Goal: Communication & Community: Answer question/provide support

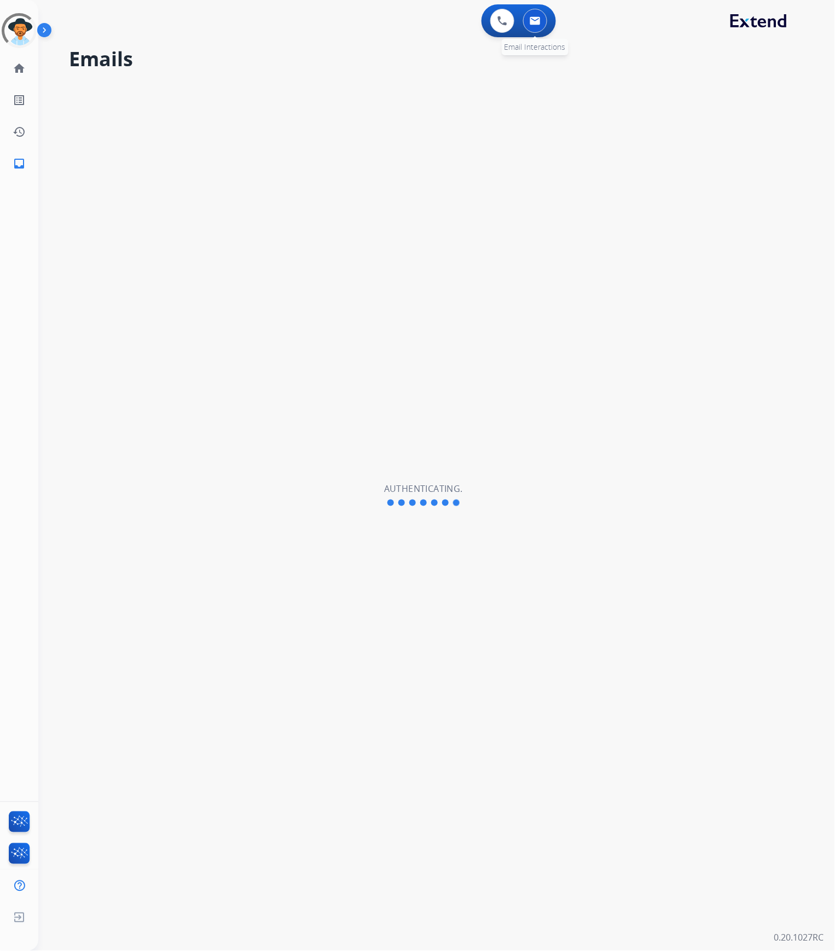
click at [533, 27] on button at bounding box center [535, 21] width 24 height 24
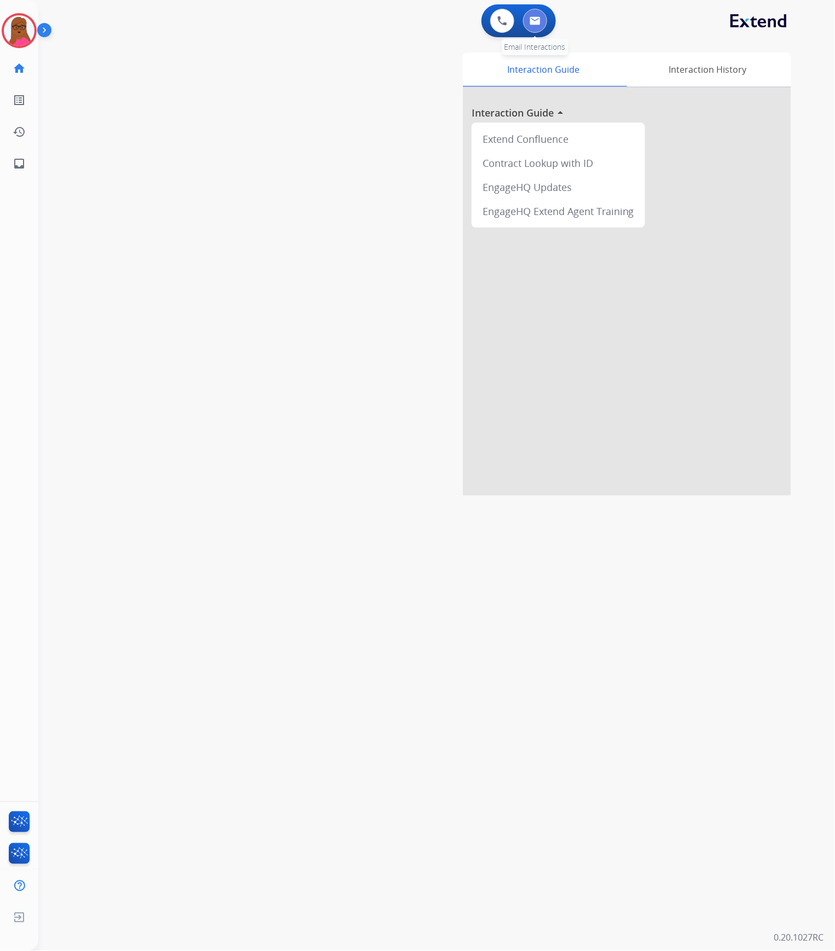
click at [537, 22] on img at bounding box center [535, 20] width 11 height 9
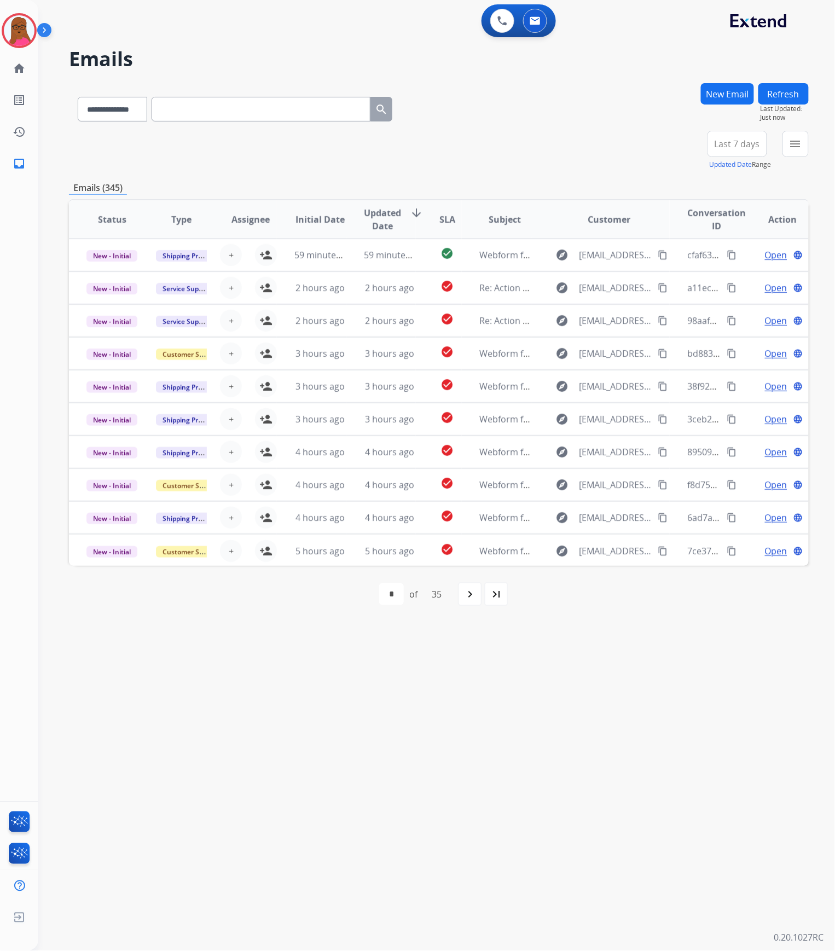
click at [671, 150] on div "**********" at bounding box center [439, 150] width 740 height 39
click at [796, 141] on mat-icon "menu" at bounding box center [795, 143] width 13 height 13
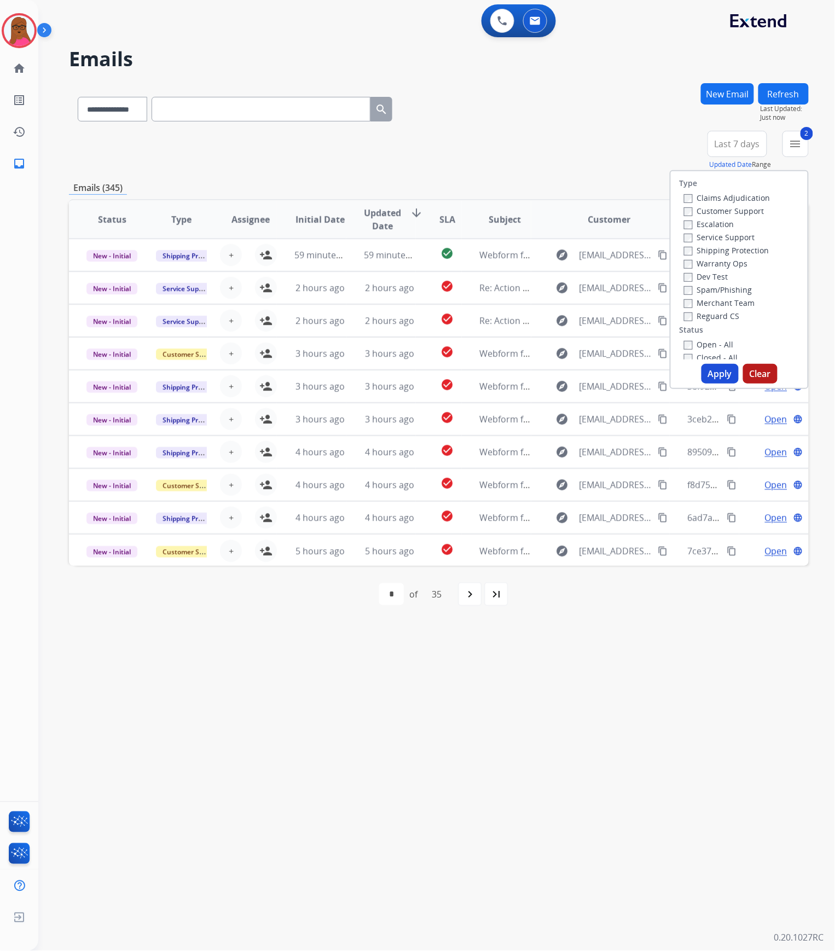
click at [715, 372] on button "Apply" at bounding box center [720, 374] width 37 height 20
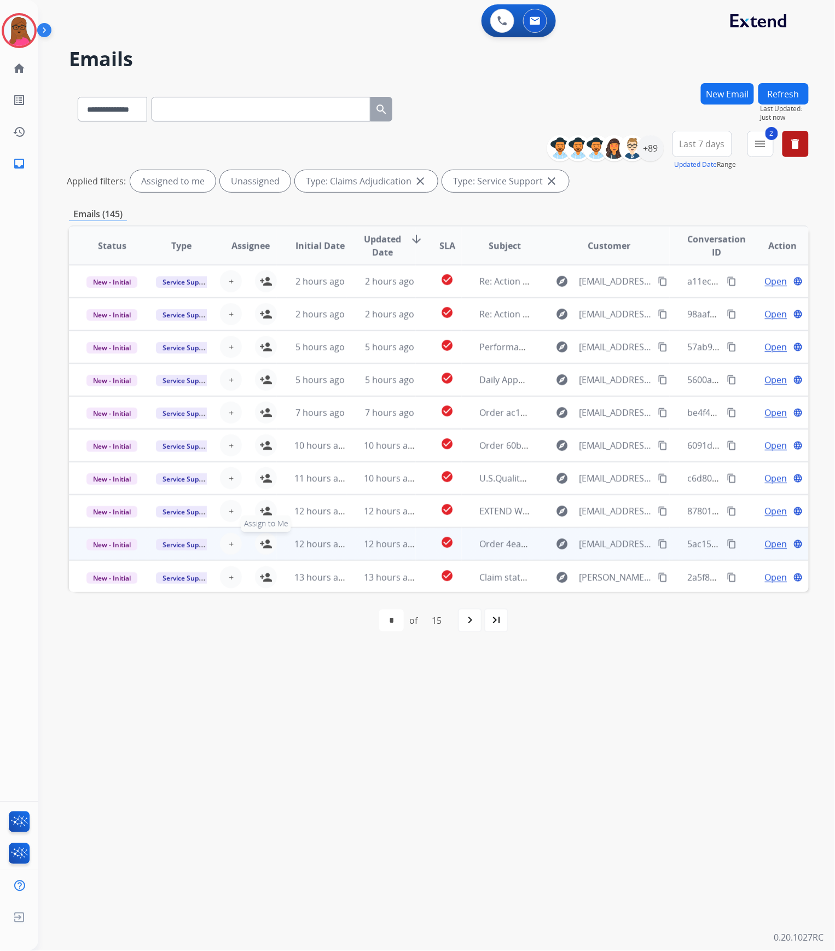
click at [266, 545] on mat-icon "person_add" at bounding box center [265, 544] width 13 height 13
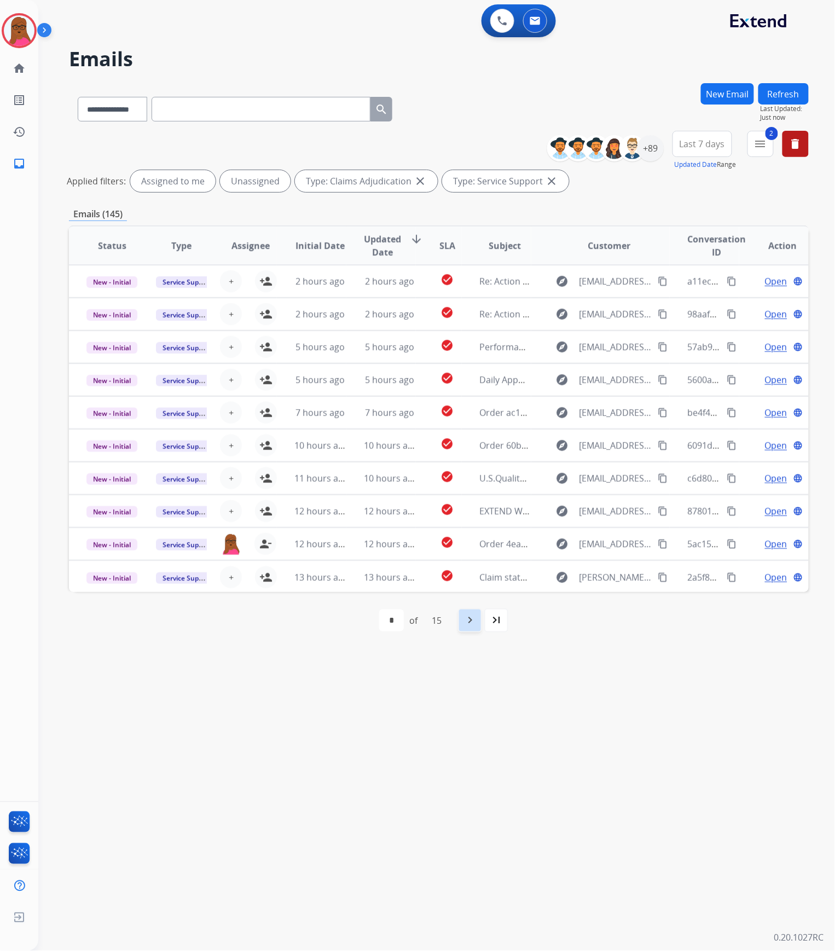
click at [469, 619] on mat-icon "navigate_next" at bounding box center [470, 620] width 13 height 13
click at [655, 147] on div "+89" at bounding box center [651, 148] width 26 height 26
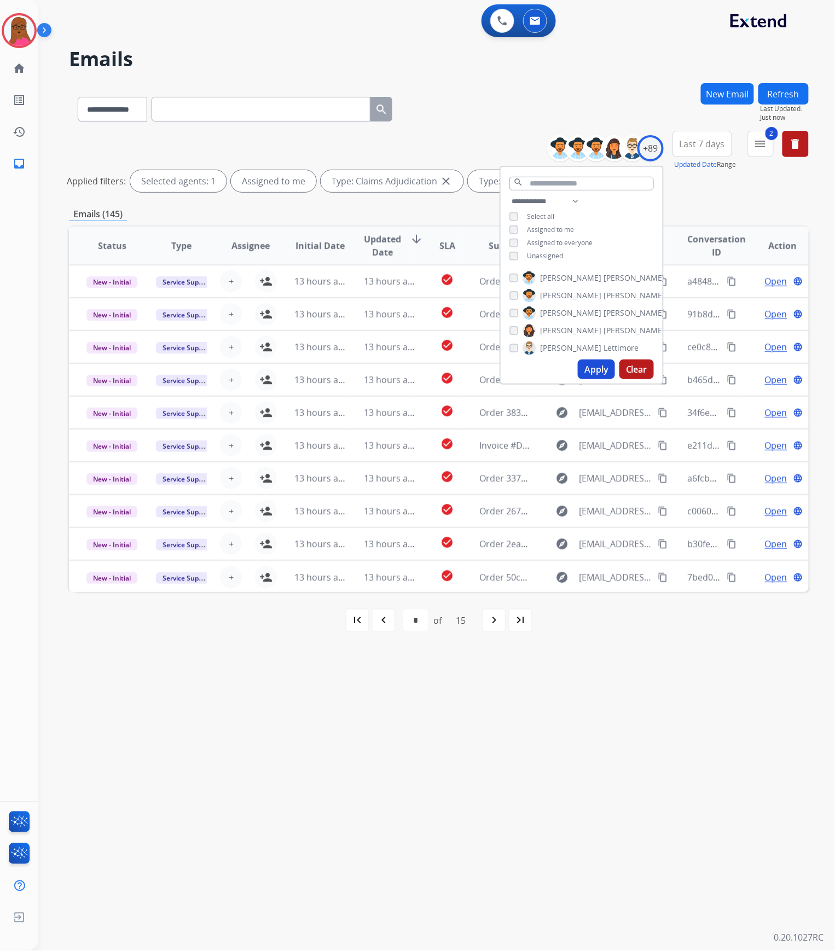
click at [582, 368] on button "Apply" at bounding box center [596, 370] width 37 height 20
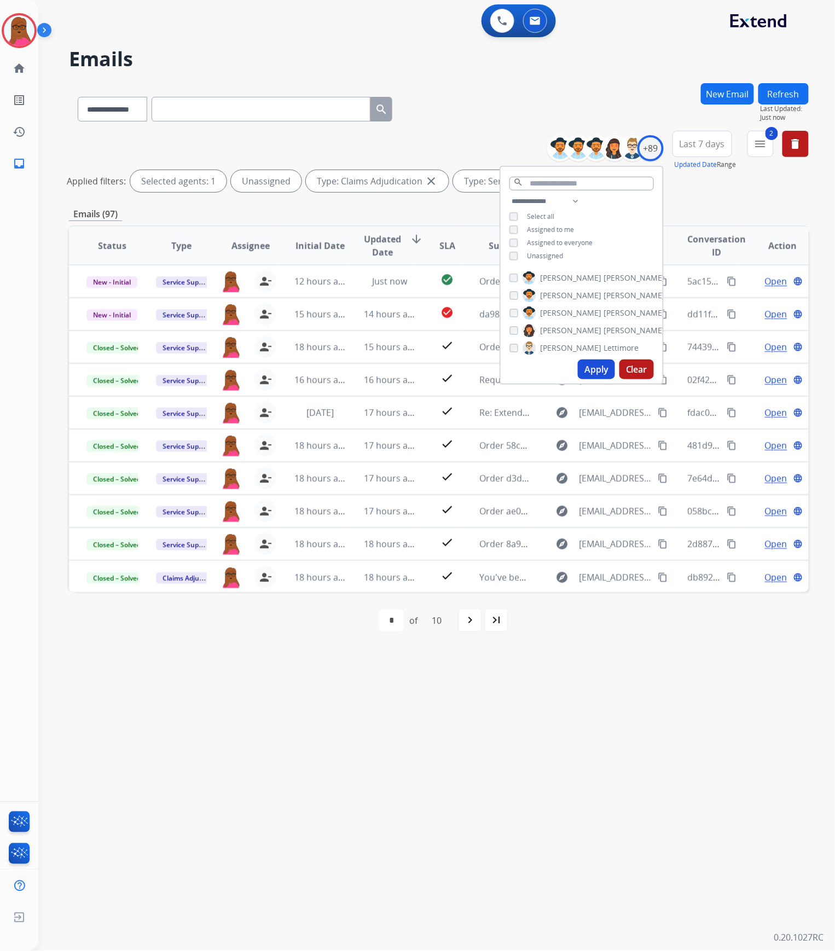
click at [587, 368] on button "Apply" at bounding box center [596, 370] width 37 height 20
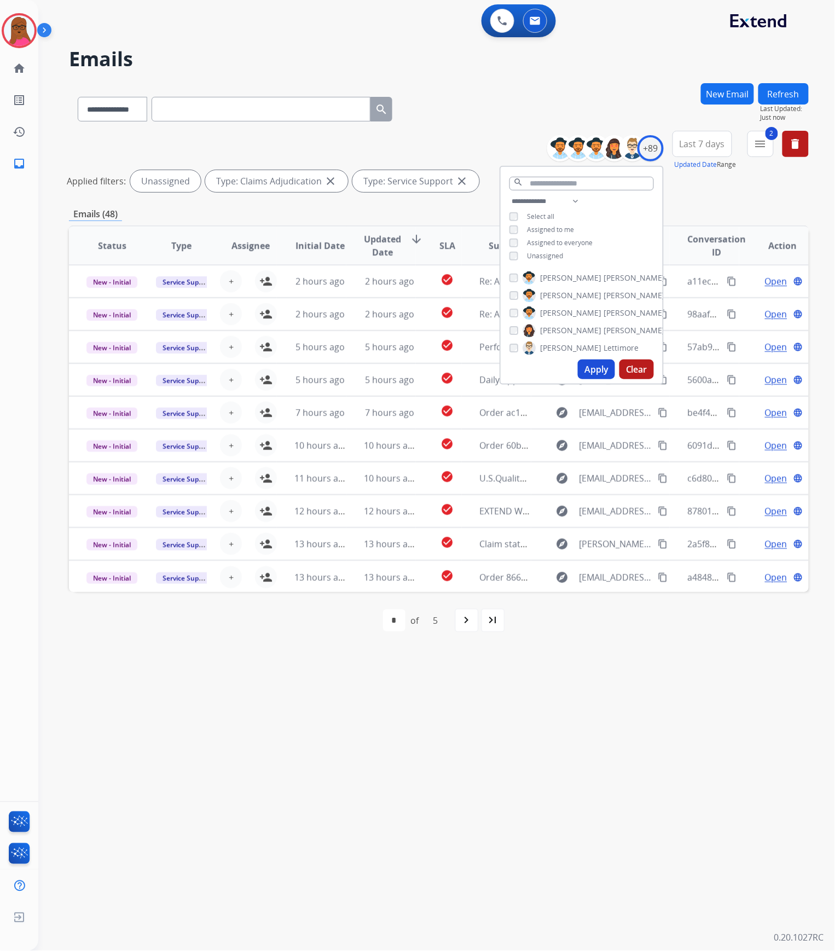
click at [638, 715] on div "**********" at bounding box center [423, 495] width 771 height 912
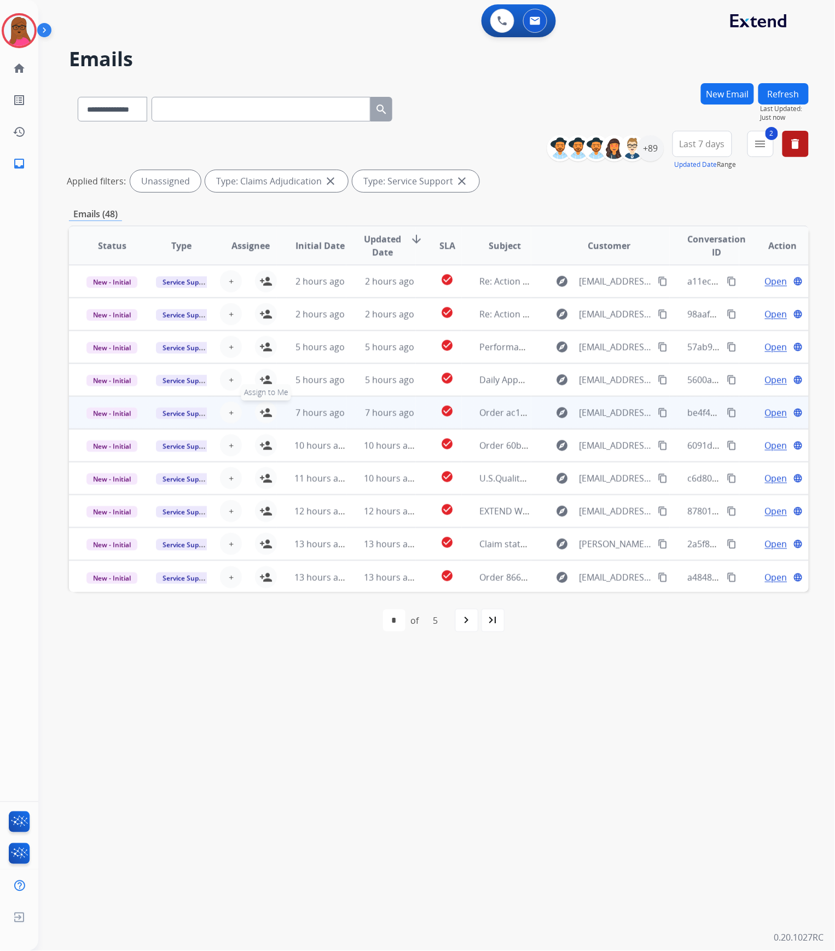
click at [270, 412] on mat-icon "person_add" at bounding box center [265, 412] width 13 height 13
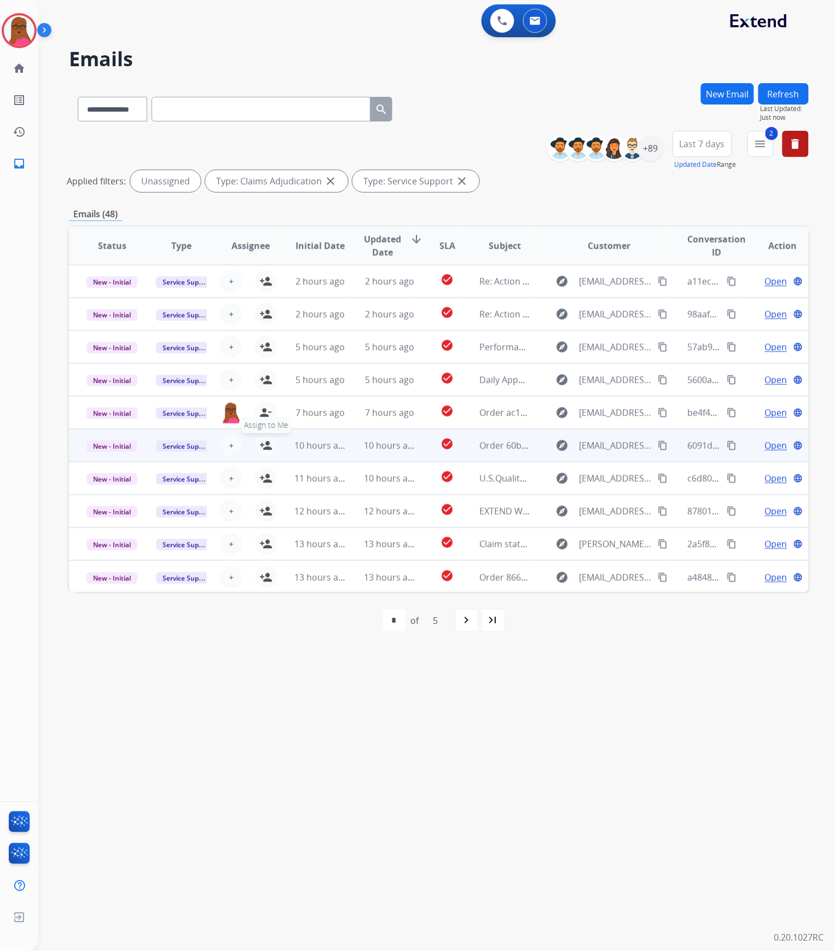
click at [267, 445] on mat-icon "person_add" at bounding box center [265, 445] width 13 height 13
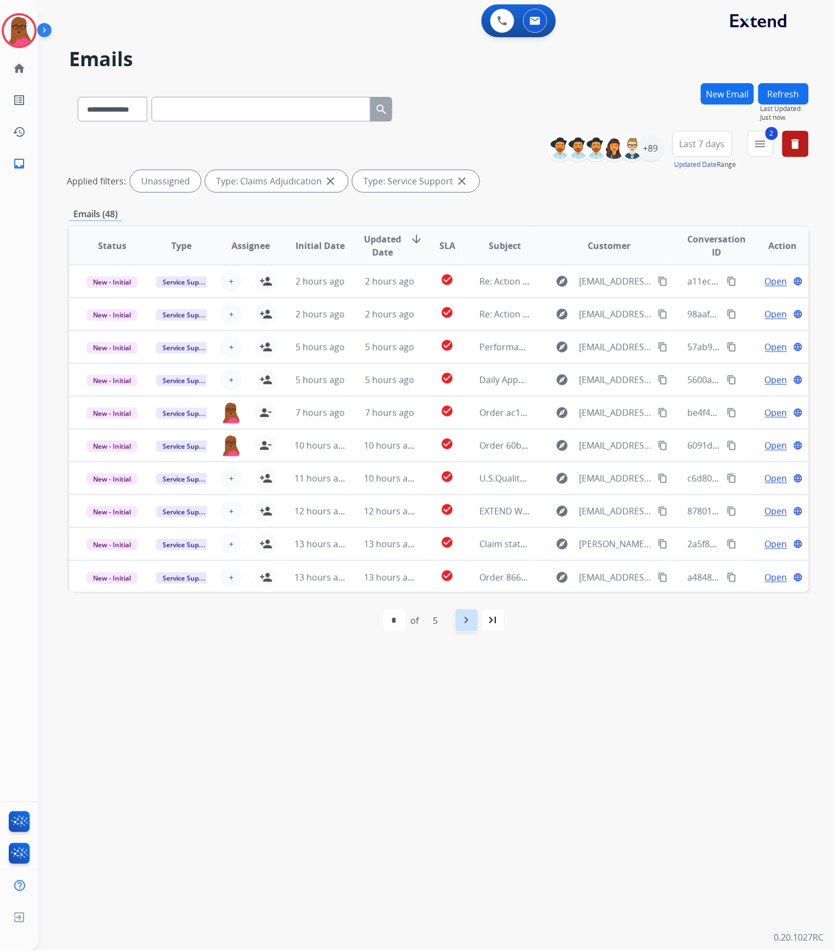
click at [472, 627] on div "navigate_next" at bounding box center [467, 621] width 24 height 24
click at [395, 620] on div "navigate_before" at bounding box center [388, 621] width 24 height 24
click at [463, 620] on mat-icon "navigate_next" at bounding box center [466, 620] width 13 height 13
click at [481, 622] on div "navigate_next" at bounding box center [491, 621] width 24 height 24
click at [389, 623] on mat-icon "navigate_before" at bounding box center [387, 620] width 13 height 13
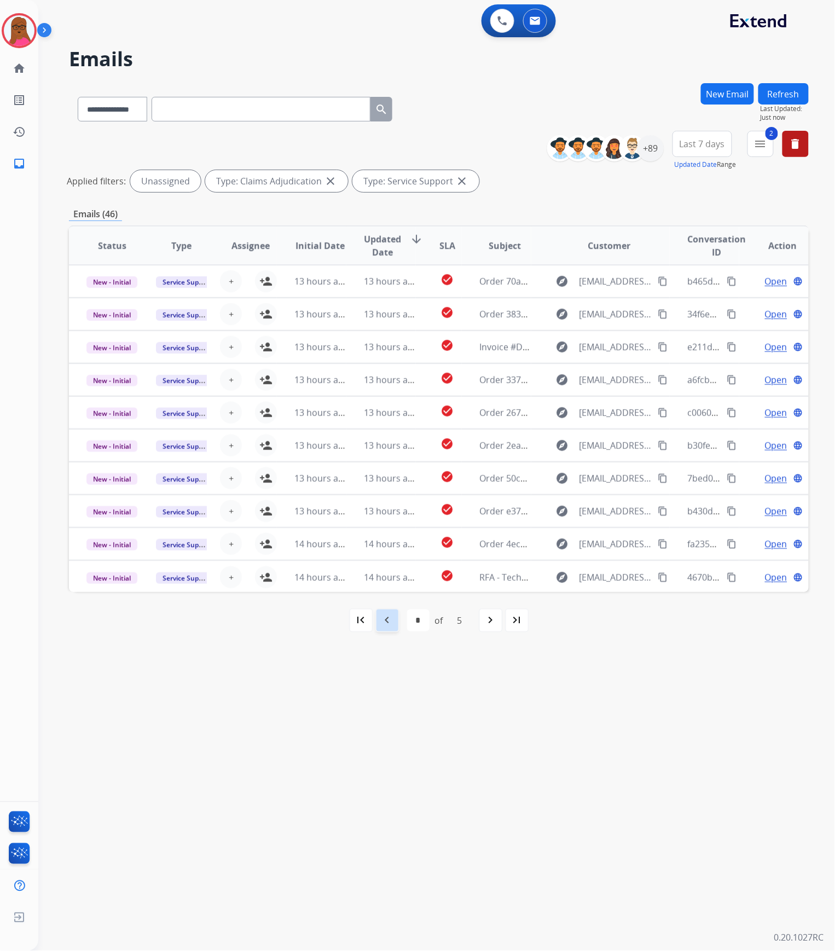
click at [389, 623] on mat-icon "navigate_before" at bounding box center [387, 620] width 13 height 13
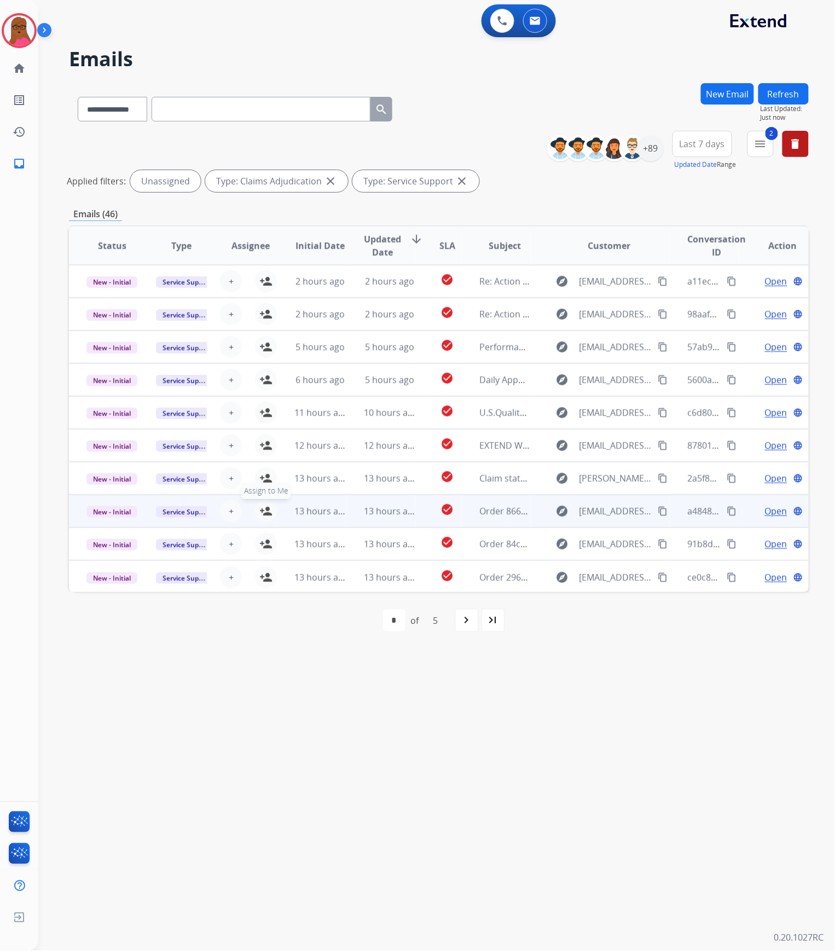
click at [266, 511] on mat-icon "person_add" at bounding box center [265, 511] width 13 height 13
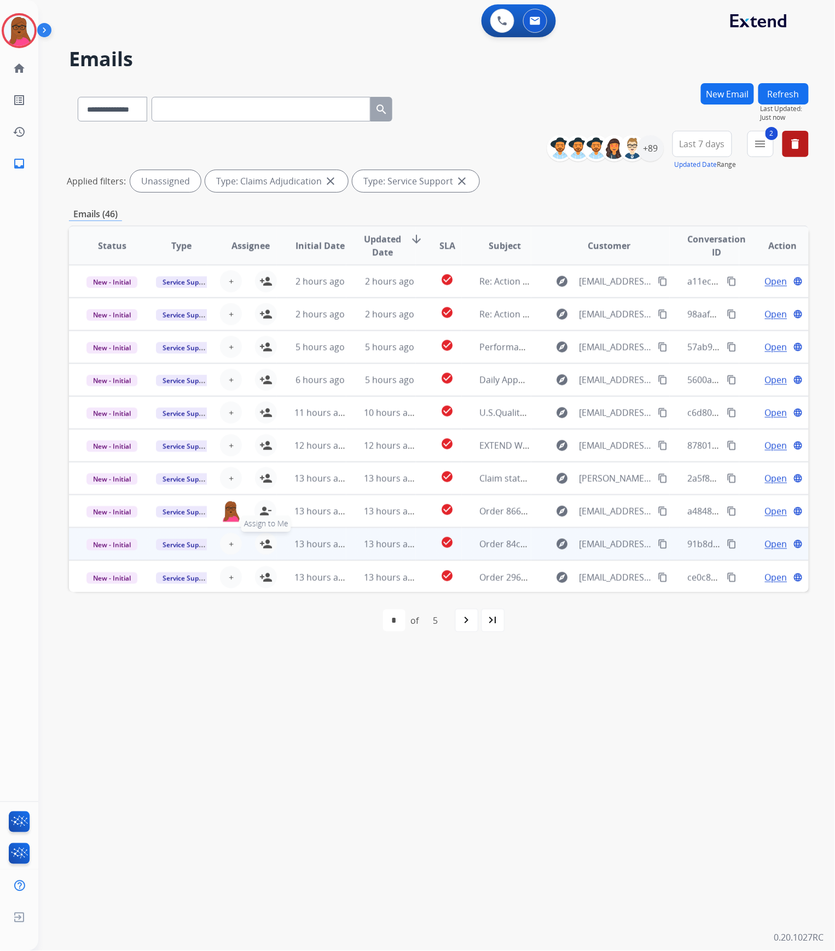
click at [266, 545] on mat-icon "person_add" at bounding box center [265, 544] width 13 height 13
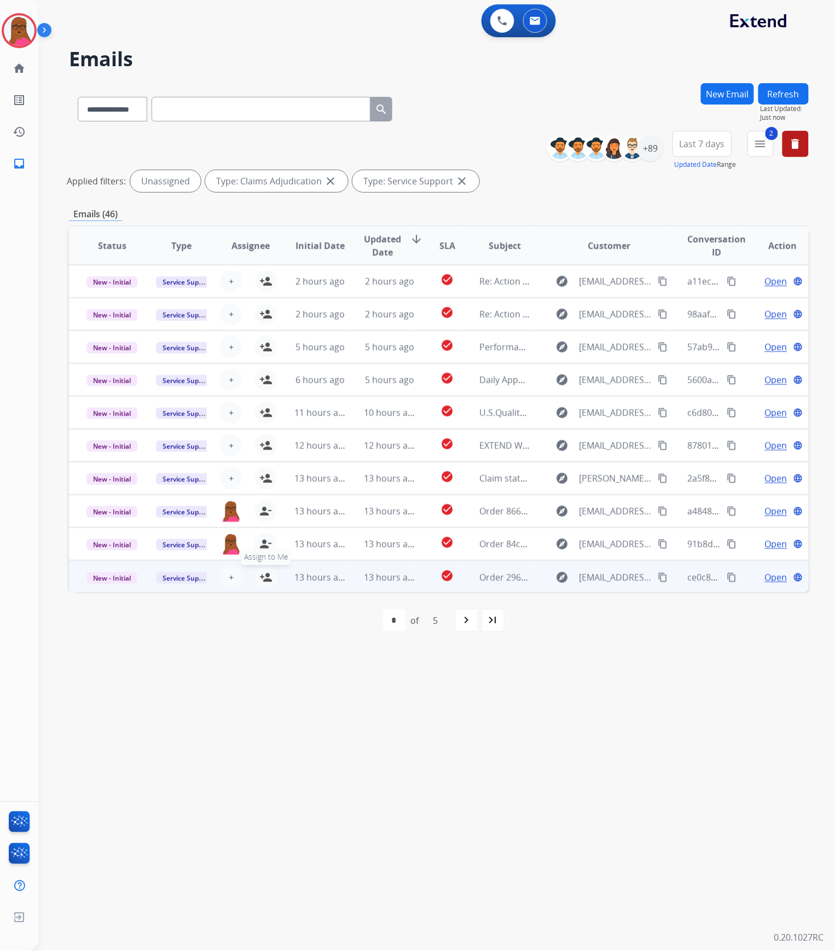
click at [263, 574] on mat-icon "person_add" at bounding box center [265, 577] width 13 height 13
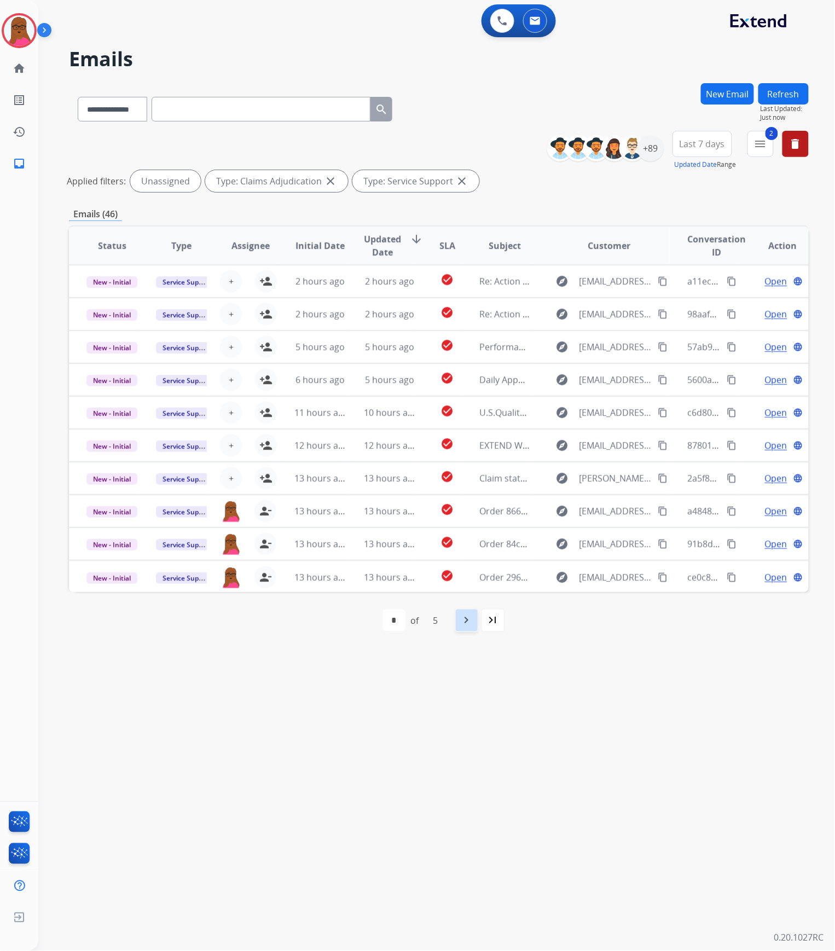
click at [466, 626] on mat-icon "navigate_next" at bounding box center [466, 620] width 13 height 13
click at [484, 626] on mat-icon "navigate_next" at bounding box center [490, 620] width 13 height 13
click at [493, 618] on mat-icon "navigate_next" at bounding box center [490, 620] width 13 height 13
click at [493, 619] on mat-icon "navigate_next" at bounding box center [490, 620] width 13 height 13
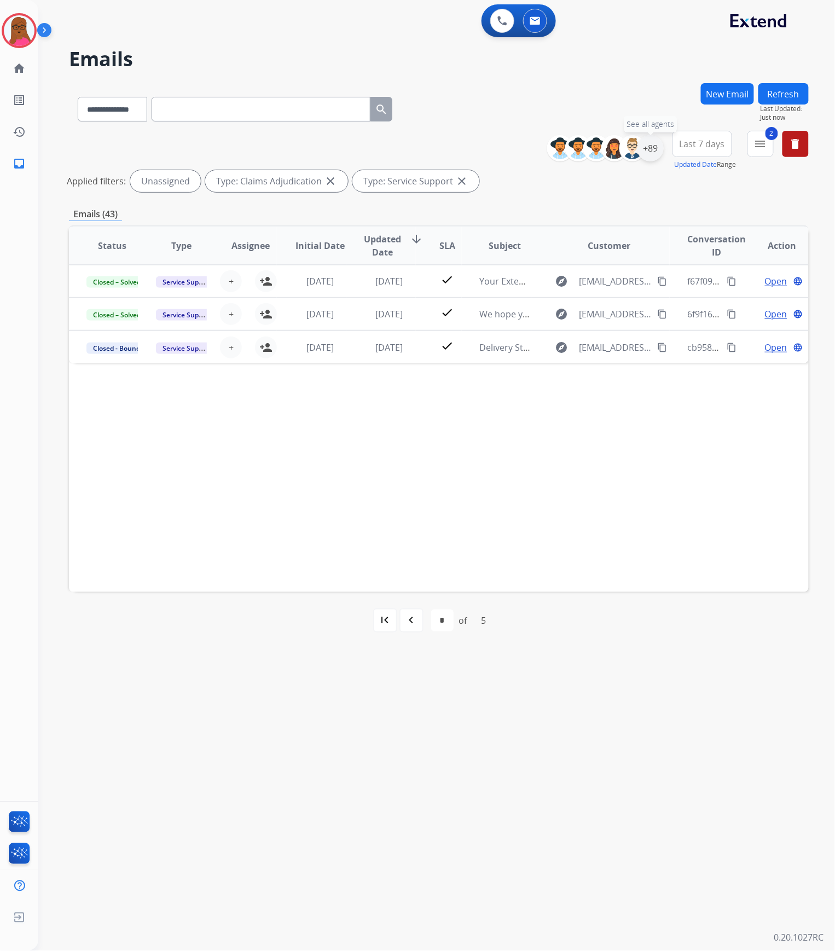
click at [651, 146] on div "+89" at bounding box center [651, 148] width 26 height 26
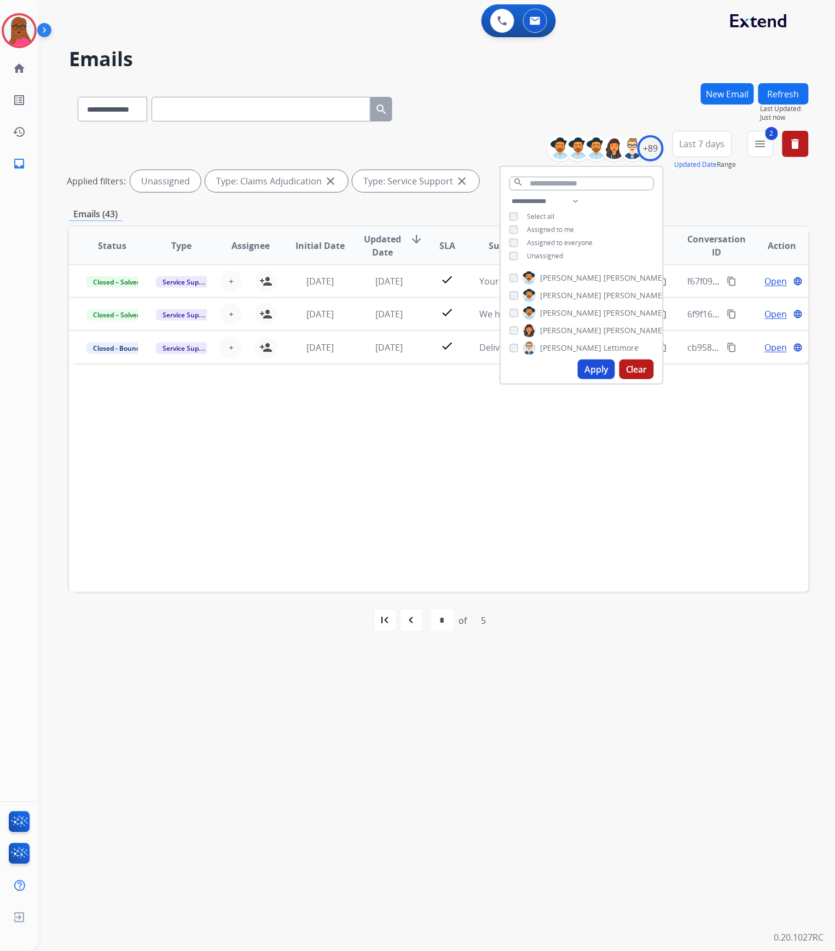
click at [509, 262] on div "**********" at bounding box center [582, 230] width 162 height 70
click at [598, 364] on button "Apply" at bounding box center [596, 370] width 37 height 20
select select "*"
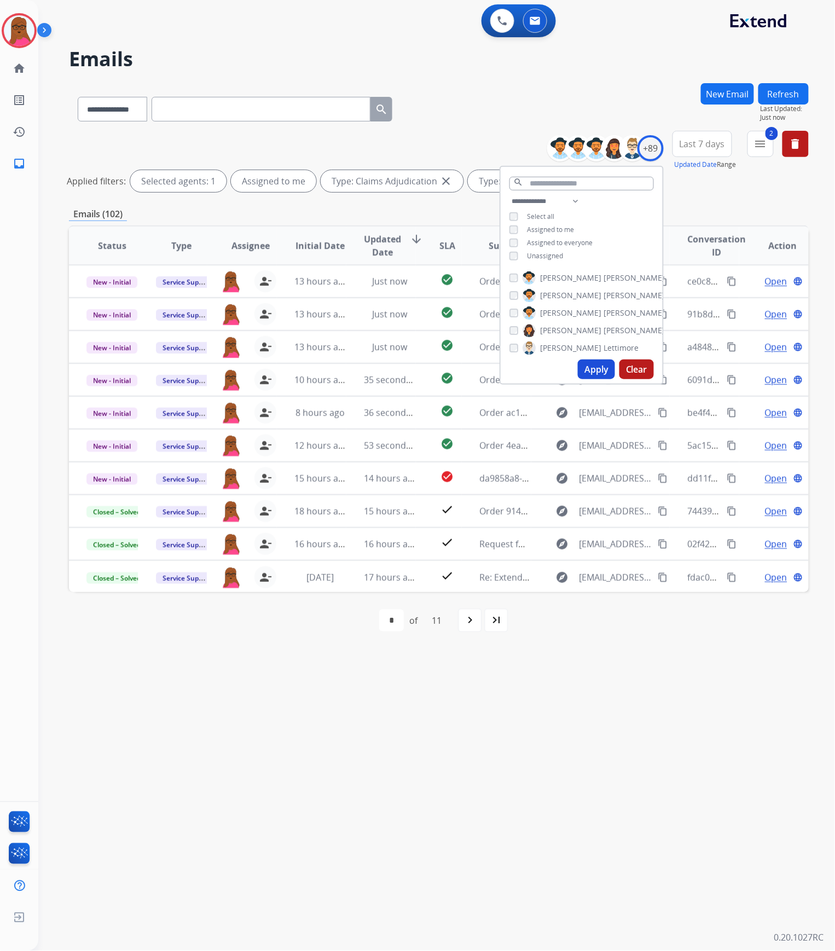
click at [557, 677] on div "**********" at bounding box center [423, 495] width 771 height 912
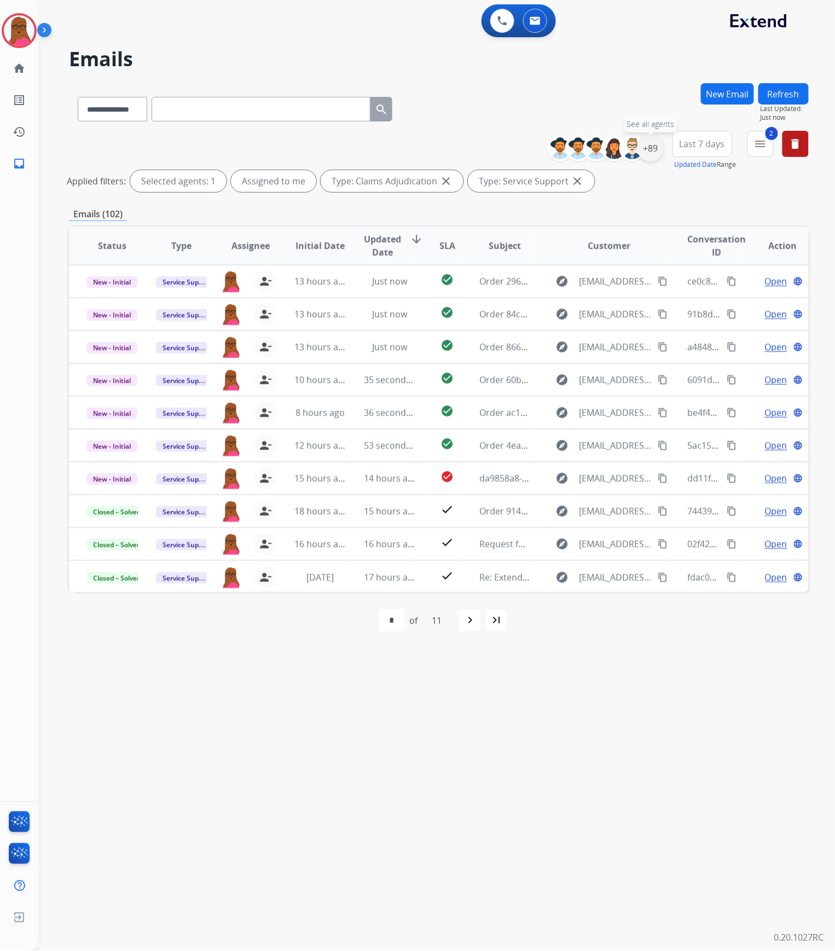
click at [654, 141] on div "+89" at bounding box center [651, 148] width 26 height 26
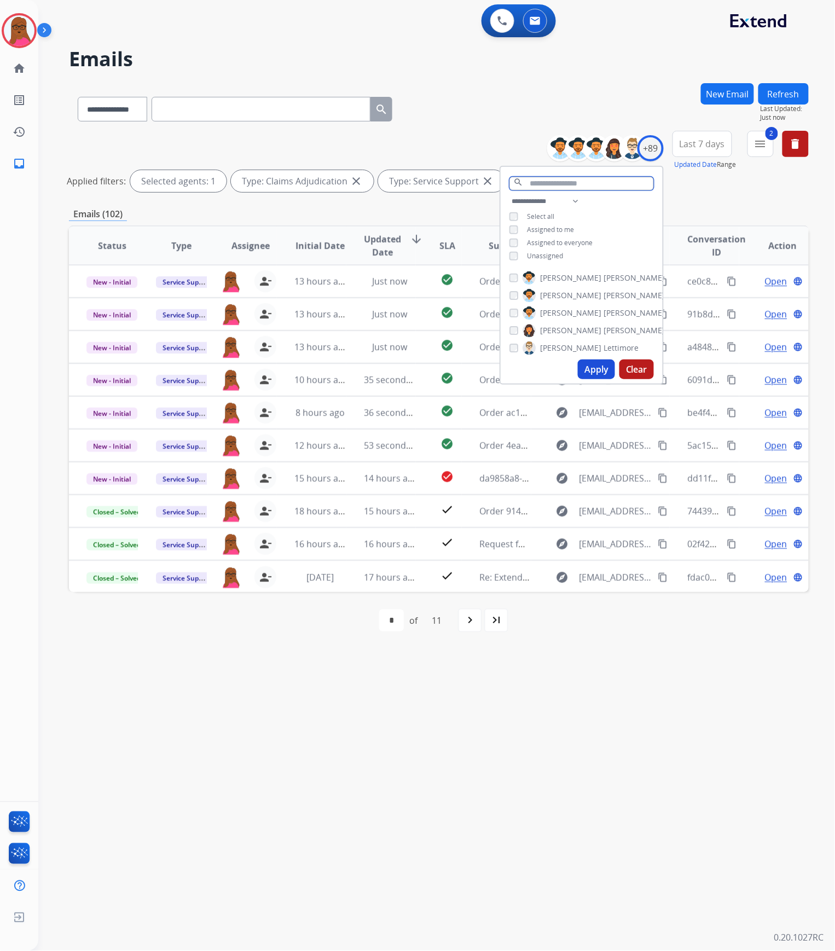
click at [576, 180] on input "text" at bounding box center [582, 184] width 145 height 14
type input "***"
click at [608, 333] on button "Apply" at bounding box center [596, 343] width 37 height 20
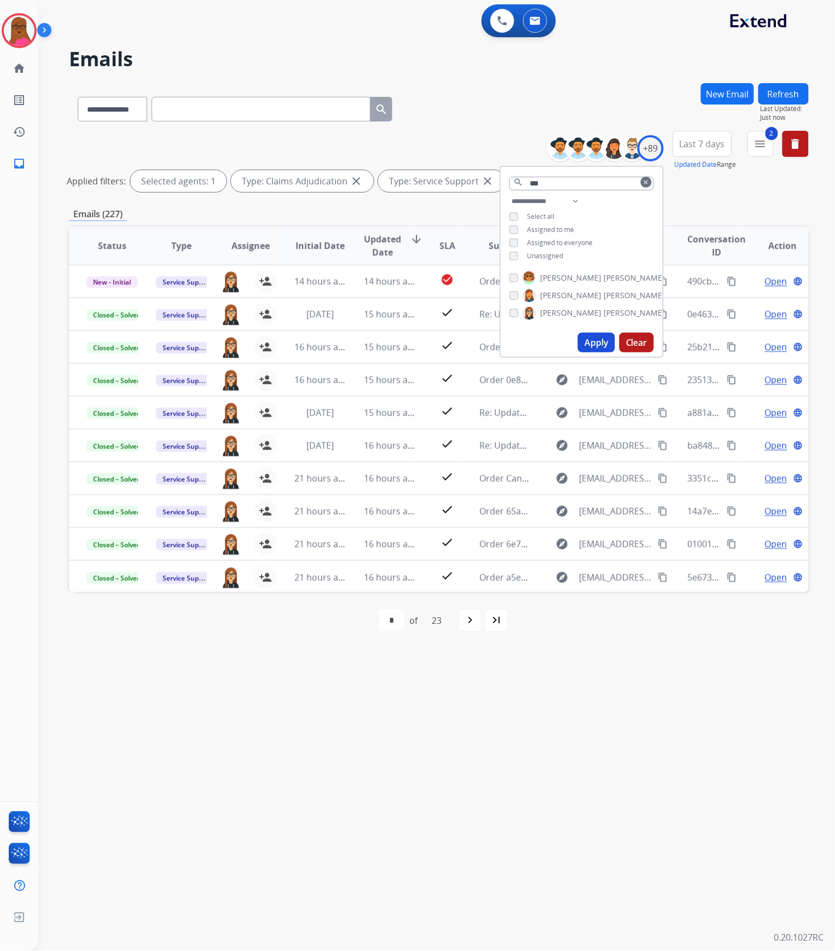
click at [613, 699] on div "**********" at bounding box center [423, 495] width 771 height 912
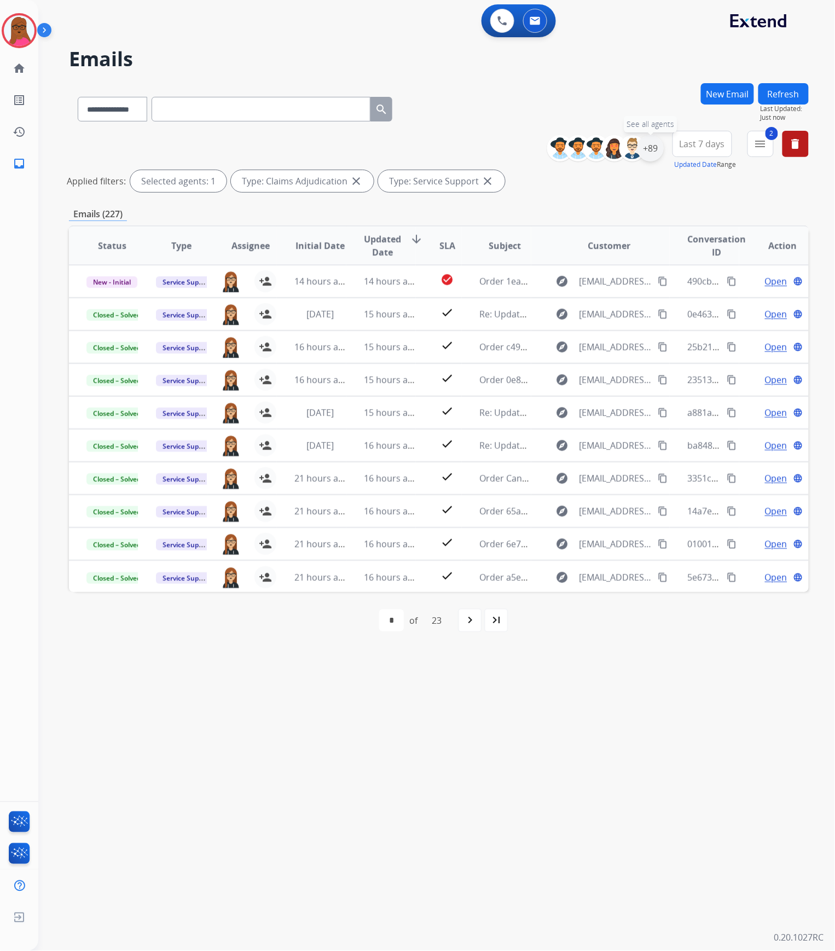
click at [647, 154] on div "+89" at bounding box center [651, 148] width 26 height 26
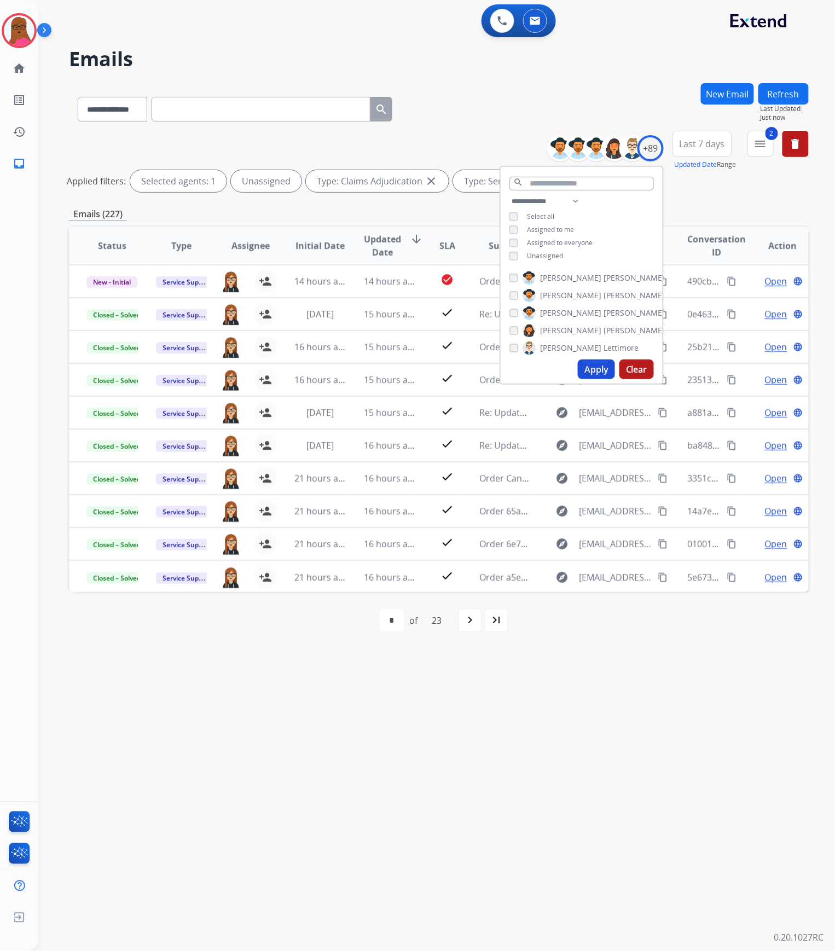
click at [590, 373] on button "Apply" at bounding box center [596, 370] width 37 height 20
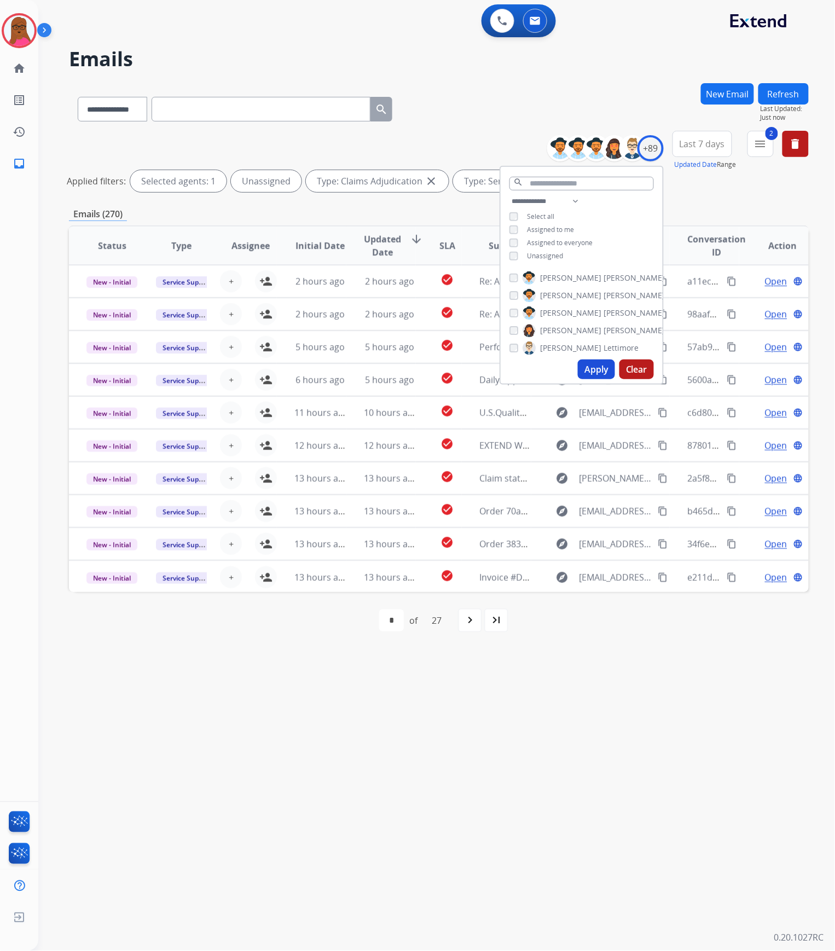
click at [579, 827] on div "**********" at bounding box center [423, 495] width 771 height 912
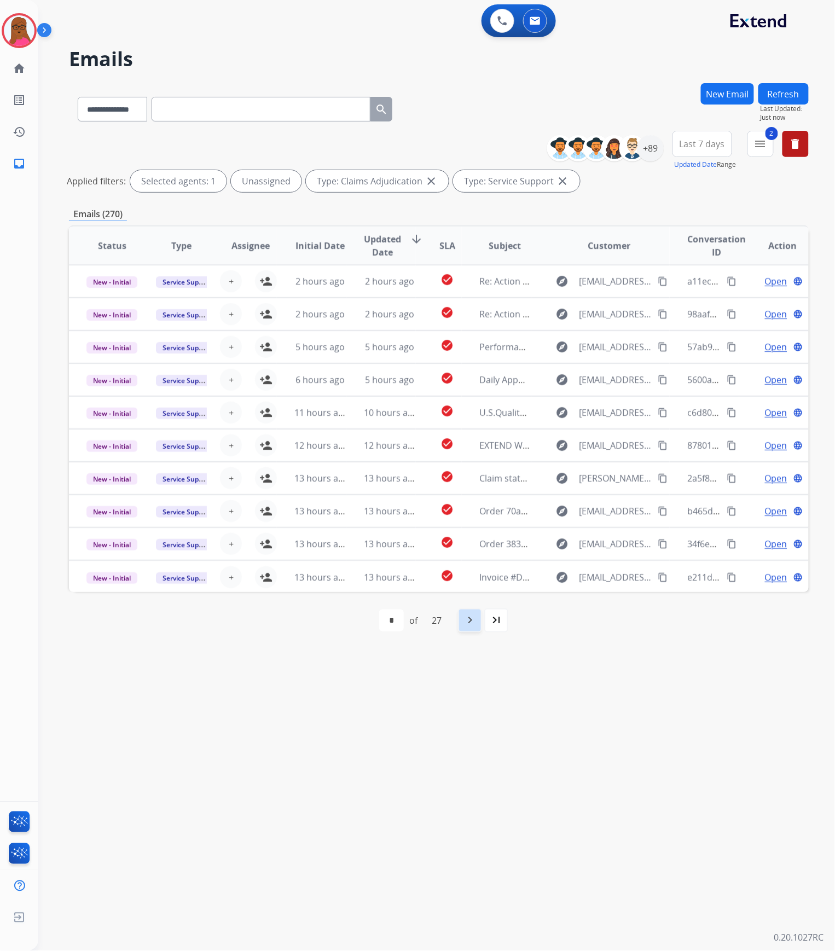
click at [476, 621] on mat-icon "navigate_next" at bounding box center [470, 620] width 13 height 13
click at [493, 619] on mat-icon "navigate_next" at bounding box center [494, 620] width 13 height 13
select select "*"
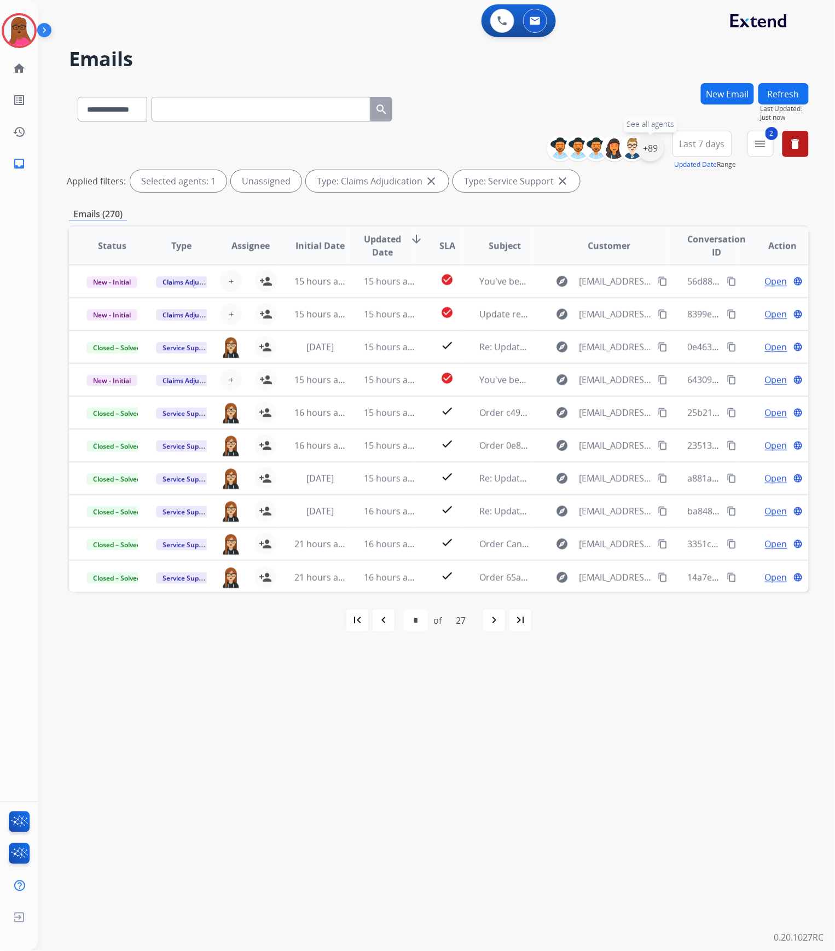
click at [653, 142] on div "+89" at bounding box center [651, 148] width 26 height 26
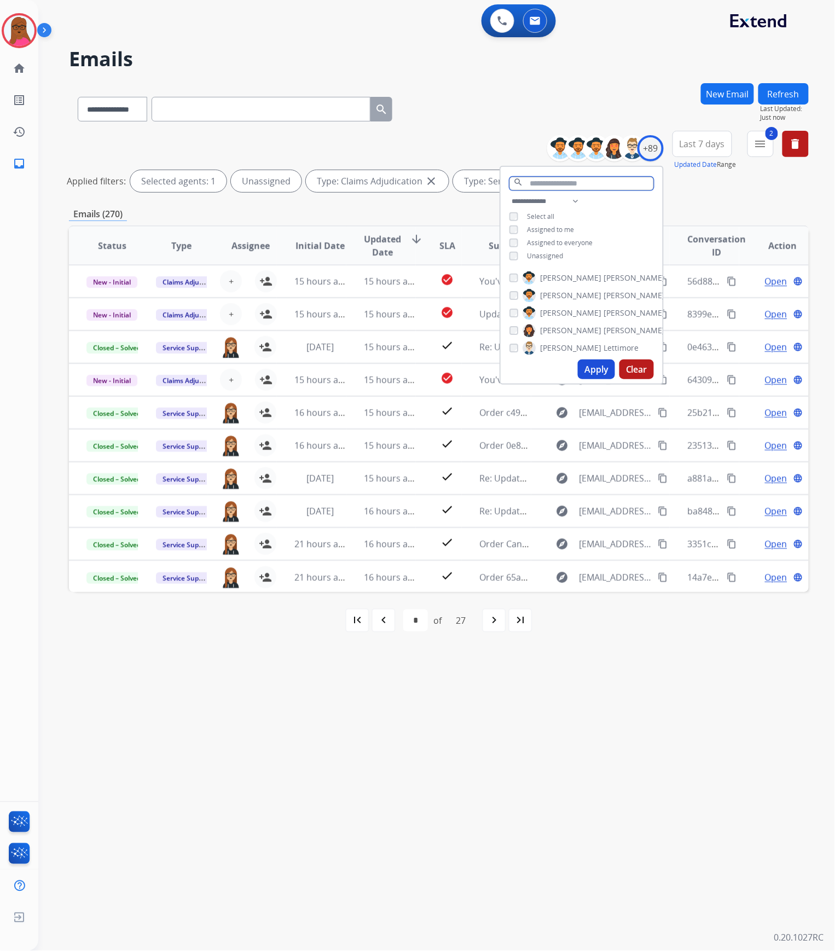
click at [575, 177] on input "text" at bounding box center [582, 184] width 145 height 14
type input "***"
click at [600, 342] on button "Apply" at bounding box center [596, 343] width 37 height 20
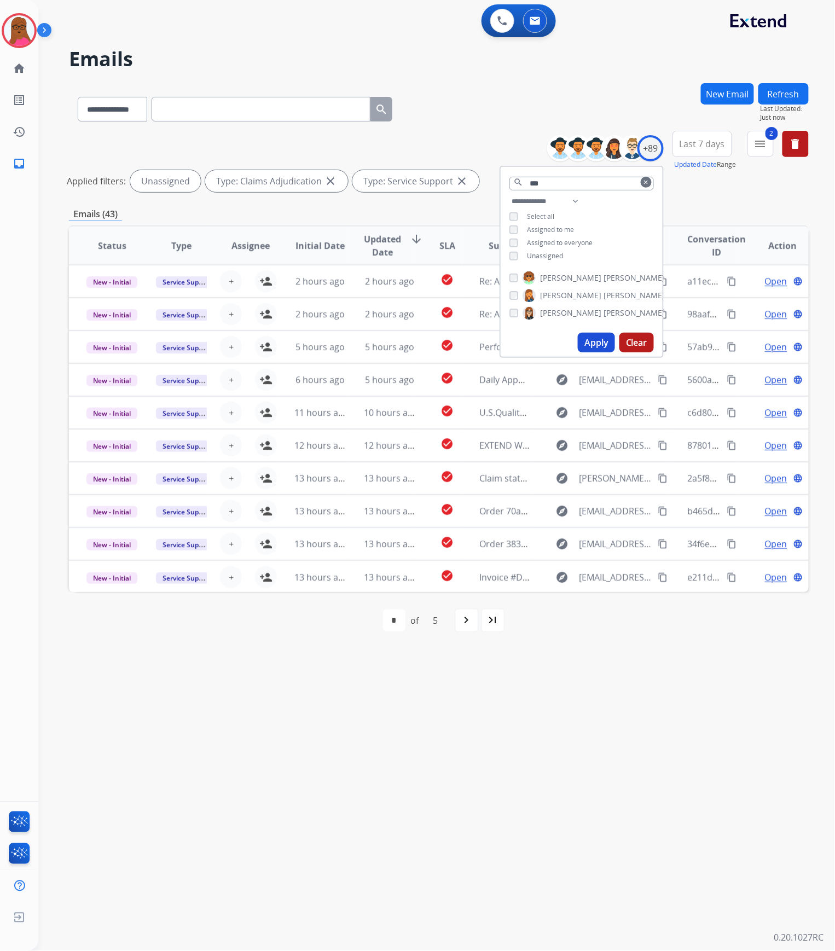
click at [700, 694] on div "**********" at bounding box center [423, 495] width 771 height 912
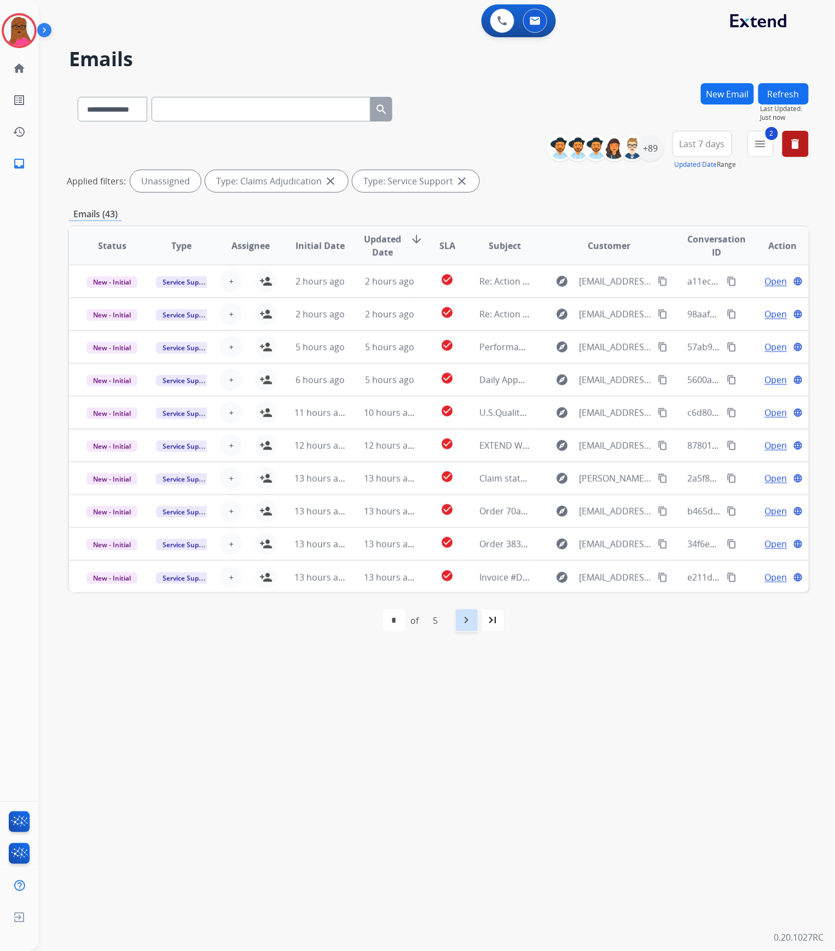
click at [469, 620] on mat-icon "navigate_next" at bounding box center [466, 620] width 13 height 13
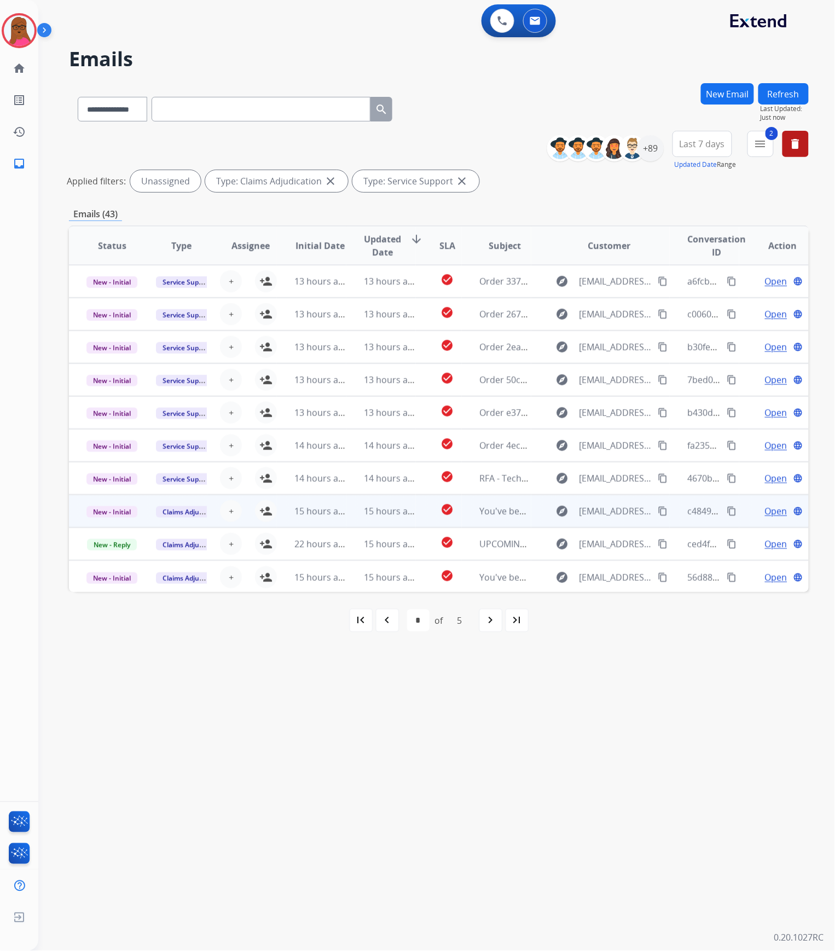
click at [474, 515] on td "You've been assigned a new service order: 2a1ae0be-58bf-45a1-b1db-b58638a97fcd" at bounding box center [497, 511] width 70 height 33
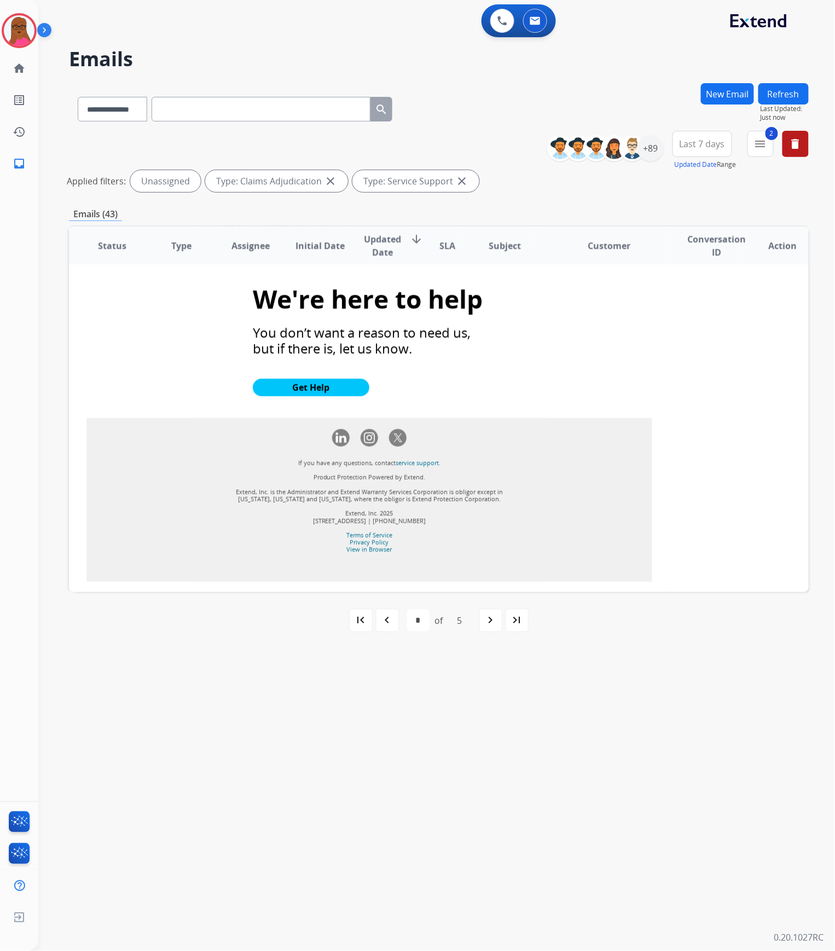
scroll to position [1229, 0]
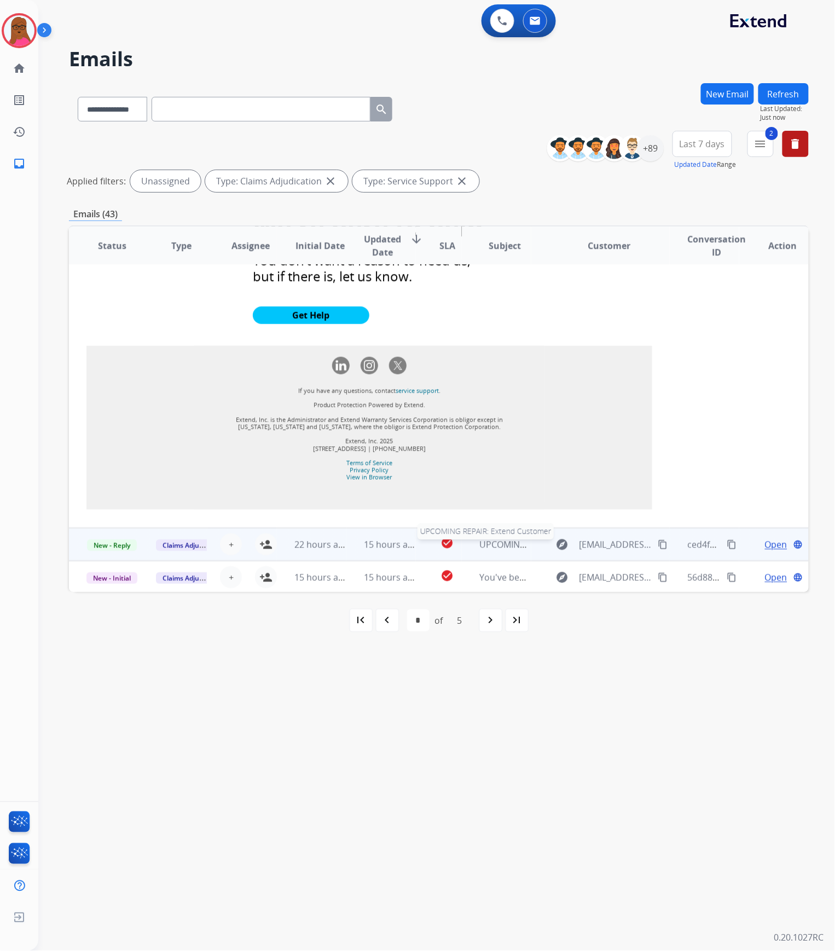
click at [493, 541] on span "UPCOMING REPAIR: Extend Customer" at bounding box center [557, 545] width 154 height 12
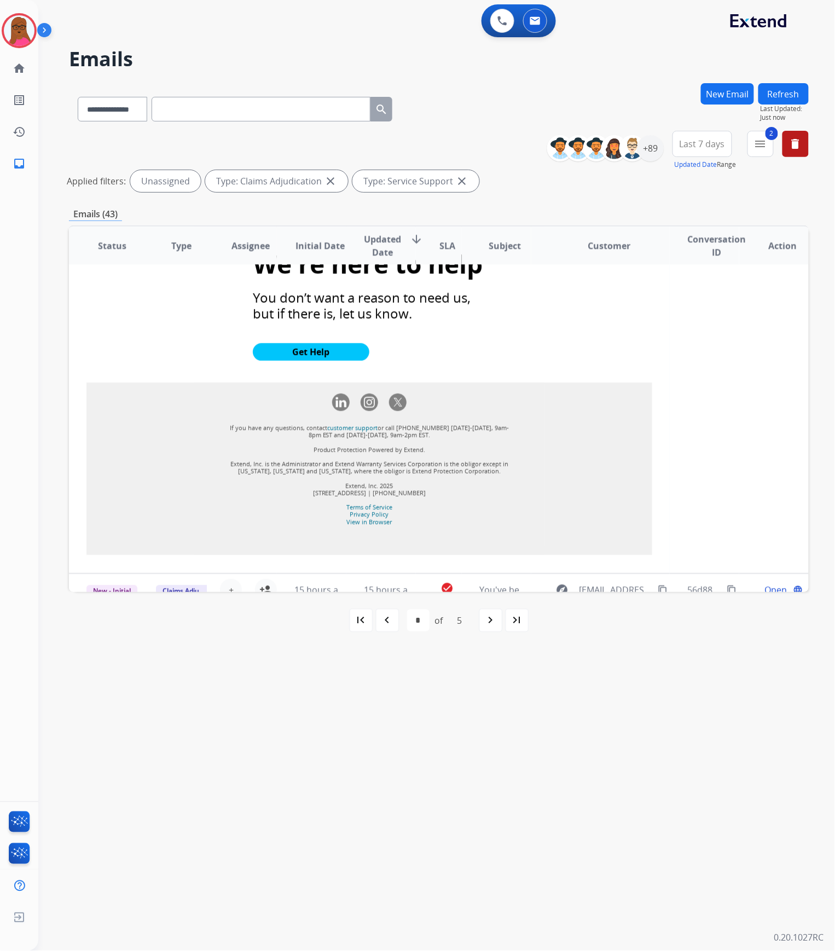
scroll to position [1029, 0]
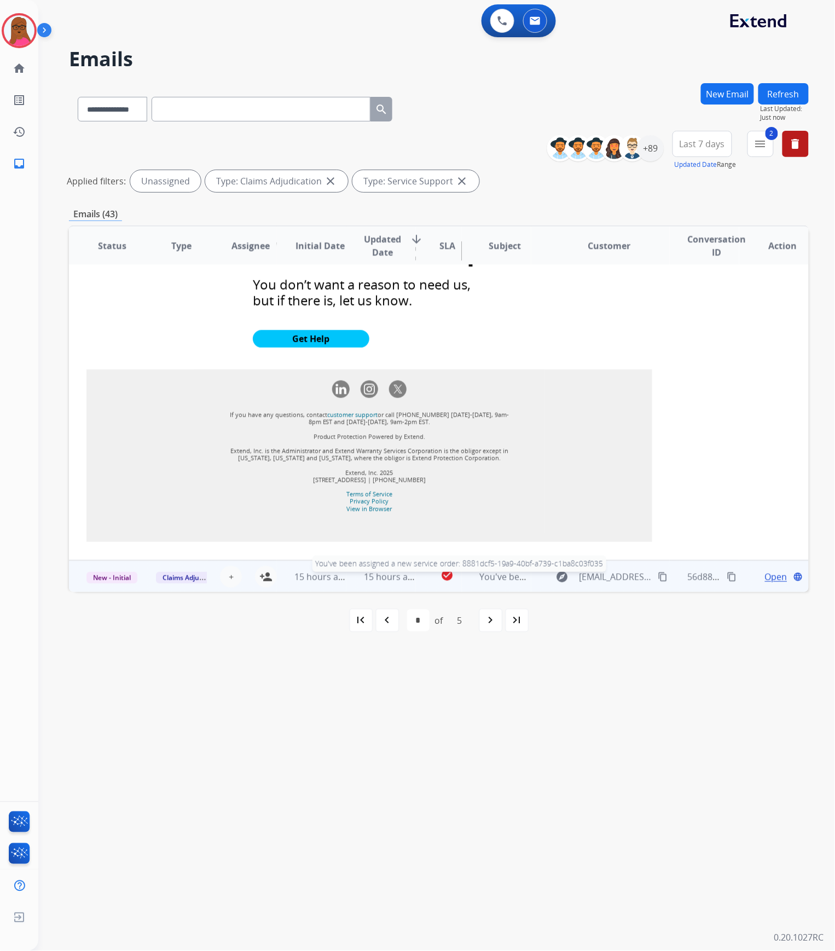
click at [500, 576] on span "You've been assigned a new service order: 8881dcf5-19a9-40bf-a739-c1ba8c03f035" at bounding box center [649, 577] width 339 height 12
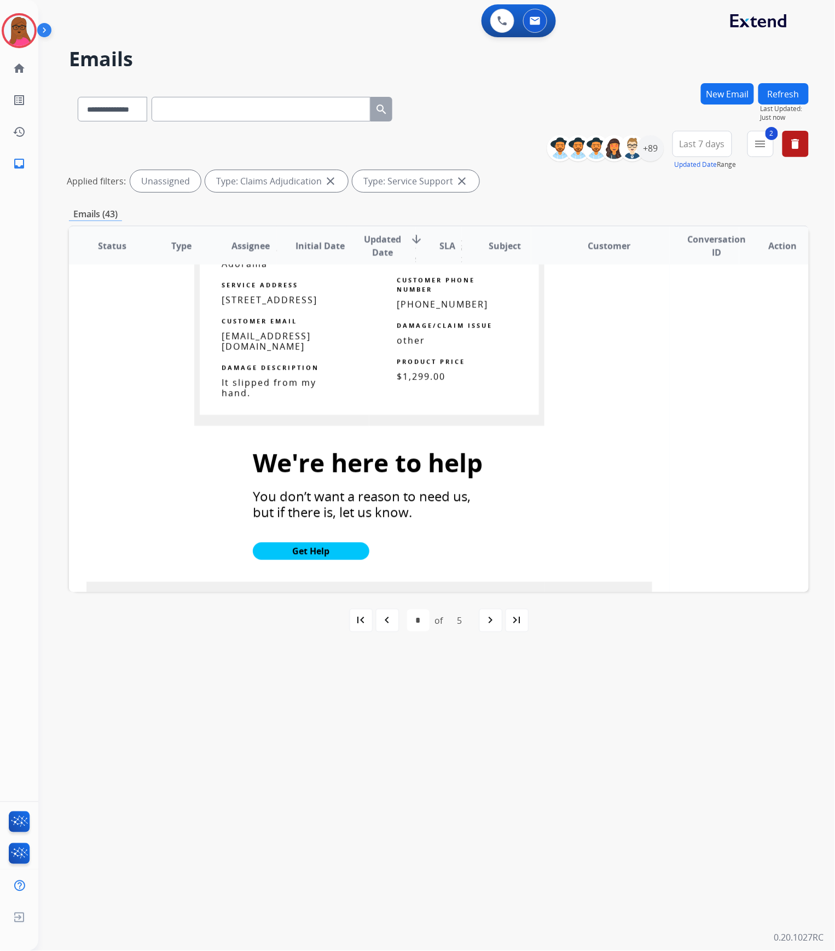
scroll to position [1130, 0]
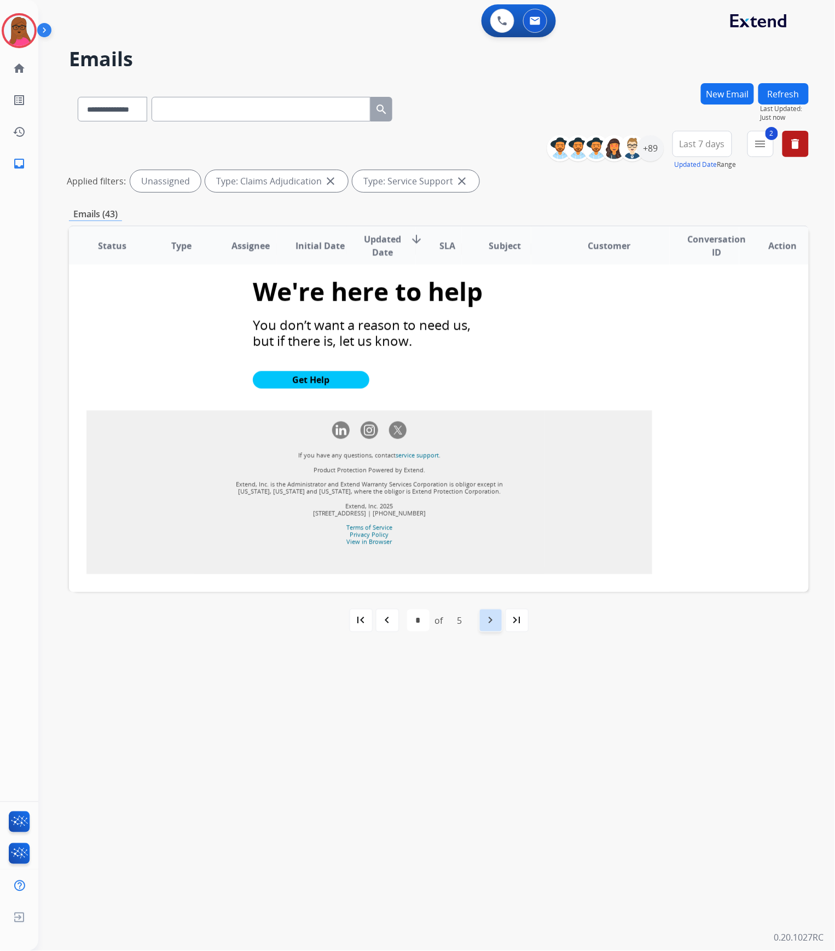
click at [487, 619] on mat-icon "navigate_next" at bounding box center [490, 620] width 13 height 13
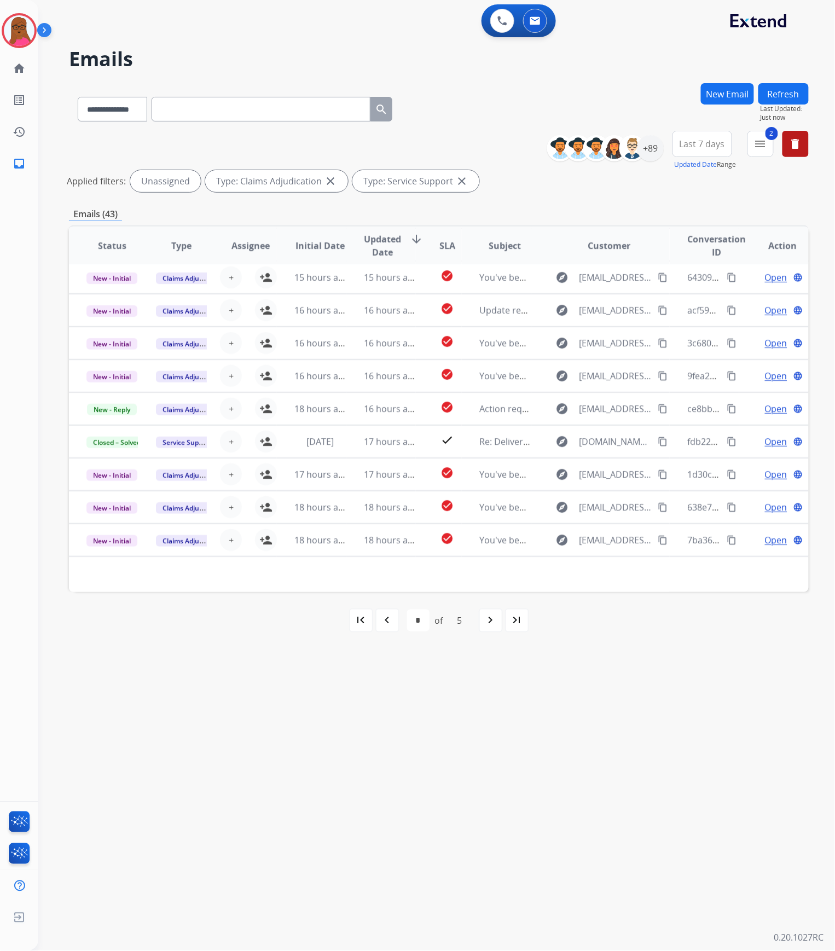
scroll to position [36, 0]
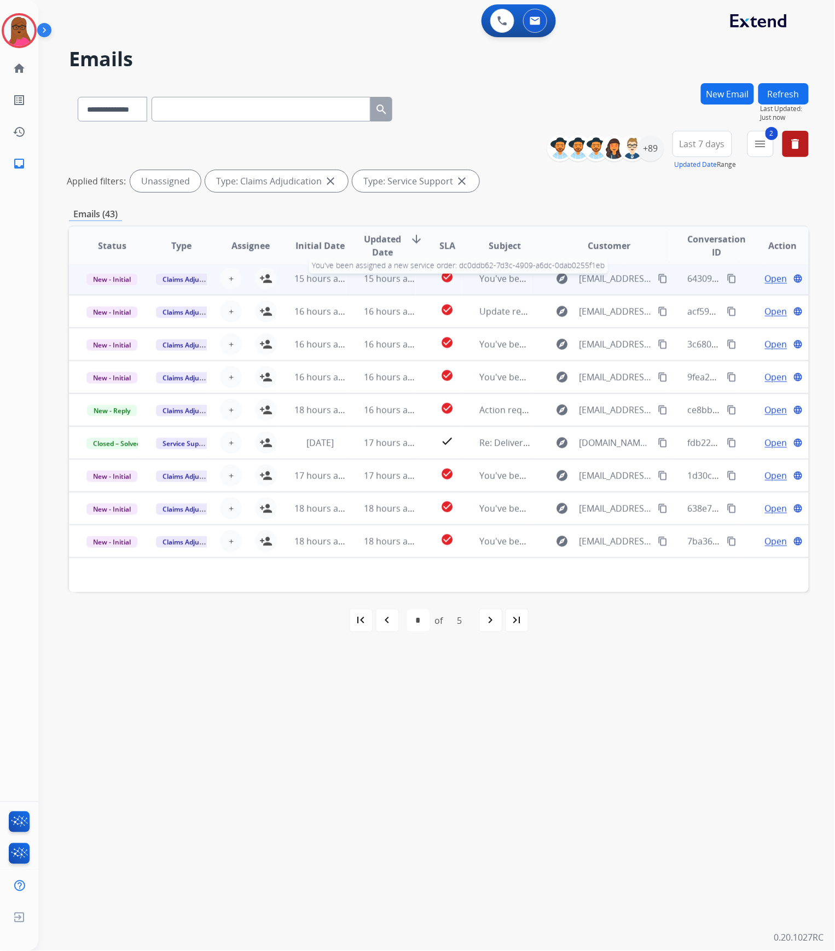
click at [489, 276] on span "You've been assigned a new service order: dc0ddb62-7d3c-4909-a6dc-0dab0255f1eb" at bounding box center [653, 279] width 347 height 12
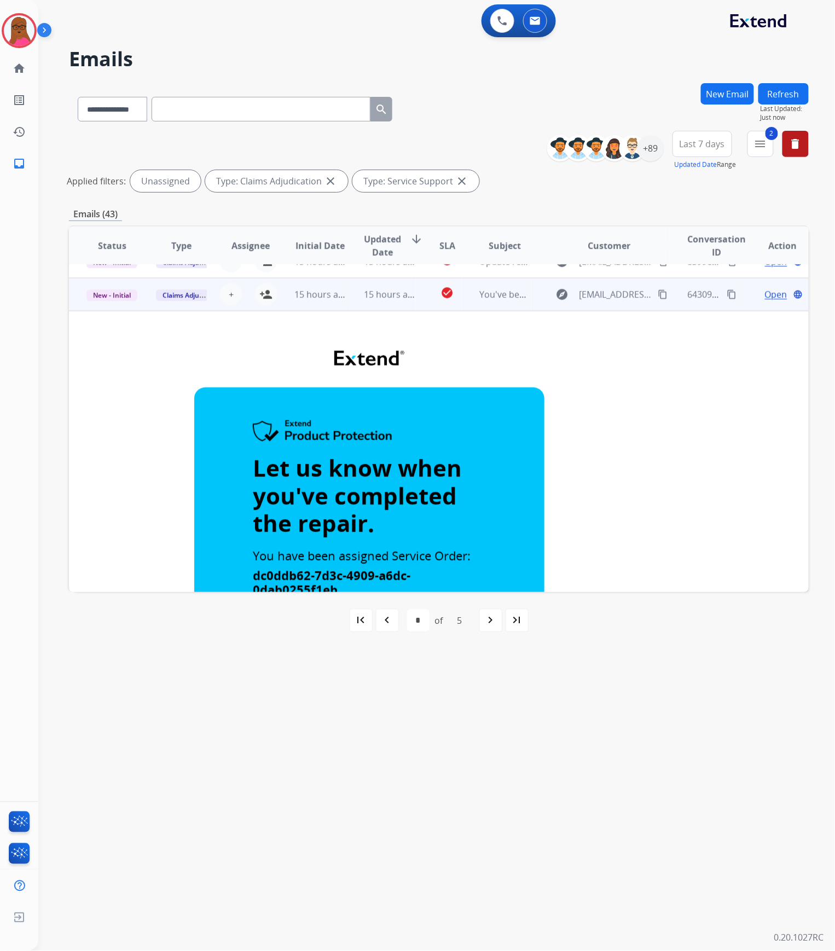
scroll to position [0, 0]
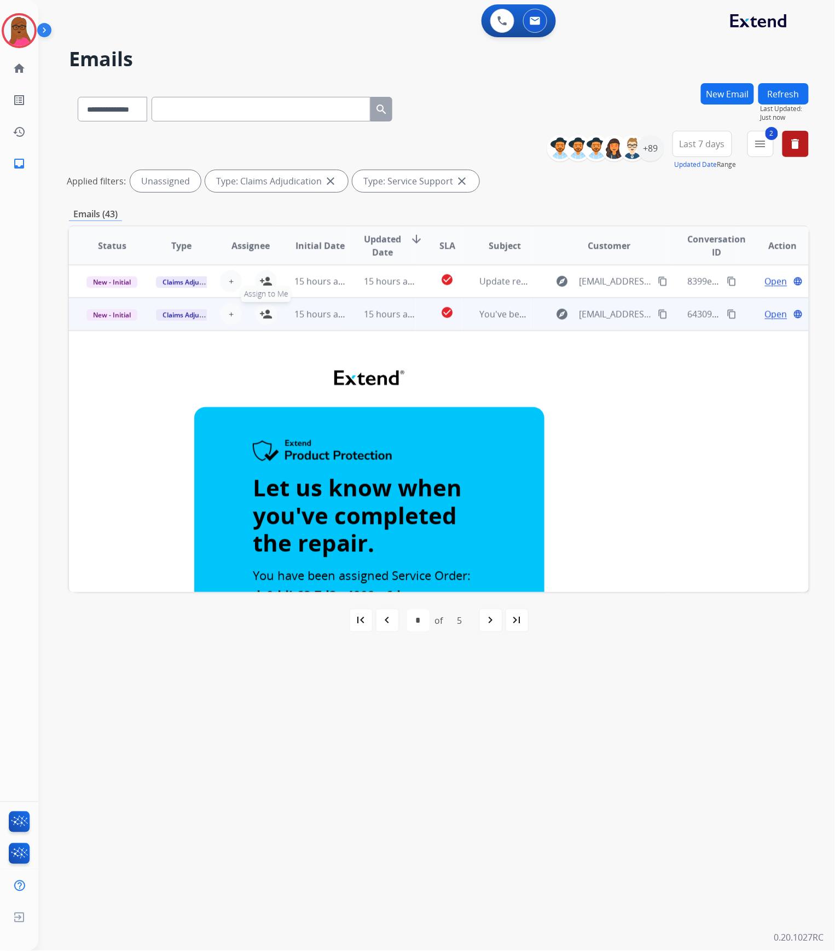
click at [263, 313] on mat-icon "person_add" at bounding box center [265, 314] width 13 height 13
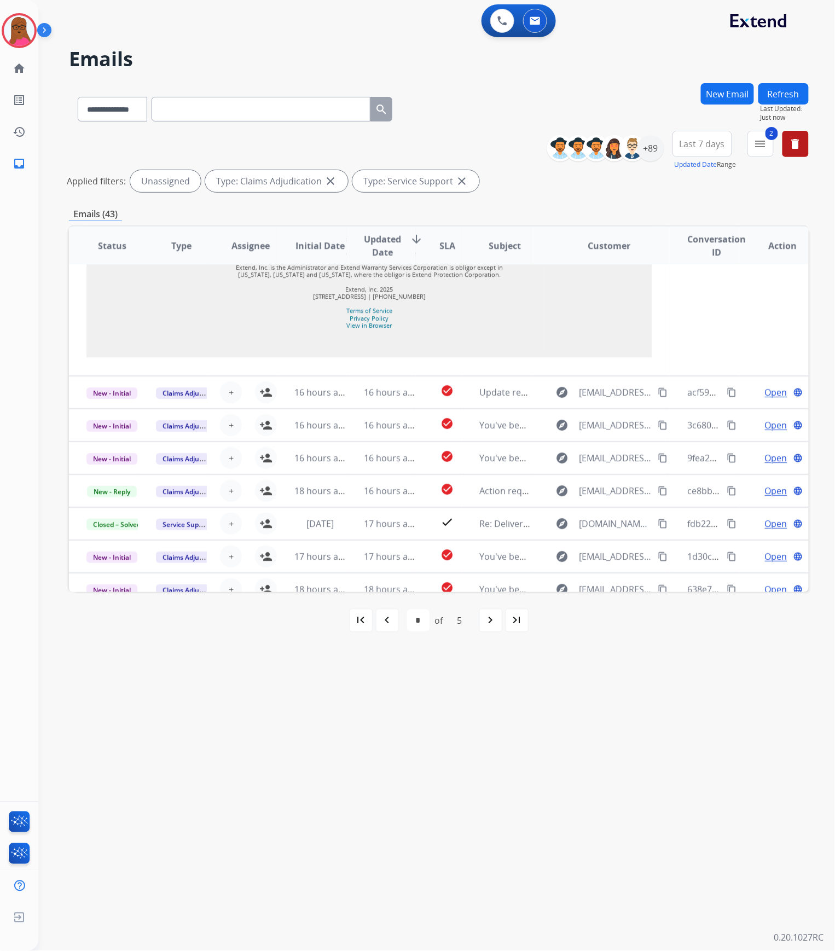
scroll to position [1209, 0]
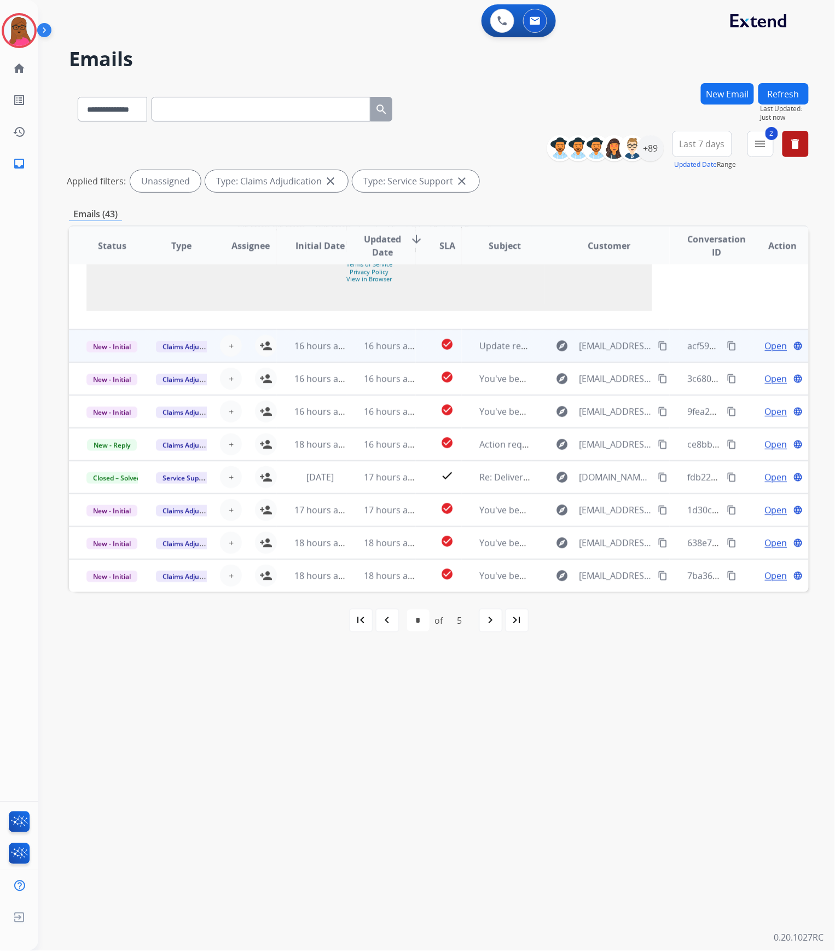
click at [471, 347] on td "Update regarding your fulfillment method for Service Order: d1d34606-0528-4538-…" at bounding box center [497, 346] width 70 height 33
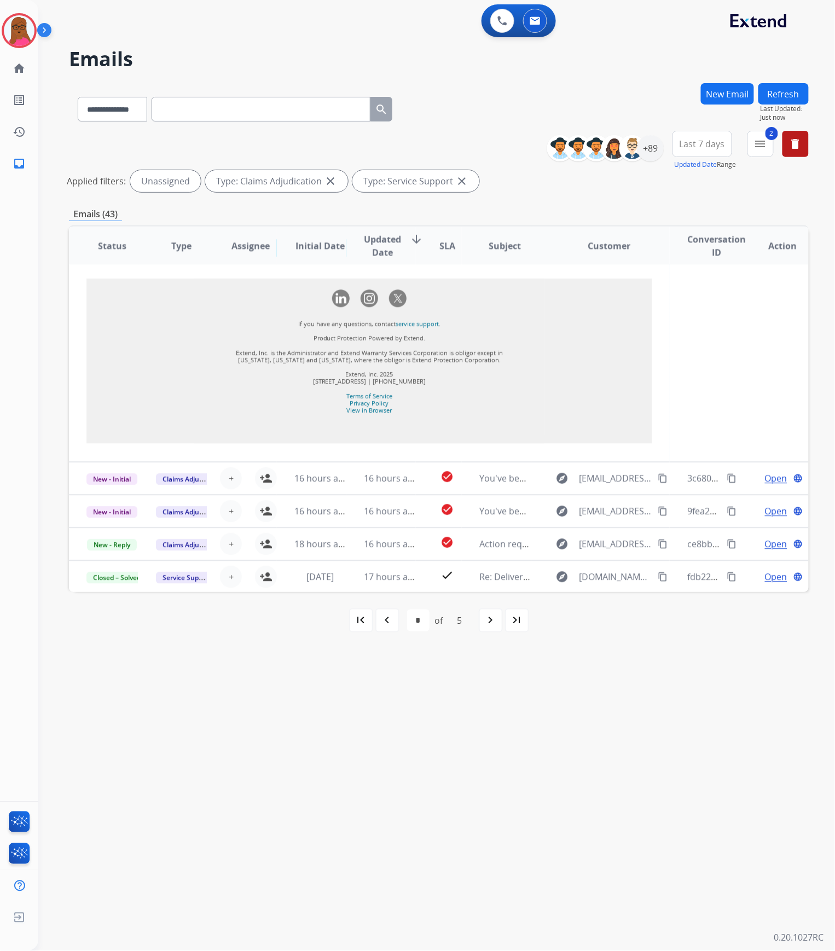
scroll to position [964, 0]
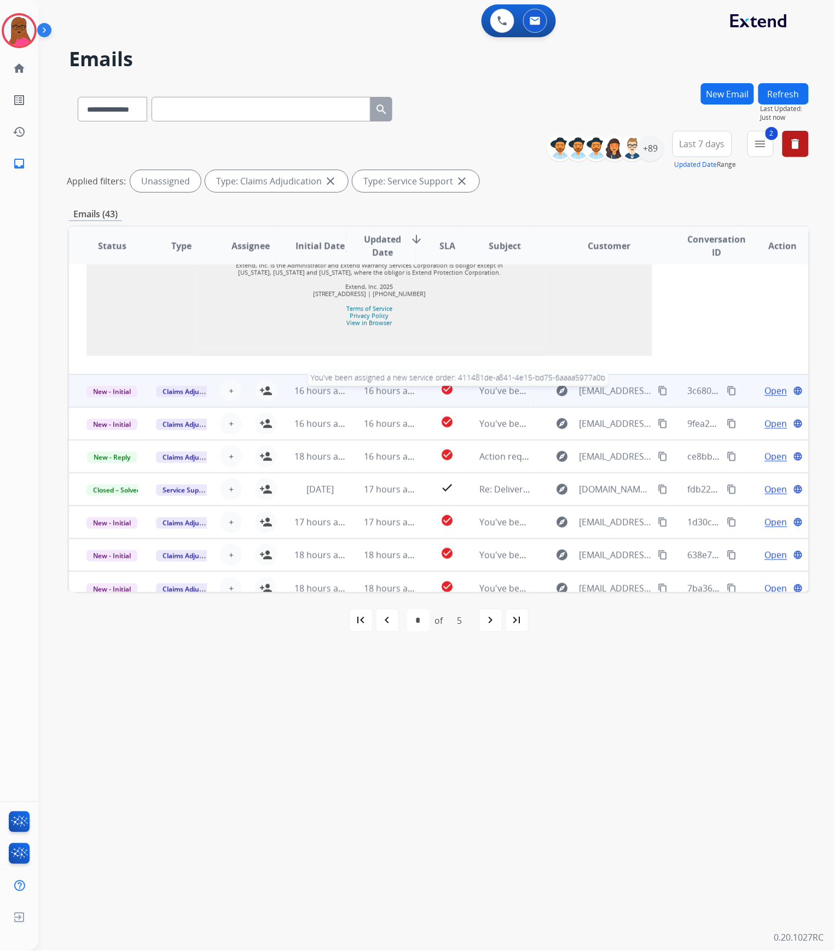
click at [484, 385] on span "You've been assigned a new service order: 411481de-a841-4e15-bd75-6aaaa5977a0b" at bounding box center [654, 391] width 348 height 12
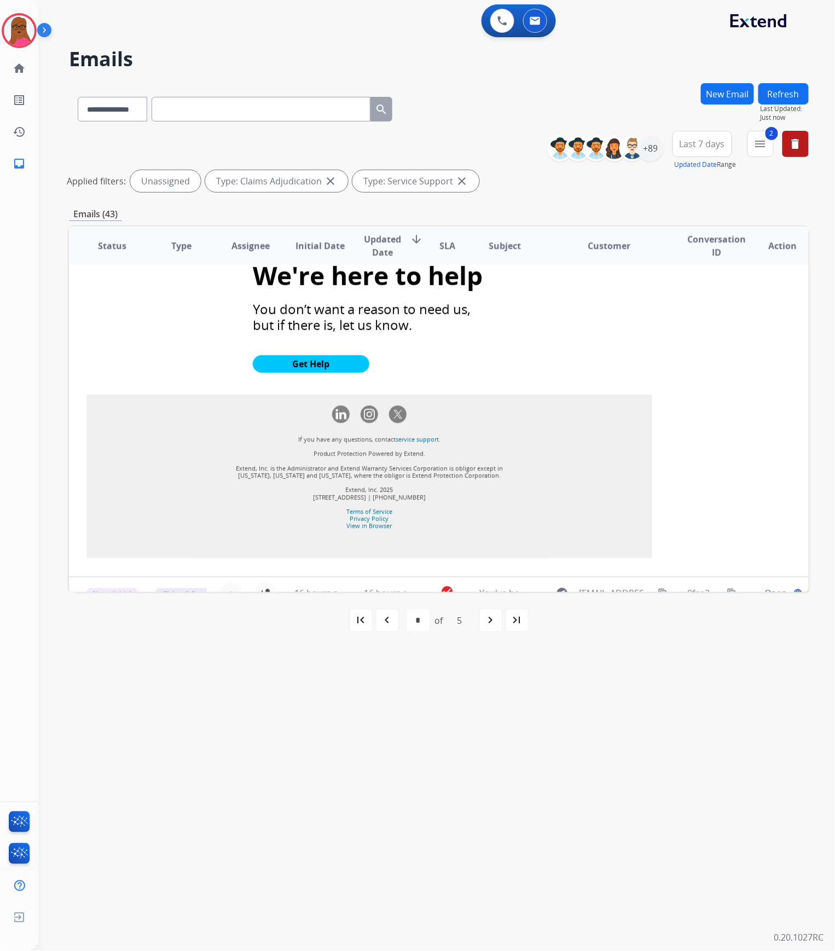
scroll to position [1187, 0]
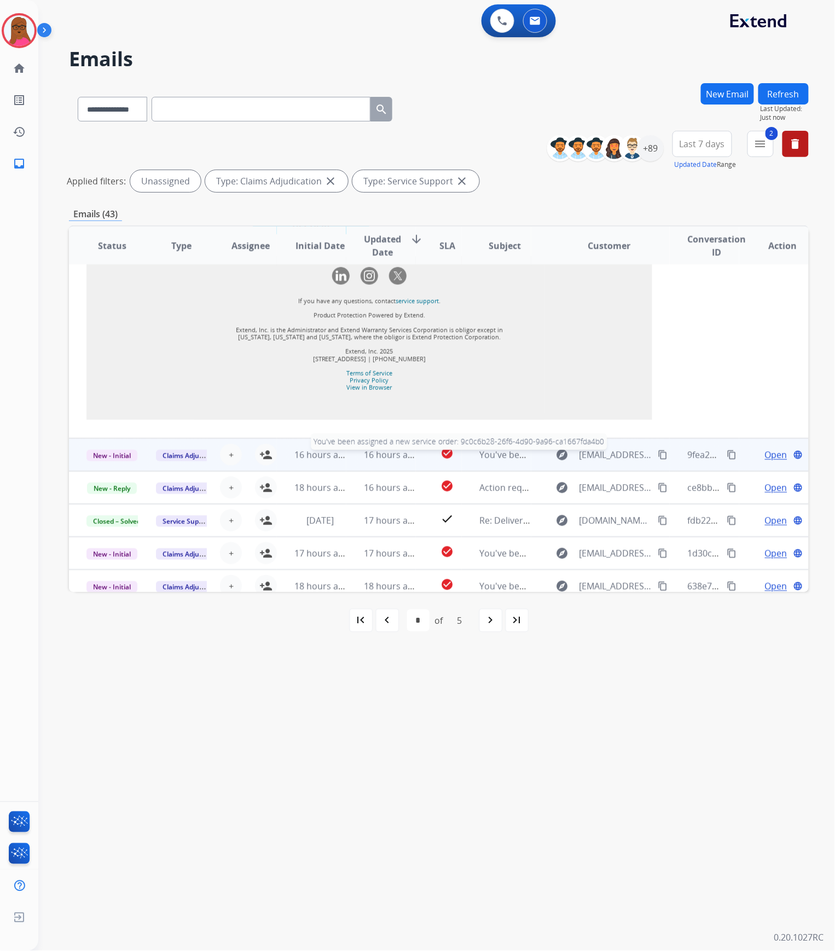
click at [497, 449] on span "You've been assigned a new service order: 9c0c6b28-26f6-4d90-9a96-ca1667fda4b0" at bounding box center [651, 455] width 342 height 12
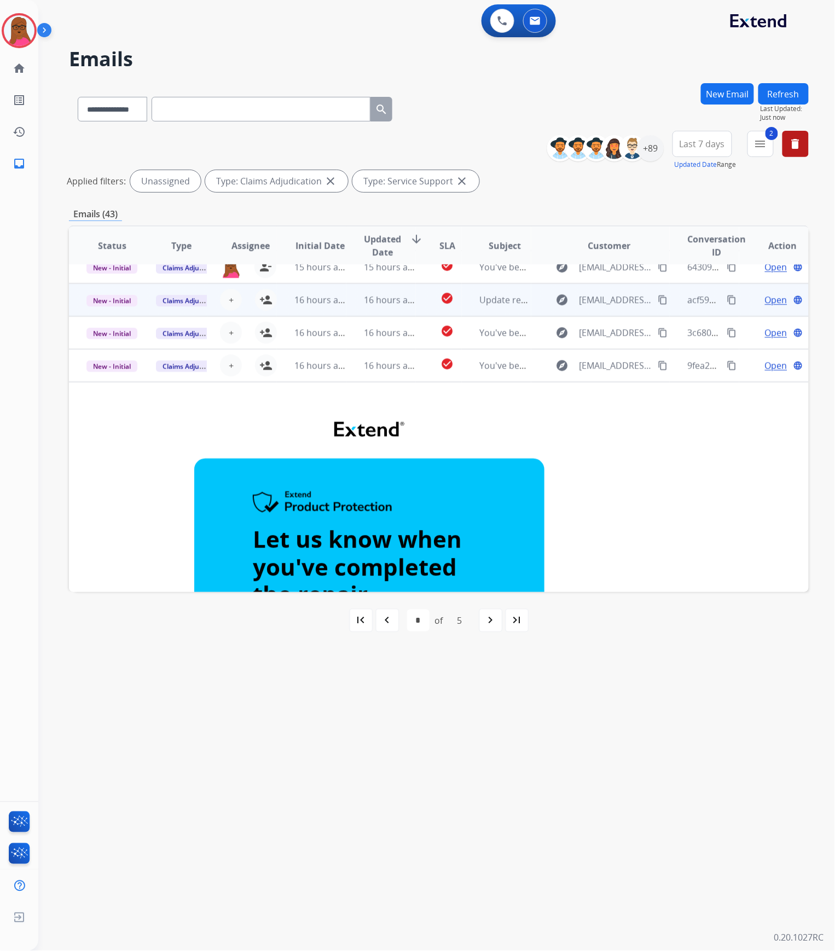
scroll to position [0, 0]
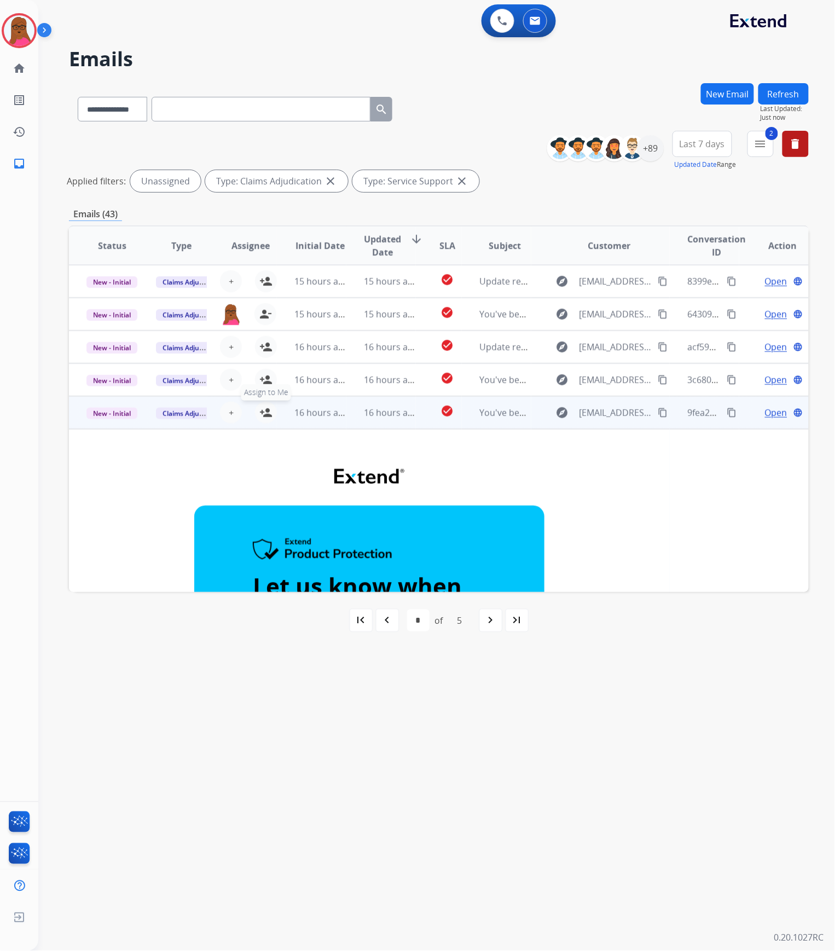
click at [266, 412] on mat-icon "person_add" at bounding box center [265, 412] width 13 height 13
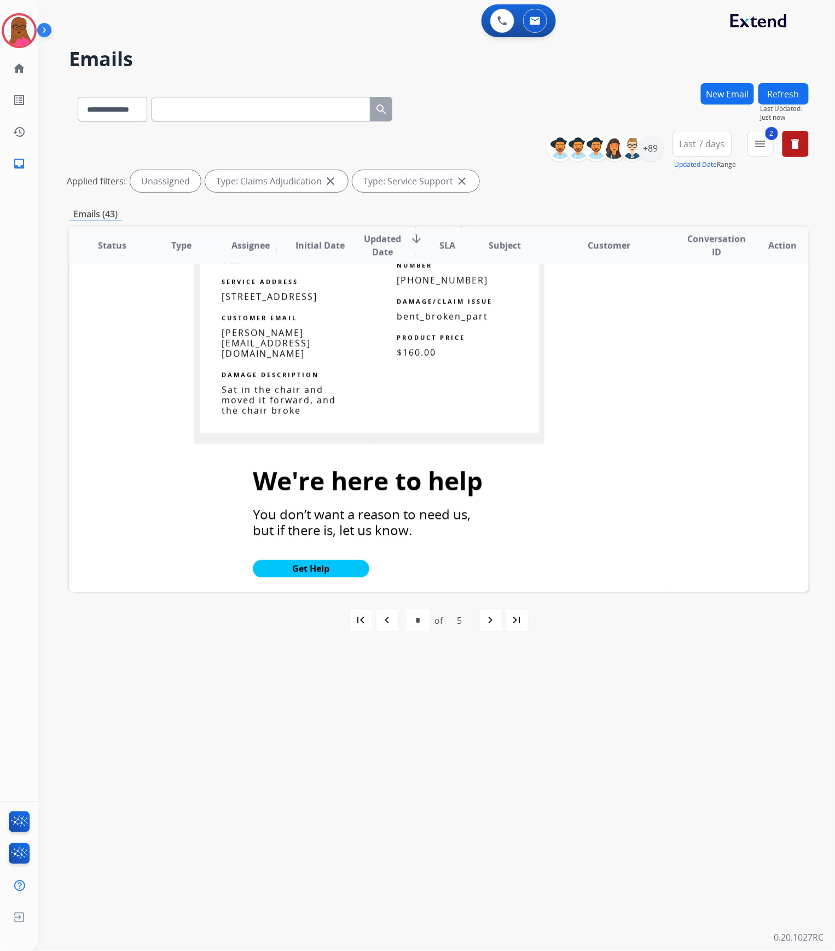
scroll to position [1166, 0]
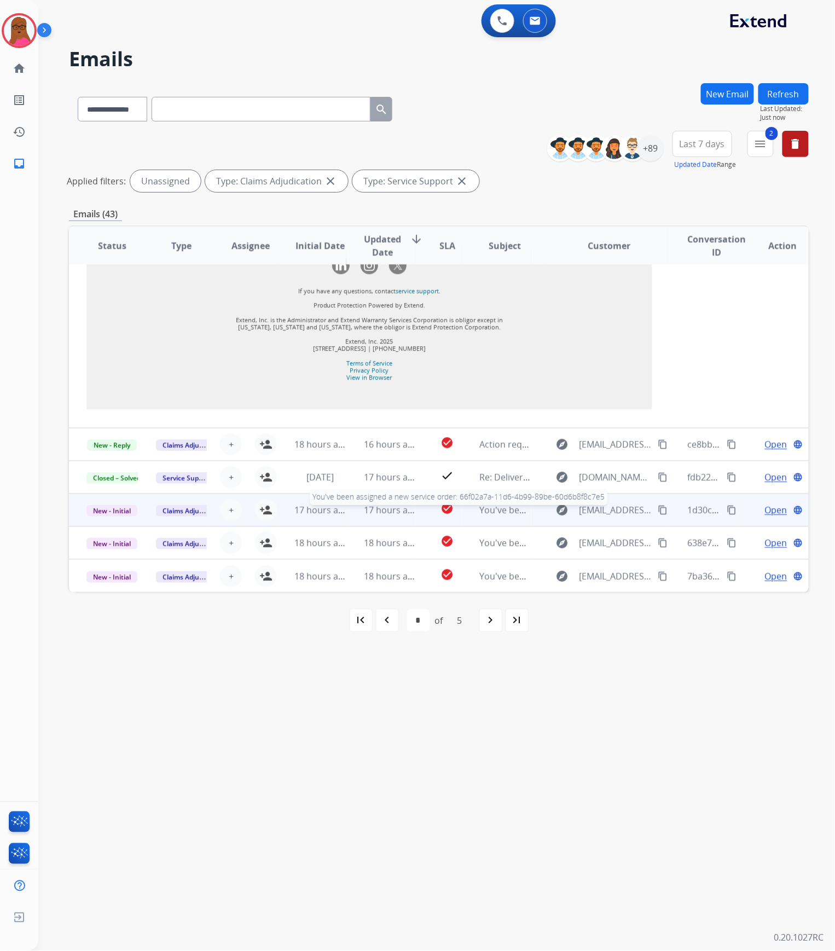
click at [488, 509] on span "You've been assigned a new service order: 66f02a7a-11d6-4b99-89be-60d6b8f8c7e5" at bounding box center [651, 510] width 343 height 12
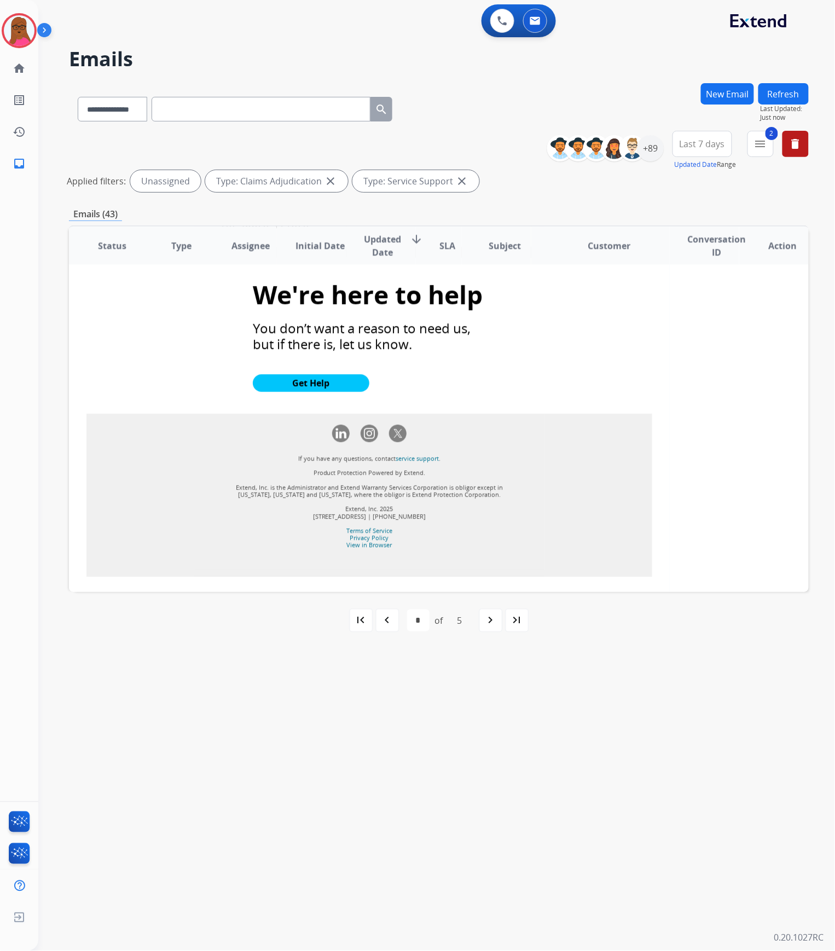
scroll to position [1114, 0]
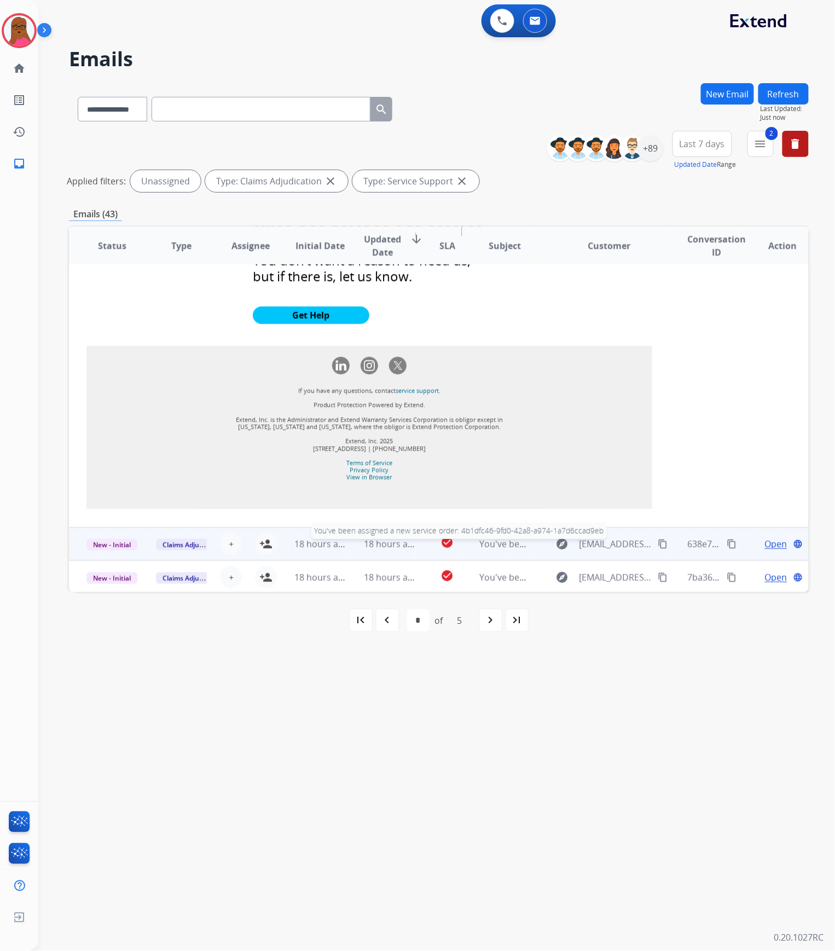
click at [491, 544] on span "You've been assigned a new service order: 4b1dfc46-9fd0-42a8-a974-1a7d6ccad9eb" at bounding box center [651, 544] width 343 height 12
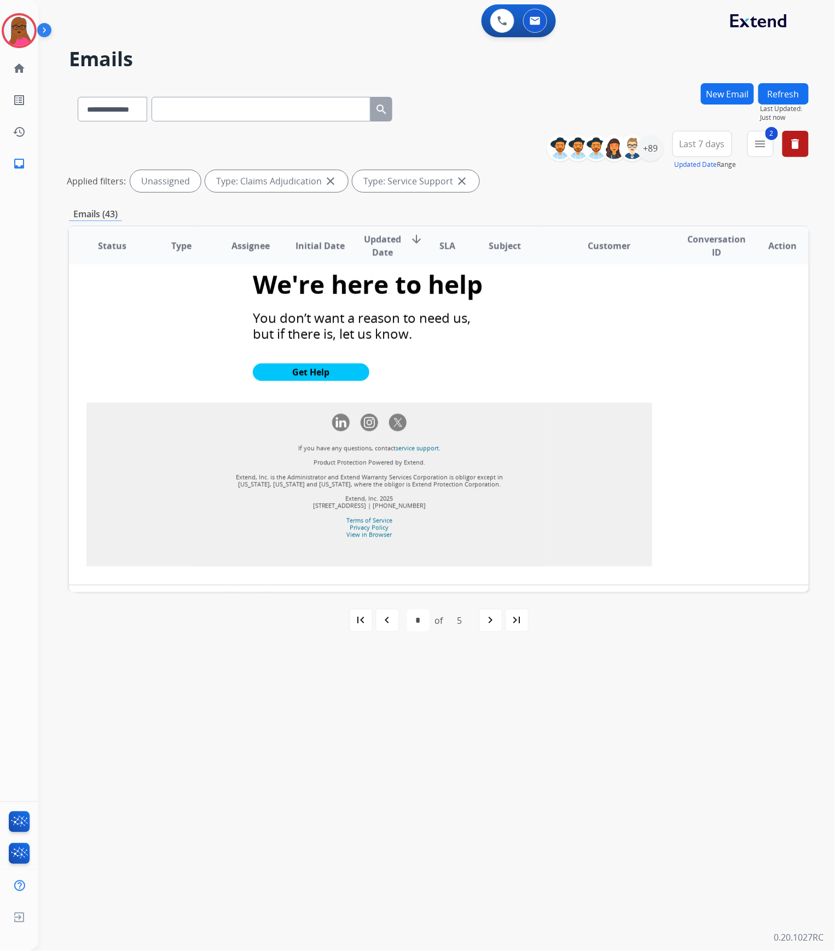
scroll to position [1166, 0]
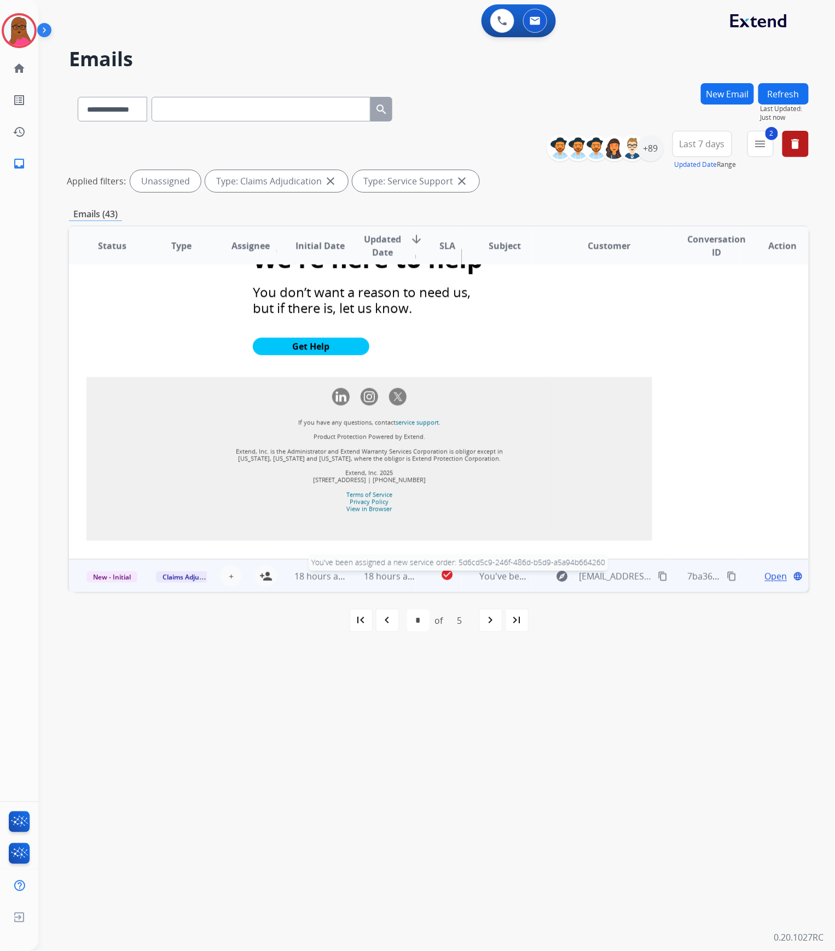
click at [494, 577] on span "You've been assigned a new service order: 5d6cd5c9-246f-486d-b5d9-a5a94b664260" at bounding box center [652, 576] width 345 height 12
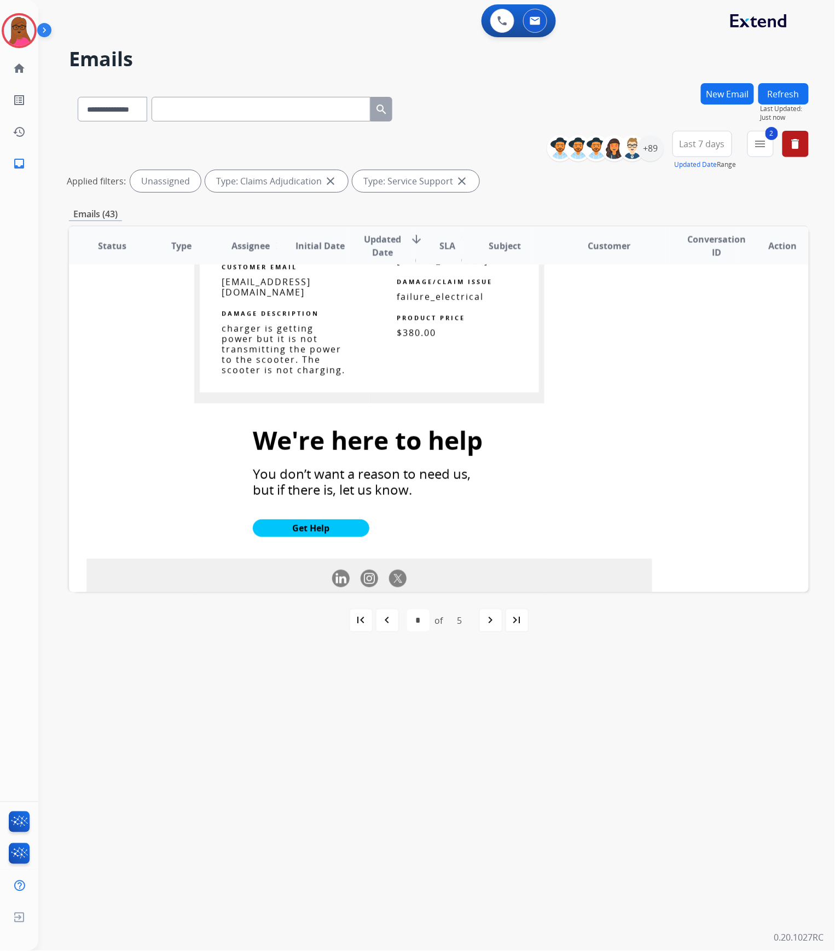
scroll to position [1099, 0]
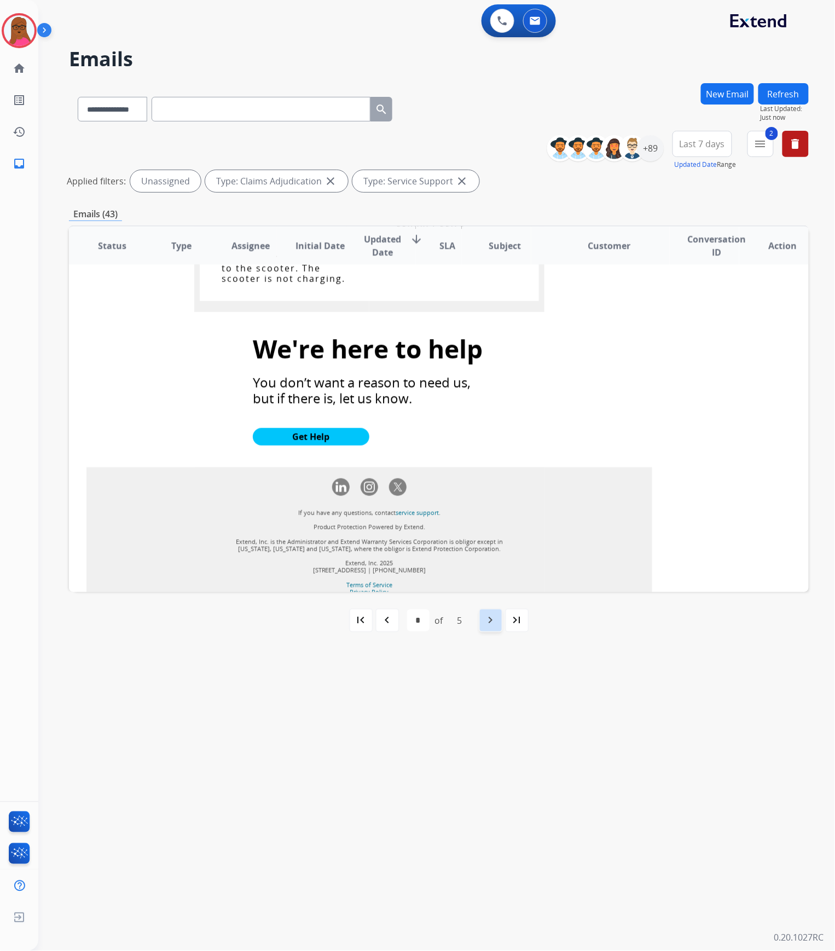
click at [491, 612] on div "navigate_next" at bounding box center [491, 621] width 24 height 24
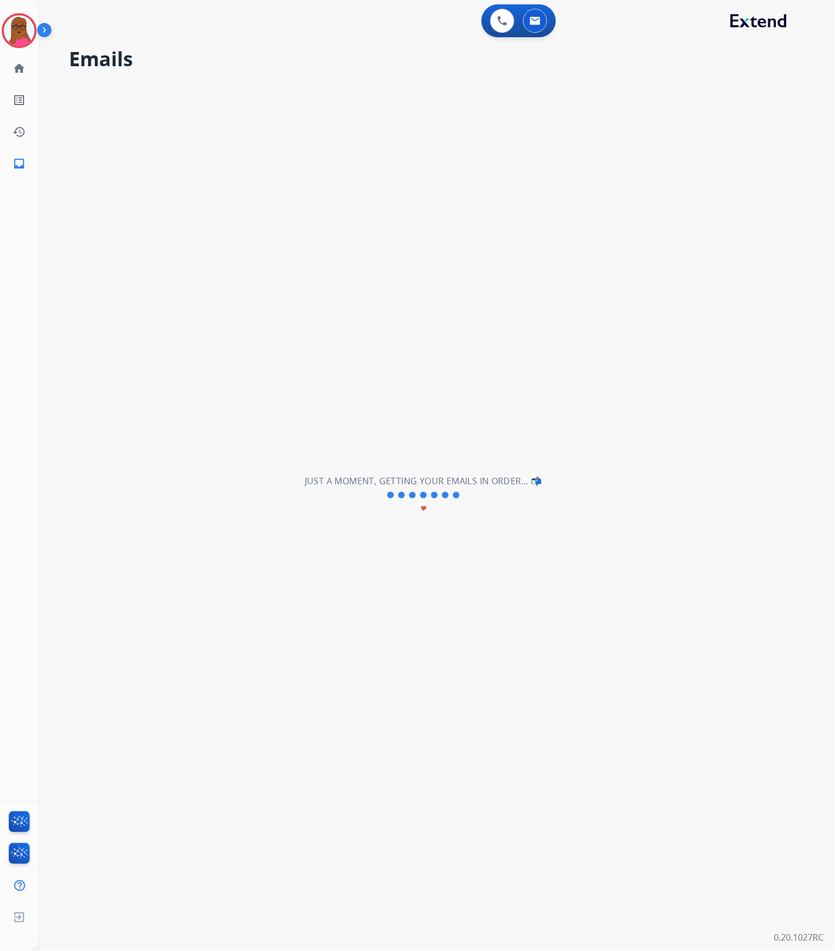
scroll to position [36, 0]
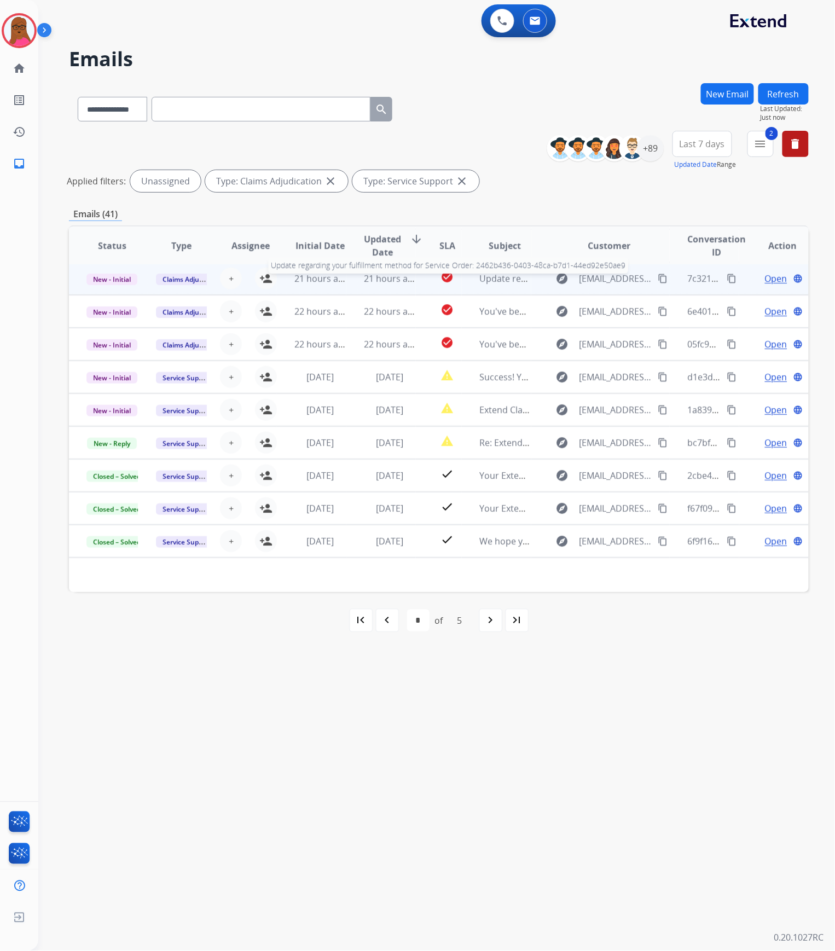
click at [480, 275] on span "Update regarding your fulfillment method for Service Order: 2462b436-0403-48ca-…" at bounding box center [690, 279] width 421 height 12
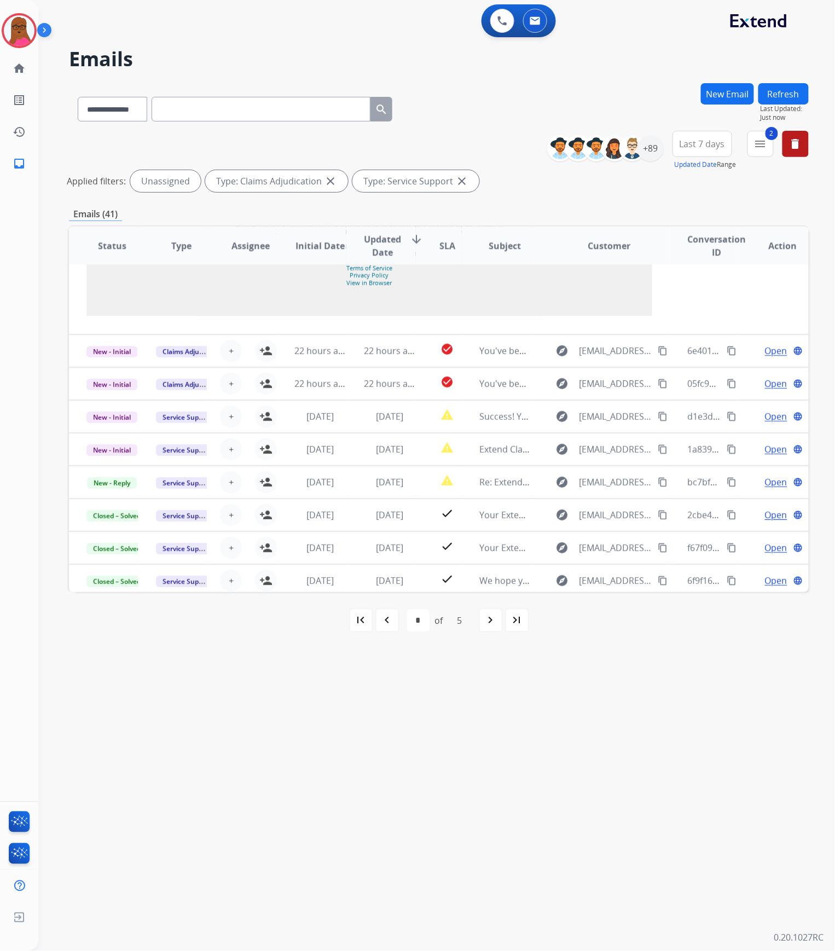
scroll to position [964, 0]
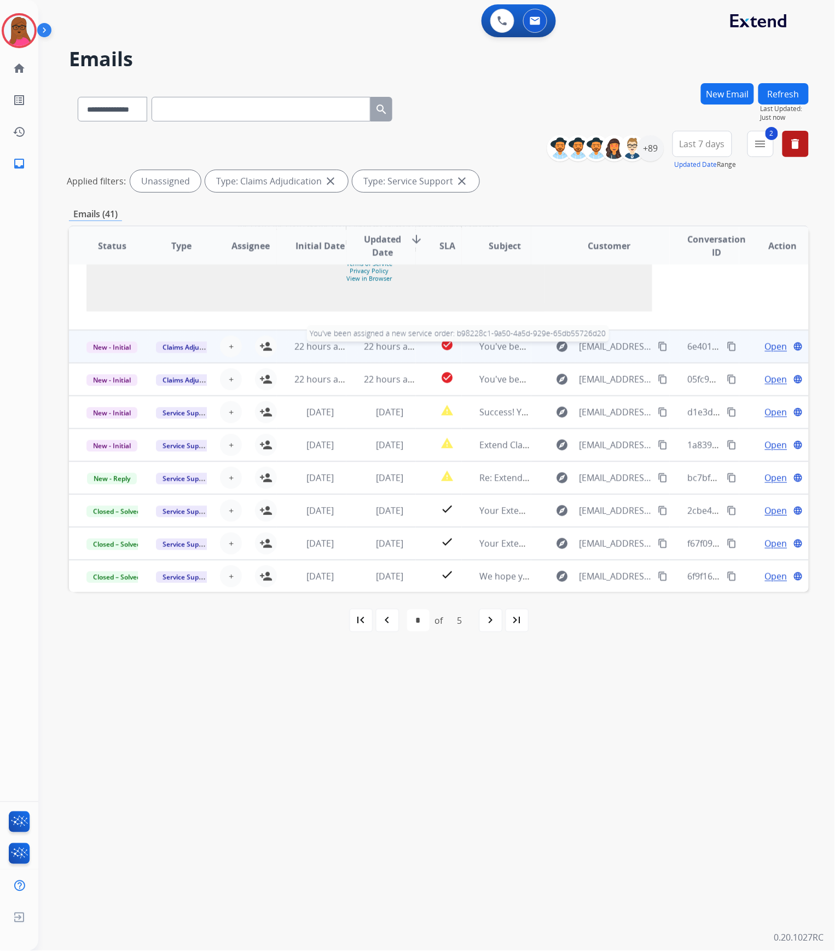
click at [489, 347] on span "You've been assigned a new service order: b98228c1-9a50-4a5d-929e-65db55726d20" at bounding box center [654, 347] width 348 height 12
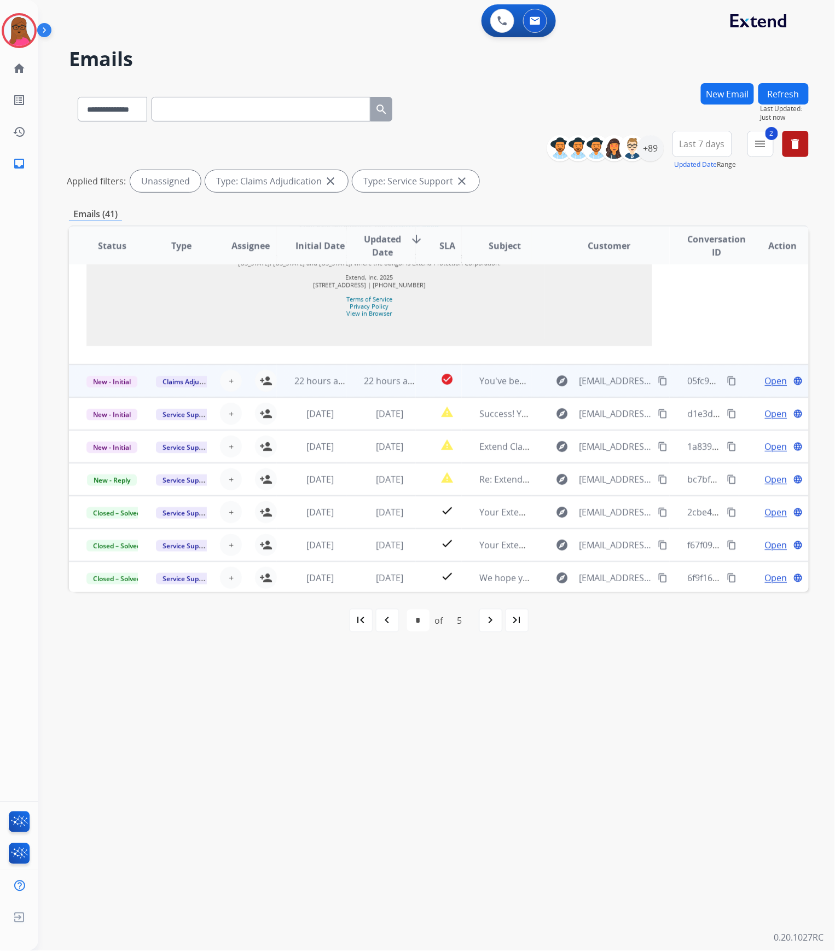
scroll to position [1176, 0]
click at [495, 384] on span "You've been assigned a new service order: 4e19daa3-7be1-47d2-bbc8-9f418c4a2468" at bounding box center [652, 380] width 345 height 12
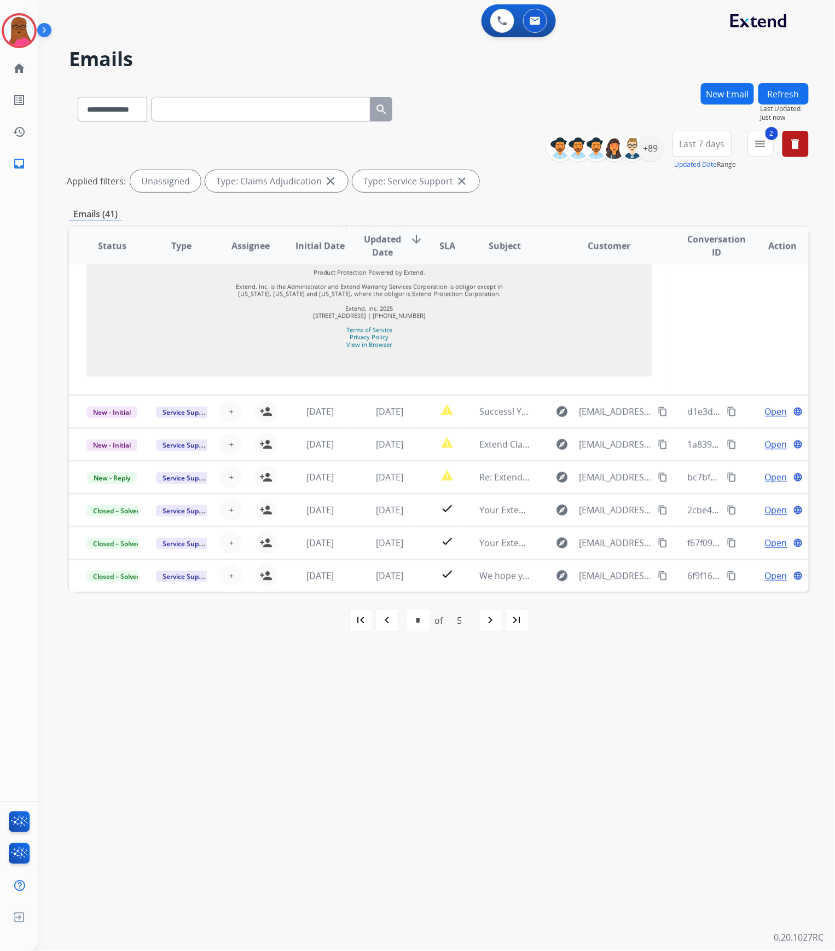
scroll to position [1145, 0]
click at [487, 629] on div "navigate_next" at bounding box center [491, 621] width 24 height 24
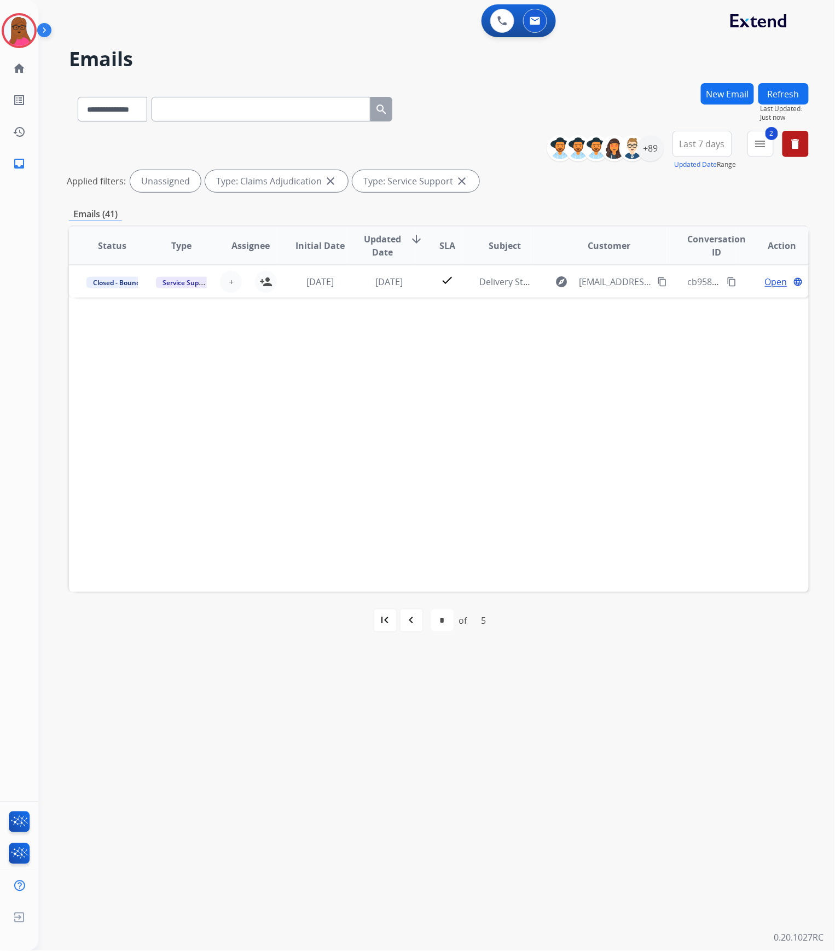
scroll to position [0, 0]
click at [657, 141] on div "+89" at bounding box center [651, 148] width 26 height 26
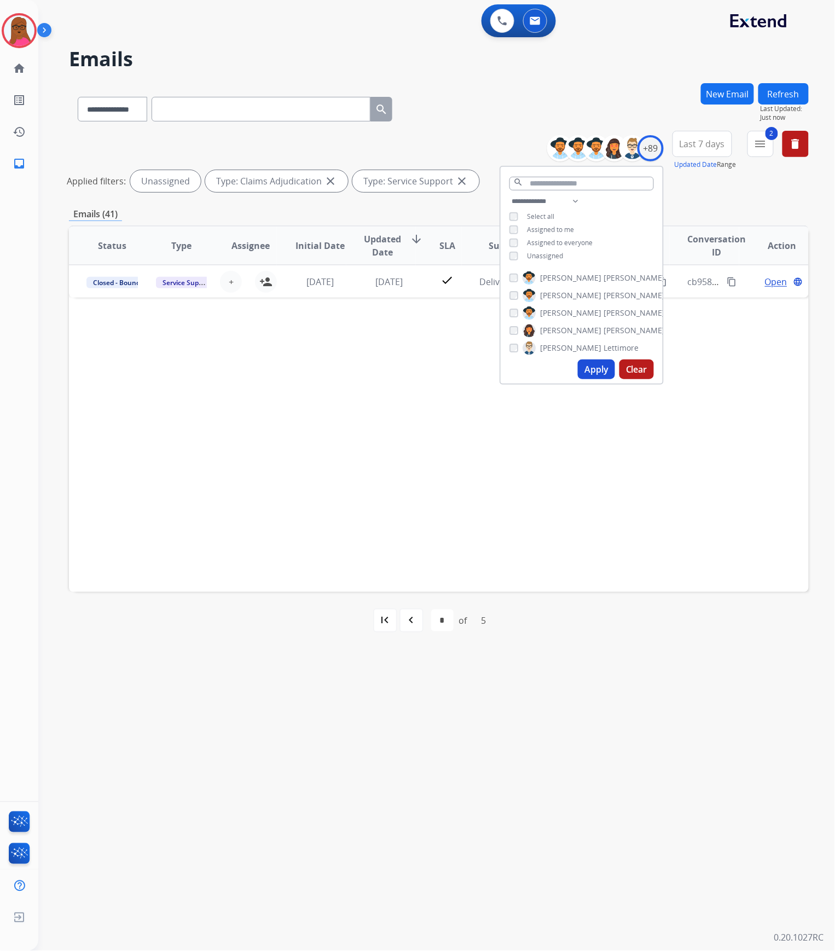
click at [593, 375] on button "Apply" at bounding box center [596, 370] width 37 height 20
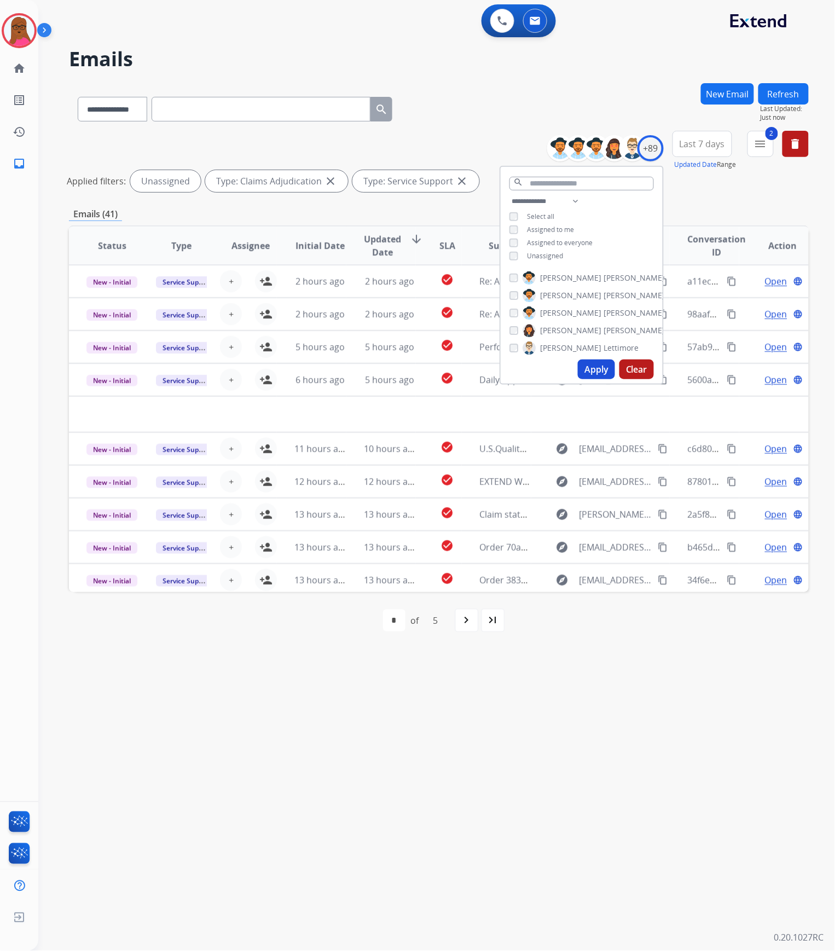
click at [547, 714] on div "**********" at bounding box center [423, 495] width 771 height 912
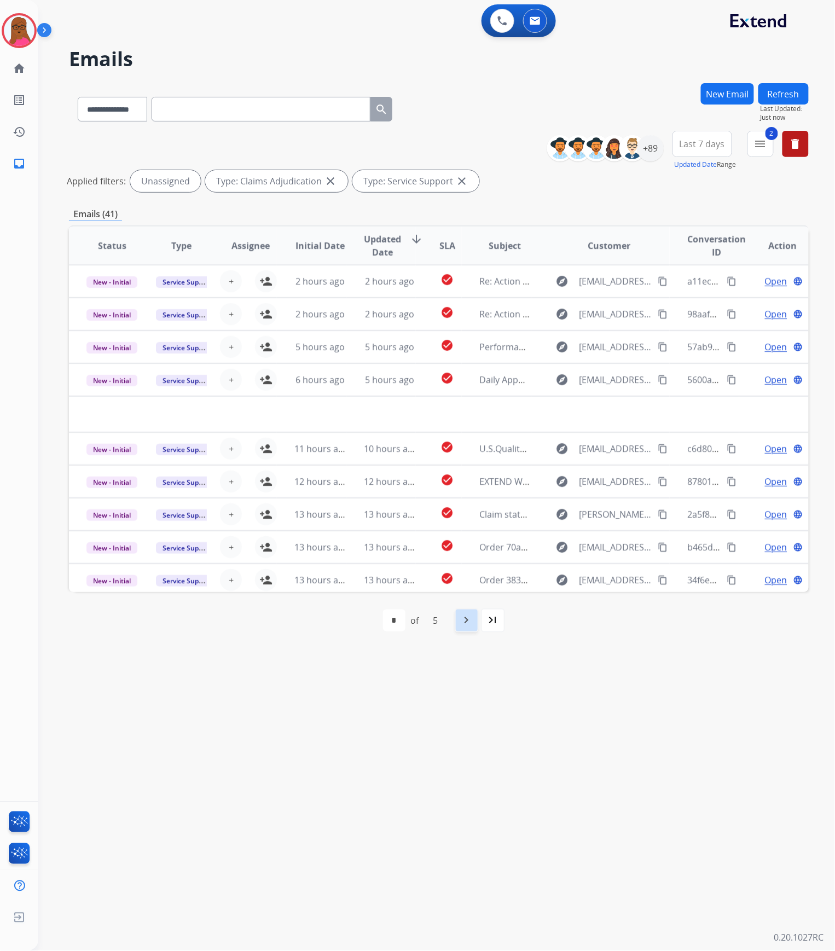
click at [469, 618] on mat-icon "navigate_next" at bounding box center [466, 620] width 13 height 13
click at [765, 138] on mat-icon "menu" at bounding box center [760, 143] width 13 height 13
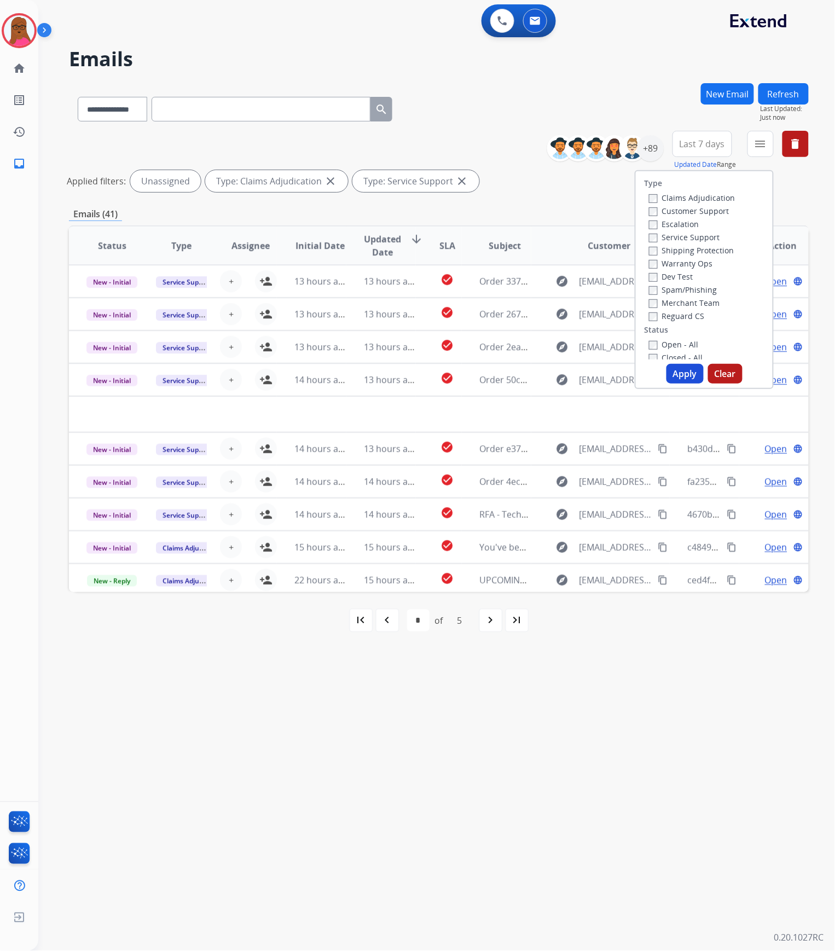
click at [724, 373] on button "Clear" at bounding box center [725, 374] width 34 height 20
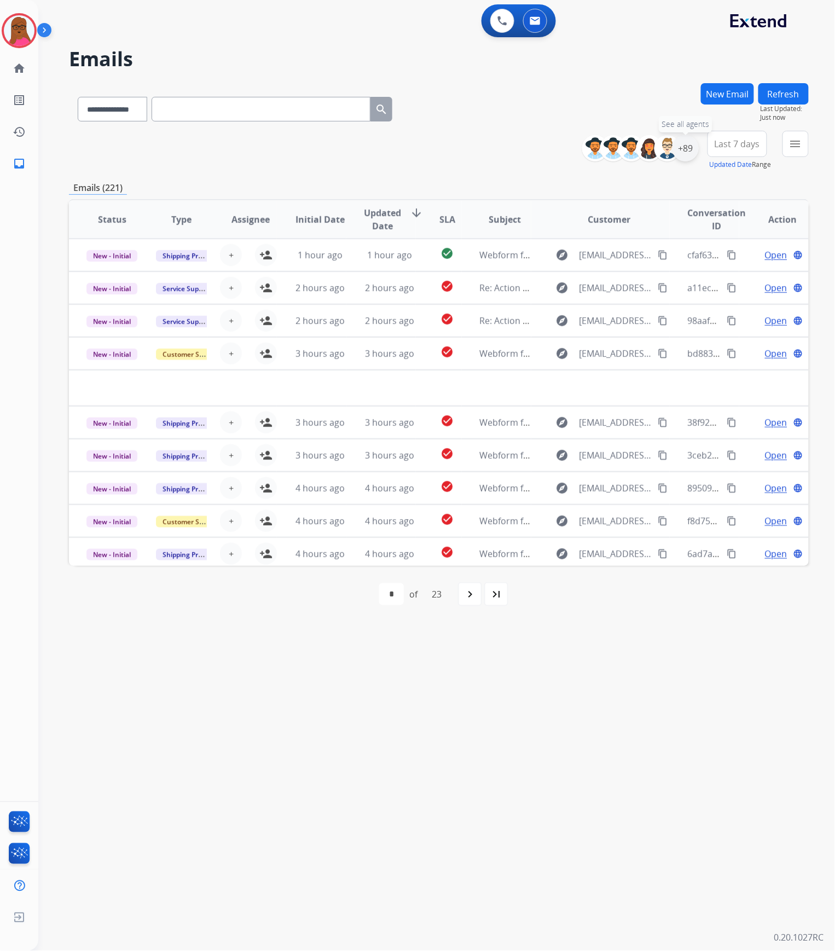
click at [681, 153] on div "+89" at bounding box center [686, 148] width 26 height 26
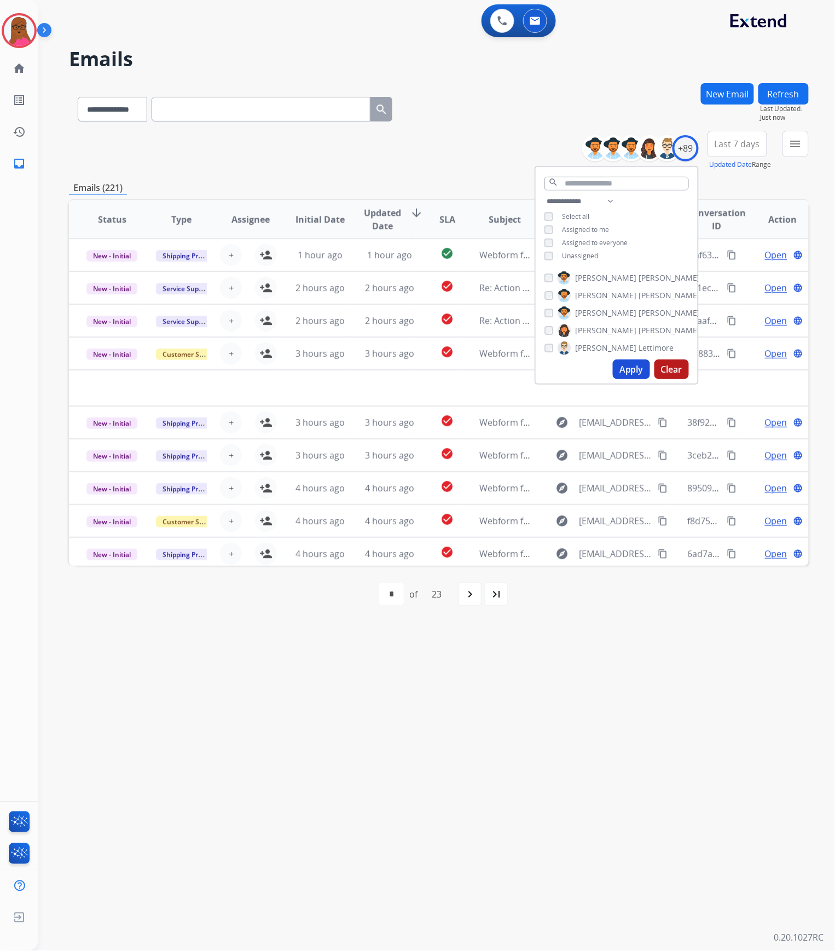
click at [633, 374] on button "Apply" at bounding box center [631, 370] width 37 height 20
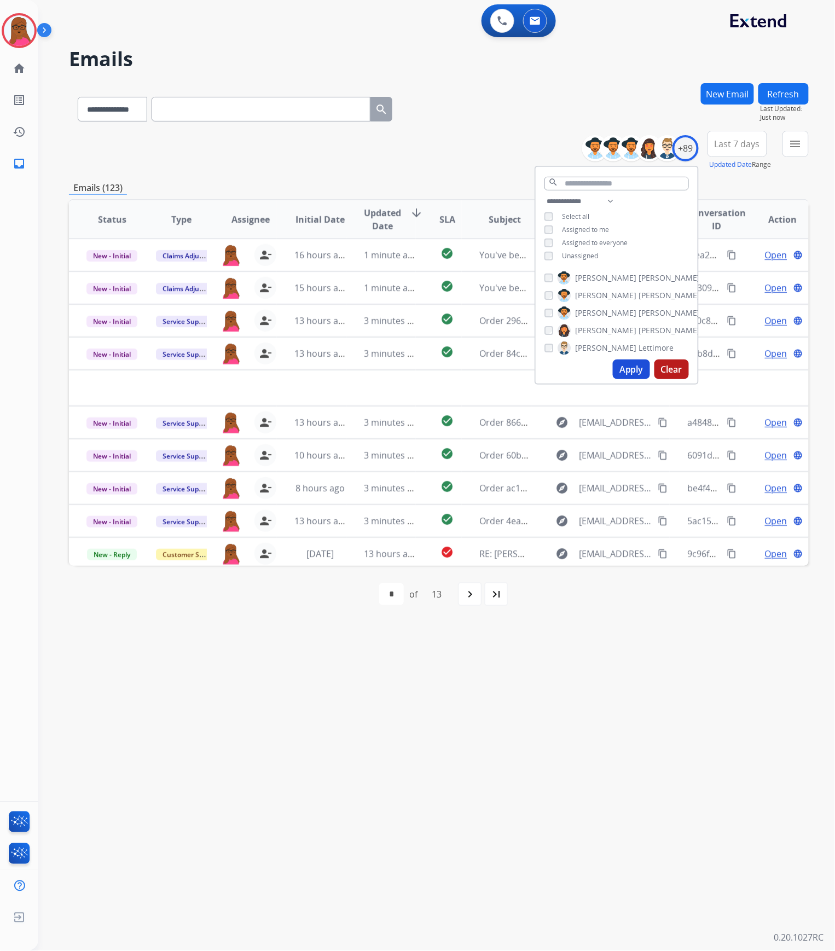
click at [596, 715] on div "**********" at bounding box center [423, 495] width 771 height 912
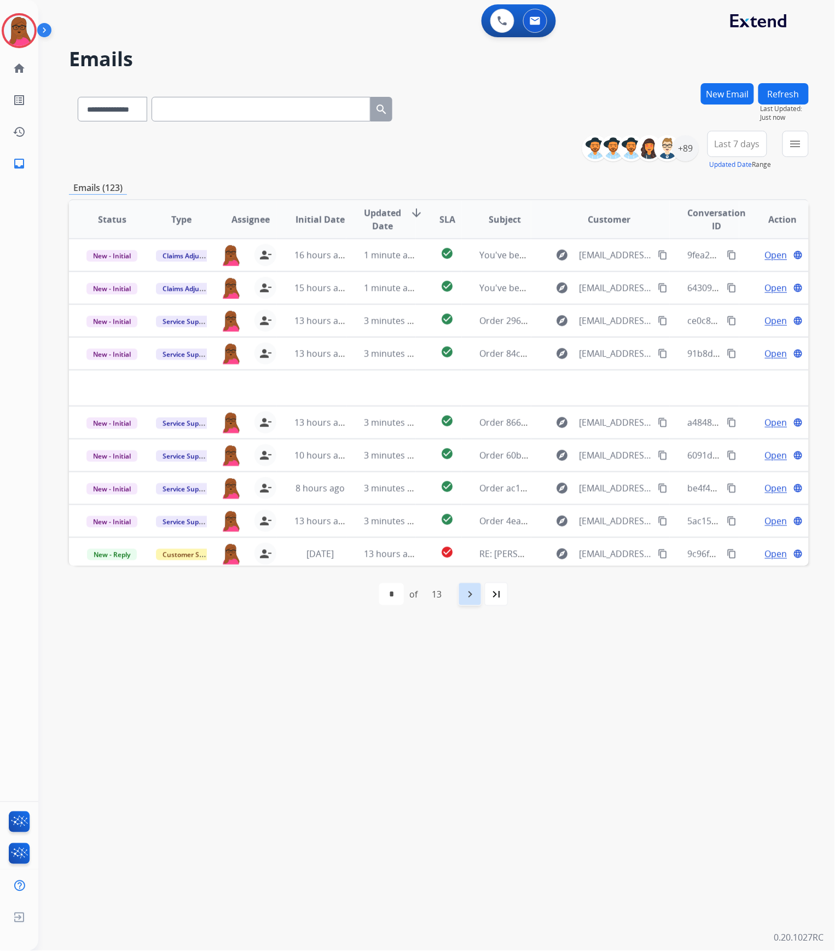
click at [477, 596] on mat-icon "navigate_next" at bounding box center [470, 594] width 13 height 13
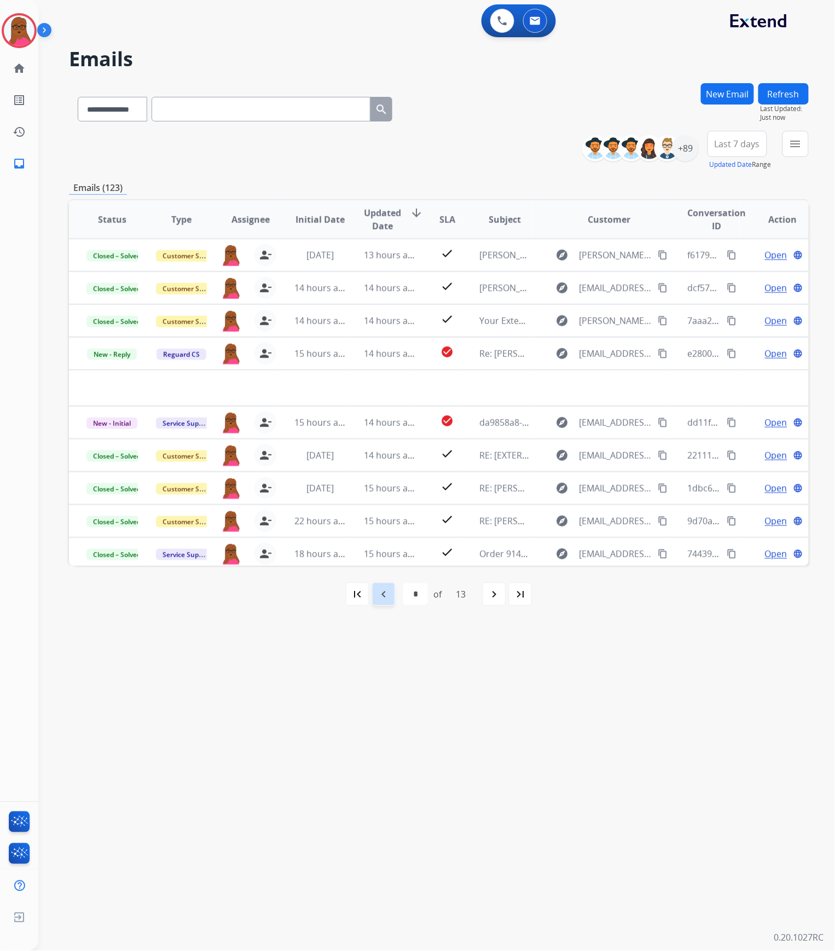
click at [388, 599] on mat-icon "navigate_before" at bounding box center [383, 594] width 13 height 13
select select "*"
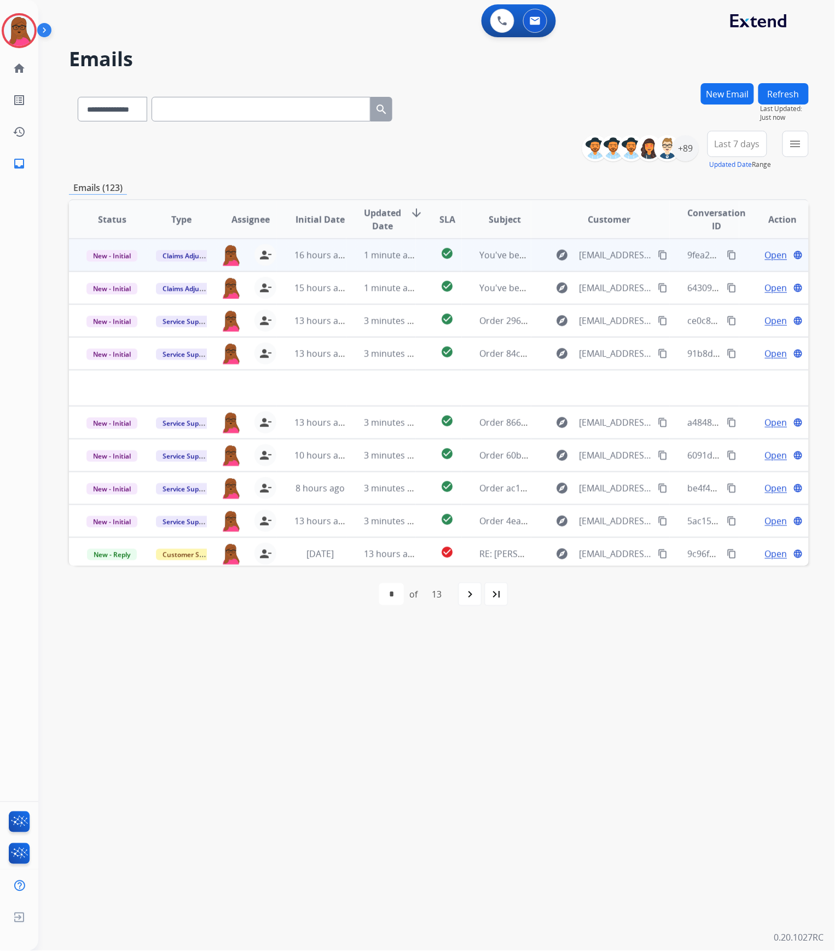
click at [766, 252] on span "Open" at bounding box center [776, 255] width 22 height 13
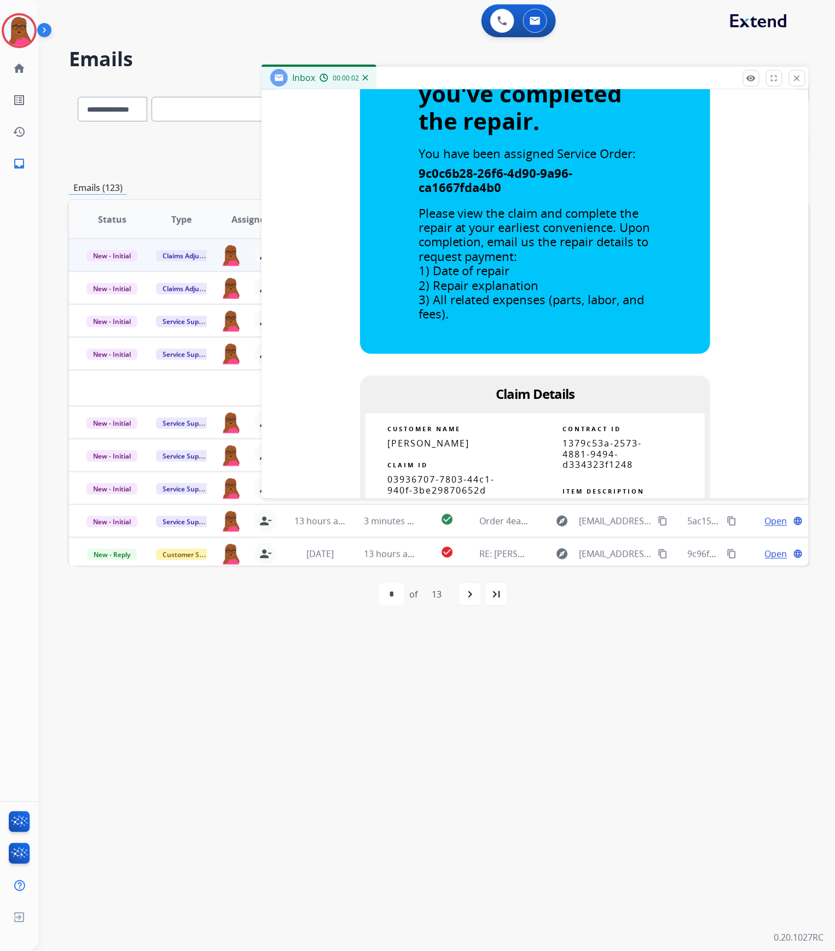
scroll to position [511, 0]
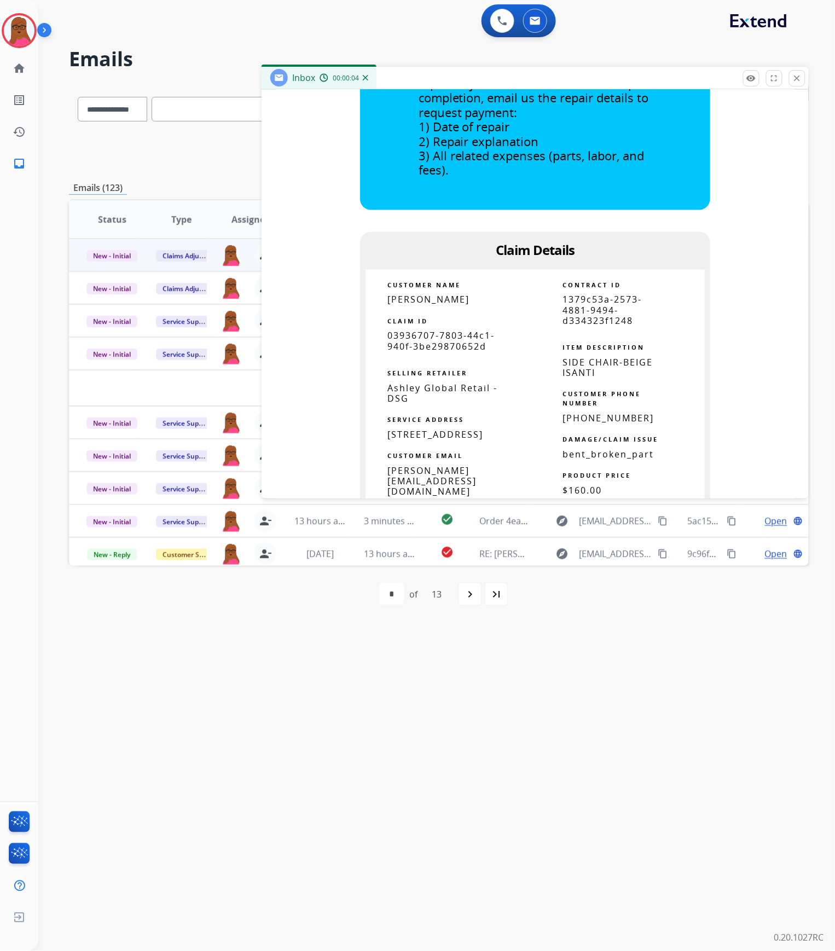
click at [415, 356] on td "SELLING RETAILER" at bounding box center [451, 368] width 170 height 31
click at [418, 347] on span "03936707-7803-44c1-940f-3be29870652d" at bounding box center [441, 341] width 107 height 22
copy tbody
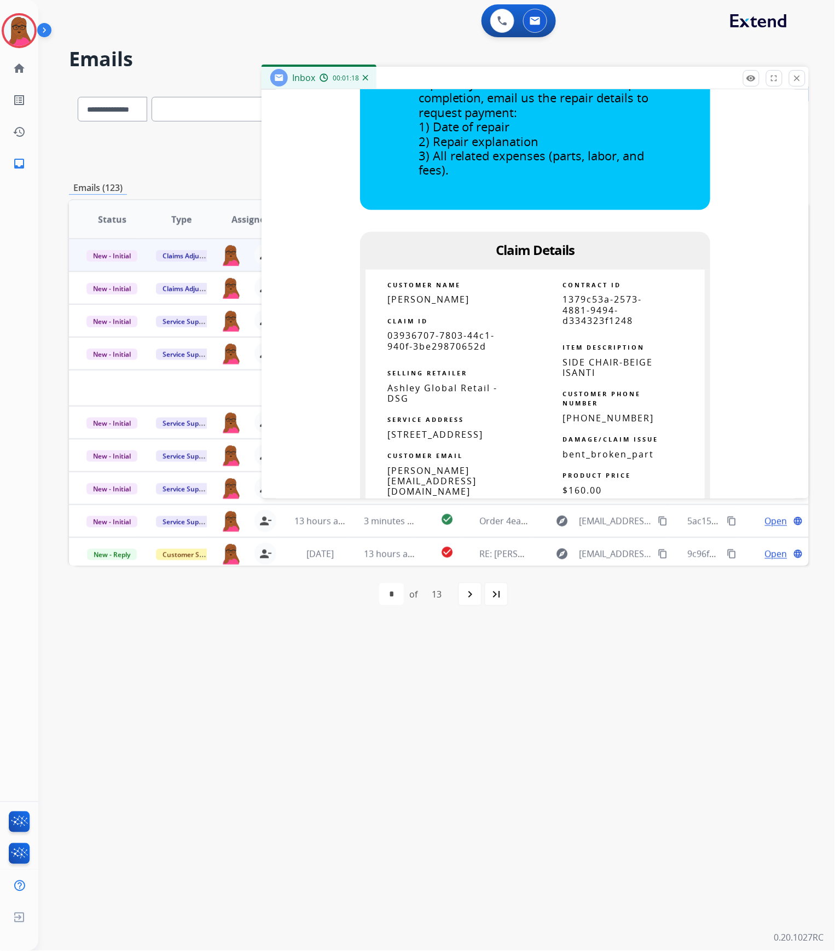
drag, startPoint x: 449, startPoint y: 342, endPoint x: 472, endPoint y: 356, distance: 26.3
copy tbody
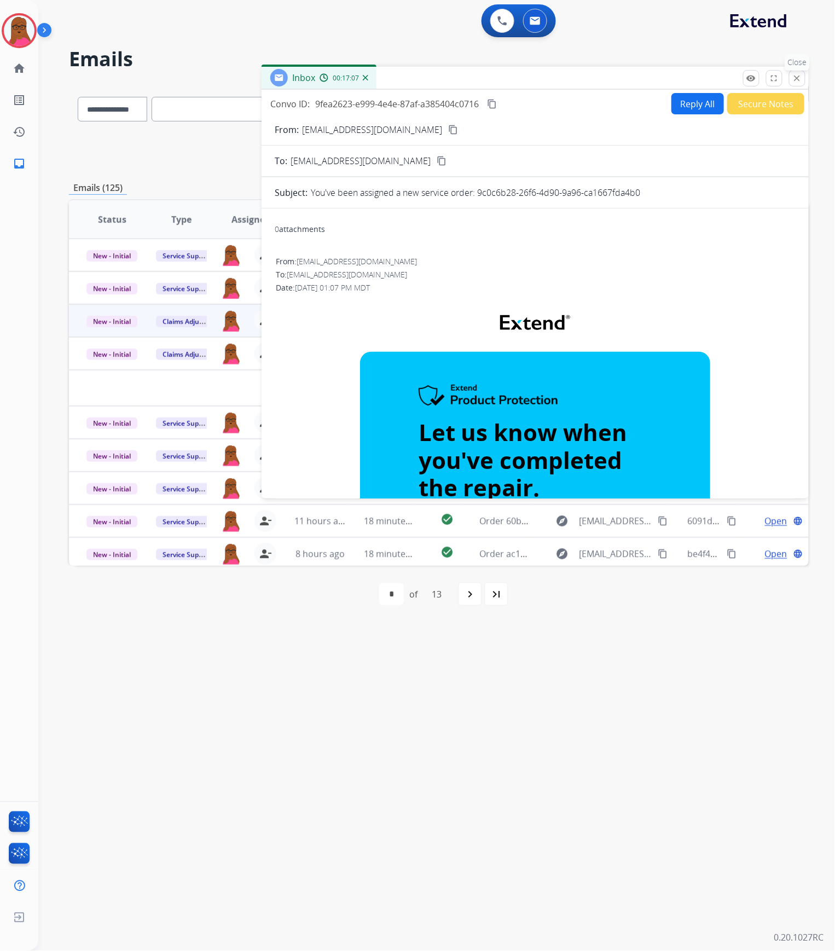
click at [804, 77] on button "close Close" at bounding box center [797, 78] width 16 height 16
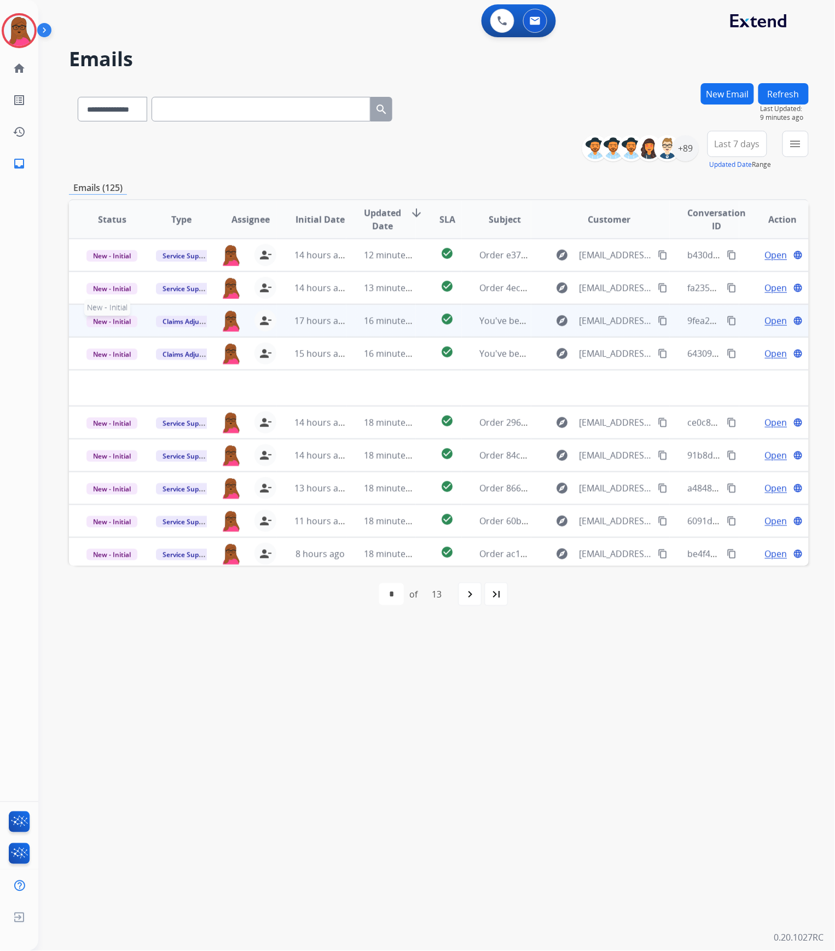
click at [126, 322] on span "New - Initial" at bounding box center [111, 321] width 51 height 11
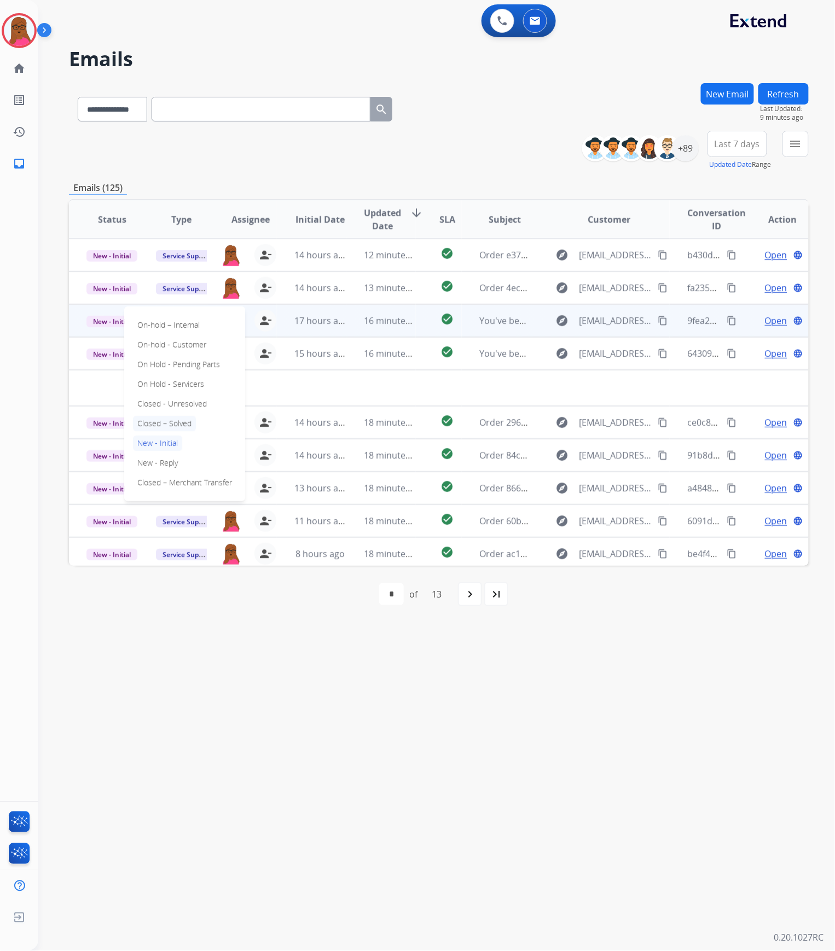
click at [176, 427] on p "Closed – Solved" at bounding box center [164, 423] width 63 height 15
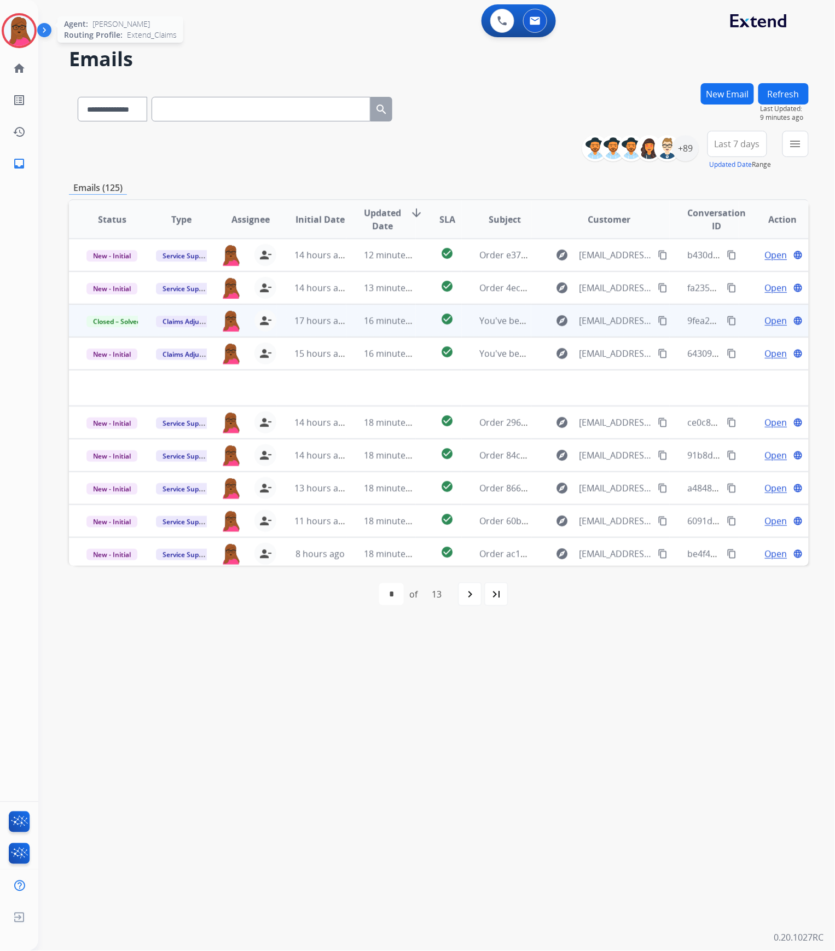
click at [27, 39] on img at bounding box center [19, 30] width 31 height 31
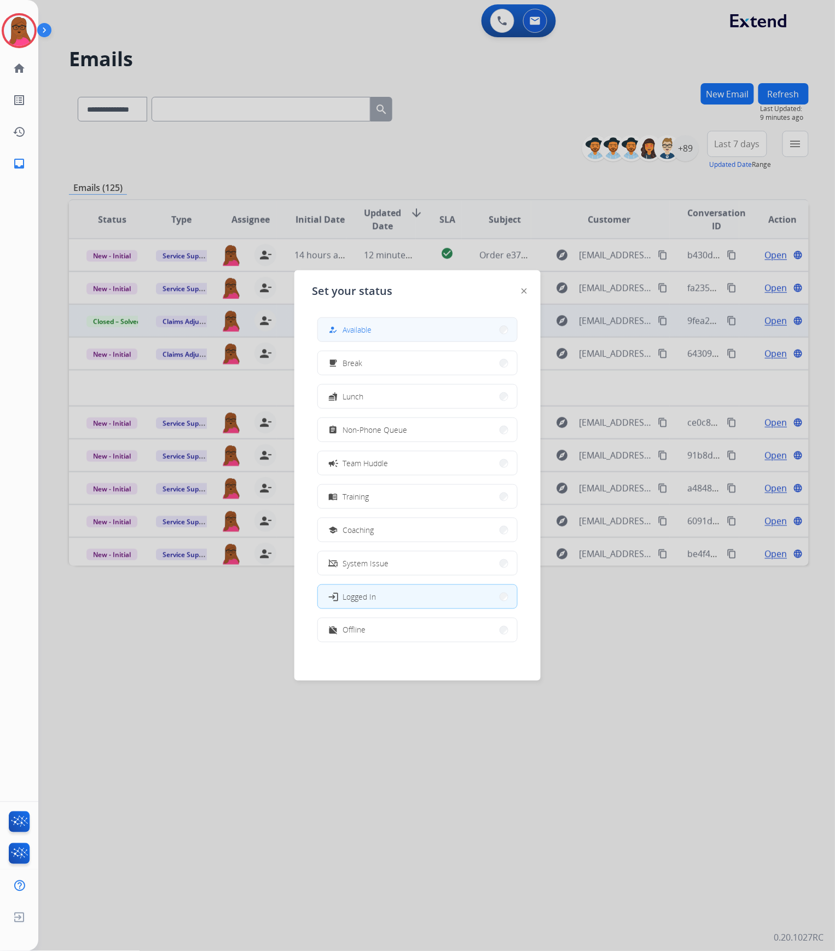
click at [397, 330] on button "how_to_reg Available" at bounding box center [417, 330] width 199 height 24
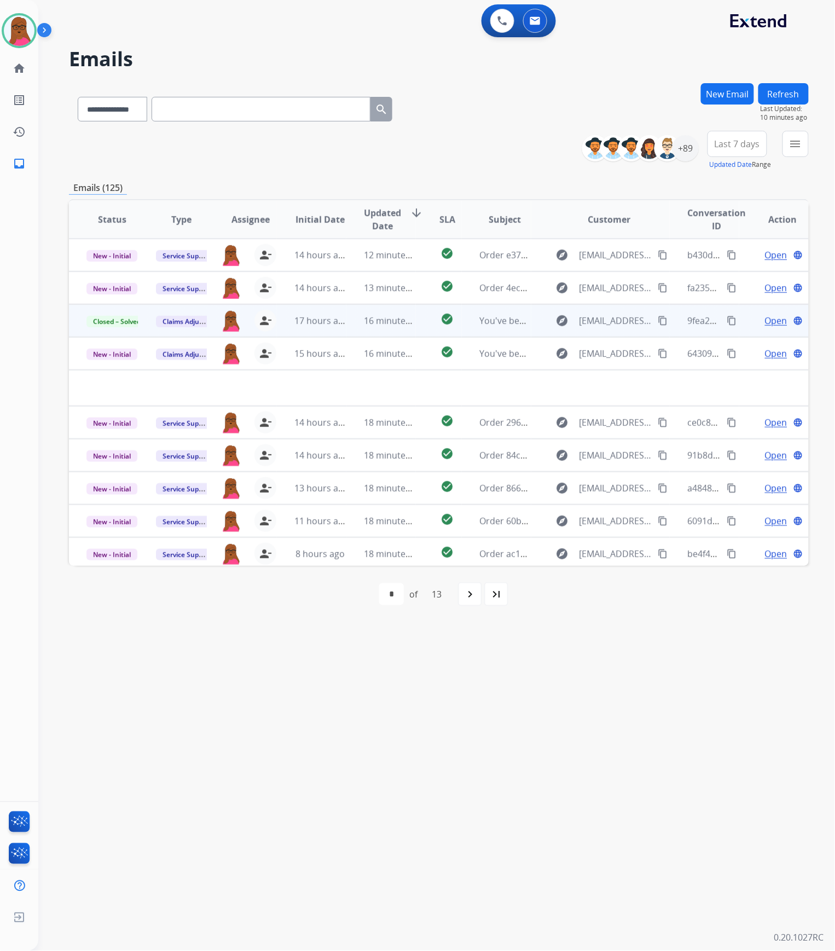
click at [735, 95] on button "New Email" at bounding box center [727, 93] width 53 height 21
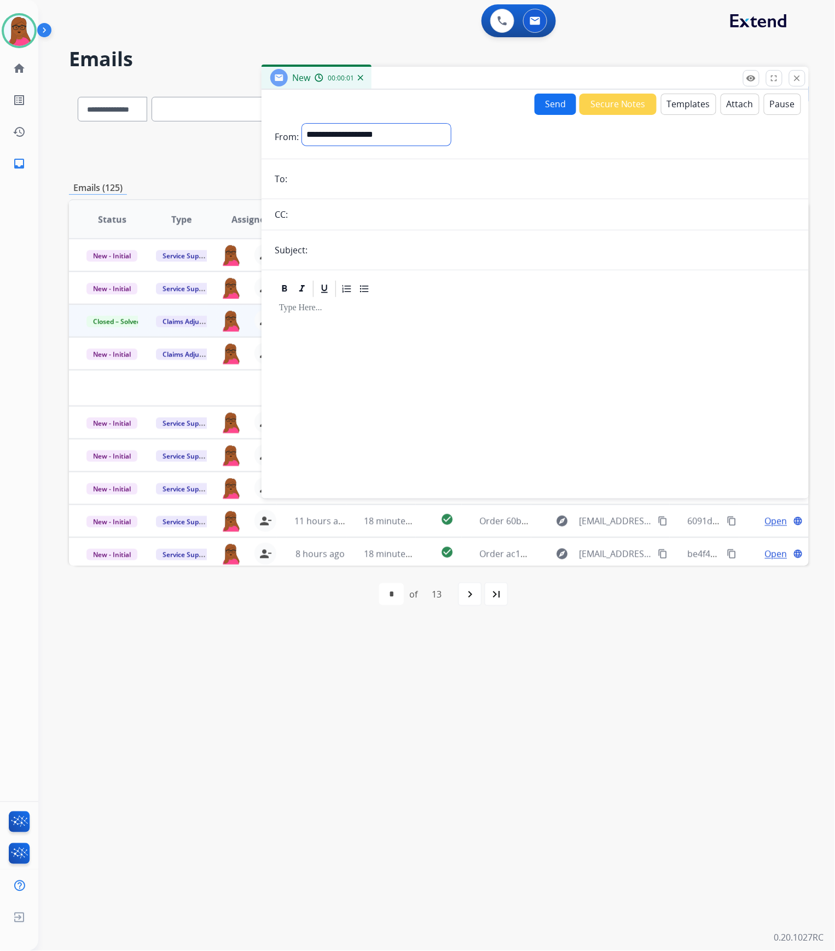
click at [401, 137] on select "**********" at bounding box center [376, 135] width 149 height 22
select select "**********"
click at [302, 124] on select "**********" at bounding box center [376, 135] width 149 height 22
click at [399, 174] on input "email" at bounding box center [543, 180] width 505 height 22
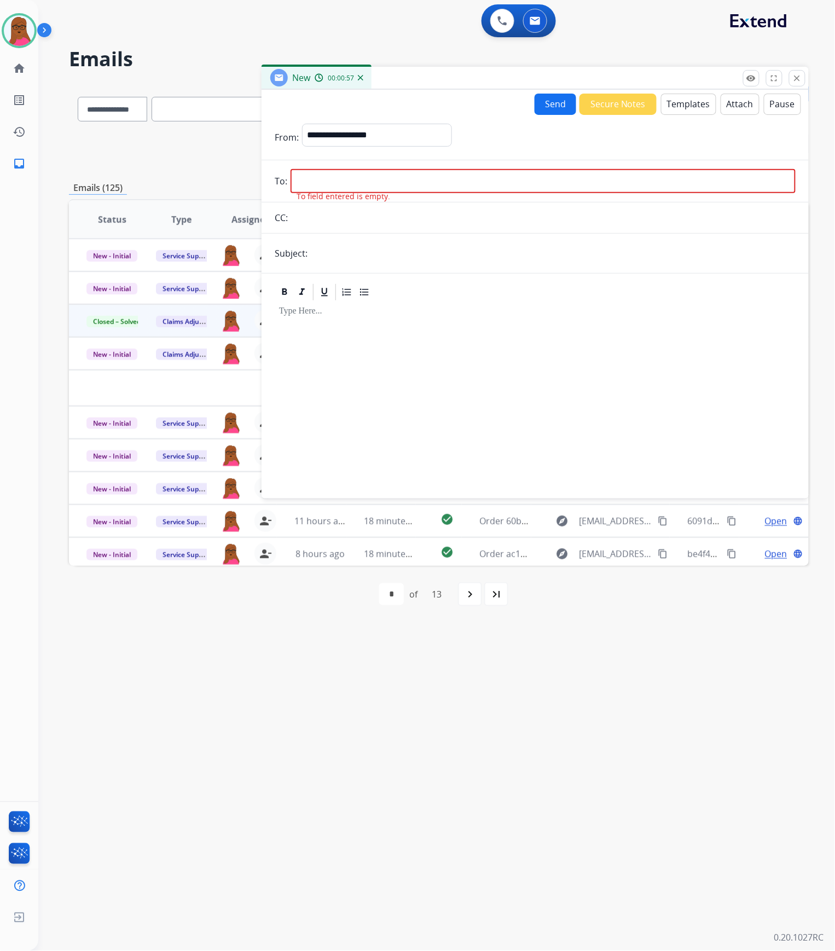
drag, startPoint x: 547, startPoint y: 174, endPoint x: 545, endPoint y: 184, distance: 10.6
click at [547, 174] on input "email" at bounding box center [543, 181] width 505 height 24
drag, startPoint x: 335, startPoint y: 180, endPoint x: 778, endPoint y: 351, distance: 474.9
click at [622, 344] on div at bounding box center [535, 395] width 521 height 186
drag, startPoint x: 336, startPoint y: 169, endPoint x: 303, endPoint y: 205, distance: 49.2
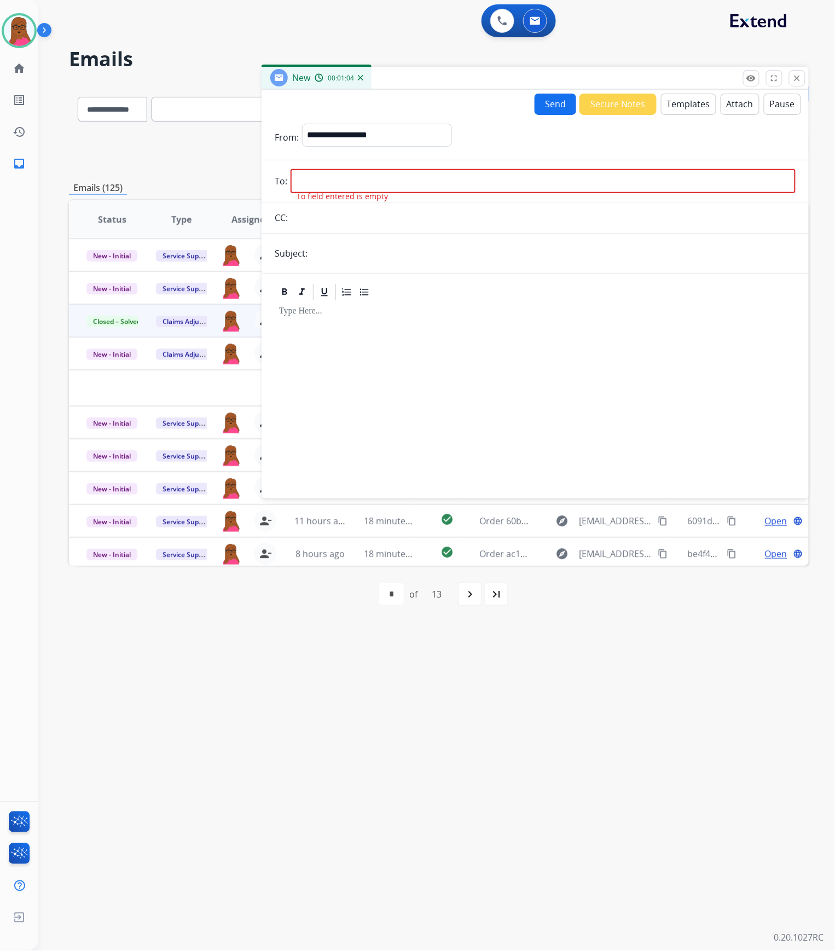
click at [336, 169] on form "**********" at bounding box center [535, 304] width 547 height 379
click at [331, 186] on input "email" at bounding box center [543, 181] width 505 height 24
paste input "**********"
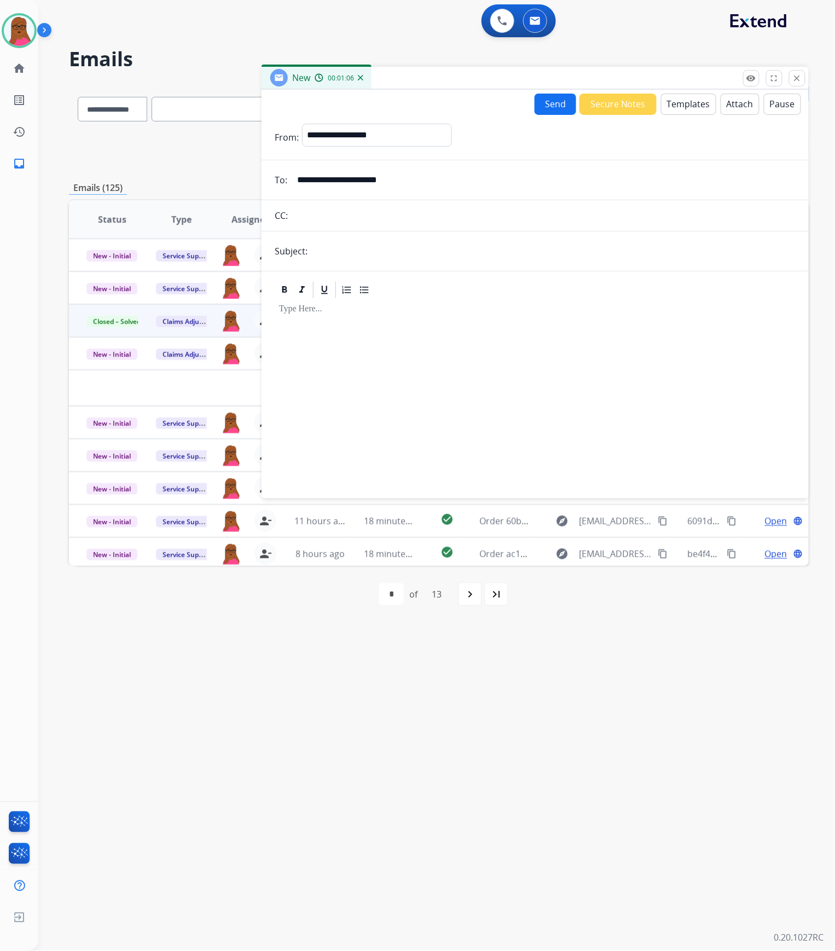
type input "**********"
drag, startPoint x: 540, startPoint y: 226, endPoint x: 558, endPoint y: 230, distance: 19.0
click at [539, 226] on input "text" at bounding box center [543, 216] width 505 height 22
click at [644, 261] on input "text" at bounding box center [553, 251] width 485 height 22
type input "**********"
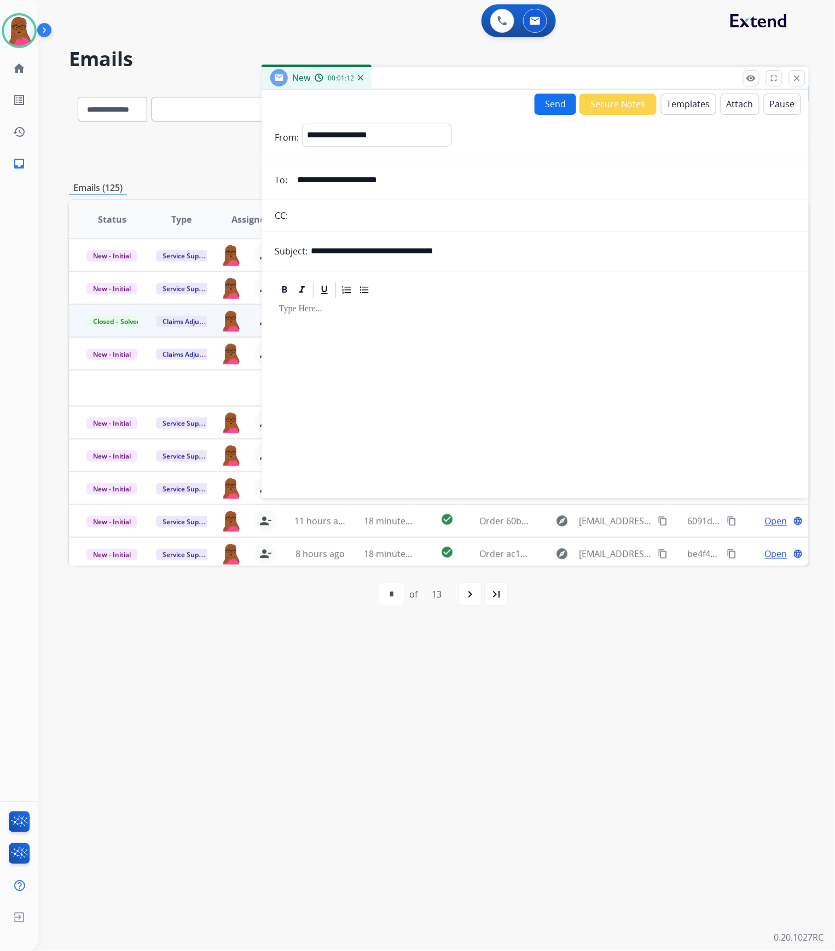
click at [449, 304] on div at bounding box center [535, 394] width 521 height 188
click at [684, 108] on button "Templates" at bounding box center [688, 104] width 55 height 21
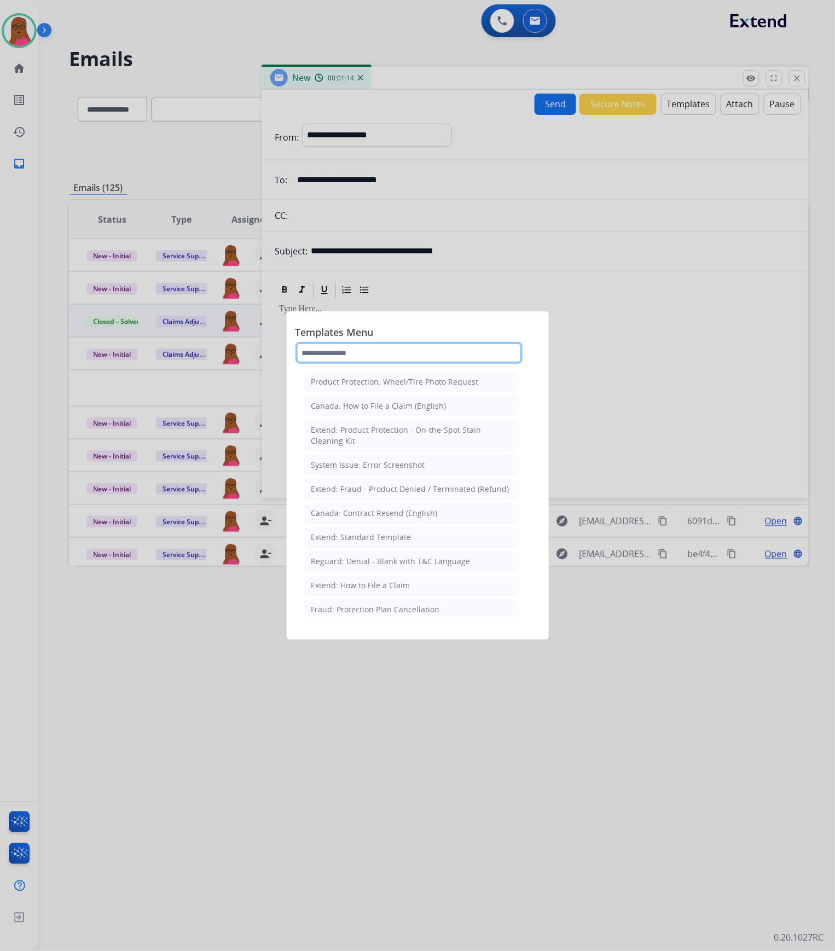
click at [404, 357] on input "text" at bounding box center [409, 353] width 227 height 22
click at [411, 548] on li "Extend: Standard Template" at bounding box center [411, 537] width 215 height 21
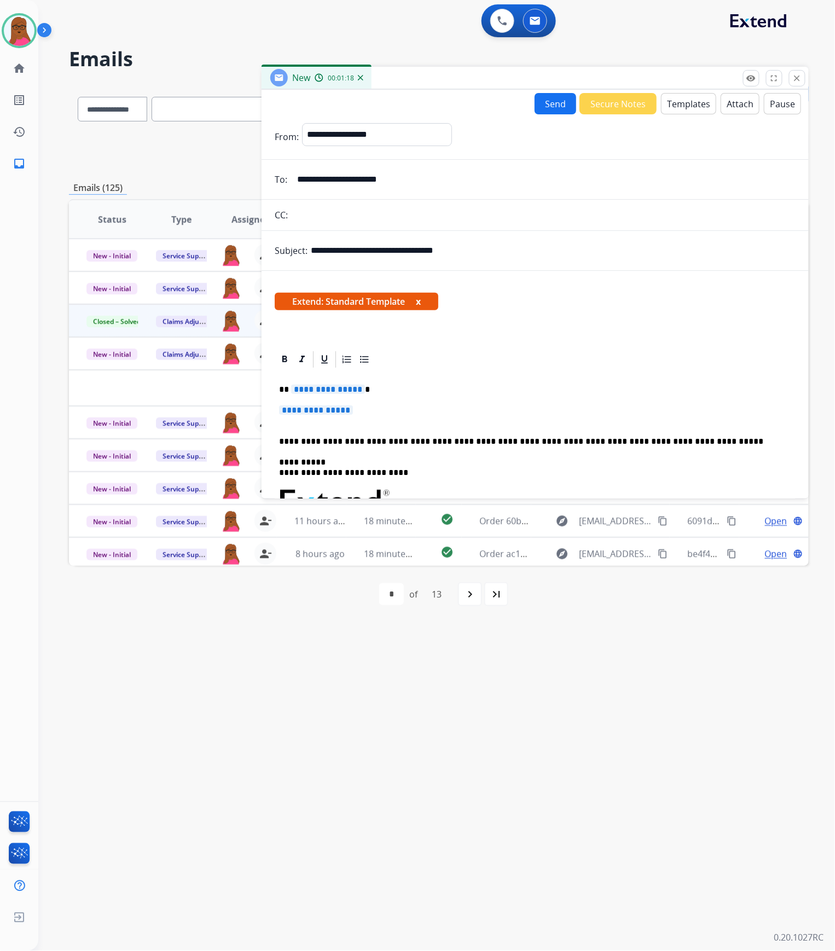
click at [419, 301] on button "x" at bounding box center [418, 301] width 5 height 13
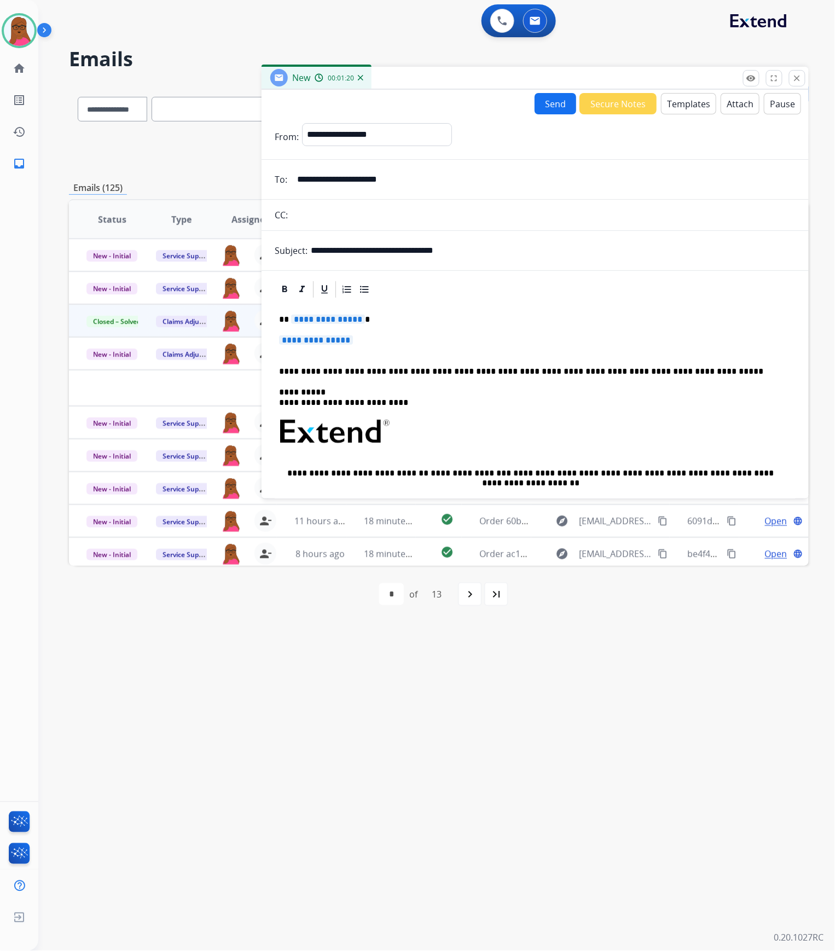
click at [327, 320] on span "**********" at bounding box center [328, 319] width 74 height 9
click at [302, 341] on span "**********" at bounding box center [316, 340] width 74 height 9
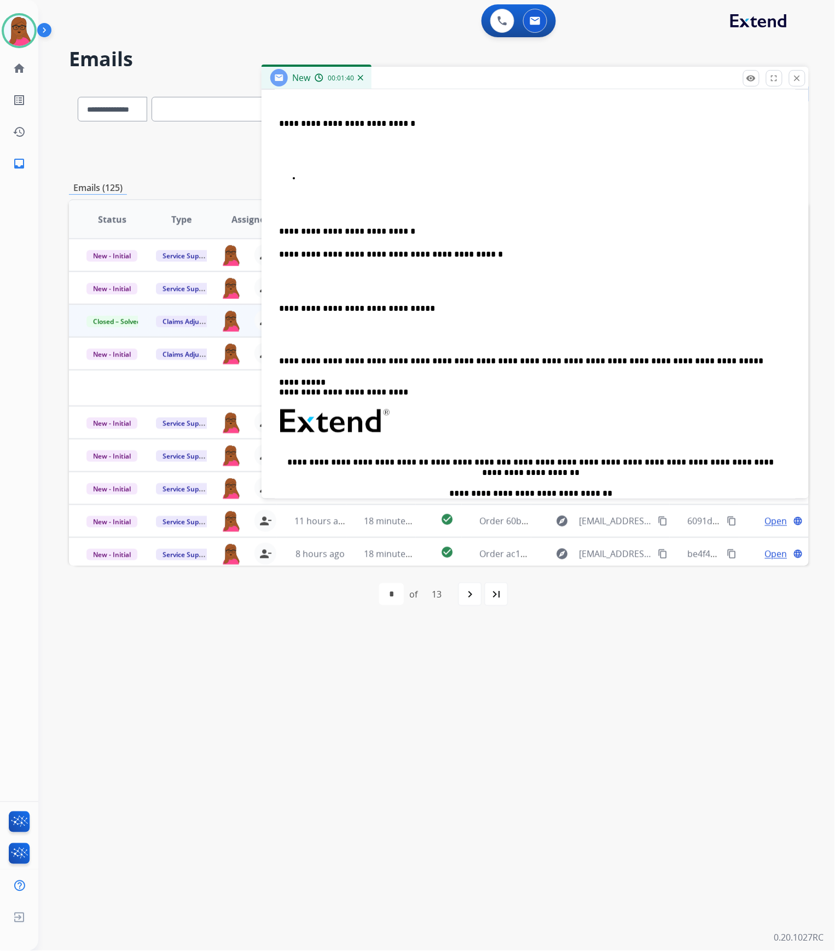
scroll to position [127, 0]
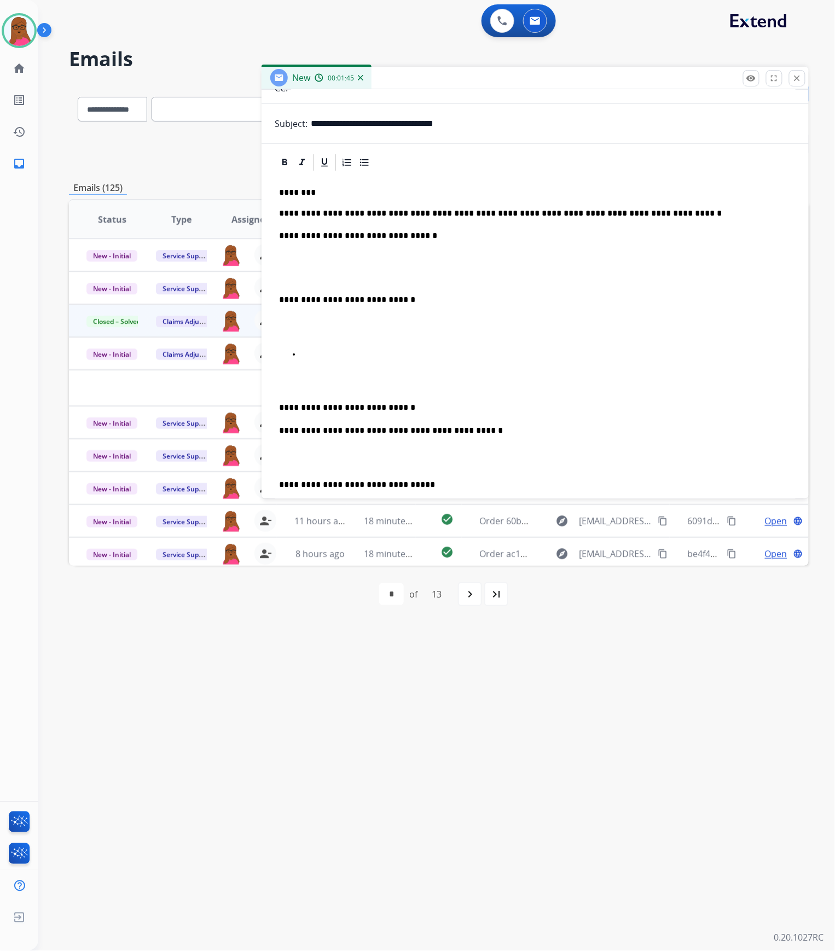
click at [307, 366] on div "**********" at bounding box center [535, 477] width 521 height 610
click at [325, 358] on p at bounding box center [546, 355] width 491 height 10
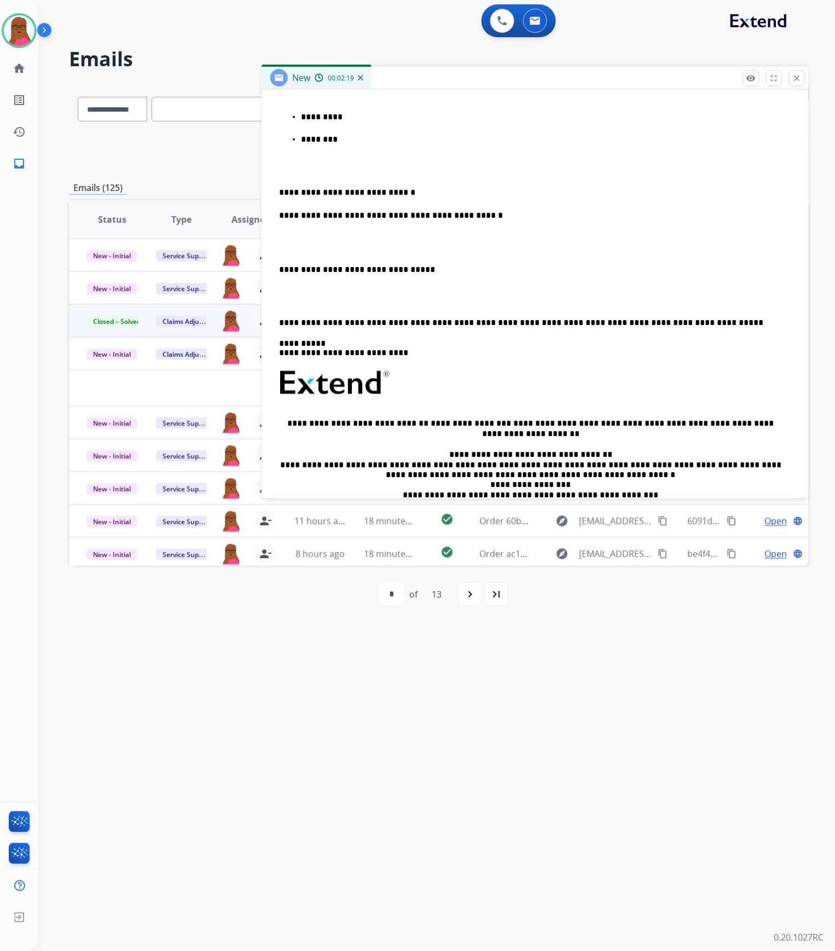
scroll to position [146, 0]
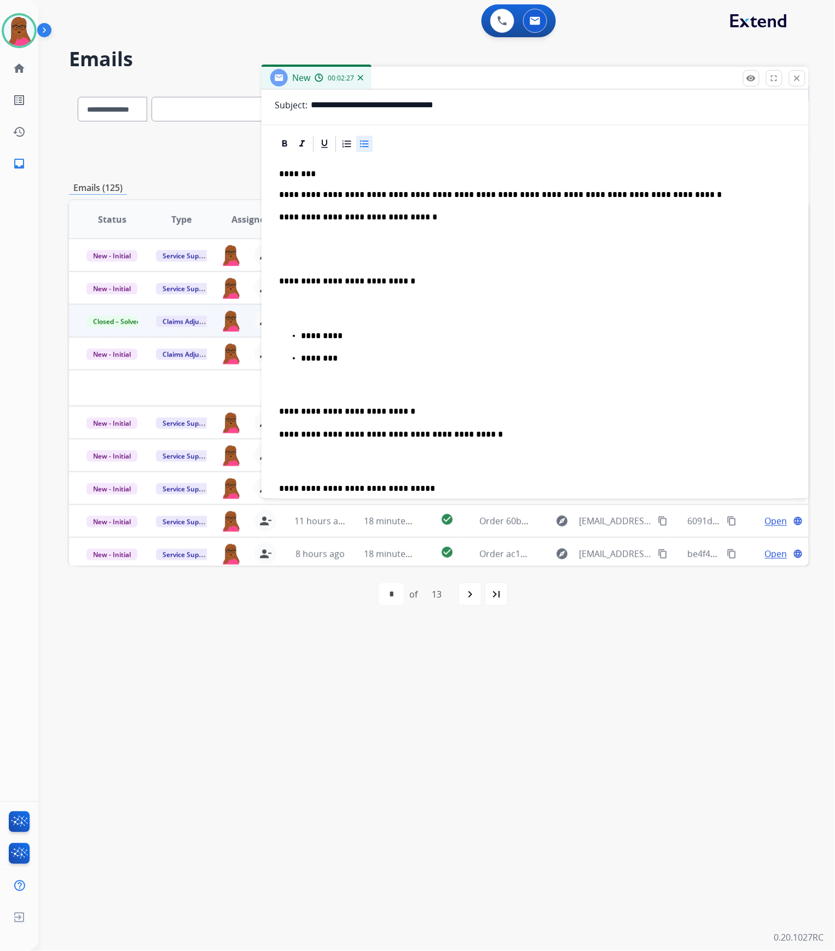
click at [374, 364] on p "********" at bounding box center [542, 359] width 482 height 10
click at [526, 437] on p "**********" at bounding box center [531, 435] width 504 height 12
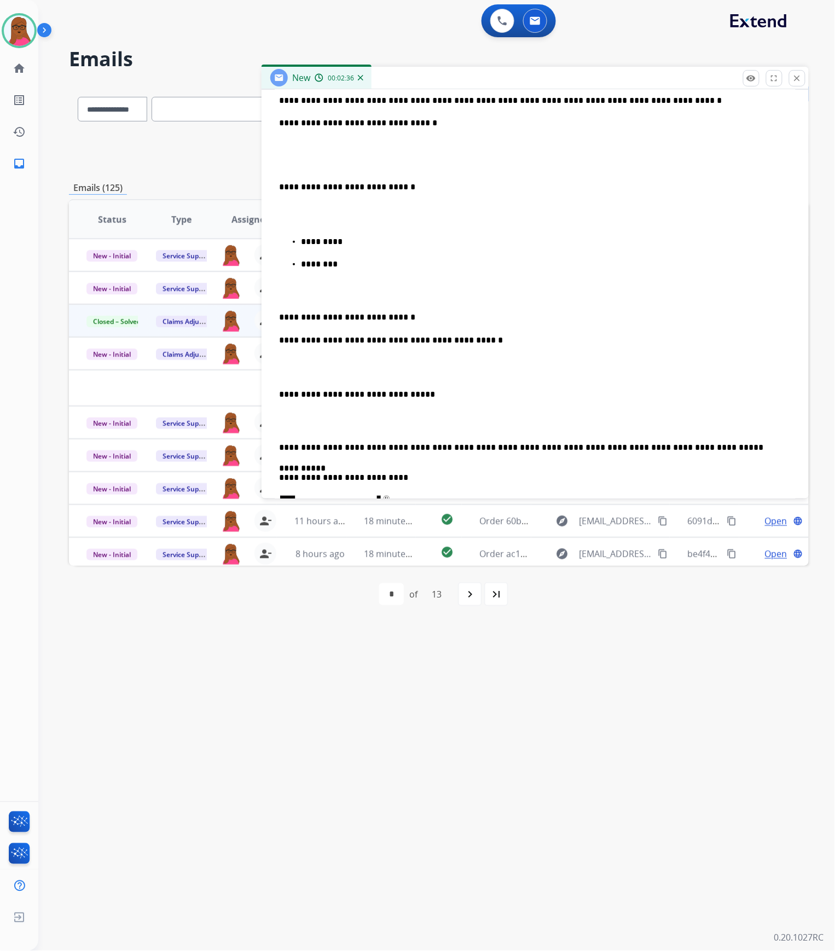
scroll to position [0, 0]
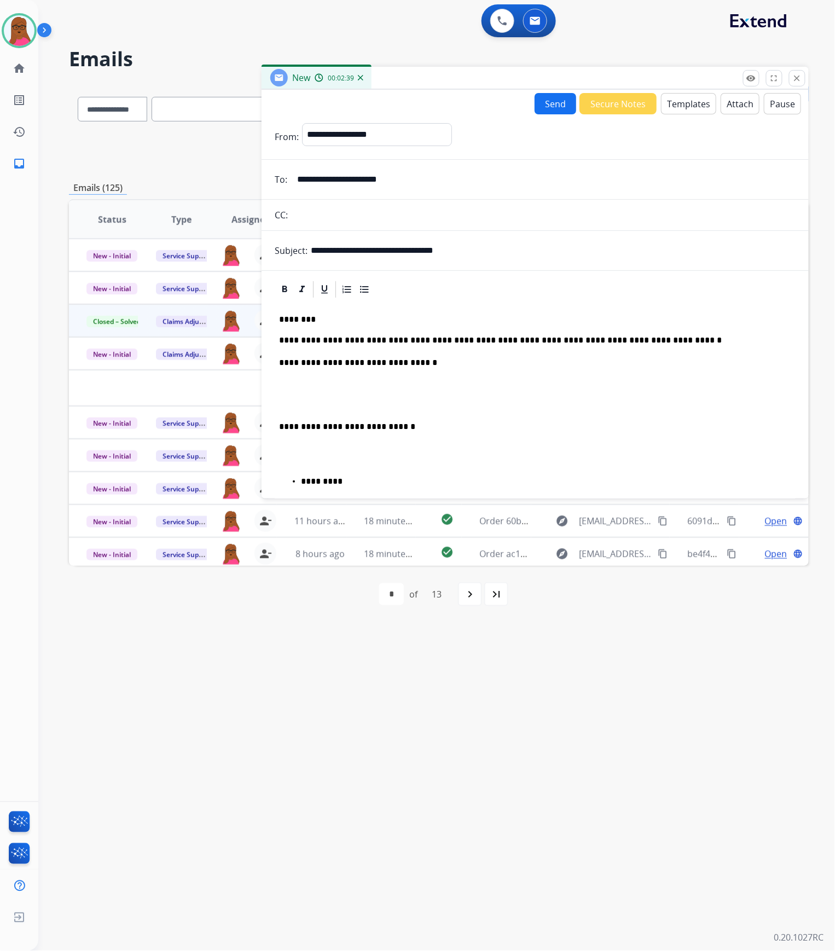
click at [543, 101] on button "Send" at bounding box center [556, 103] width 42 height 21
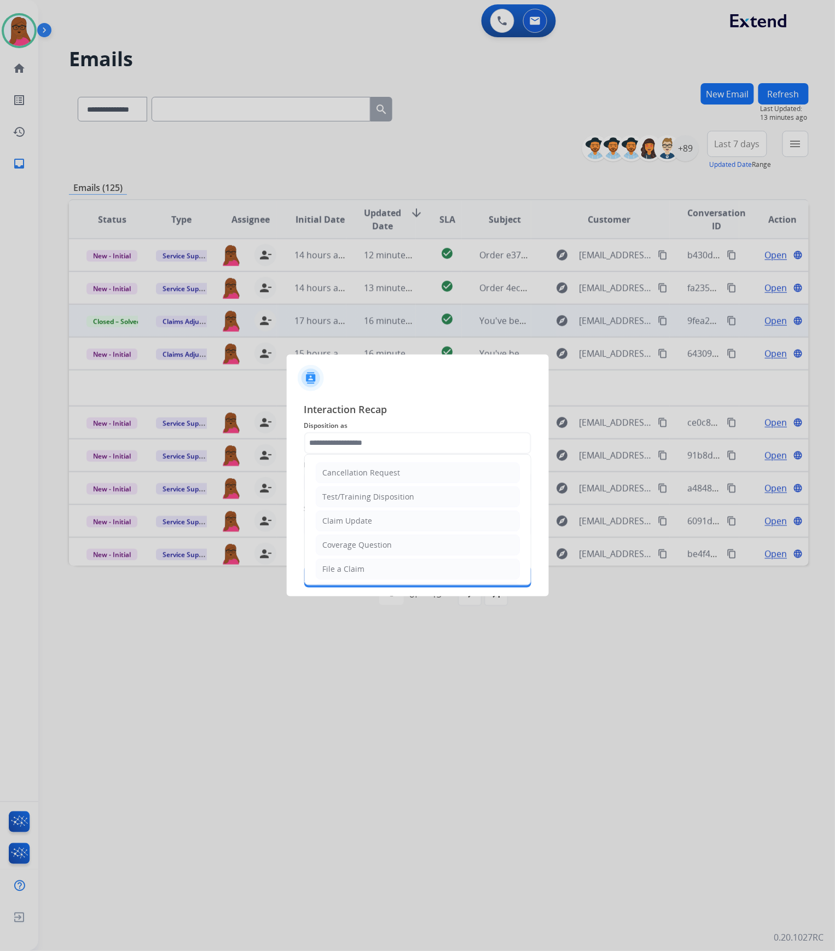
click at [429, 454] on div "Cancellation Request Test/Training Disposition Claim Update Coverage Question F…" at bounding box center [417, 443] width 227 height 22
click at [382, 522] on li "Claim Update" at bounding box center [418, 521] width 204 height 21
type input "**********"
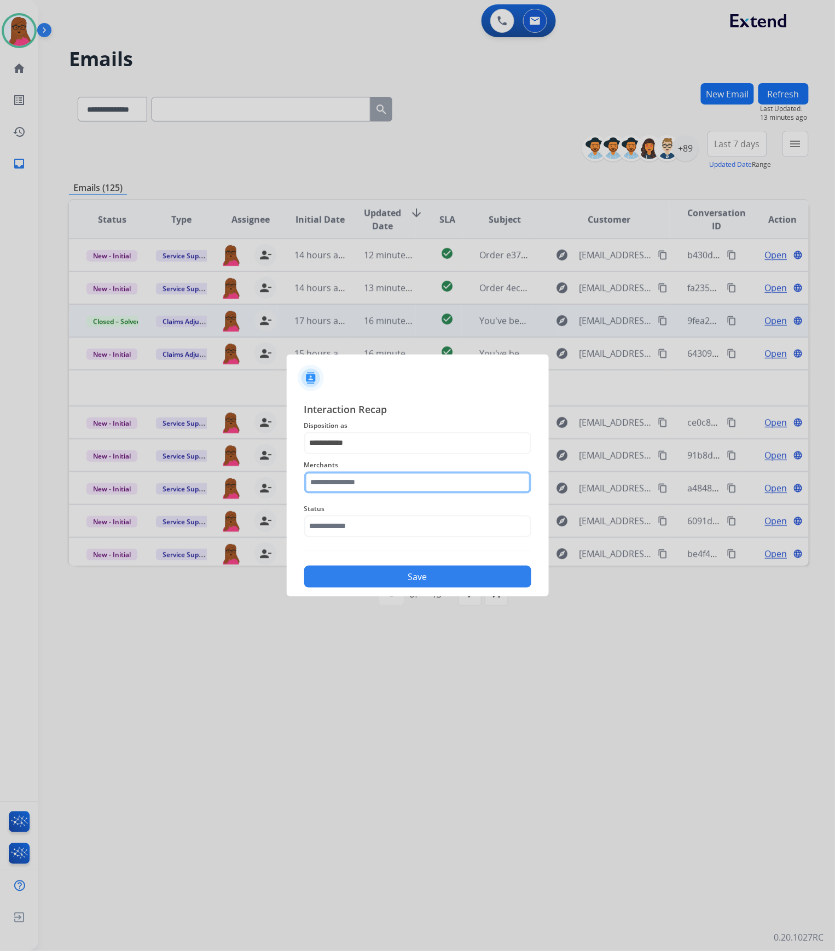
click at [380, 478] on input "text" at bounding box center [417, 483] width 227 height 22
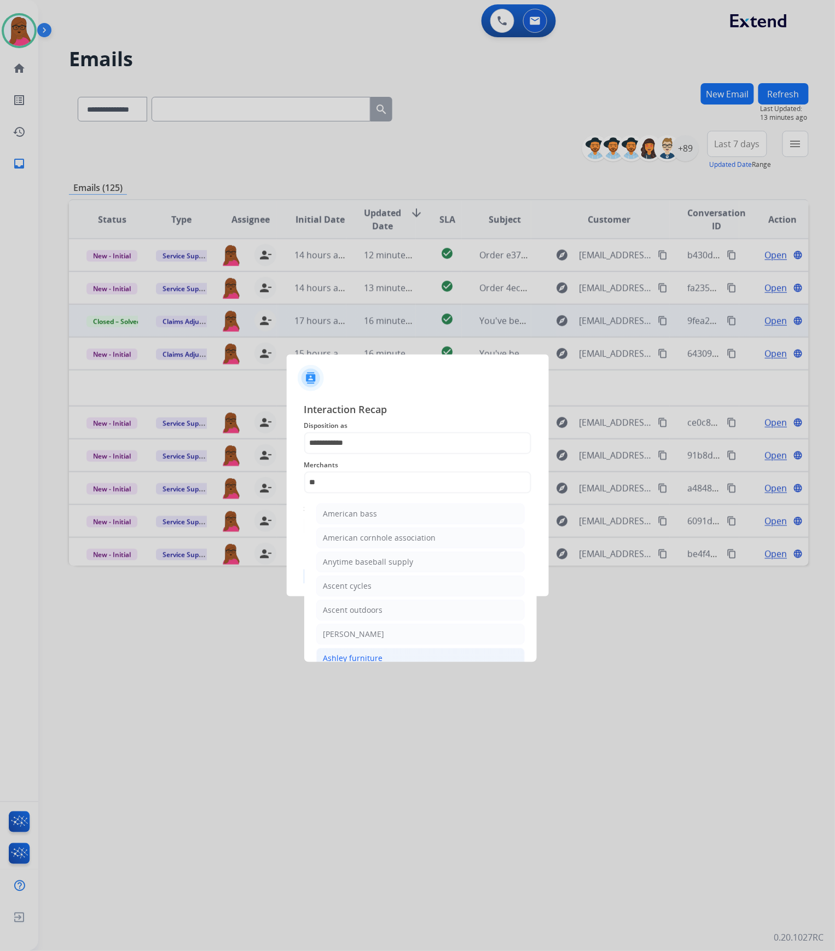
click at [362, 655] on div "Ashley furniture" at bounding box center [354, 658] width 60 height 11
type input "**********"
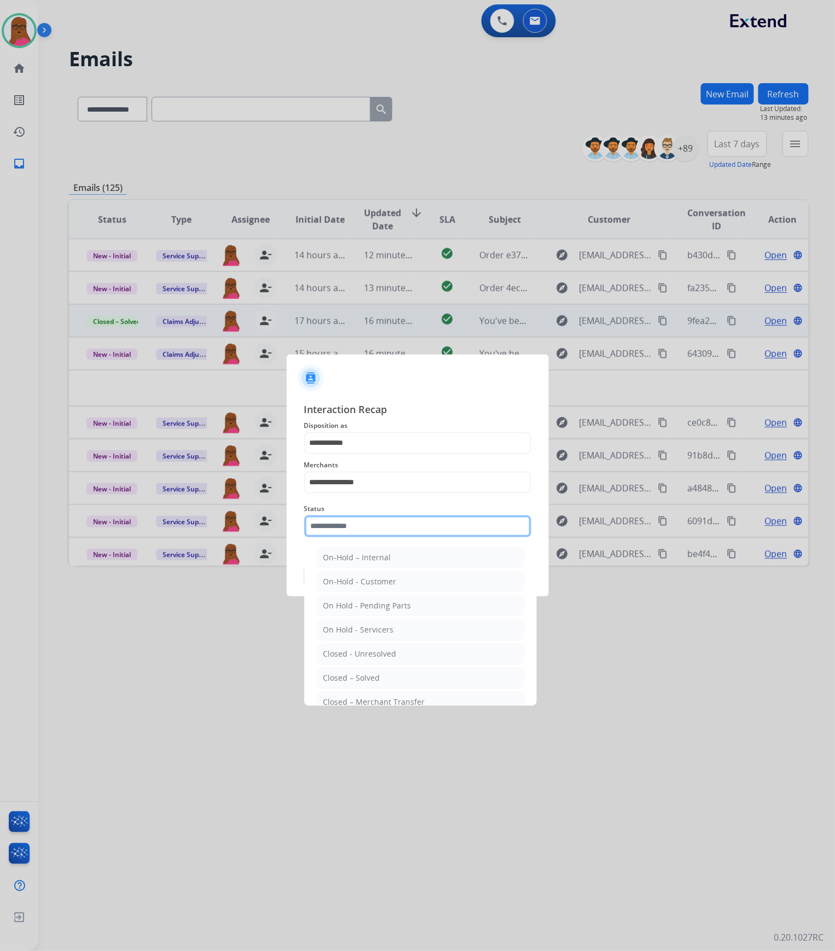
click at [373, 526] on input "text" at bounding box center [417, 527] width 227 height 22
click at [405, 681] on li "Closed – Solved" at bounding box center [420, 678] width 209 height 21
type input "**********"
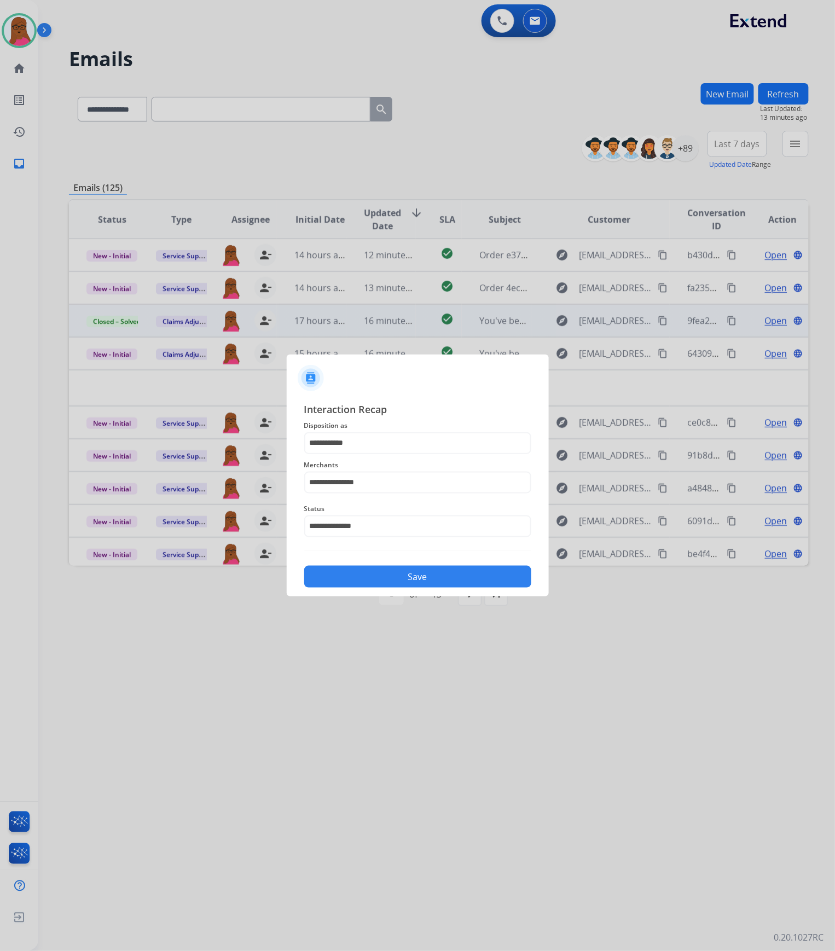
click at [474, 572] on button "Save" at bounding box center [417, 577] width 227 height 22
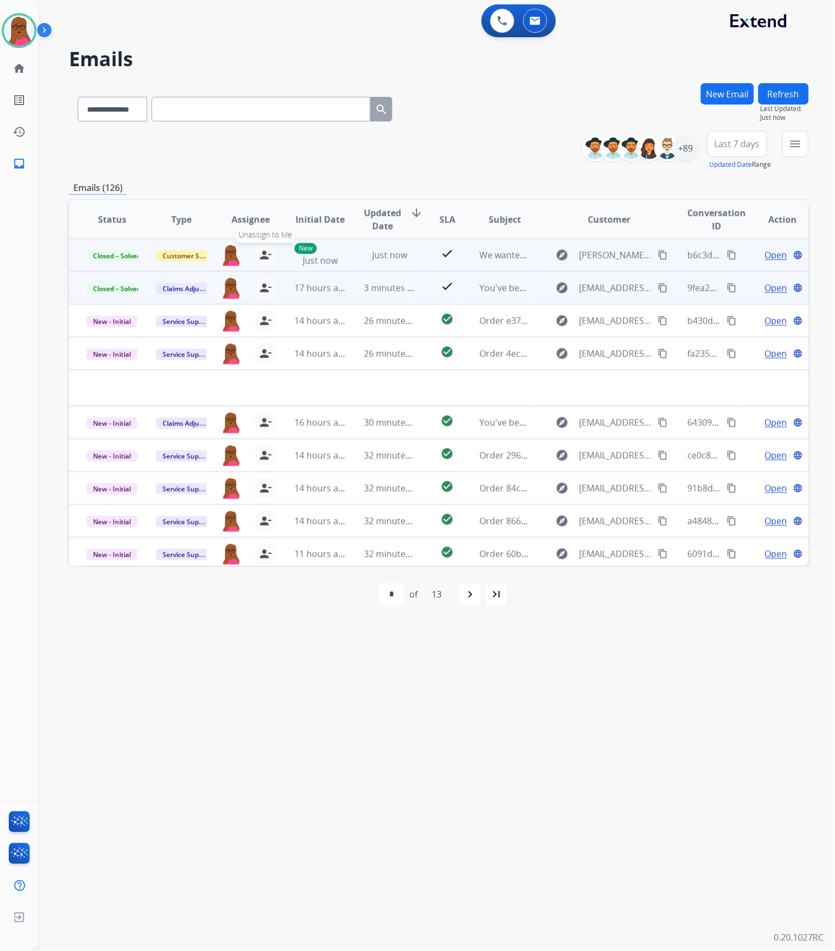
click at [262, 257] on mat-icon "person_remove" at bounding box center [265, 255] width 13 height 13
click at [226, 257] on button "+ Select agent" at bounding box center [231, 255] width 22 height 22
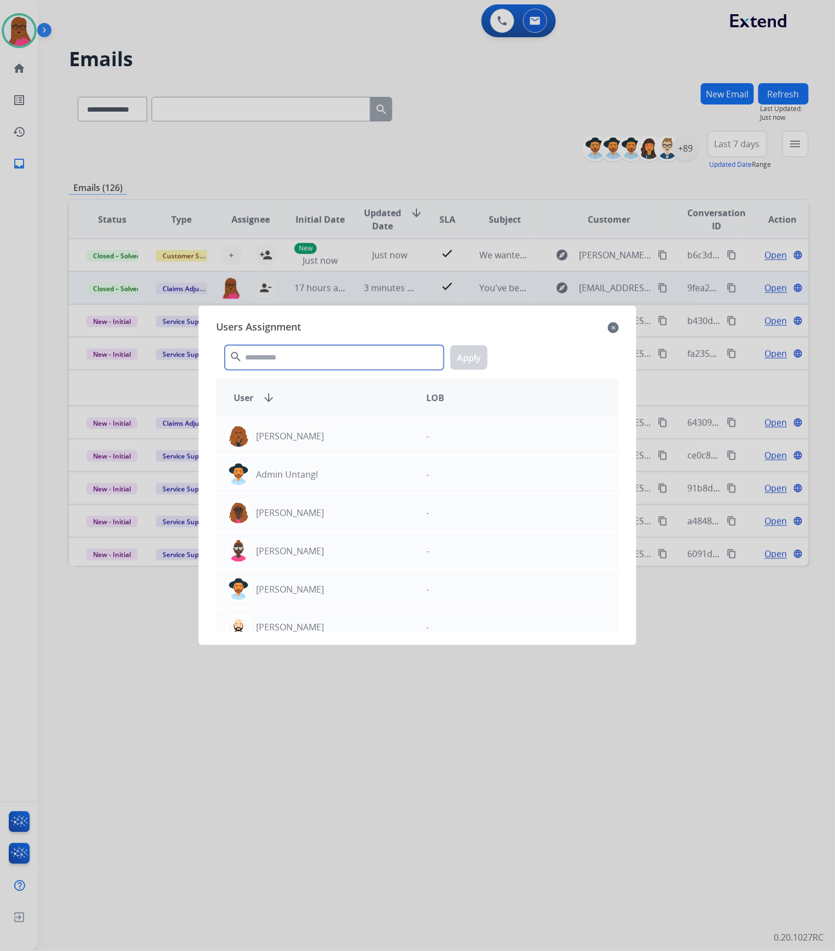
click at [253, 355] on input "text" at bounding box center [334, 357] width 219 height 25
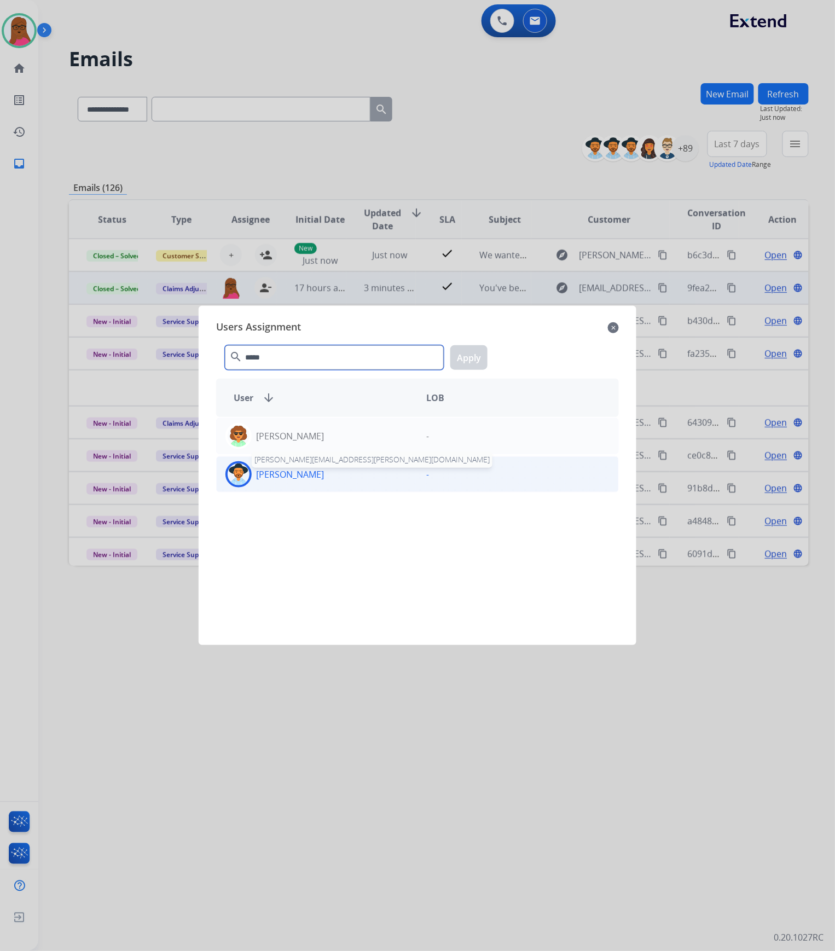
type input "*****"
click at [274, 474] on p "[PERSON_NAME]" at bounding box center [290, 474] width 68 height 13
click at [482, 355] on button "Apply" at bounding box center [469, 357] width 37 height 25
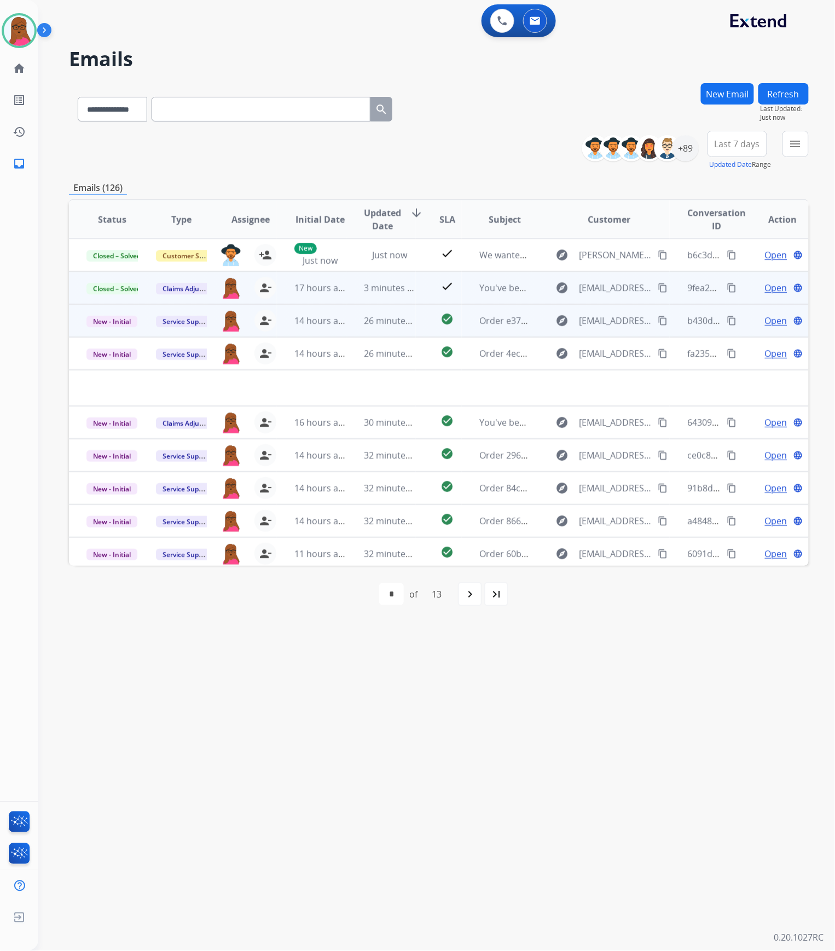
click at [774, 325] on span "Open" at bounding box center [776, 320] width 22 height 13
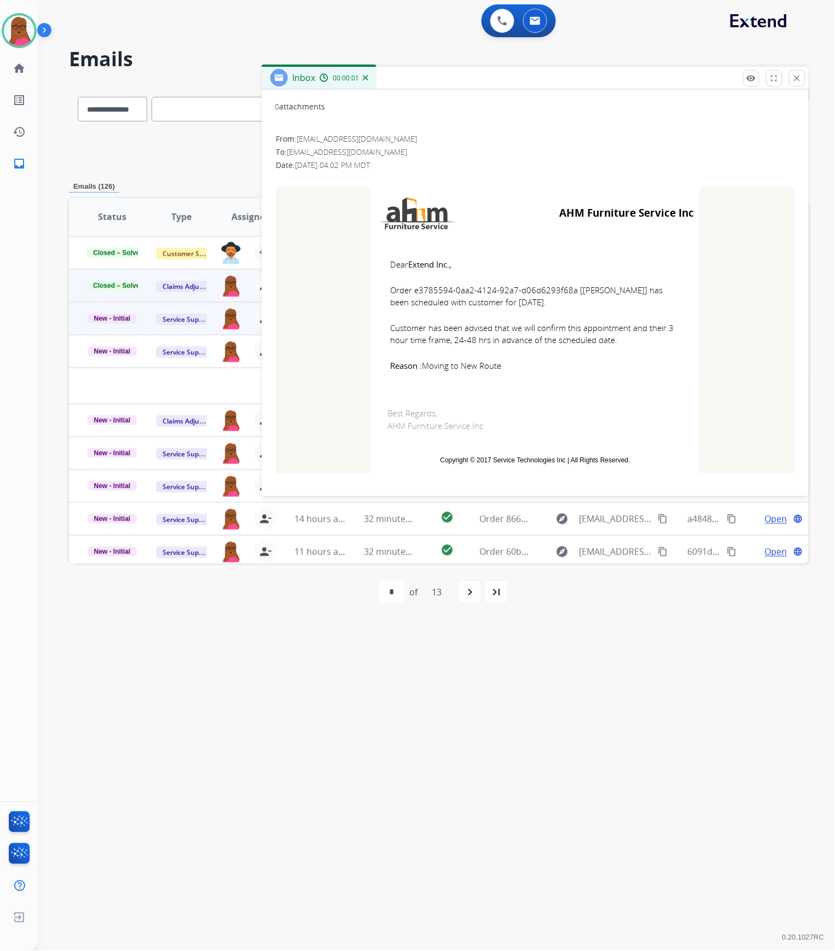
scroll to position [123, 0]
drag, startPoint x: 568, startPoint y: 289, endPoint x: 412, endPoint y: 291, distance: 156.0
click at [412, 291] on span "Order e3785594-0aa2-4124-92a7-d06d6293f68a [[PERSON_NAME]] has been scheduled w…" at bounding box center [535, 294] width 290 height 25
copy span "e3785594-0aa2-4124-92a7-d06d6293f68a"
drag, startPoint x: 537, startPoint y: 285, endPoint x: 553, endPoint y: 298, distance: 20.6
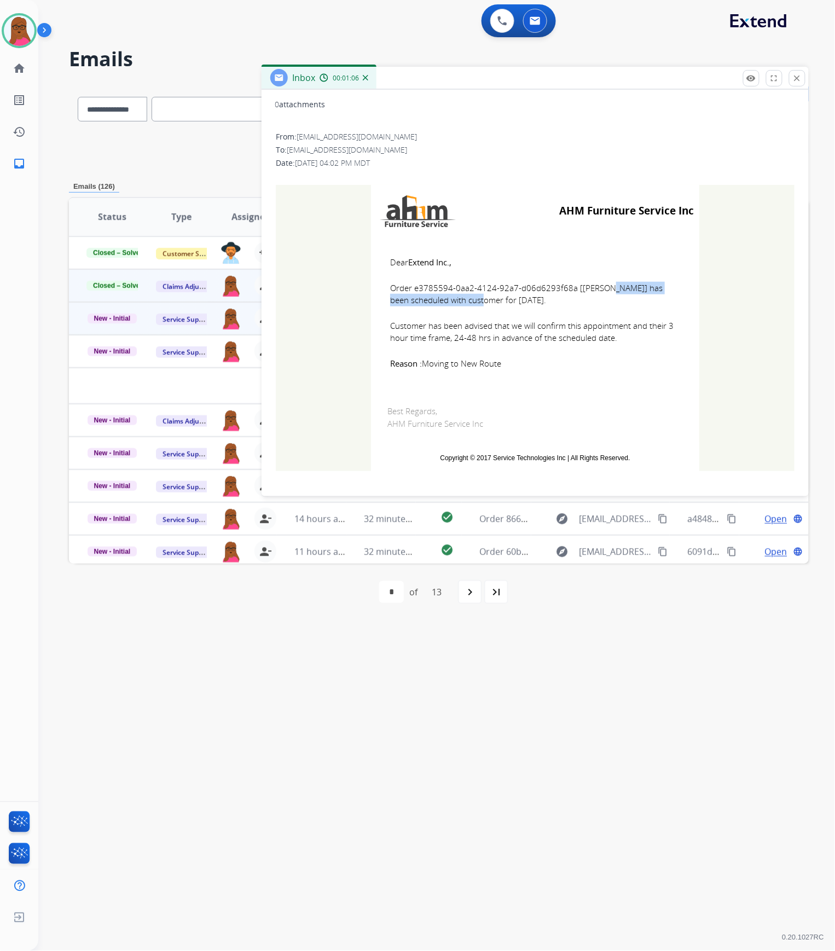
copy span "e3785594-0aa2-4124-92a7-d06d6293f68a"
drag, startPoint x: 379, startPoint y: 261, endPoint x: 501, endPoint y: 360, distance: 157.3
click at [501, 360] on td "Dear Extend Inc., Order e3785594-0aa2-4124-92a7-d06d6293f68a [[PERSON_NAME]] ha…" at bounding box center [535, 313] width 328 height 152
copy td "Dear Extend Inc., Order e3785594-0aa2-4124-92a7-d06d6293f68a [[PERSON_NAME]] ha…"
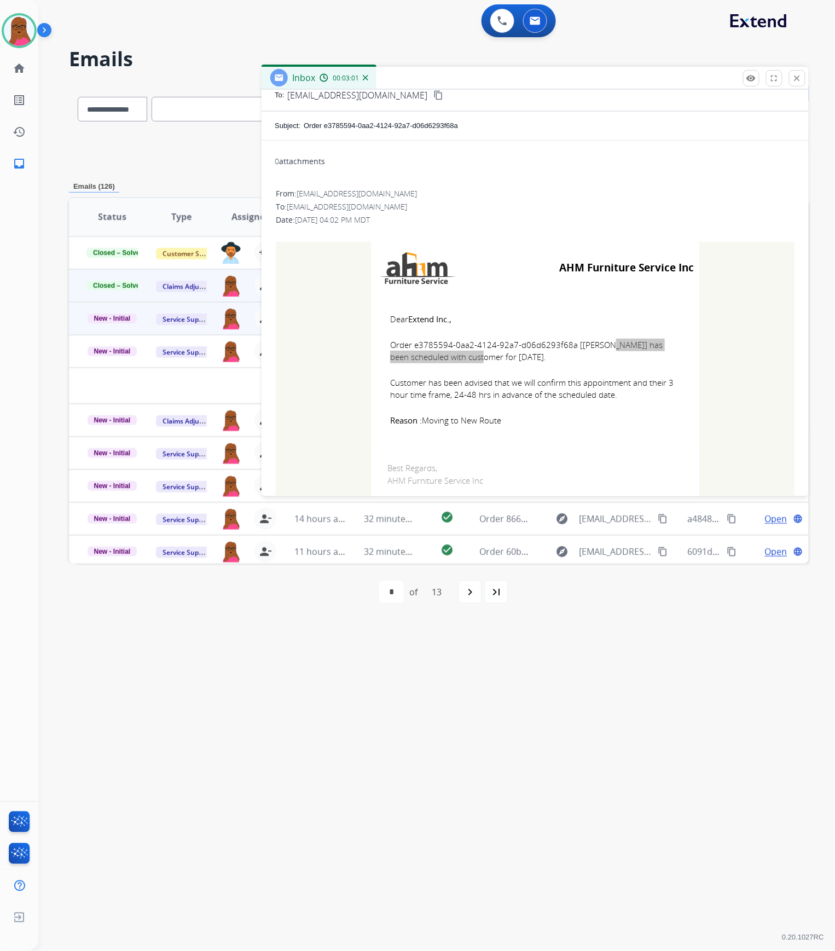
scroll to position [0, 0]
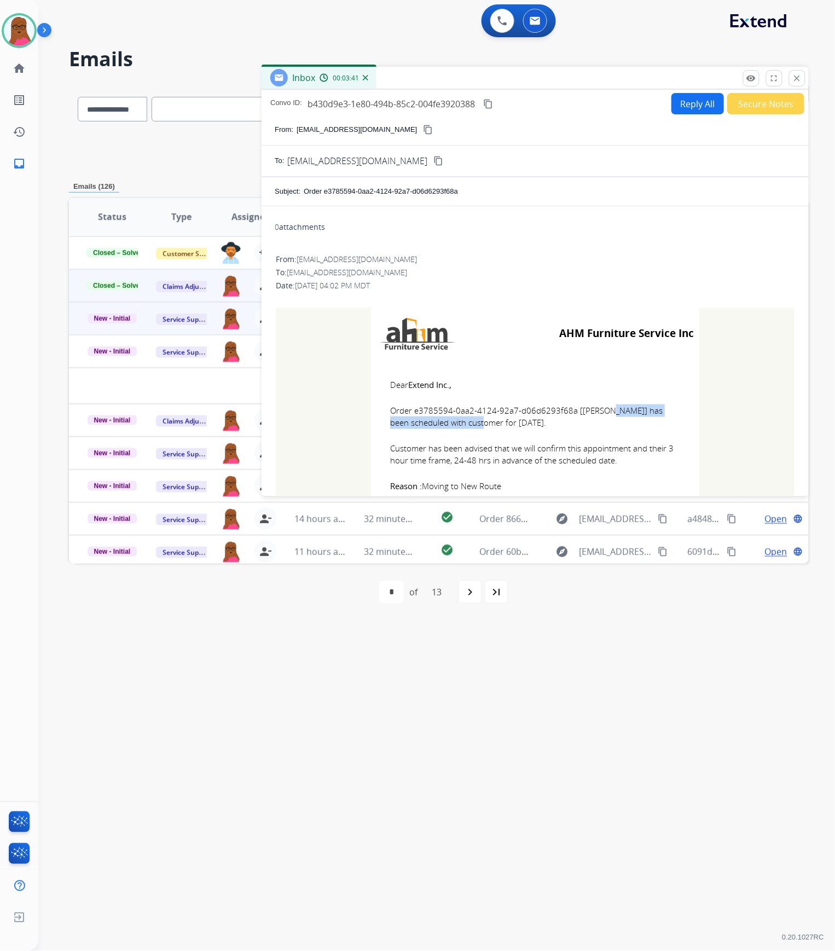
drag, startPoint x: 796, startPoint y: 78, endPoint x: 487, endPoint y: 181, distance: 325.5
click at [796, 78] on mat-icon "close" at bounding box center [798, 78] width 10 height 10
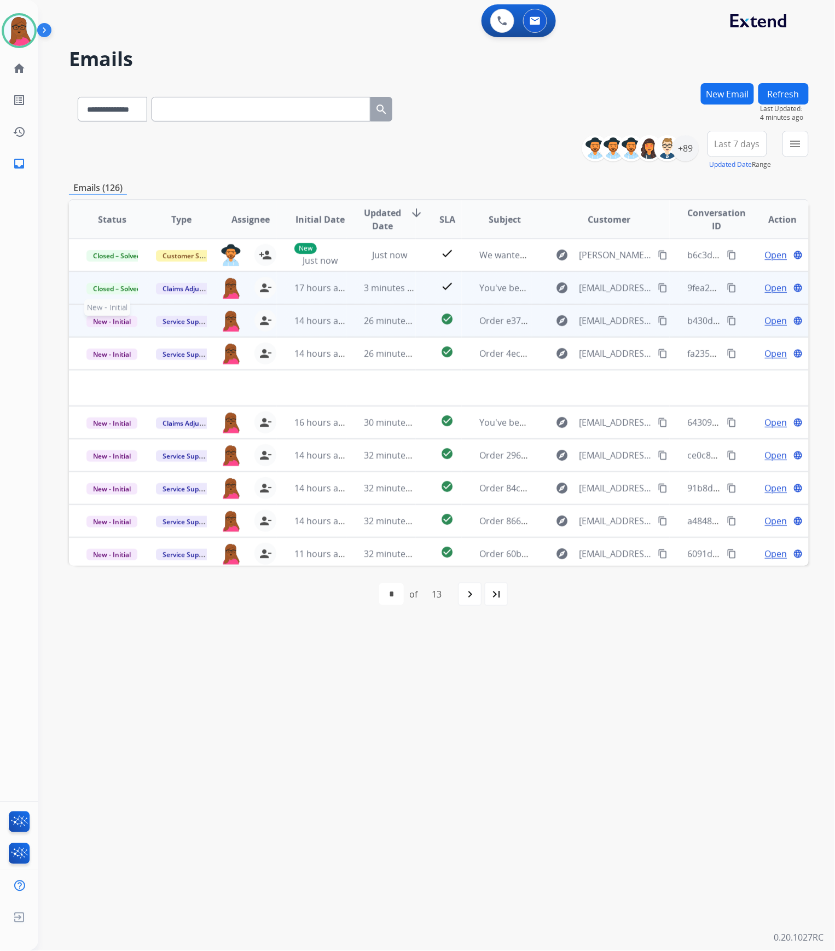
click at [115, 322] on span "New - Initial" at bounding box center [111, 321] width 51 height 11
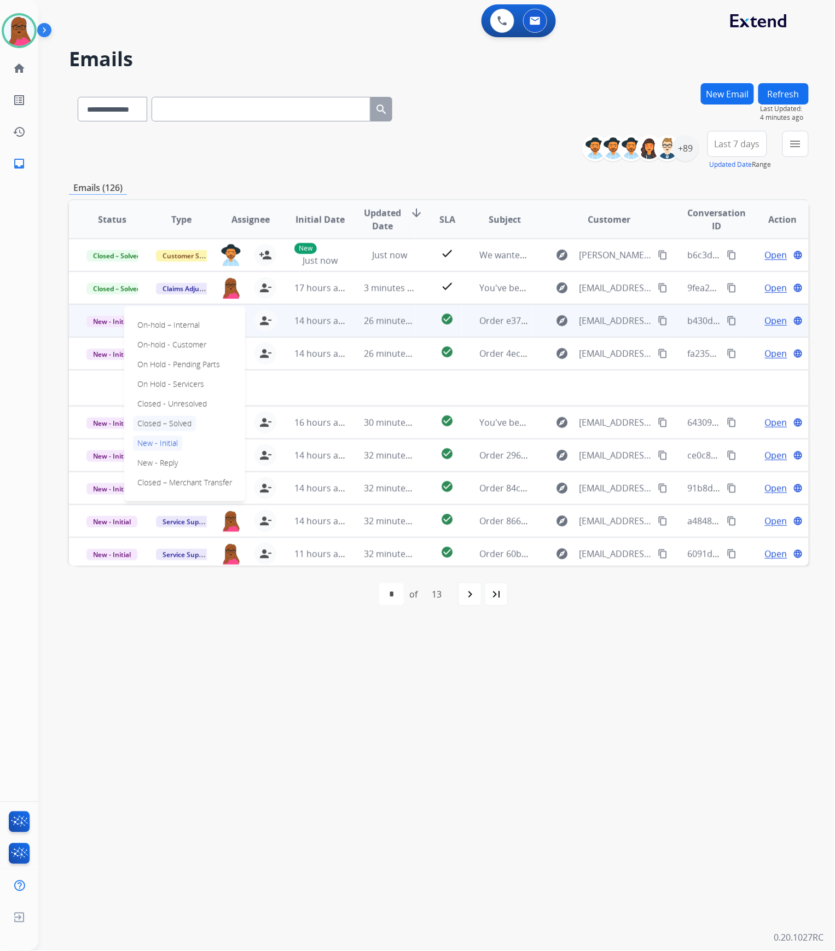
click at [187, 422] on p "Closed – Solved" at bounding box center [164, 423] width 63 height 15
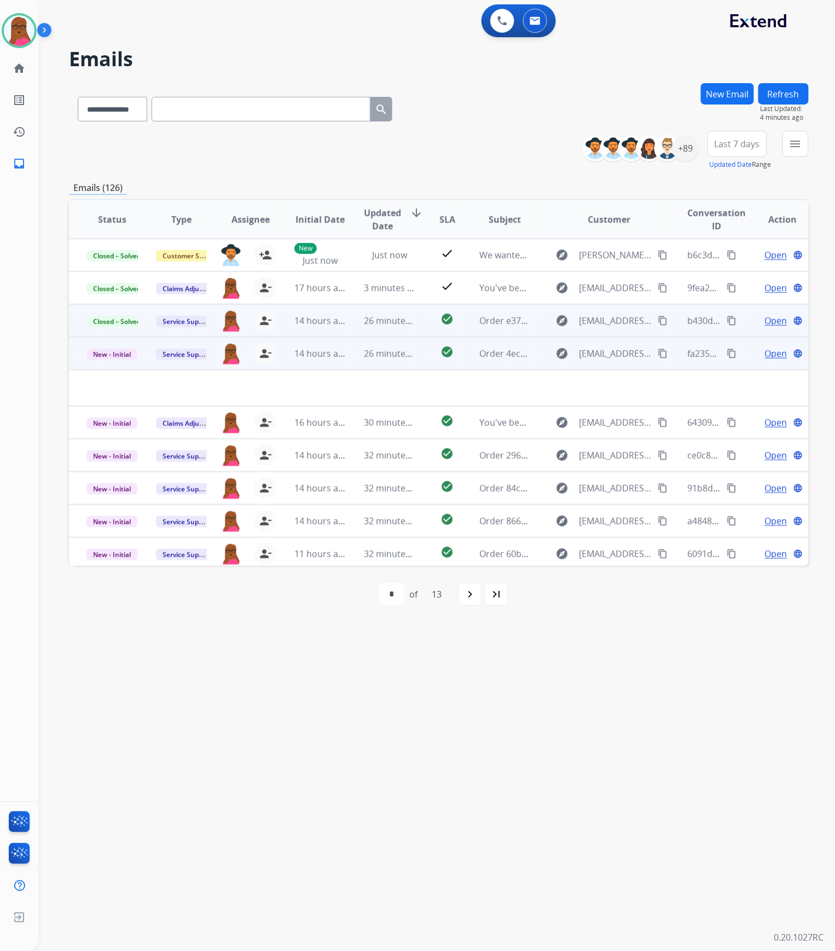
click at [765, 354] on span "Open" at bounding box center [776, 353] width 22 height 13
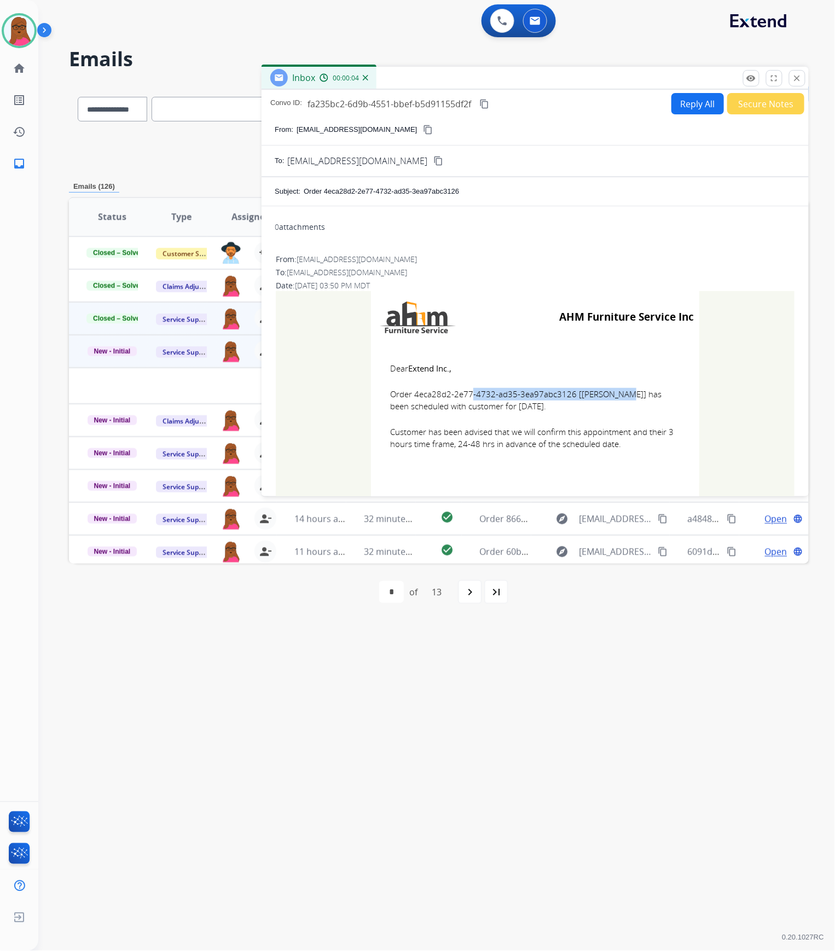
drag, startPoint x: 568, startPoint y: 397, endPoint x: 409, endPoint y: 396, distance: 158.8
click at [409, 396] on span "Order 4eca28d2-2e77-4732-ad35-3ea97abc3126 [[PERSON_NAME]] has been scheduled w…" at bounding box center [535, 400] width 290 height 25
copy span "4eca28d2-2e77-4732-ad35-3ea97abc3126"
drag, startPoint x: 384, startPoint y: 366, endPoint x: 676, endPoint y: 452, distance: 303.8
click at [676, 452] on td "Dear Extend Inc., Order 4eca28d2-2e77-4732-ad35-3ea97abc3126 [[PERSON_NAME]] ha…" at bounding box center [535, 413] width 328 height 140
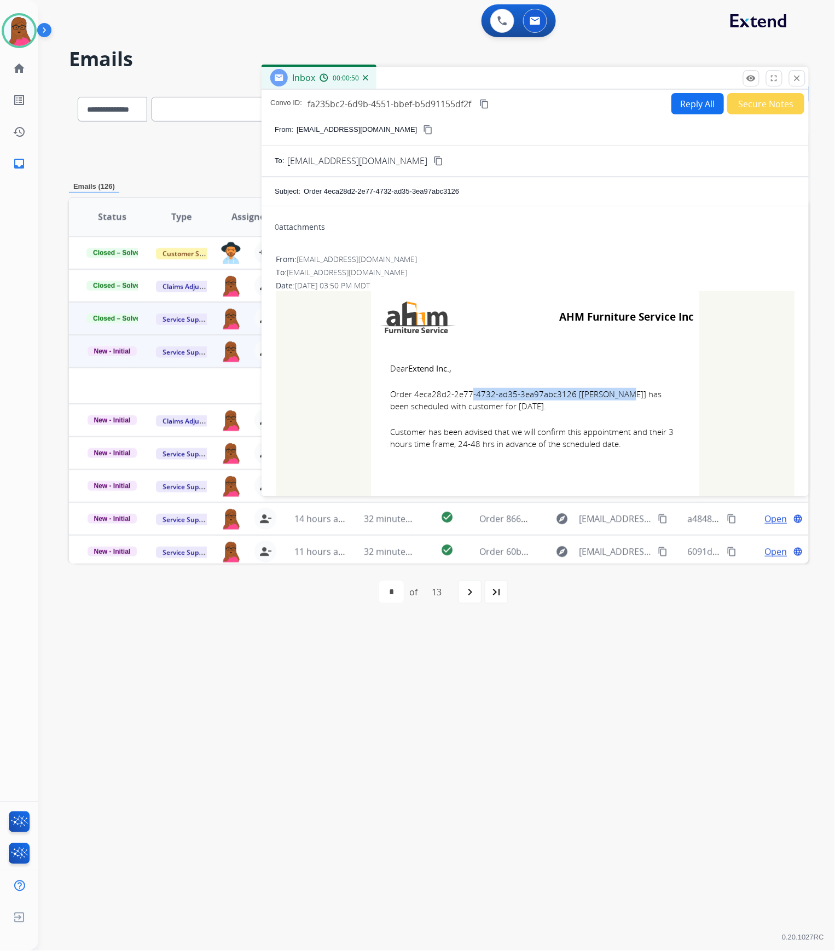
copy td "Dear Extend Inc., Order 4eca28d2-2e77-4732-ad35-3ea97abc3126 [[PERSON_NAME]] ha…"
drag, startPoint x: 798, startPoint y: 75, endPoint x: 285, endPoint y: 320, distance: 567.8
click at [798, 74] on mat-icon "close" at bounding box center [798, 78] width 10 height 10
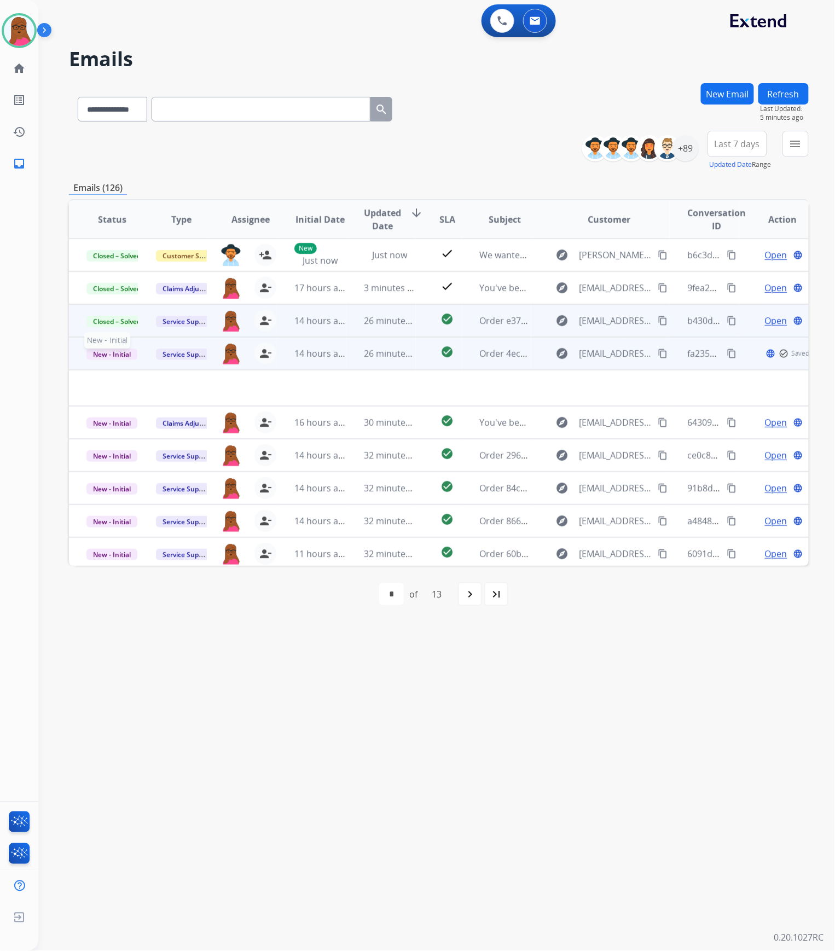
click at [117, 354] on span "New - Initial" at bounding box center [111, 354] width 51 height 11
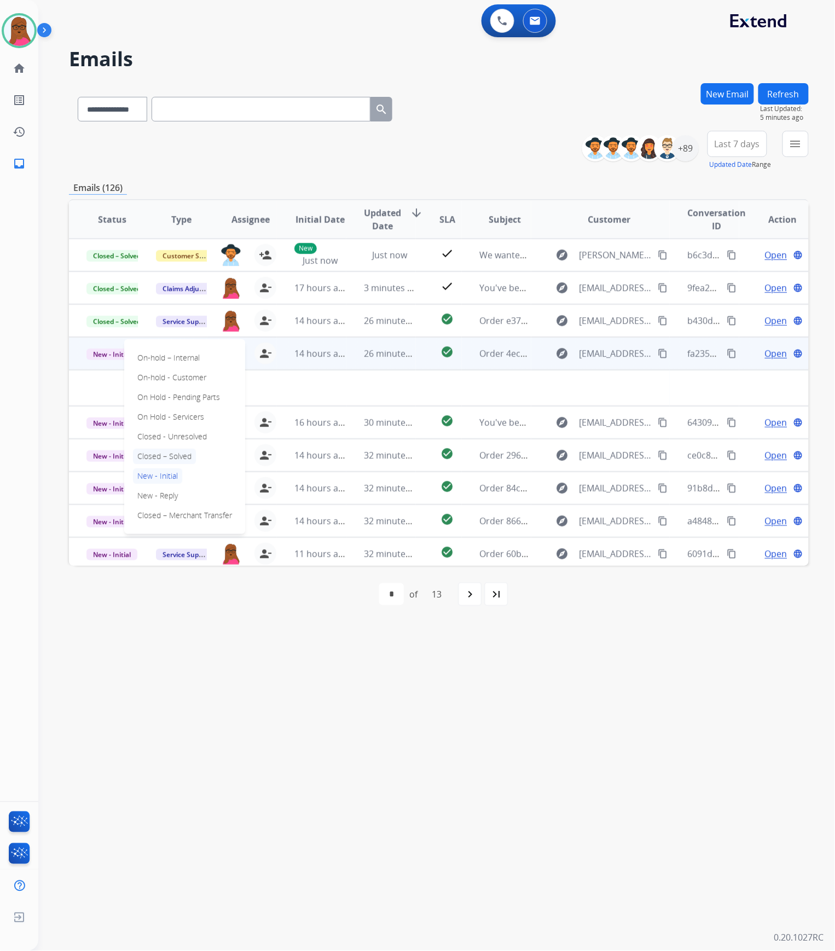
click at [169, 453] on p "Closed – Solved" at bounding box center [164, 456] width 63 height 15
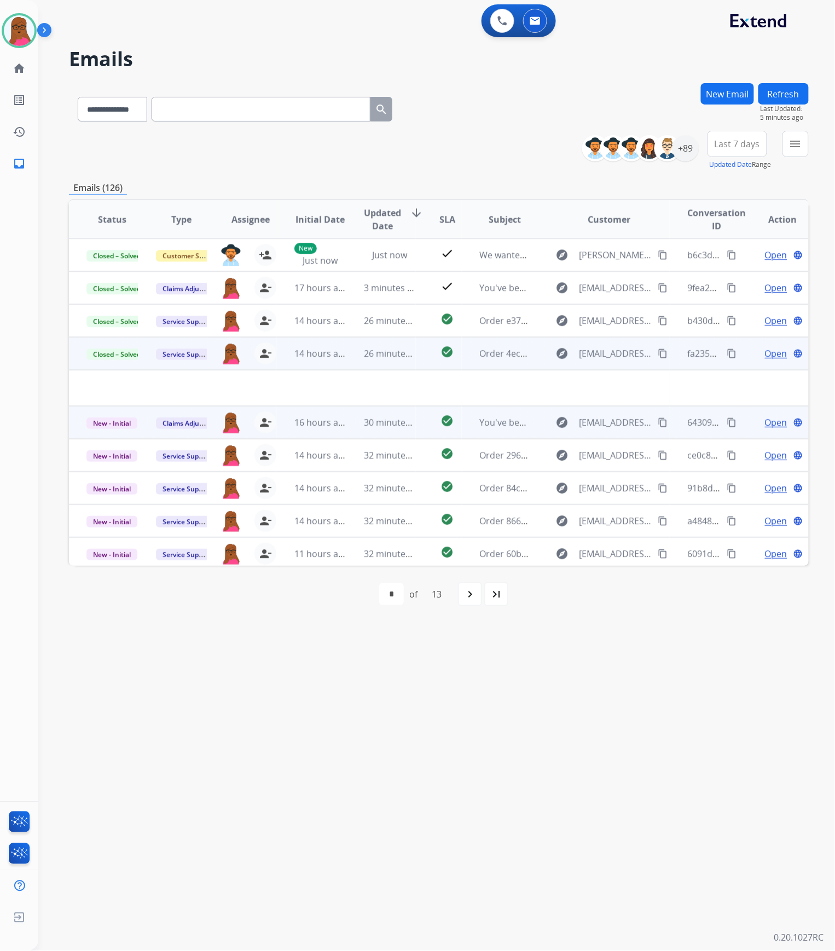
click at [768, 427] on span "Open" at bounding box center [776, 422] width 22 height 13
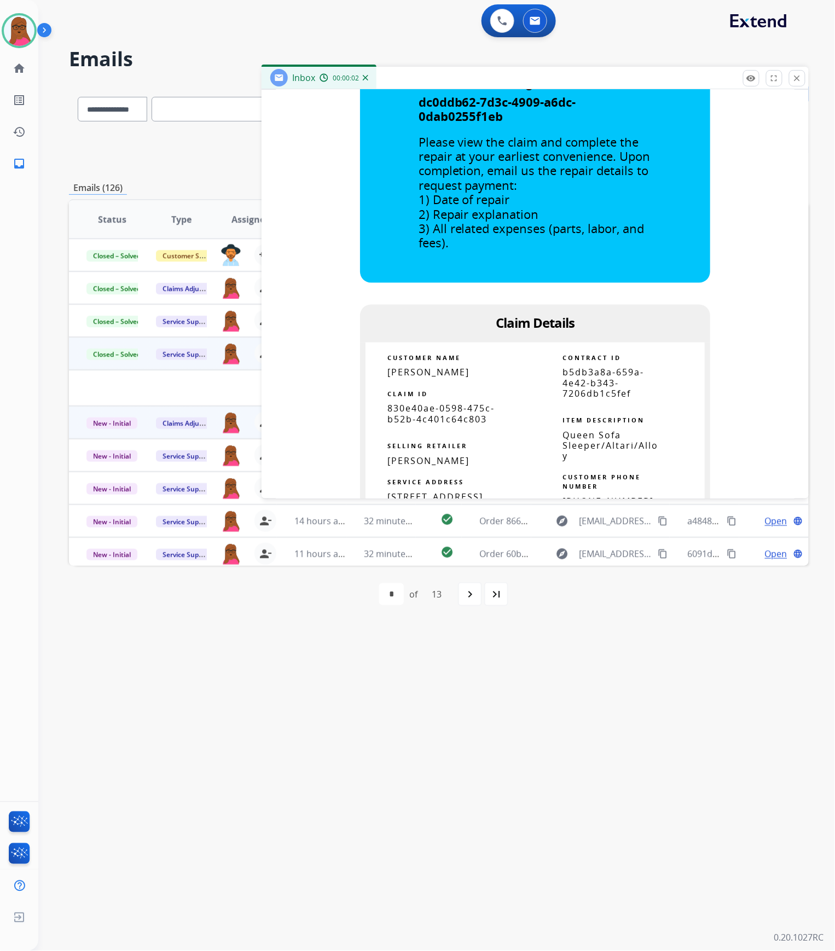
scroll to position [511, 0]
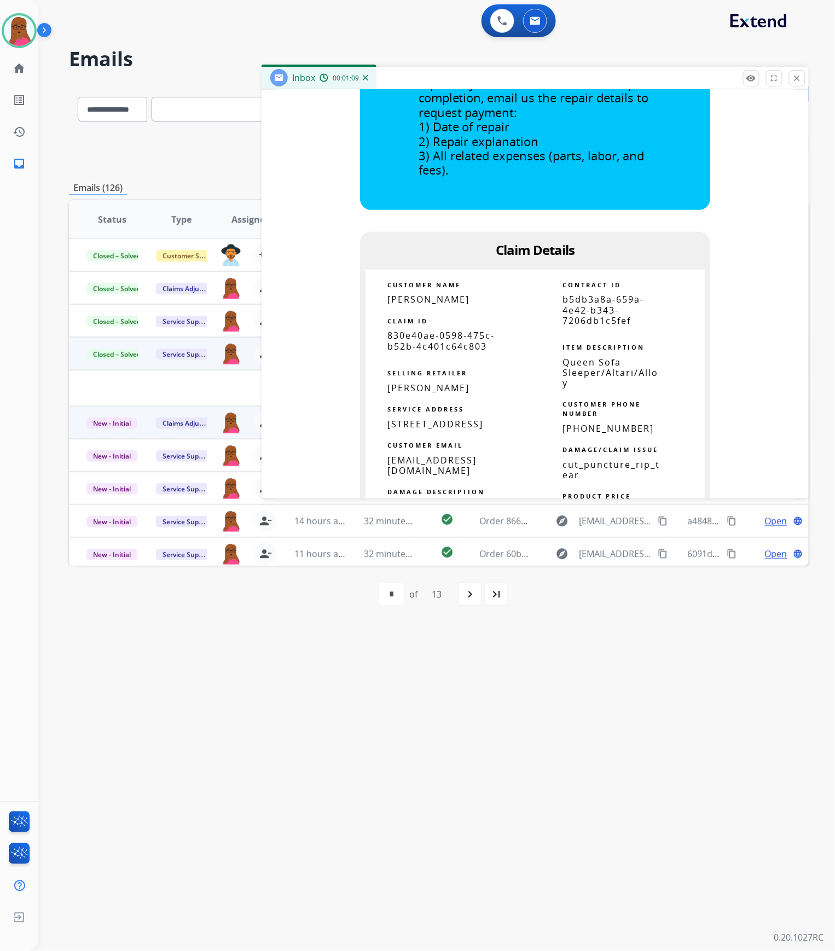
click at [454, 340] on span "830e40ae-0598-475c-b52b-4c401c64c803" at bounding box center [441, 341] width 107 height 22
click at [454, 341] on span "830e40ae-0598-475c-b52b-4c401c64c803" at bounding box center [441, 341] width 107 height 22
copy tbody
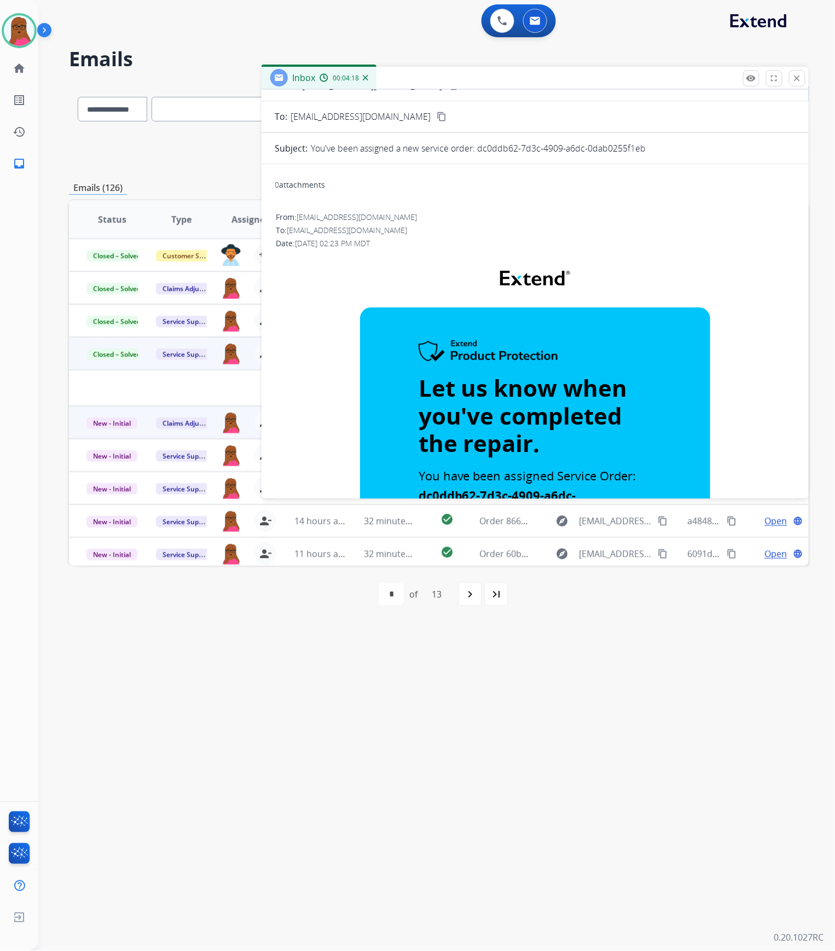
scroll to position [0, 0]
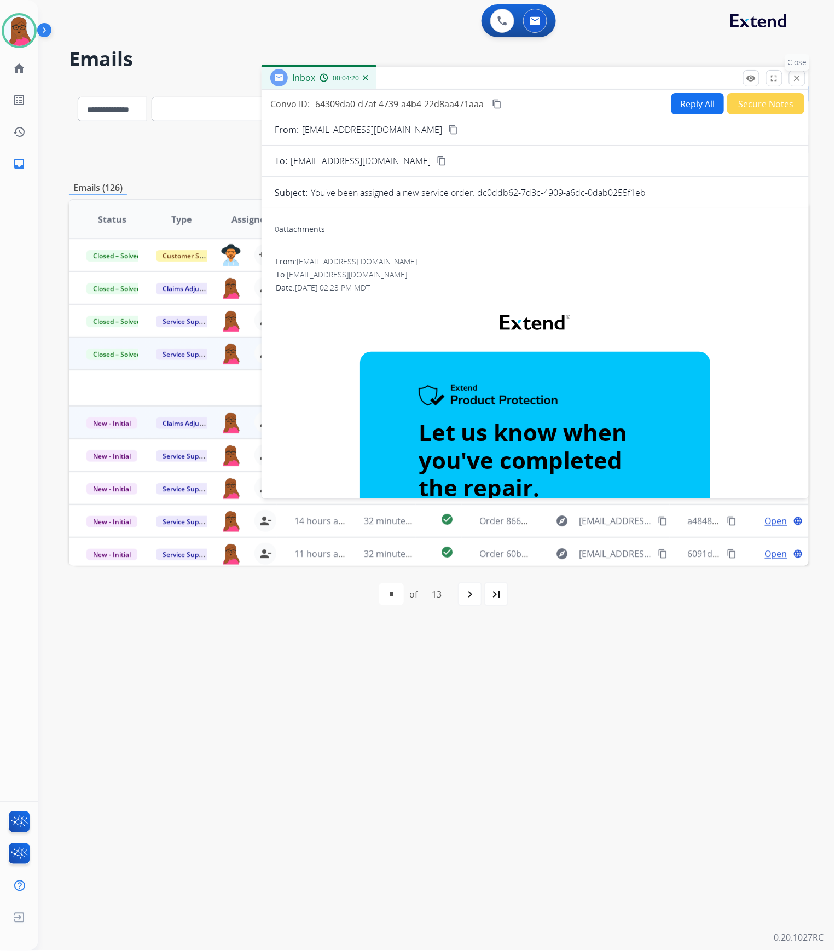
drag, startPoint x: 800, startPoint y: 77, endPoint x: 249, endPoint y: 312, distance: 599.4
click at [800, 77] on mat-icon "close" at bounding box center [798, 78] width 10 height 10
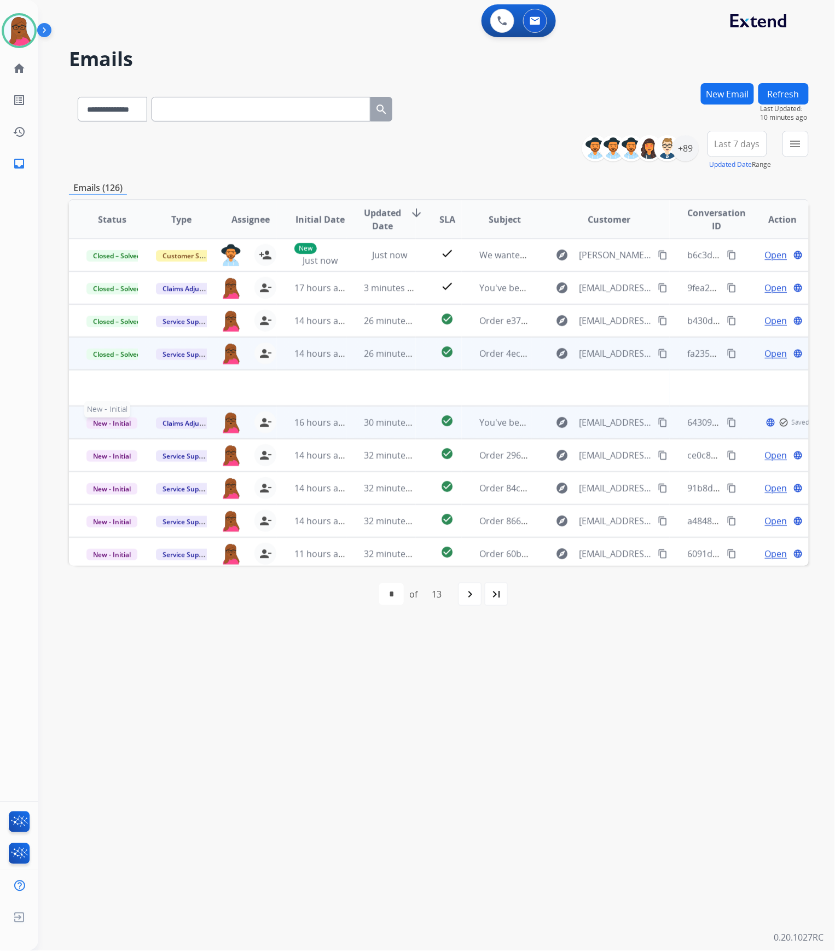
click at [117, 418] on span "New - Initial" at bounding box center [111, 423] width 51 height 11
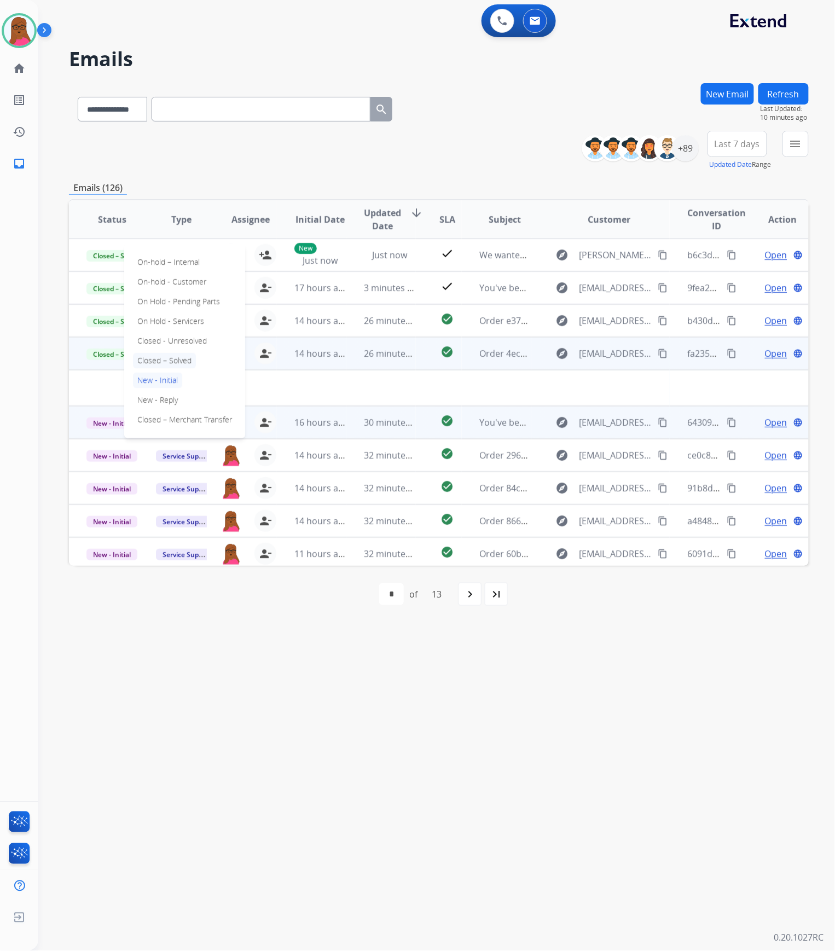
click at [168, 362] on p "Closed – Solved" at bounding box center [164, 360] width 63 height 15
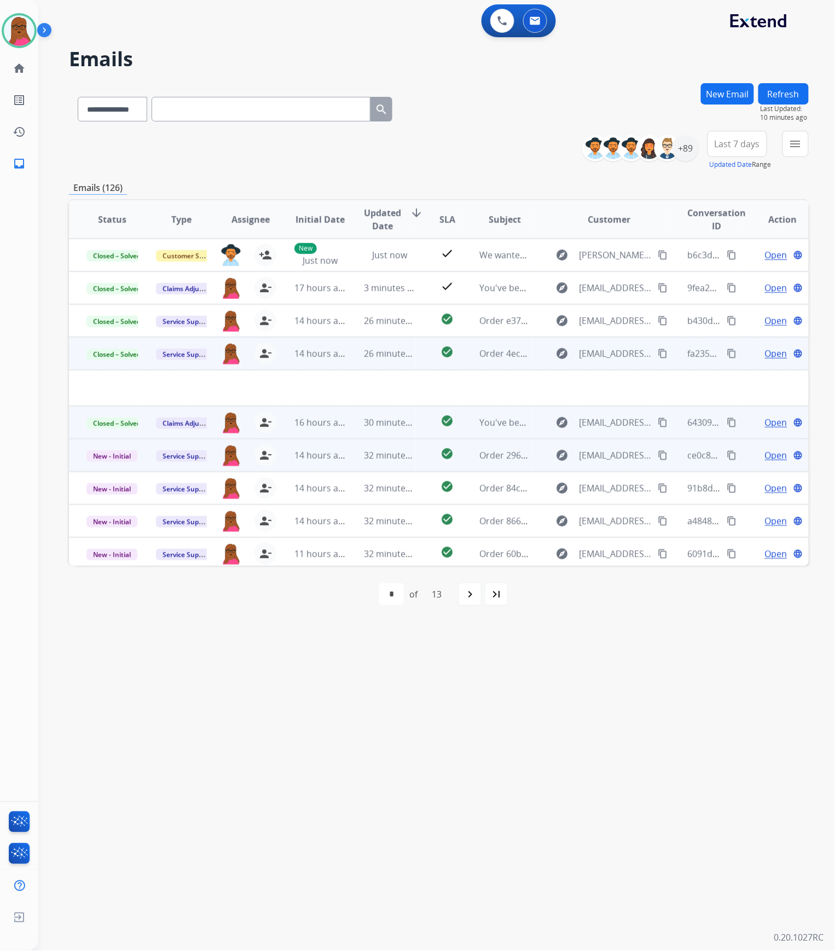
click at [767, 449] on span "Open" at bounding box center [776, 455] width 22 height 13
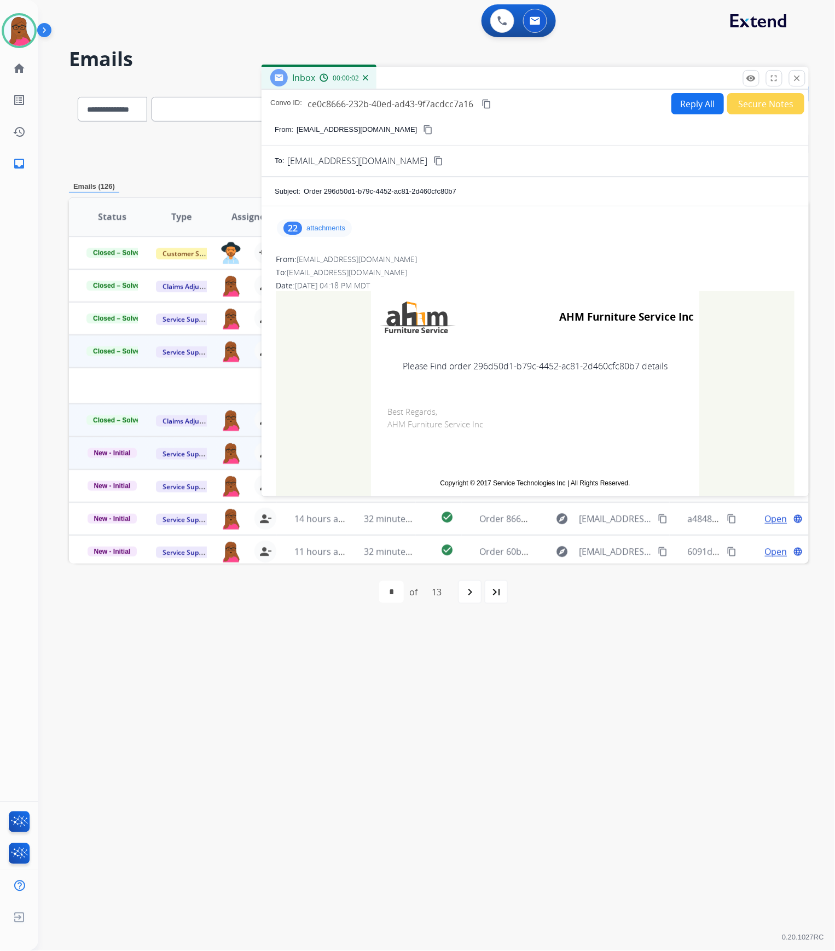
click at [327, 238] on div "22 attachments" at bounding box center [535, 228] width 521 height 26
click at [328, 231] on p "attachments" at bounding box center [326, 228] width 39 height 9
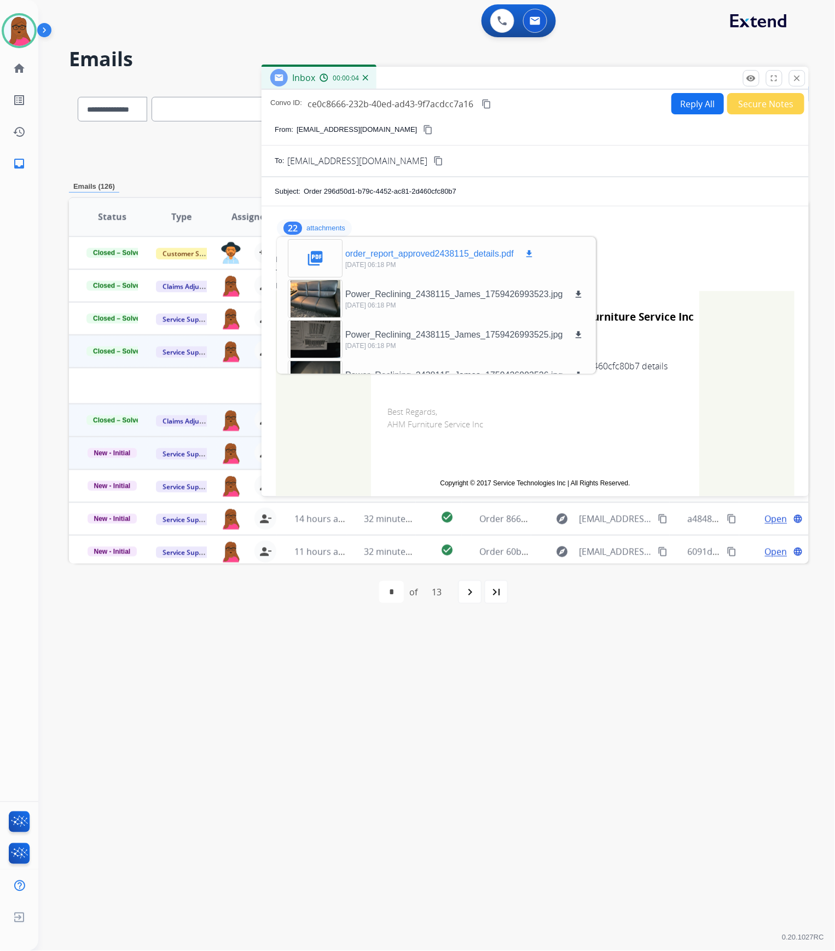
click at [530, 251] on mat-icon "download" at bounding box center [529, 254] width 10 height 10
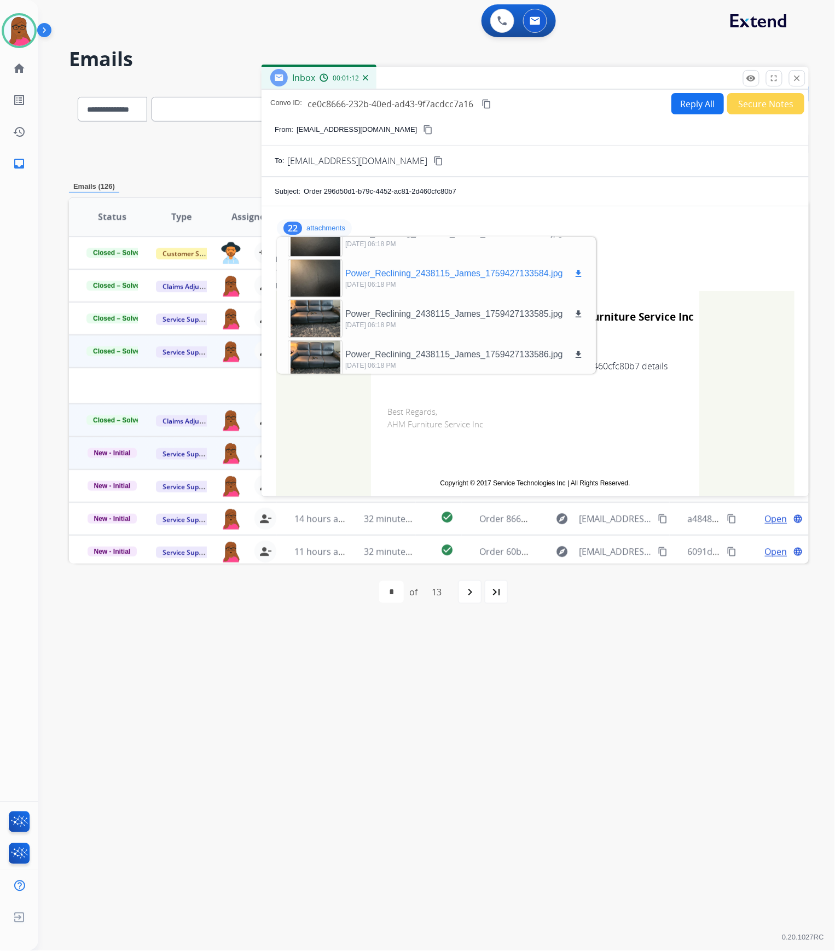
scroll to position [756, 0]
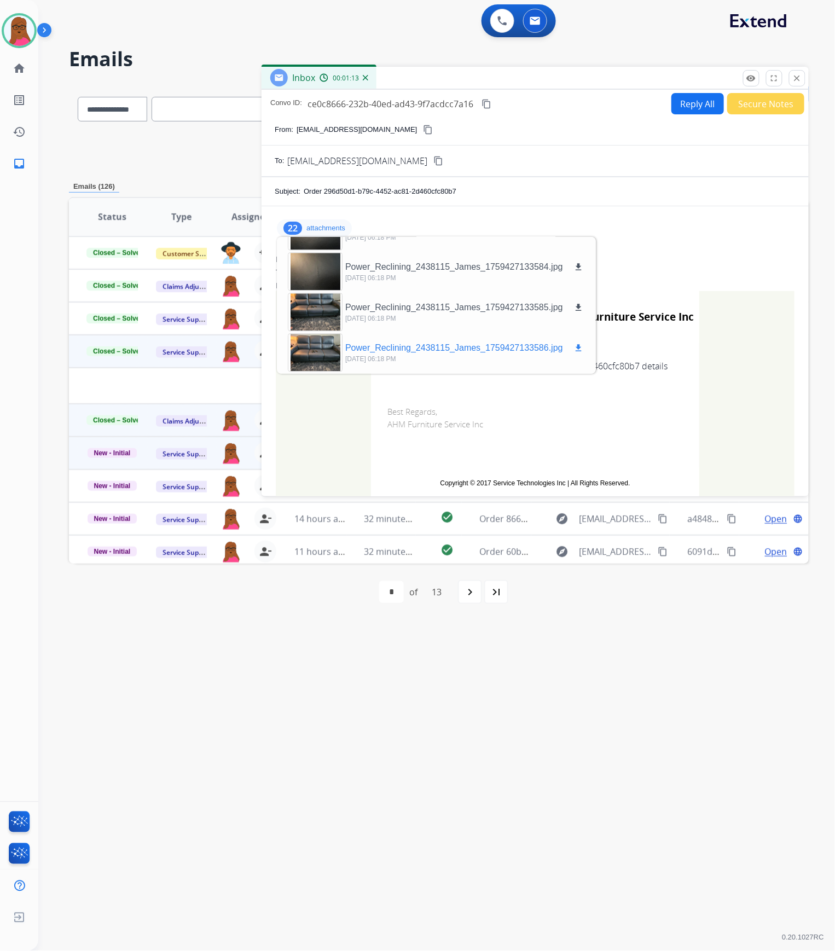
click at [322, 351] on div at bounding box center [315, 353] width 55 height 38
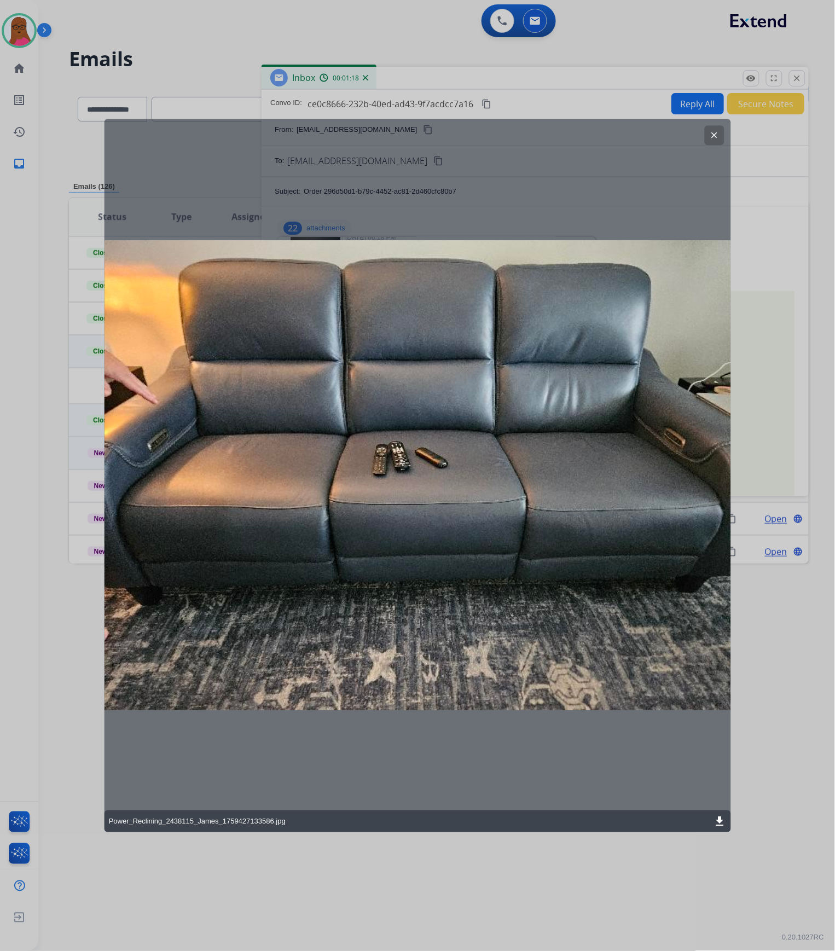
click at [714, 140] on mat-icon "clear" at bounding box center [714, 135] width 10 height 10
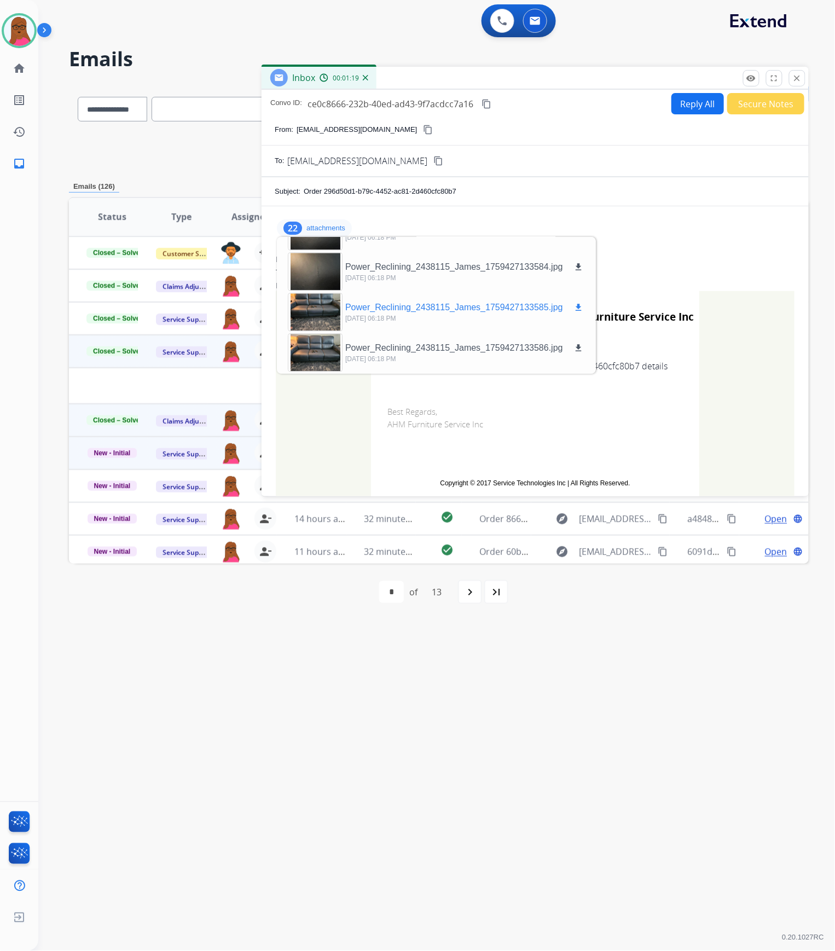
click at [329, 309] on div at bounding box center [315, 312] width 55 height 38
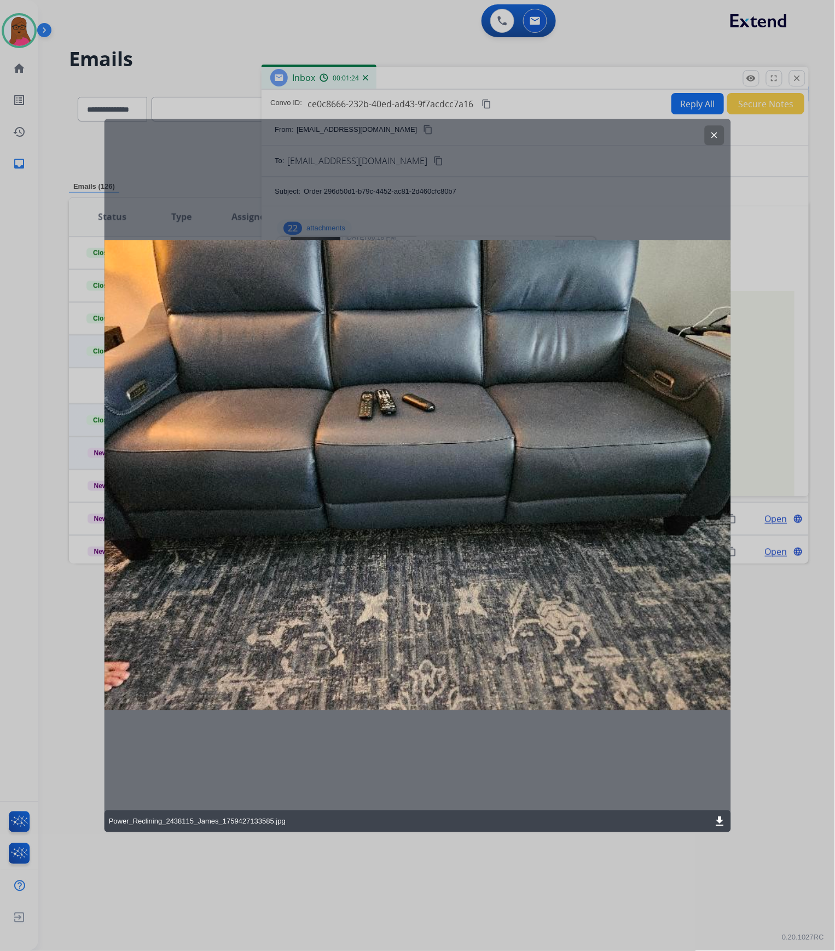
click at [715, 134] on mat-icon "clear" at bounding box center [714, 135] width 10 height 10
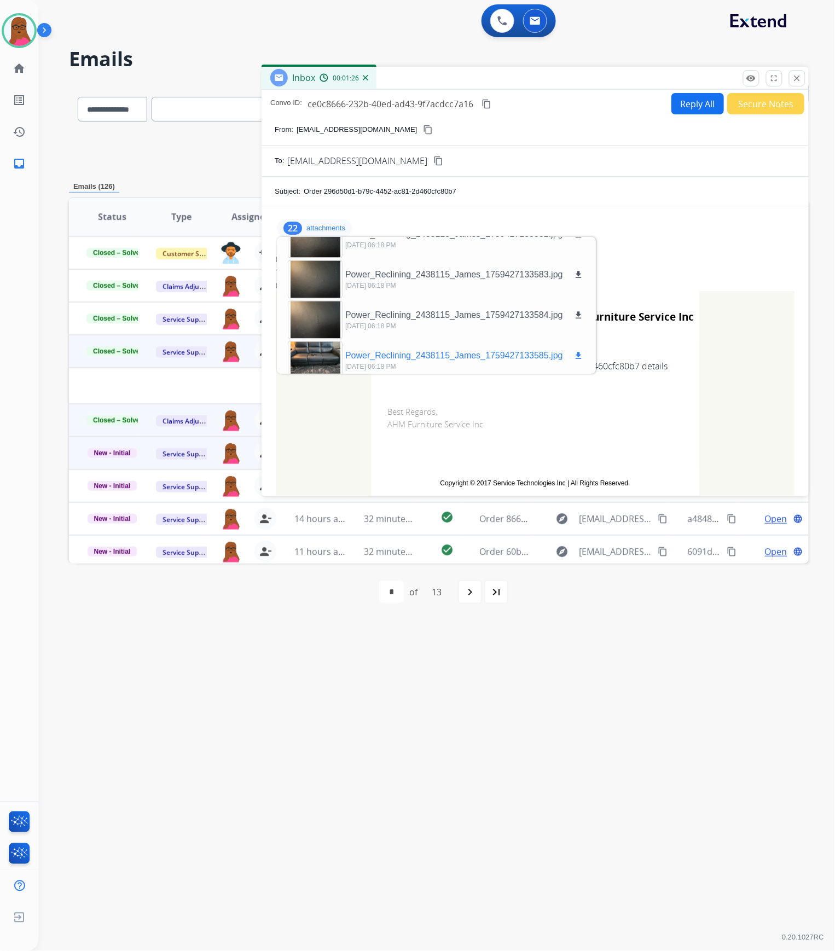
scroll to position [683, 0]
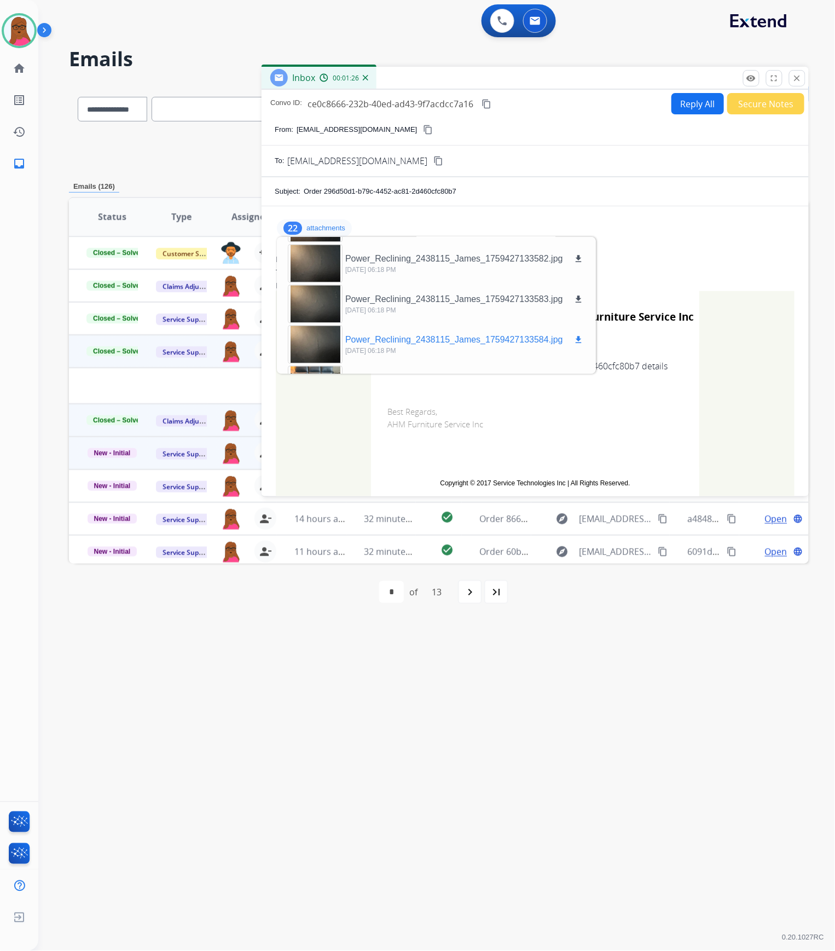
click at [320, 333] on div at bounding box center [315, 345] width 55 height 38
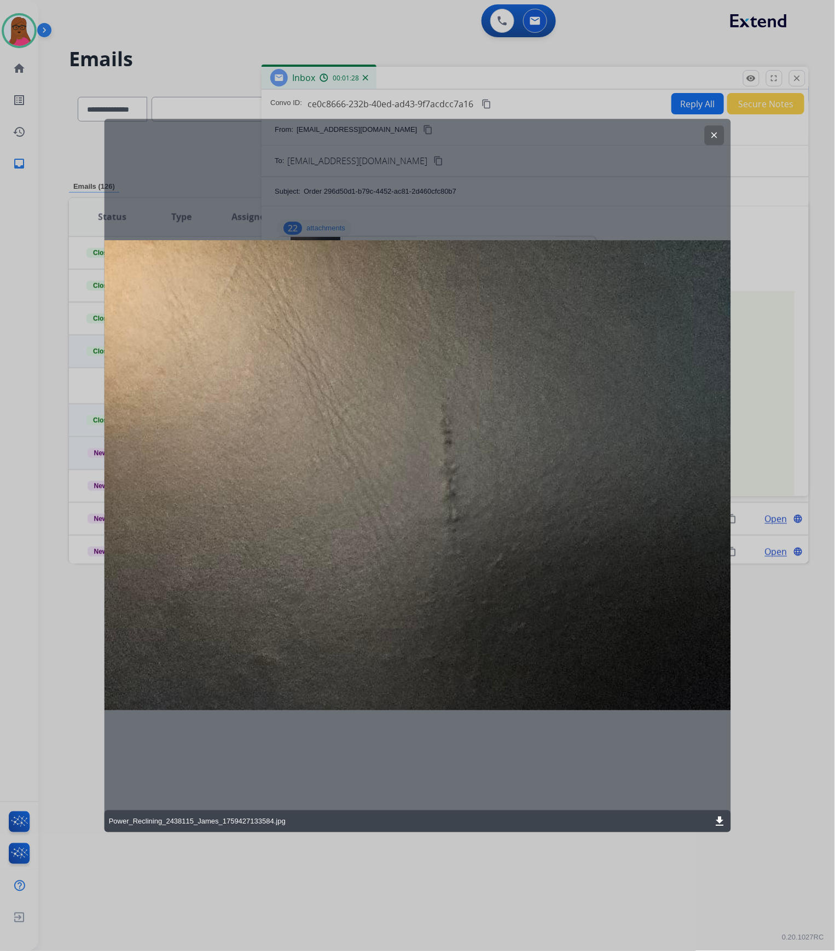
click at [708, 134] on button "clear" at bounding box center [715, 135] width 20 height 20
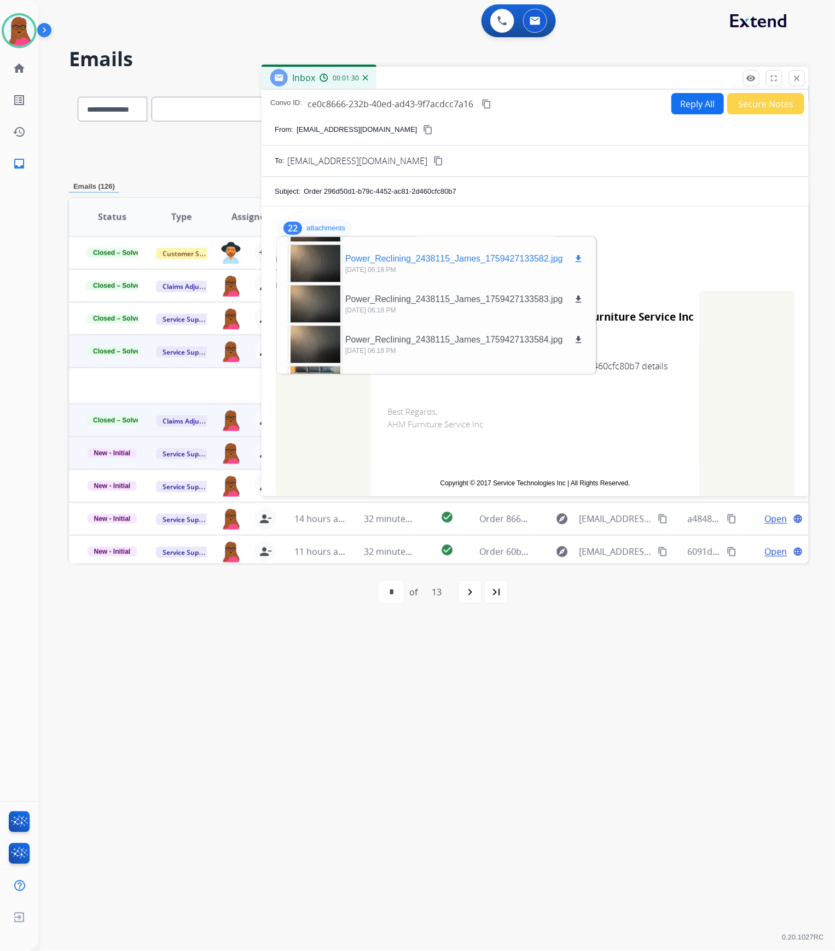
click at [318, 268] on div at bounding box center [315, 264] width 55 height 38
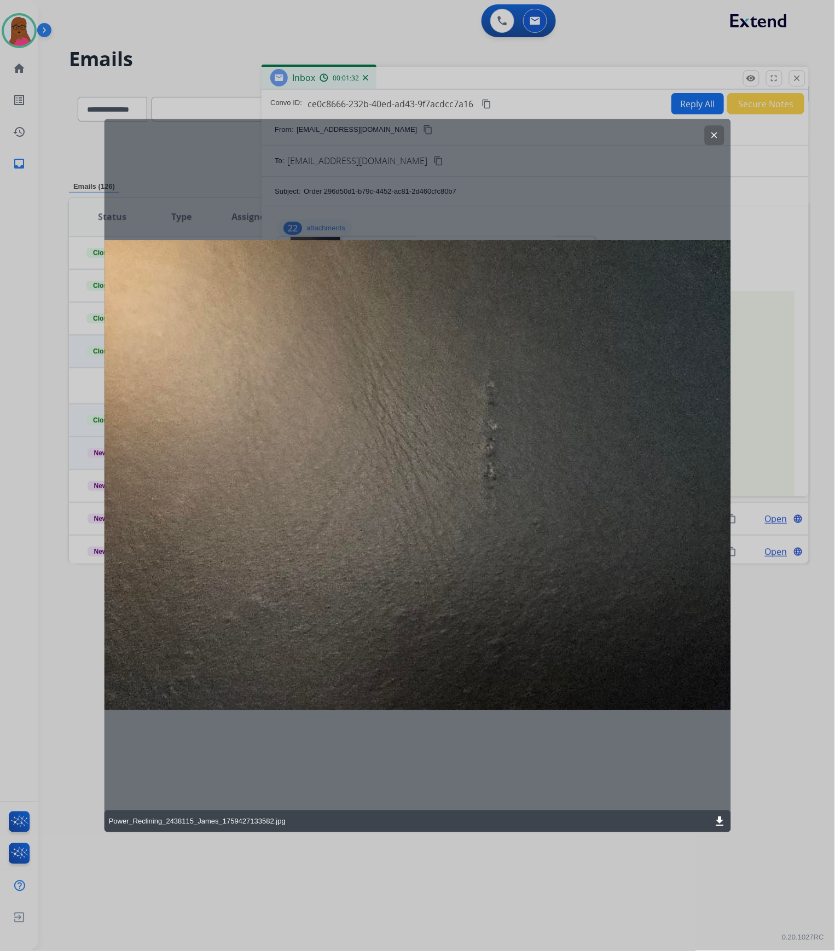
click at [718, 136] on mat-icon "clear" at bounding box center [714, 135] width 10 height 10
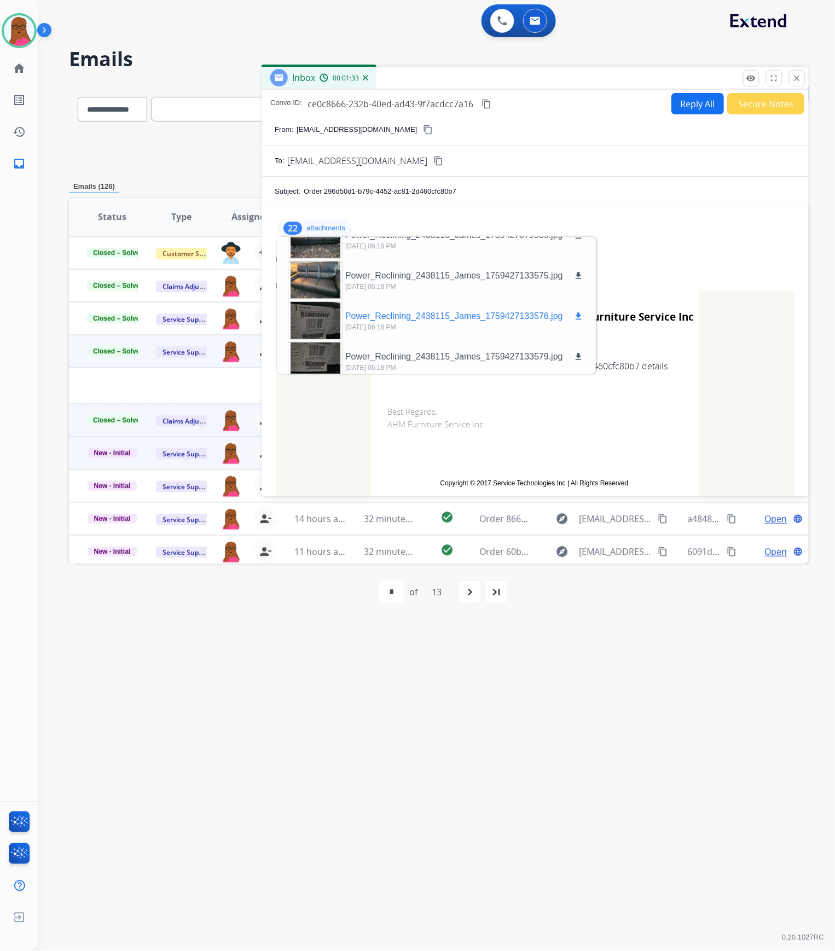
scroll to position [537, 0]
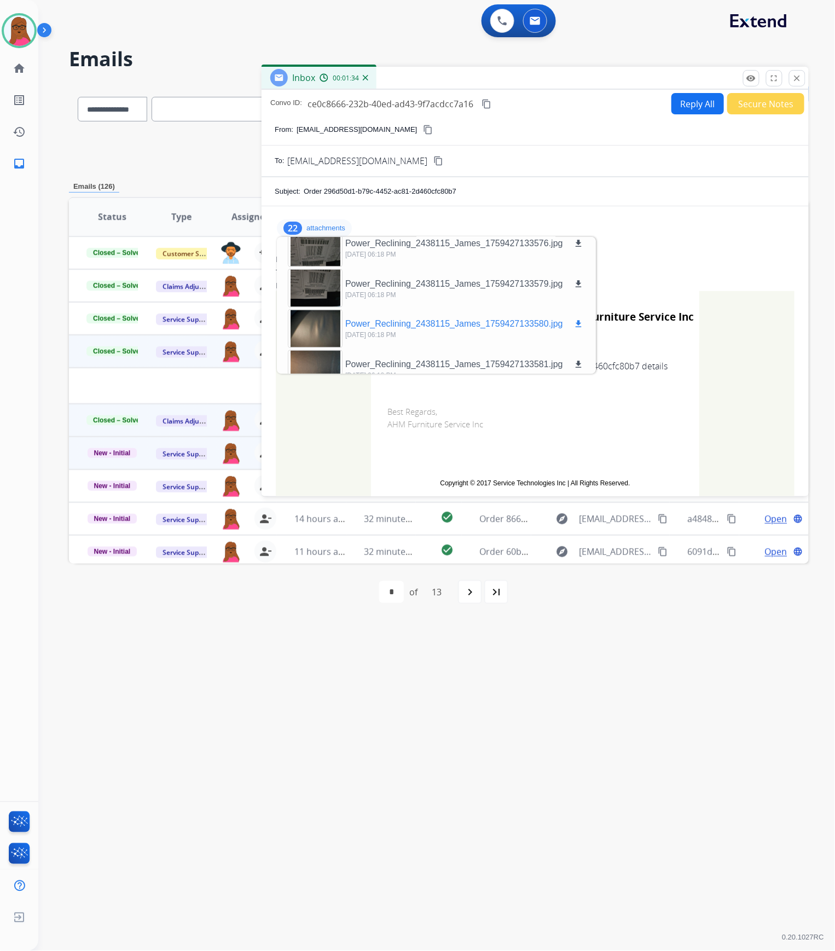
click at [323, 316] on div at bounding box center [315, 329] width 55 height 38
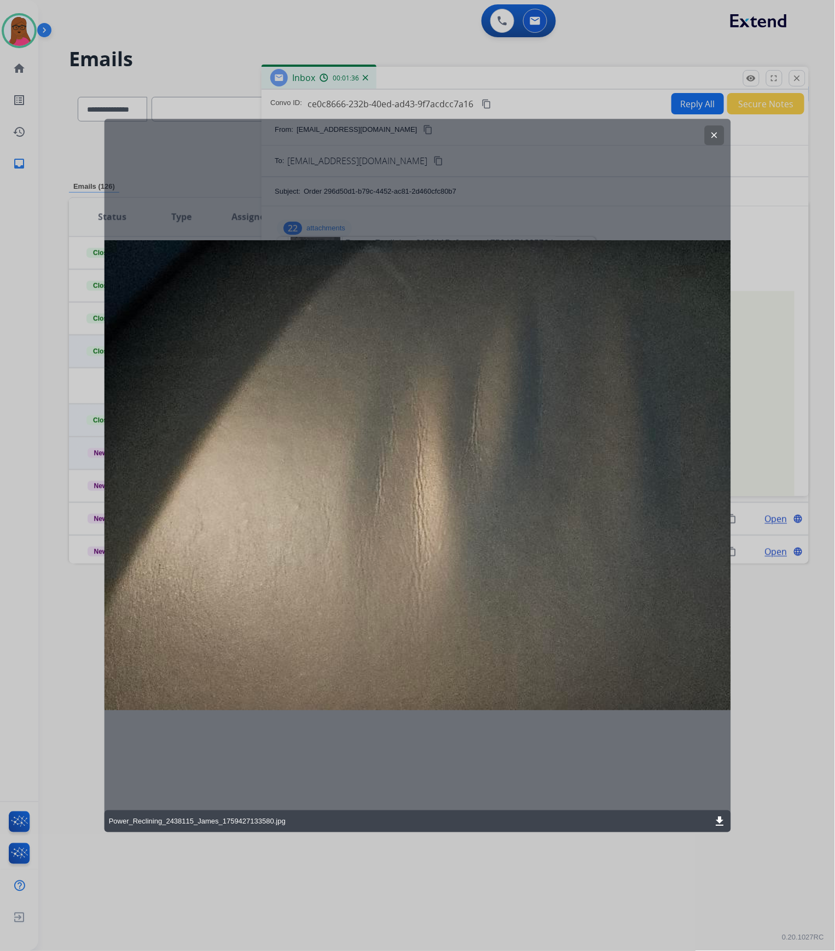
click at [712, 135] on mat-icon "clear" at bounding box center [714, 135] width 10 height 10
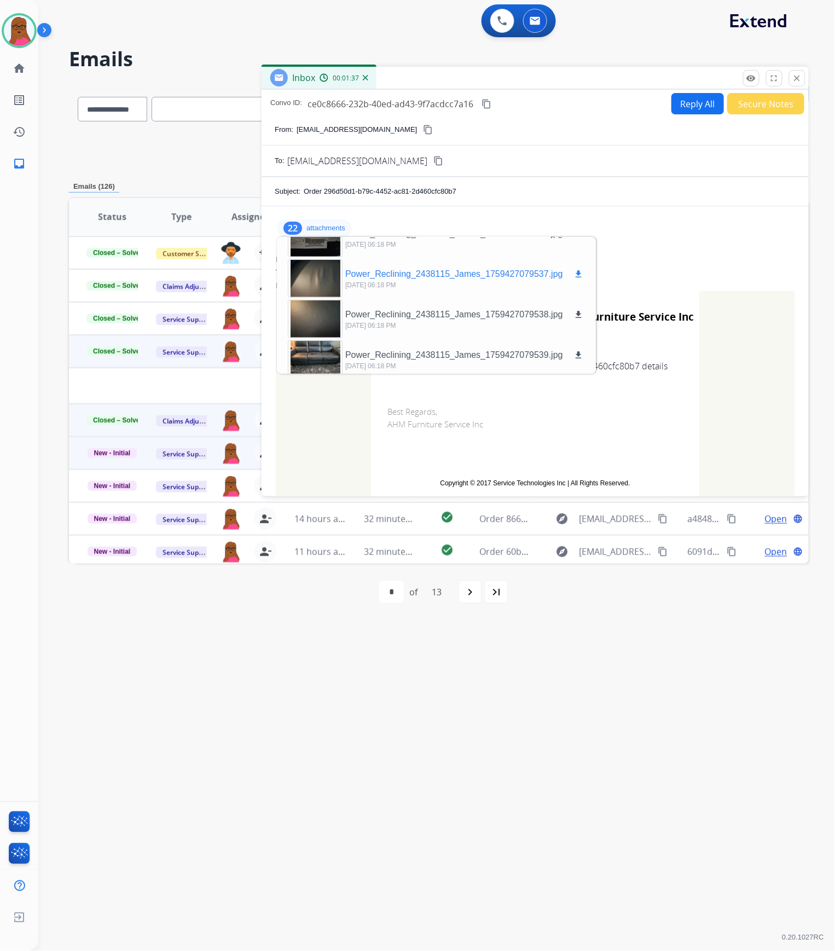
scroll to position [318, 0]
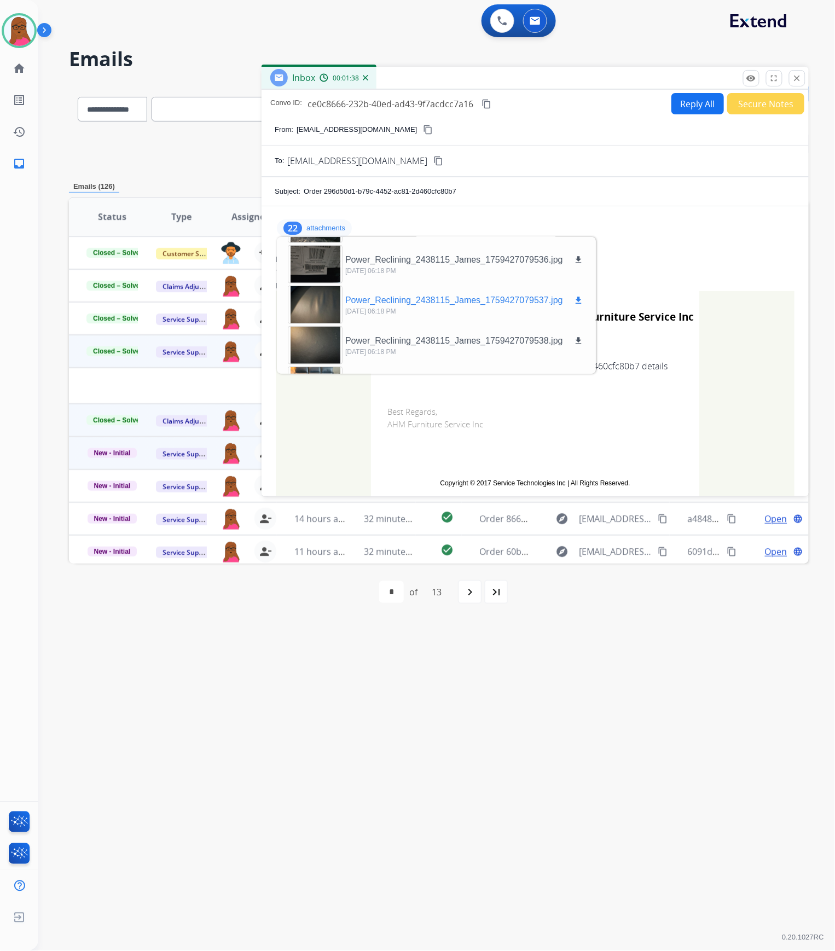
click at [320, 310] on div at bounding box center [315, 305] width 55 height 38
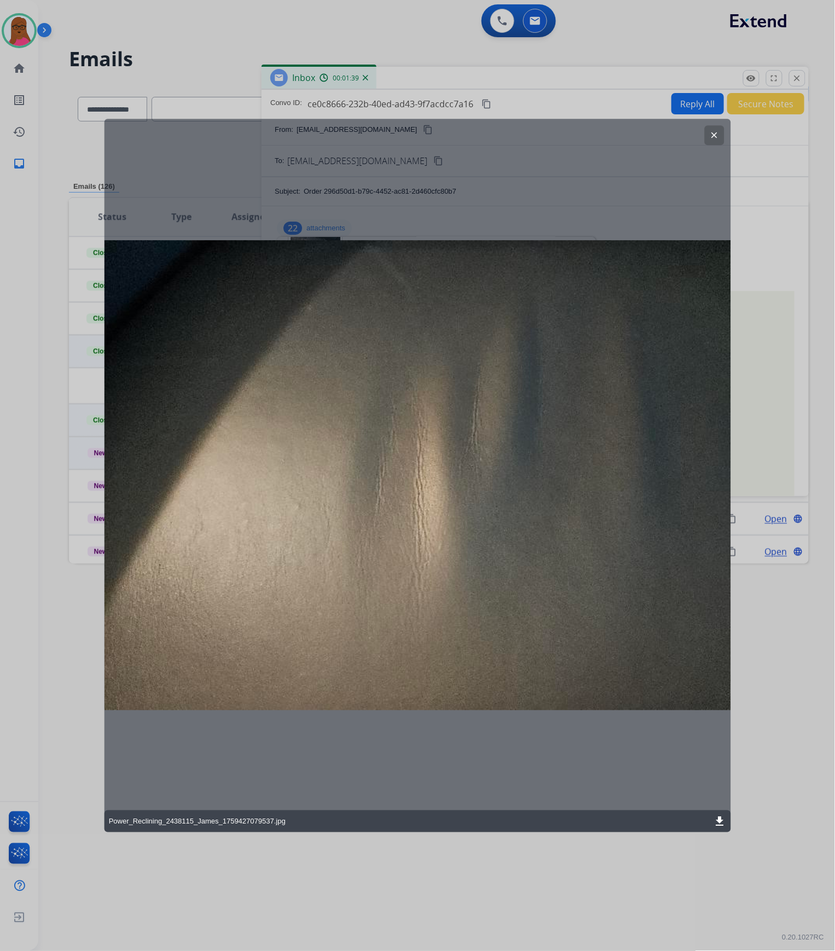
click at [713, 134] on mat-icon "clear" at bounding box center [714, 135] width 10 height 10
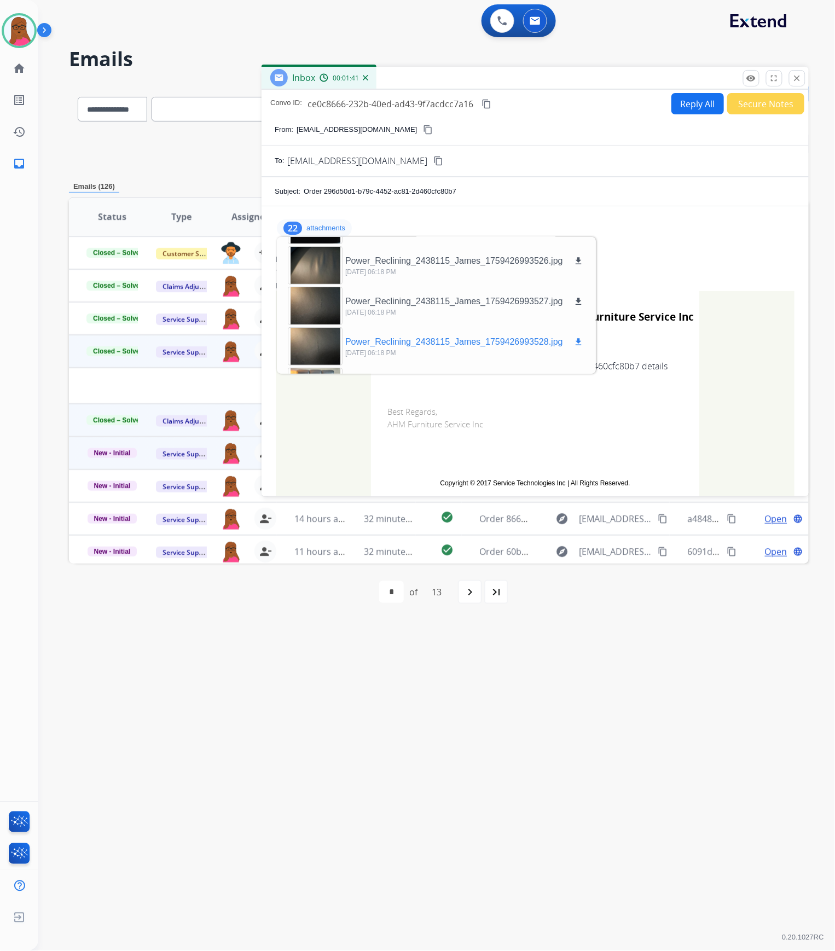
scroll to position [99, 0]
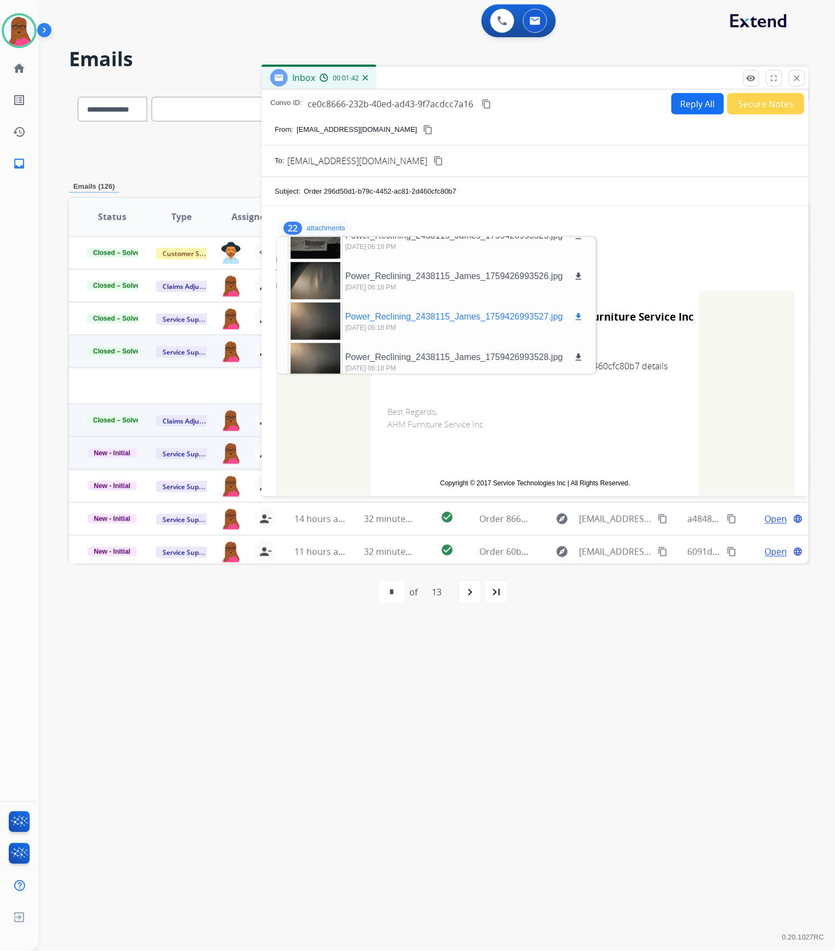
click at [327, 320] on div at bounding box center [315, 321] width 55 height 38
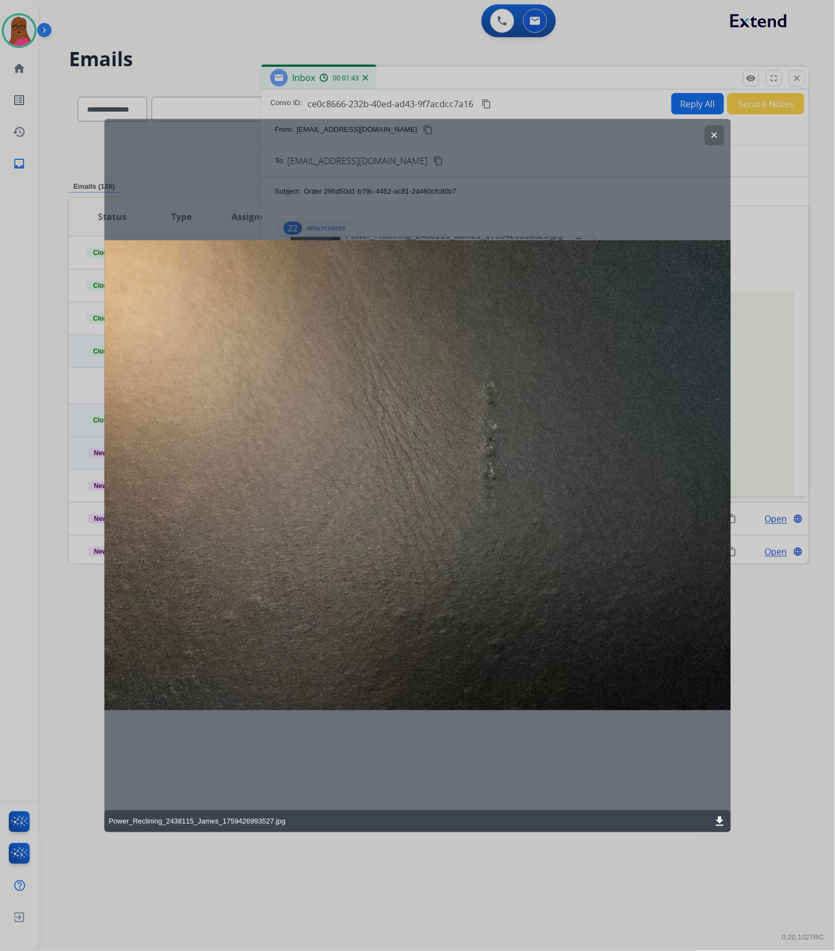
click at [715, 139] on mat-icon "clear" at bounding box center [714, 135] width 10 height 10
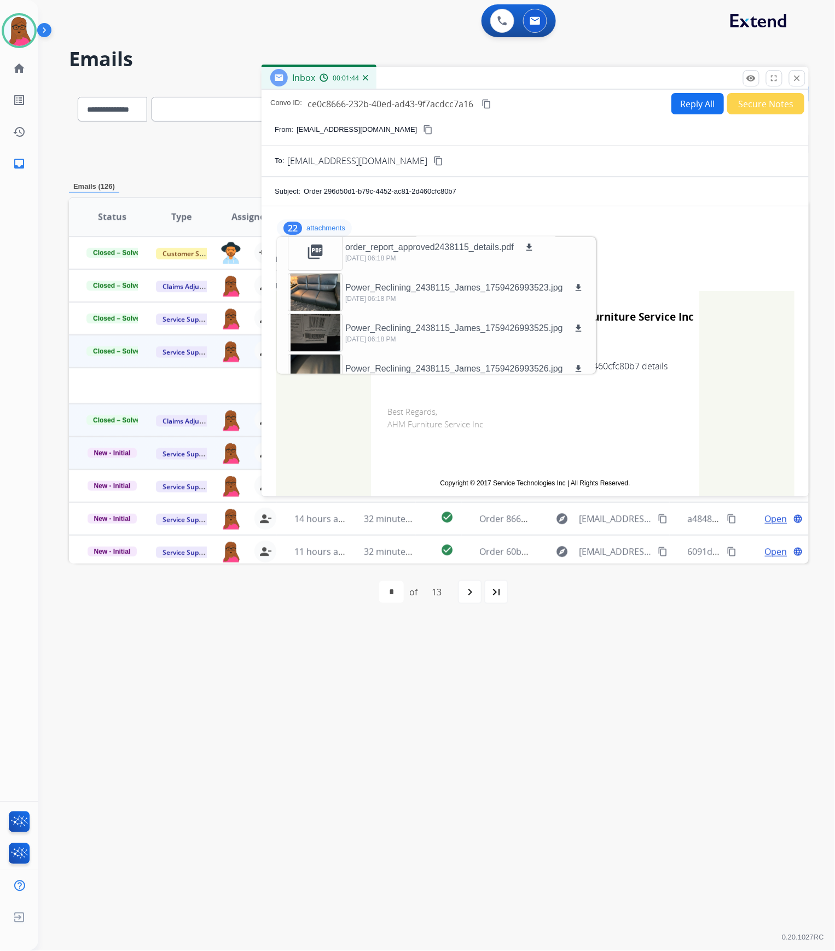
scroll to position [0, 0]
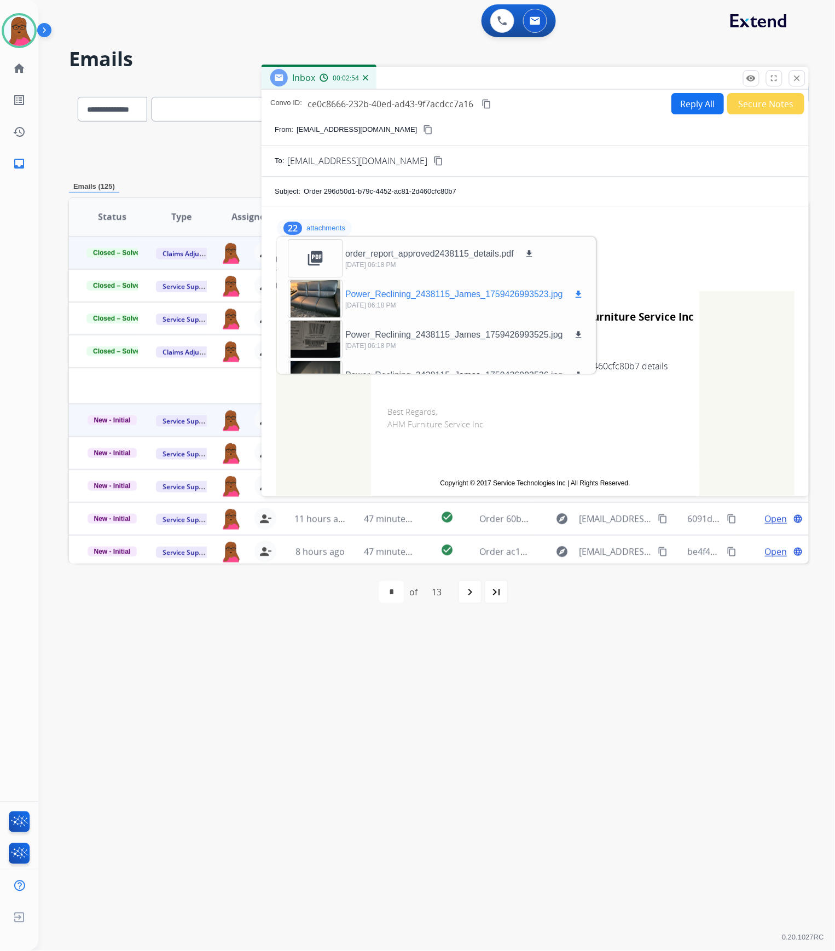
click at [319, 307] on div at bounding box center [315, 299] width 55 height 38
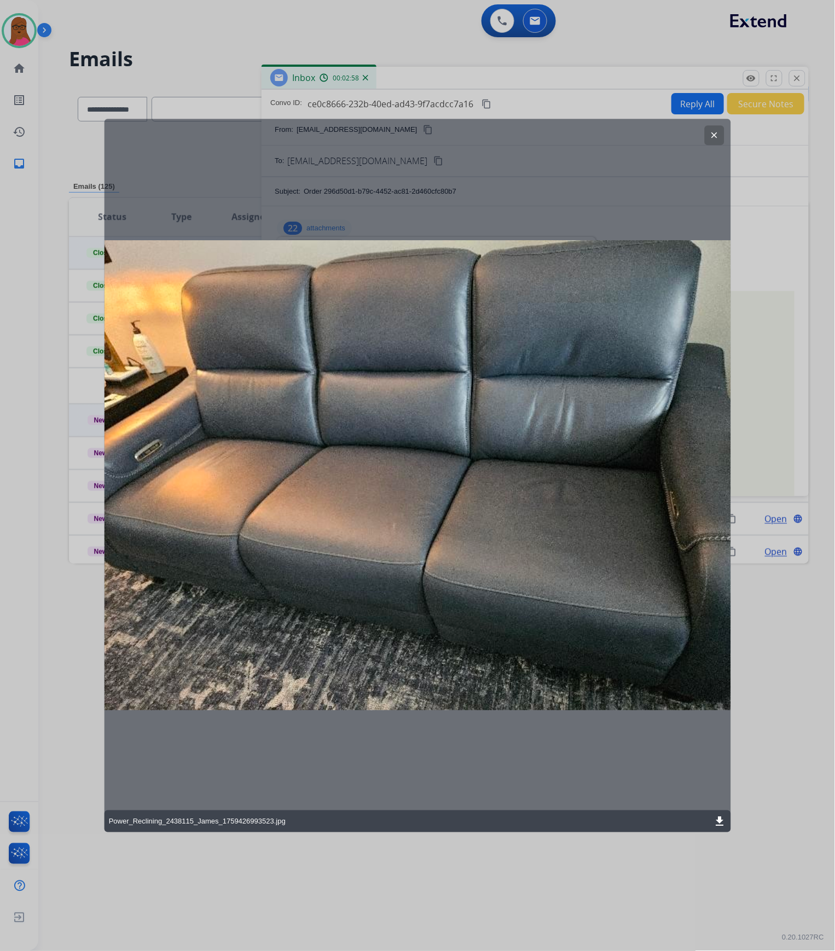
click at [713, 134] on mat-icon "clear" at bounding box center [714, 135] width 10 height 10
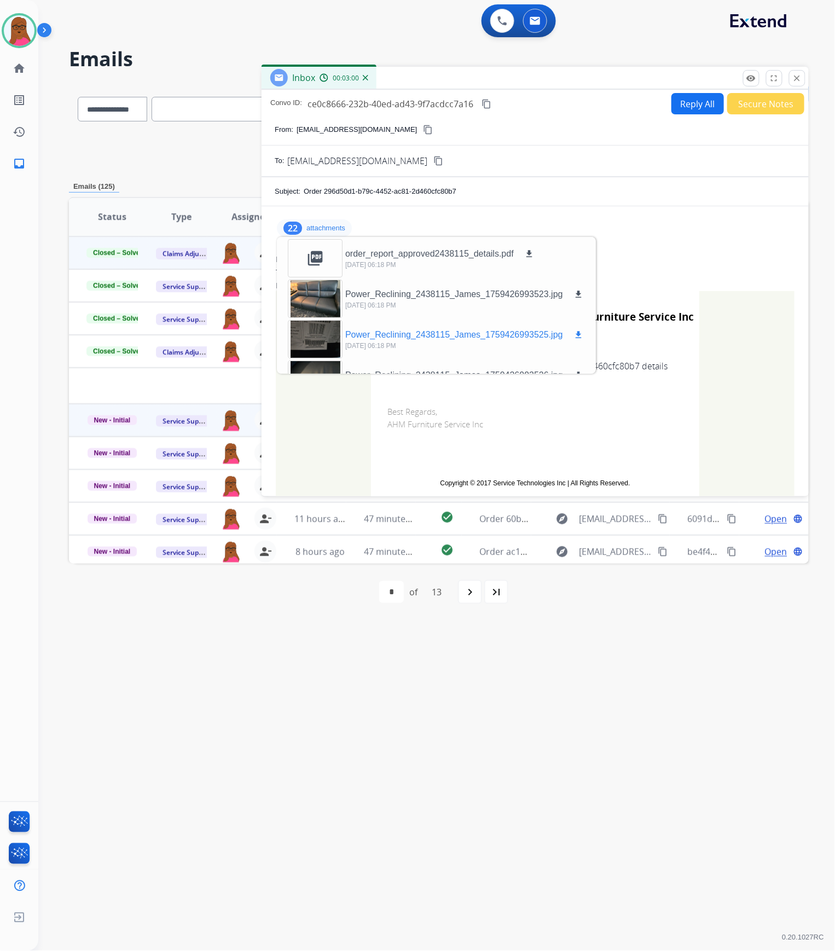
scroll to position [73, 0]
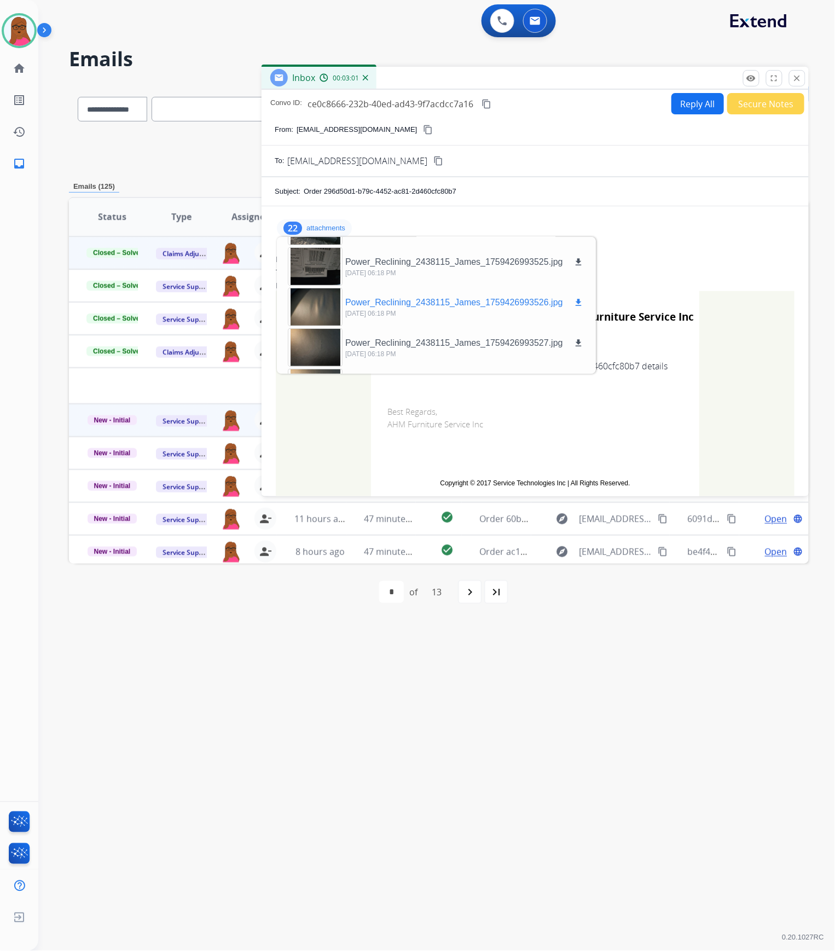
click at [319, 316] on div at bounding box center [315, 307] width 55 height 38
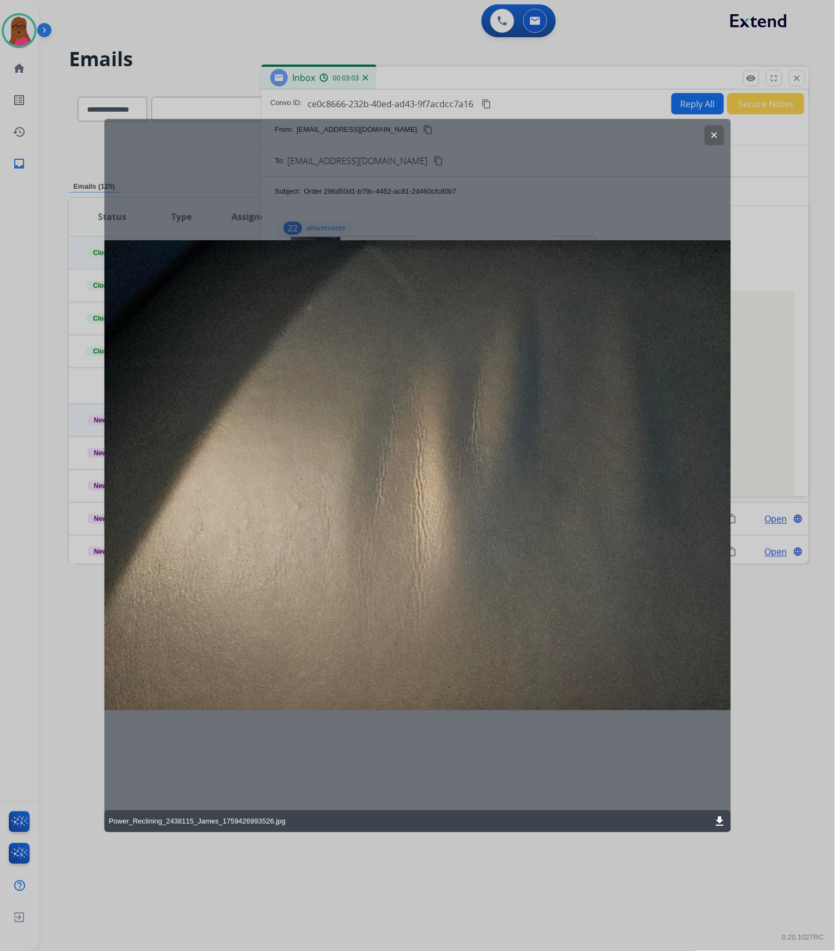
click at [714, 137] on mat-icon "clear" at bounding box center [714, 135] width 10 height 10
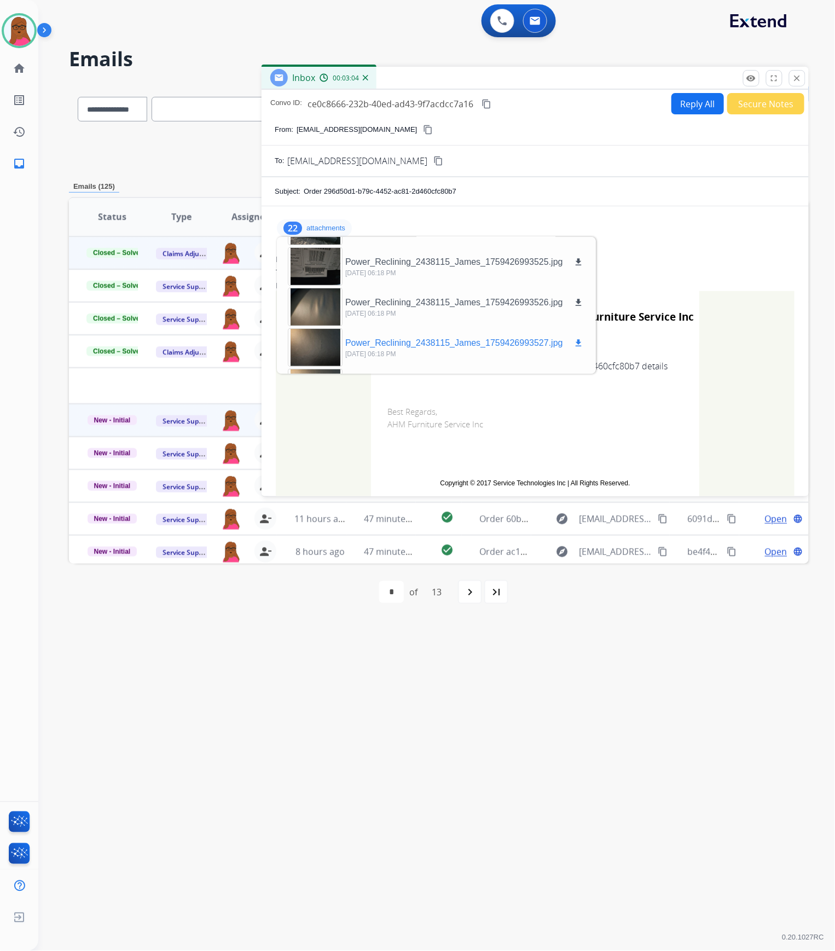
scroll to position [146, 0]
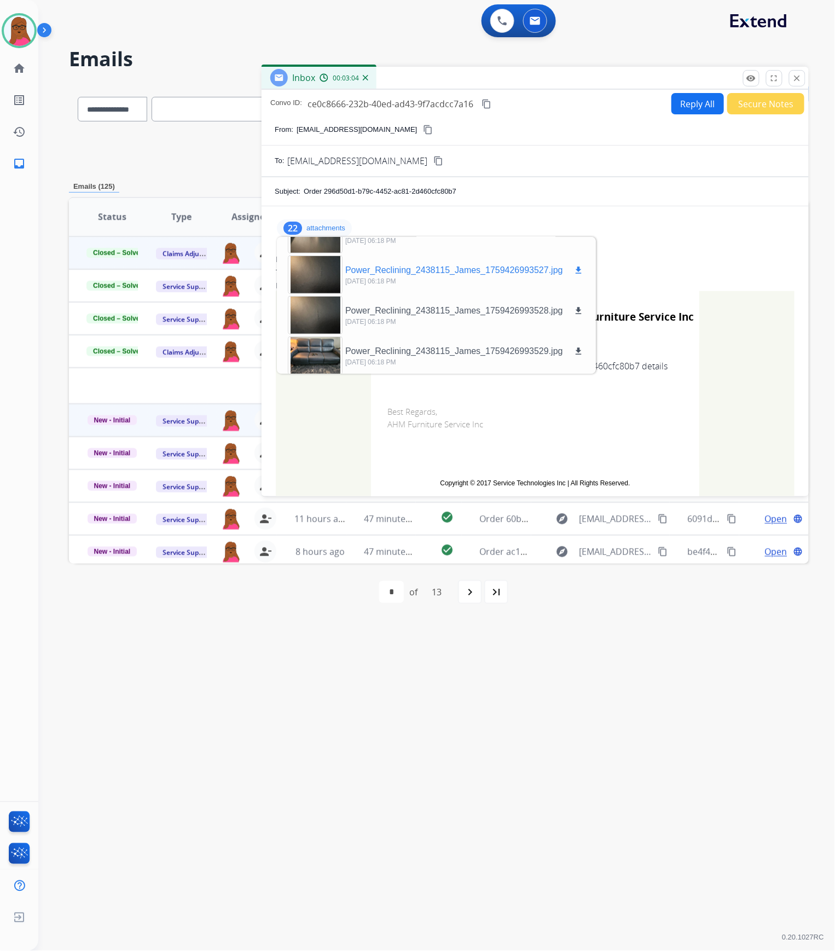
click at [322, 276] on div at bounding box center [315, 275] width 55 height 38
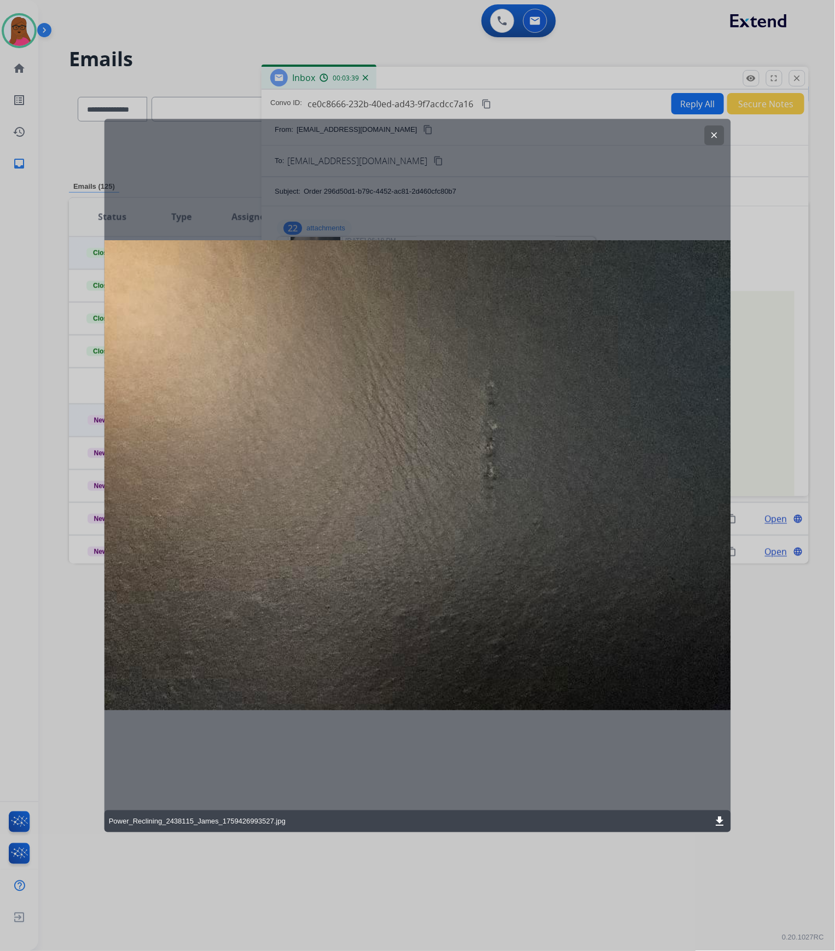
click at [648, 752] on div "clear Power_Reclining_2438115_James_1759426993527.jpg download" at bounding box center [418, 476] width 627 height 714
click at [708, 136] on button "clear" at bounding box center [715, 135] width 20 height 20
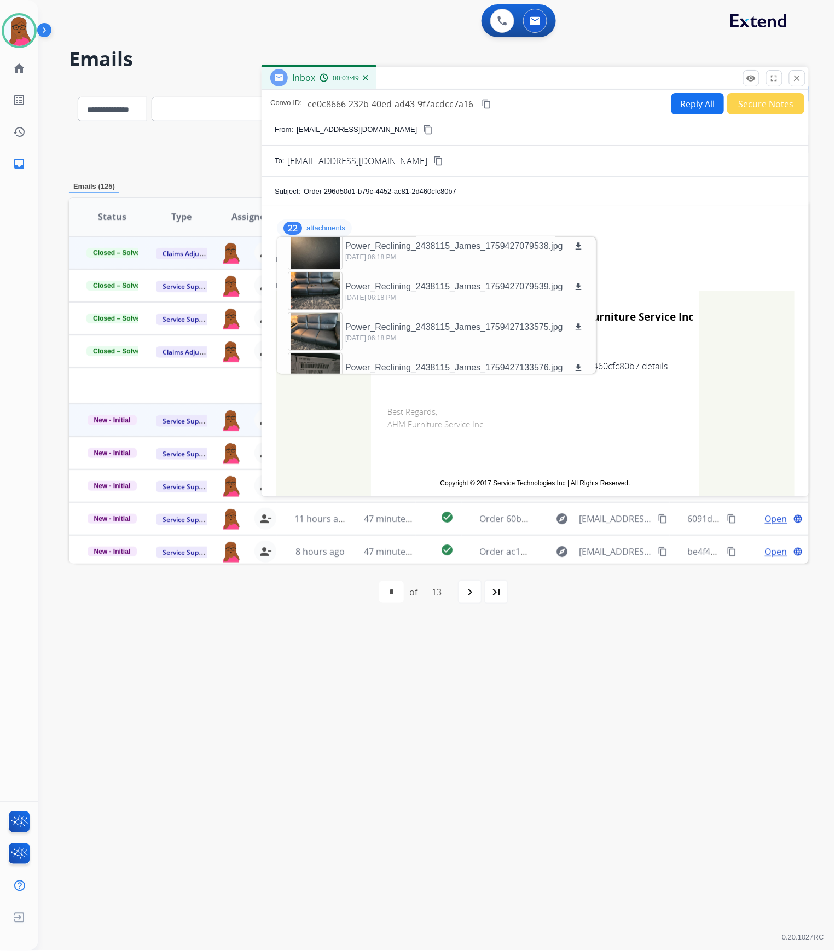
scroll to position [438, 0]
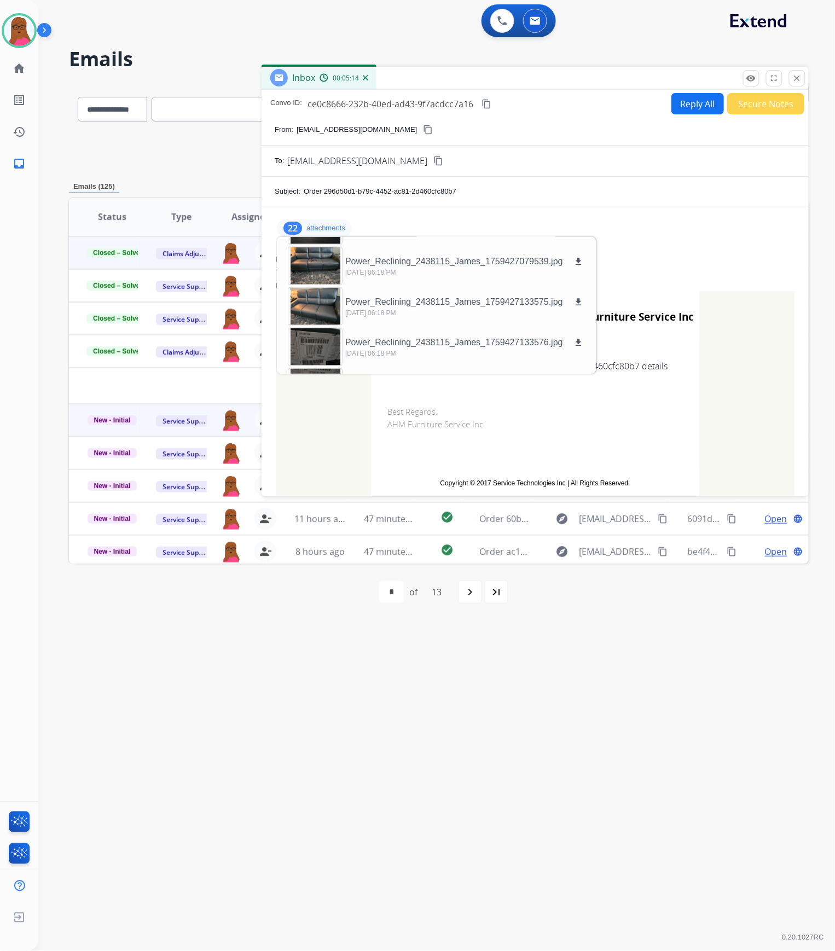
drag, startPoint x: 800, startPoint y: 84, endPoint x: 262, endPoint y: 207, distance: 552.6
click at [800, 84] on button "close Close" at bounding box center [797, 78] width 16 height 16
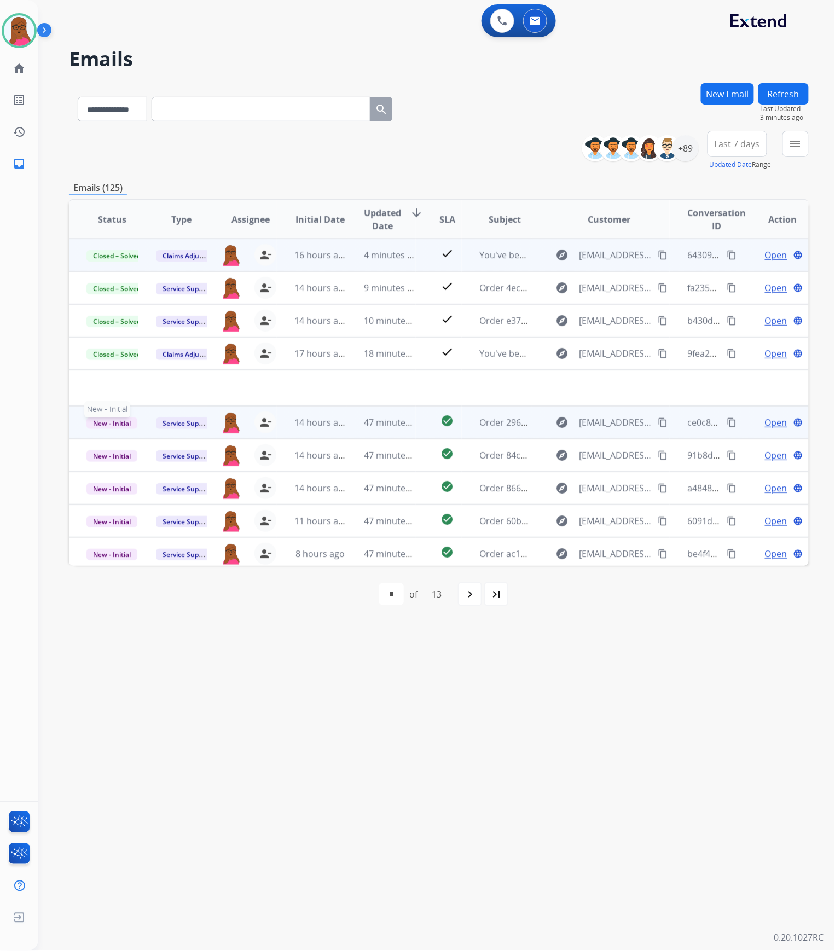
click at [95, 426] on span "New - Initial" at bounding box center [111, 423] width 51 height 11
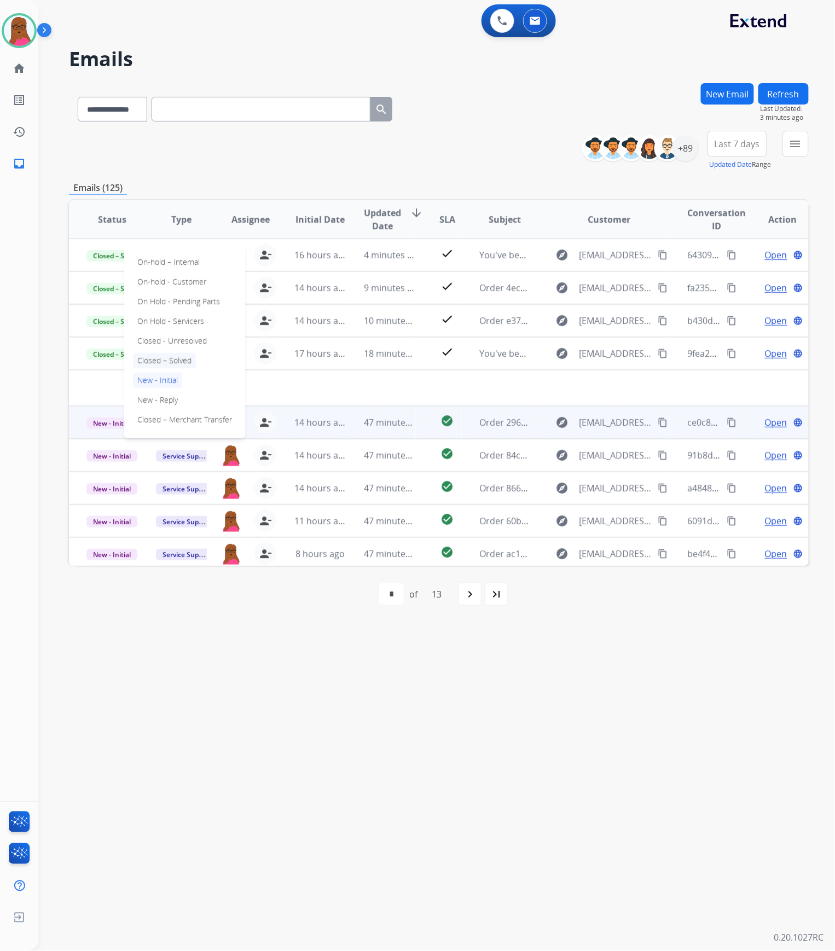
click at [168, 360] on p "Closed – Solved" at bounding box center [164, 360] width 63 height 15
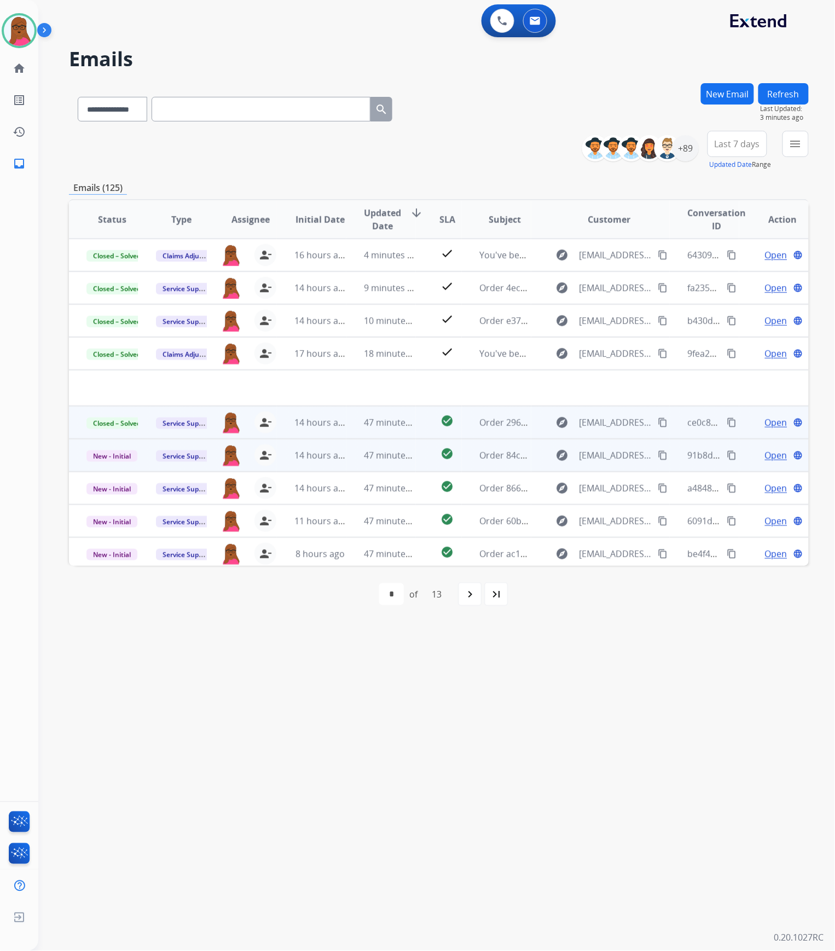
click at [774, 453] on span "Open" at bounding box center [776, 455] width 22 height 13
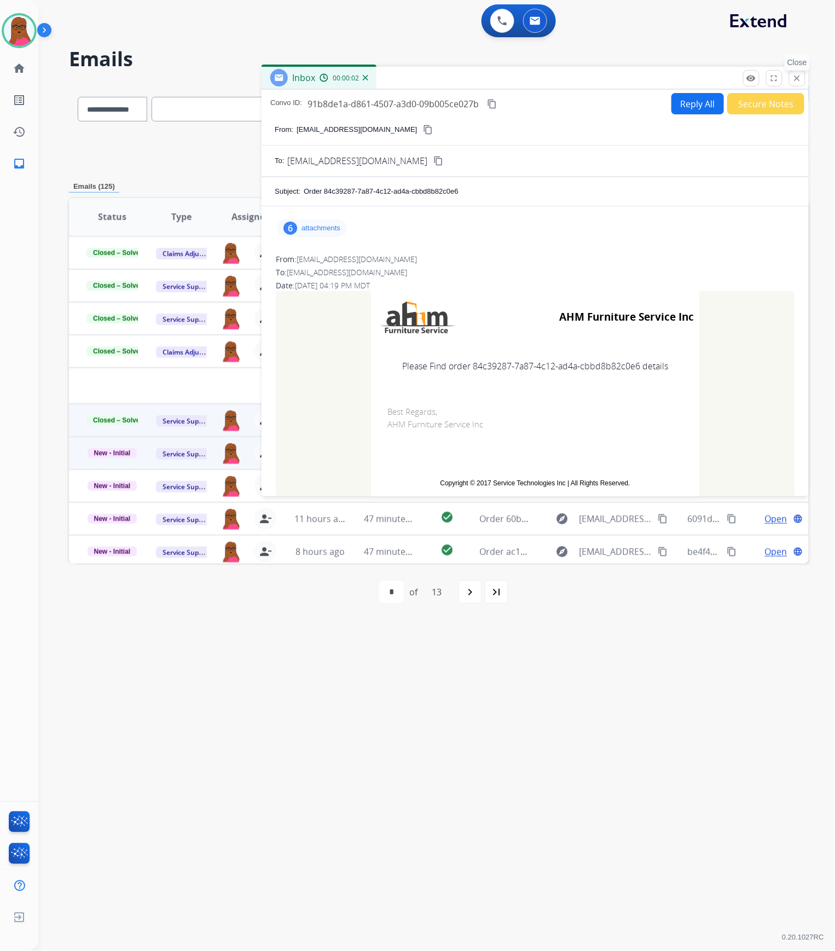
click at [800, 80] on mat-icon "close" at bounding box center [798, 78] width 10 height 10
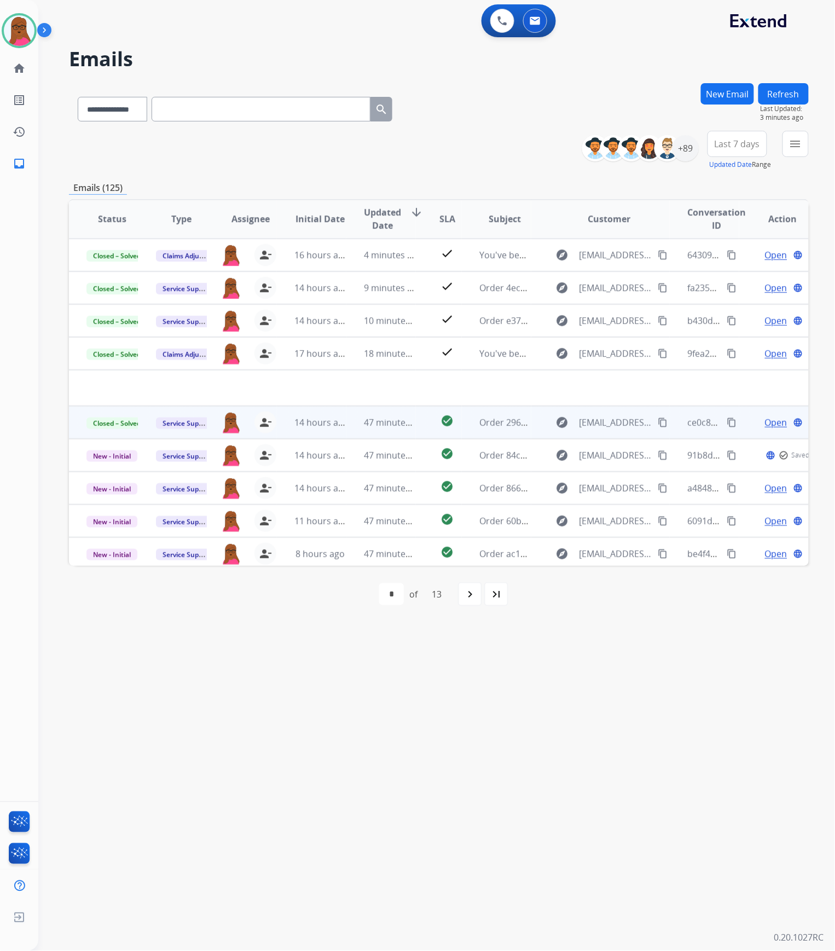
click at [723, 97] on button "New Email" at bounding box center [727, 93] width 53 height 21
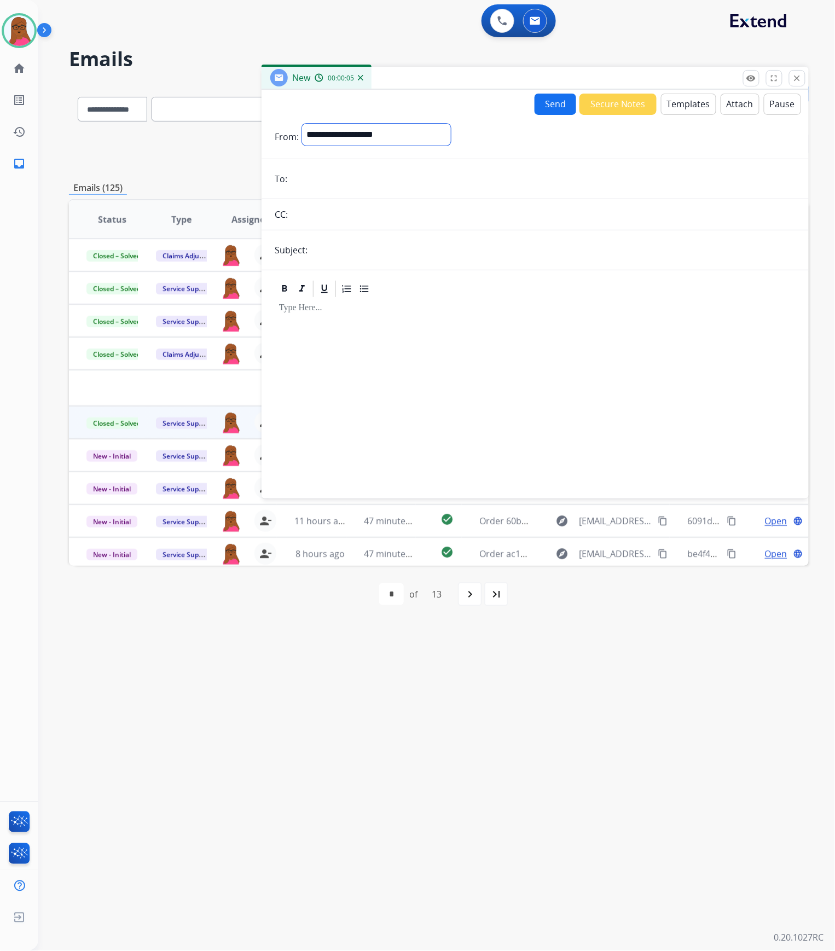
drag, startPoint x: 453, startPoint y: 132, endPoint x: 449, endPoint y: 142, distance: 11.1
click at [451, 132] on select "**********" at bounding box center [376, 135] width 149 height 22
select select "**********"
click at [302, 124] on select "**********" at bounding box center [376, 135] width 149 height 22
click at [432, 195] on form "**********" at bounding box center [535, 304] width 547 height 379
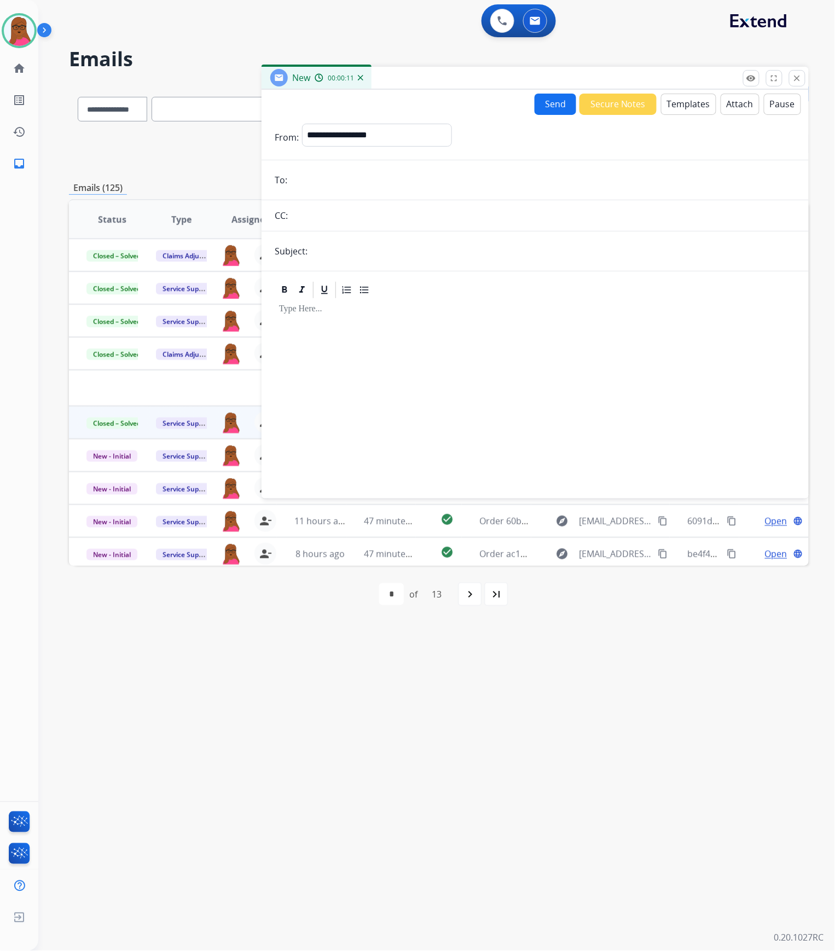
click at [432, 188] on input "email" at bounding box center [543, 180] width 505 height 22
paste input "**********"
type input "**********"
click at [611, 251] on input "text" at bounding box center [553, 251] width 485 height 22
type input "**********"
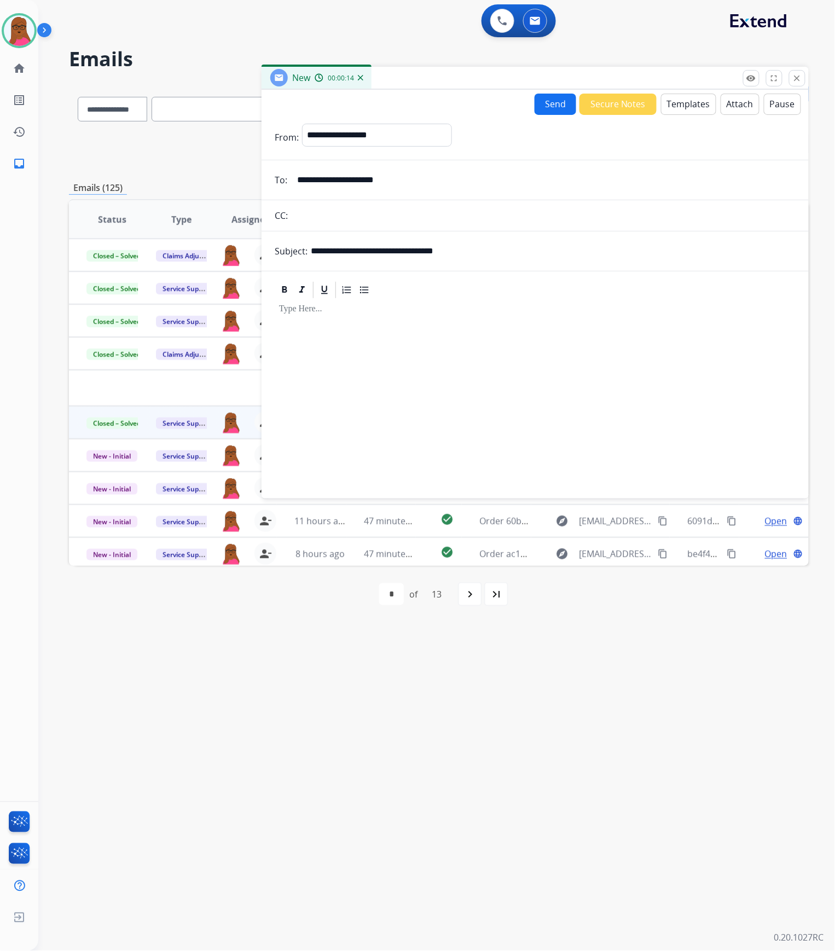
click at [452, 328] on div at bounding box center [535, 394] width 521 height 188
click at [676, 106] on button "Templates" at bounding box center [688, 104] width 55 height 21
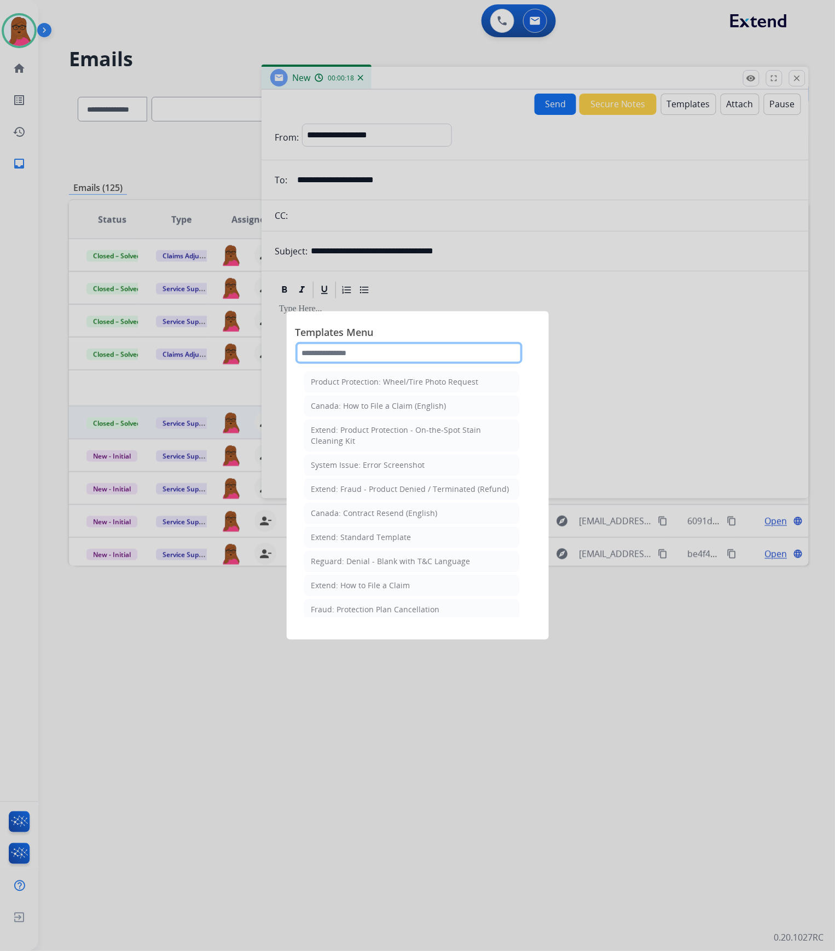
click at [393, 351] on input "text" at bounding box center [409, 353] width 227 height 22
type input "*****"
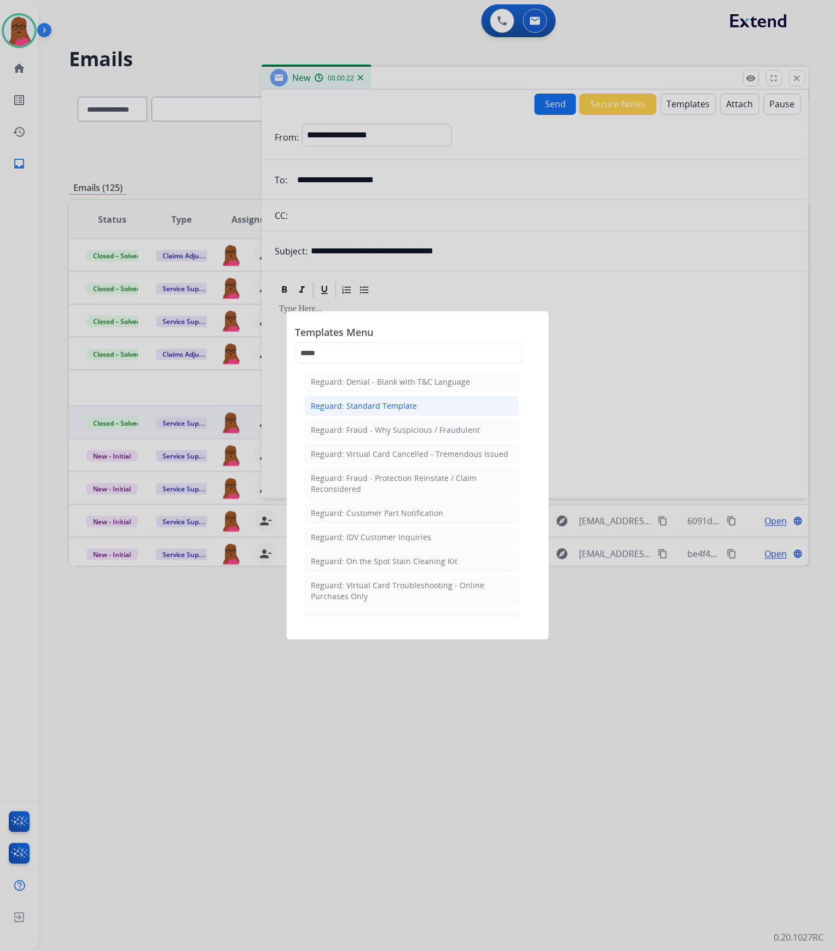
click at [397, 405] on div "Reguard: Standard Template" at bounding box center [364, 406] width 106 height 11
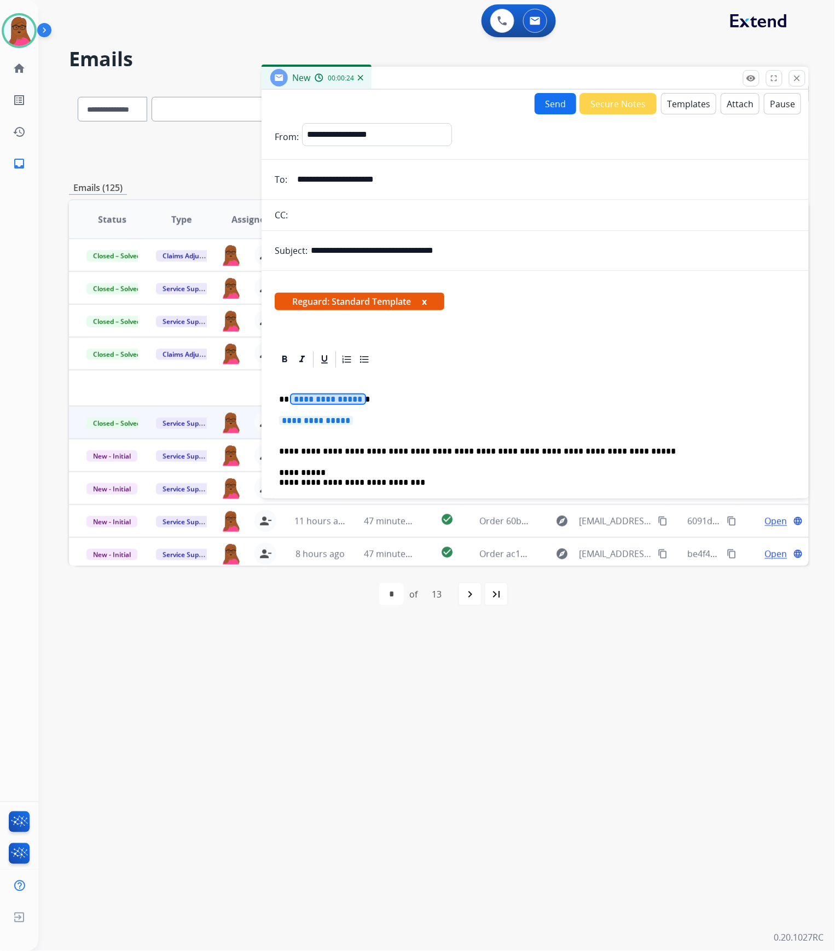
click at [334, 403] on span "**********" at bounding box center [328, 399] width 74 height 9
click at [334, 412] on div "**********" at bounding box center [535, 483] width 521 height 226
click at [320, 422] on span "**********" at bounding box center [316, 420] width 74 height 9
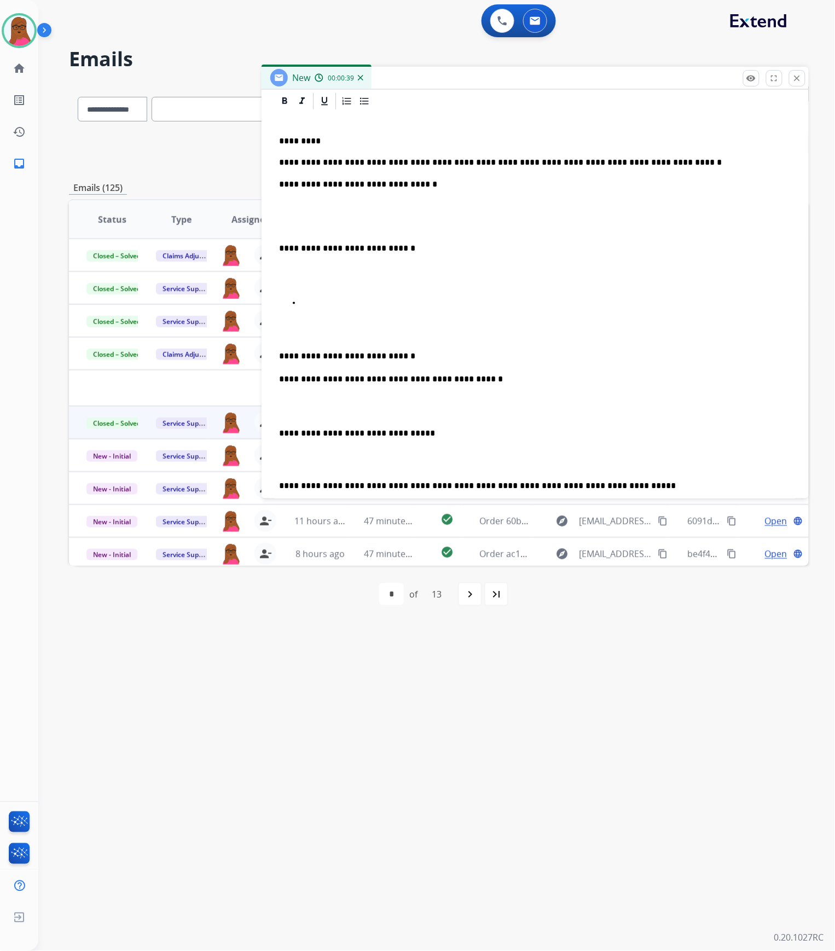
scroll to position [292, 0]
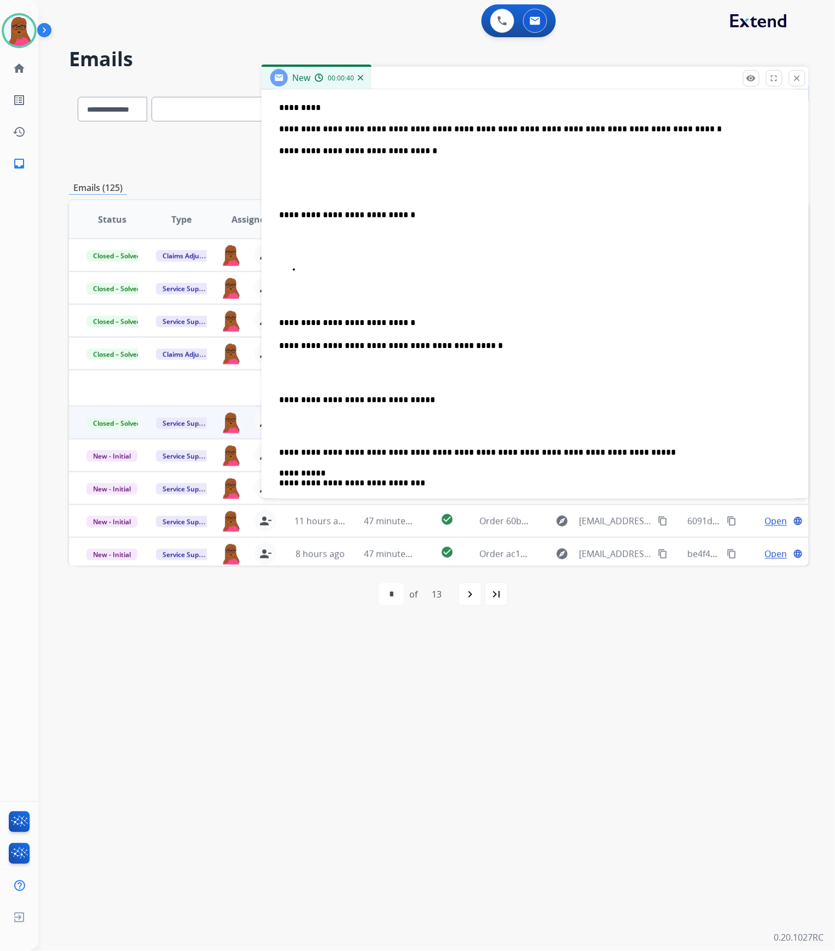
click at [370, 269] on p at bounding box center [546, 270] width 491 height 10
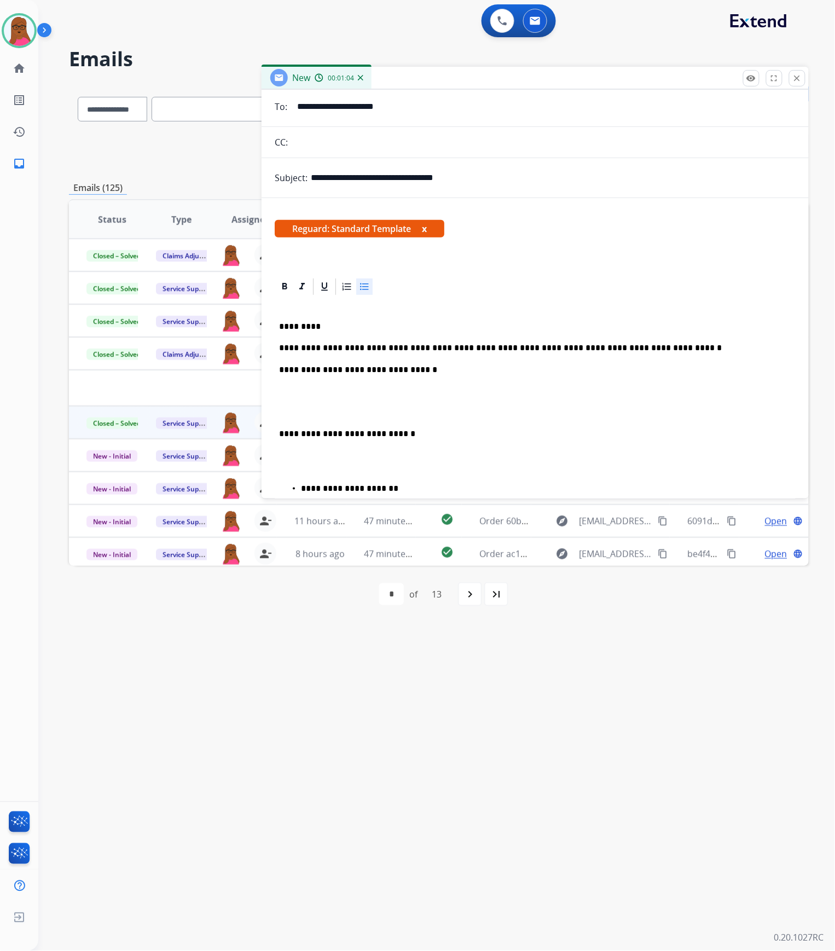
scroll to position [0, 0]
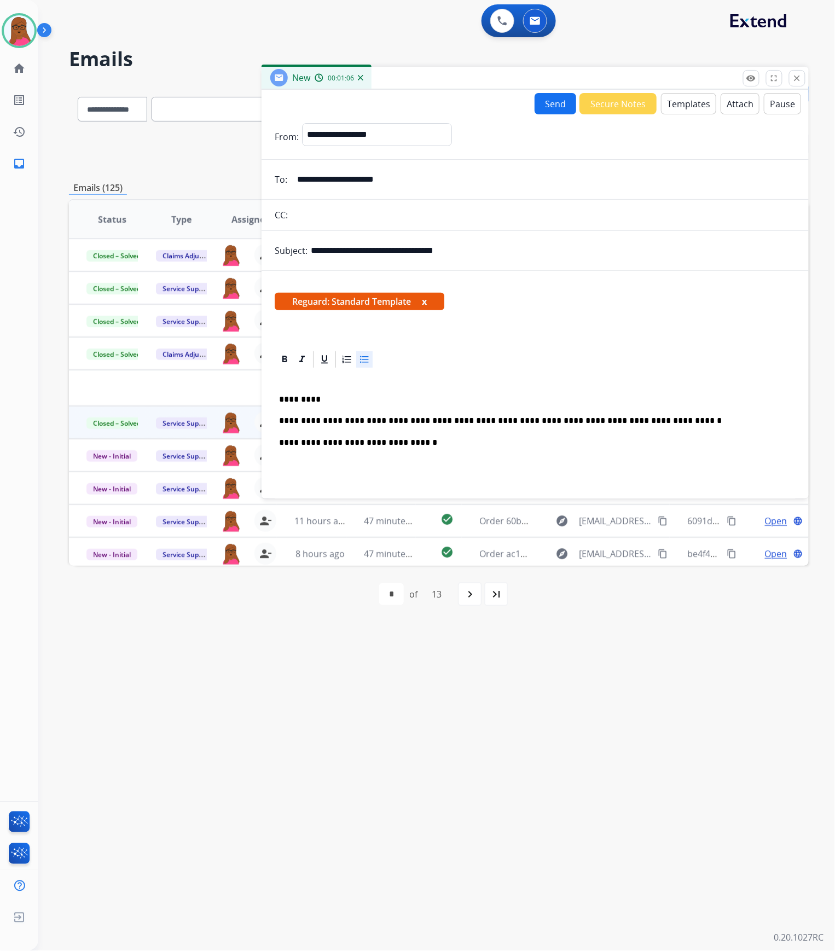
click at [427, 301] on button "x" at bounding box center [424, 301] width 5 height 13
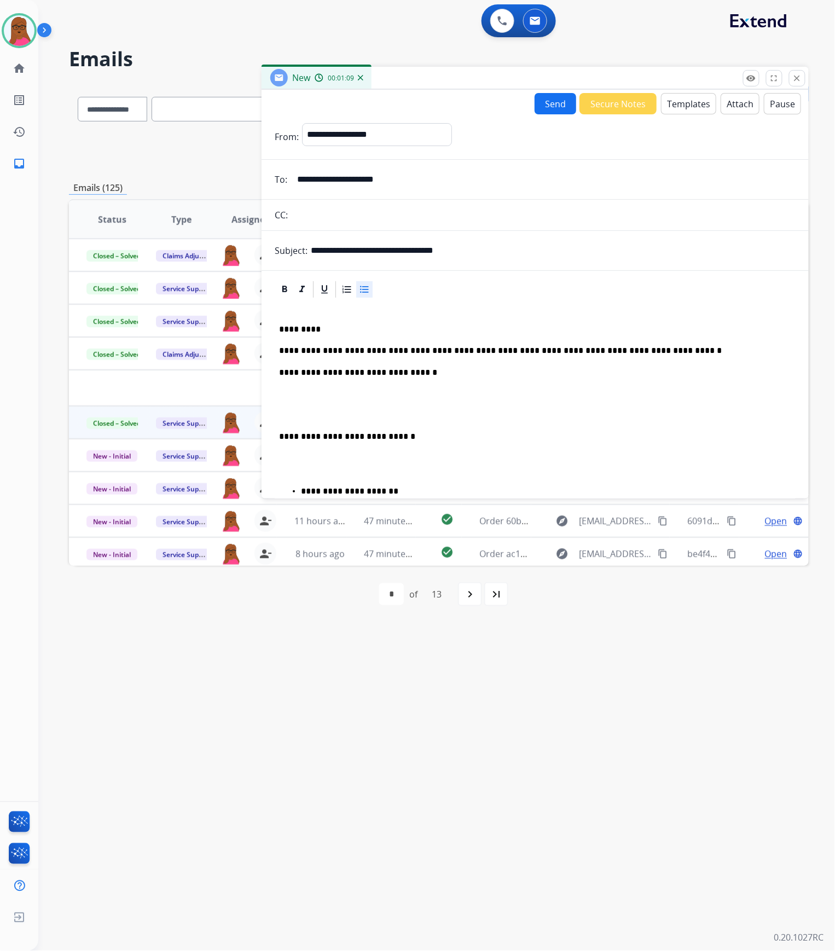
click at [555, 104] on button "Send" at bounding box center [556, 103] width 42 height 21
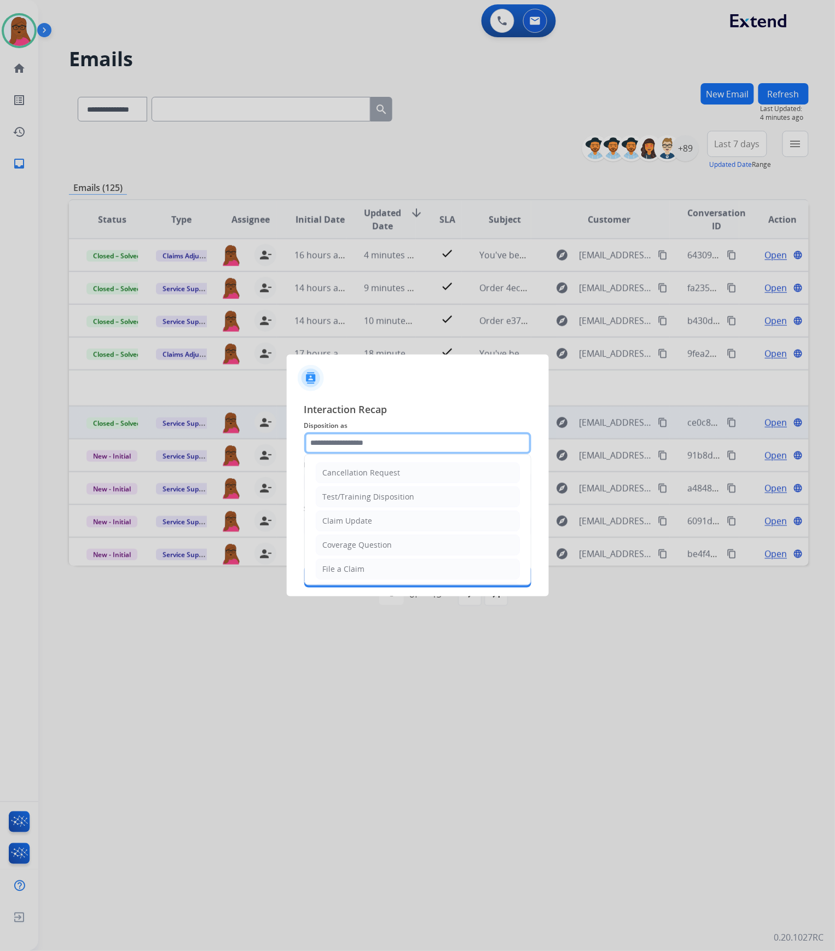
click at [423, 436] on input "text" at bounding box center [417, 443] width 227 height 22
click at [397, 528] on li "Claim Update" at bounding box center [418, 521] width 204 height 21
type input "**********"
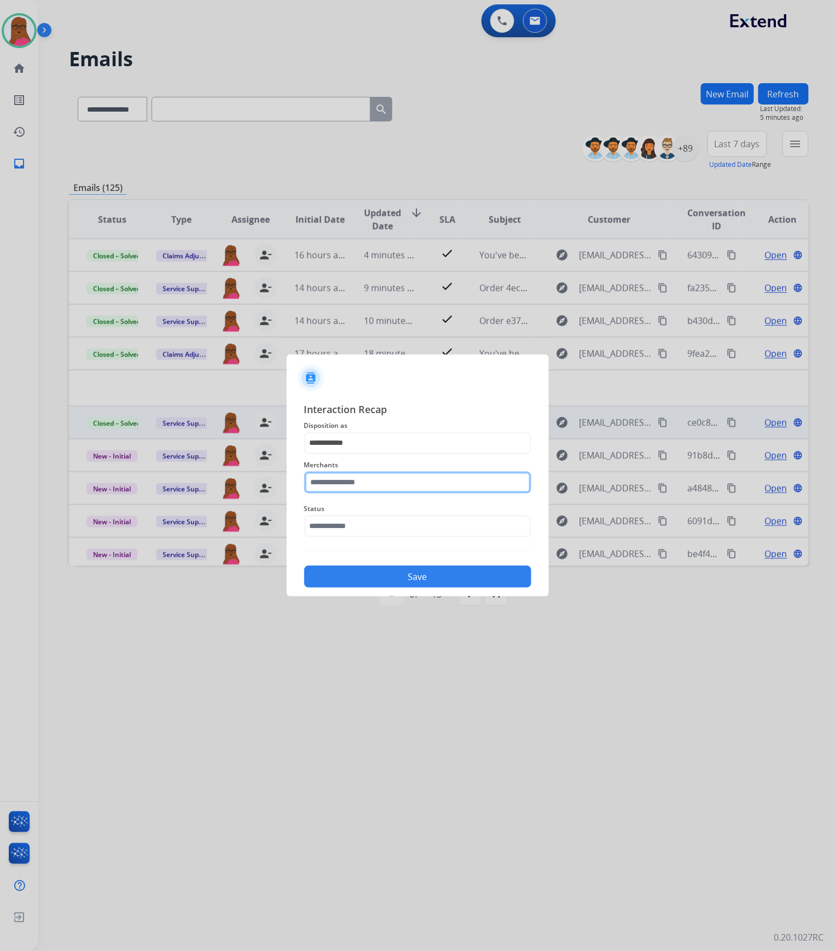
click at [389, 484] on input "text" at bounding box center [417, 483] width 227 height 22
click at [378, 509] on div "[PERSON_NAME]" at bounding box center [354, 514] width 61 height 11
type input "**********"
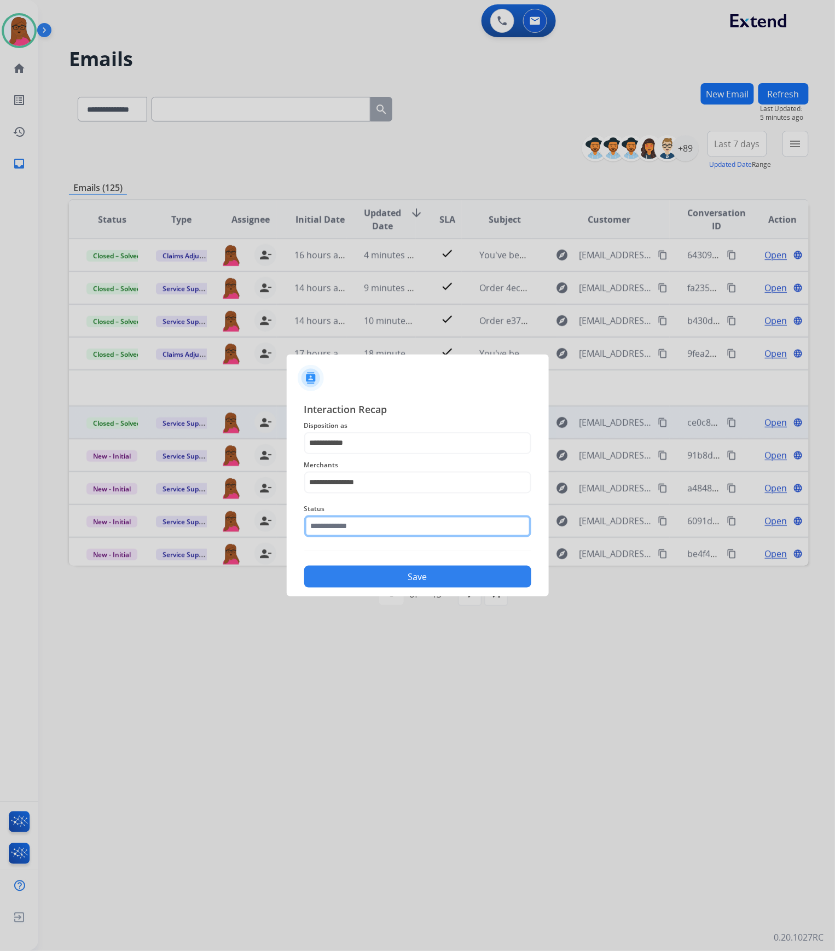
click at [370, 527] on input "text" at bounding box center [417, 527] width 227 height 22
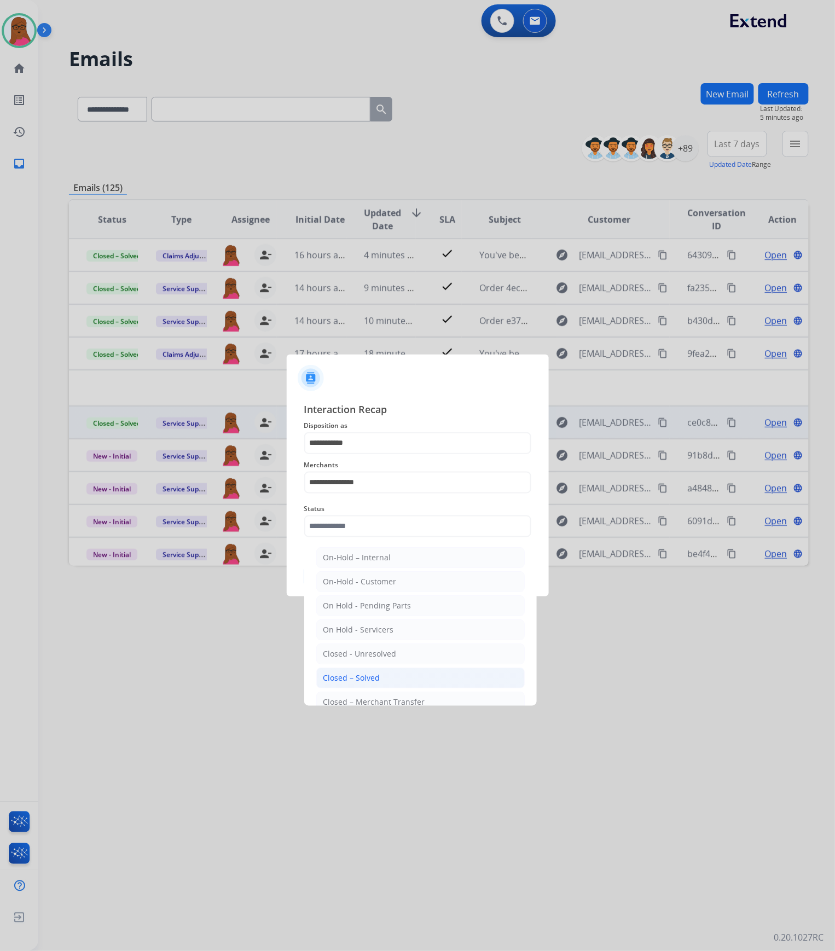
click at [378, 678] on div "Closed – Solved" at bounding box center [352, 678] width 57 height 11
type input "**********"
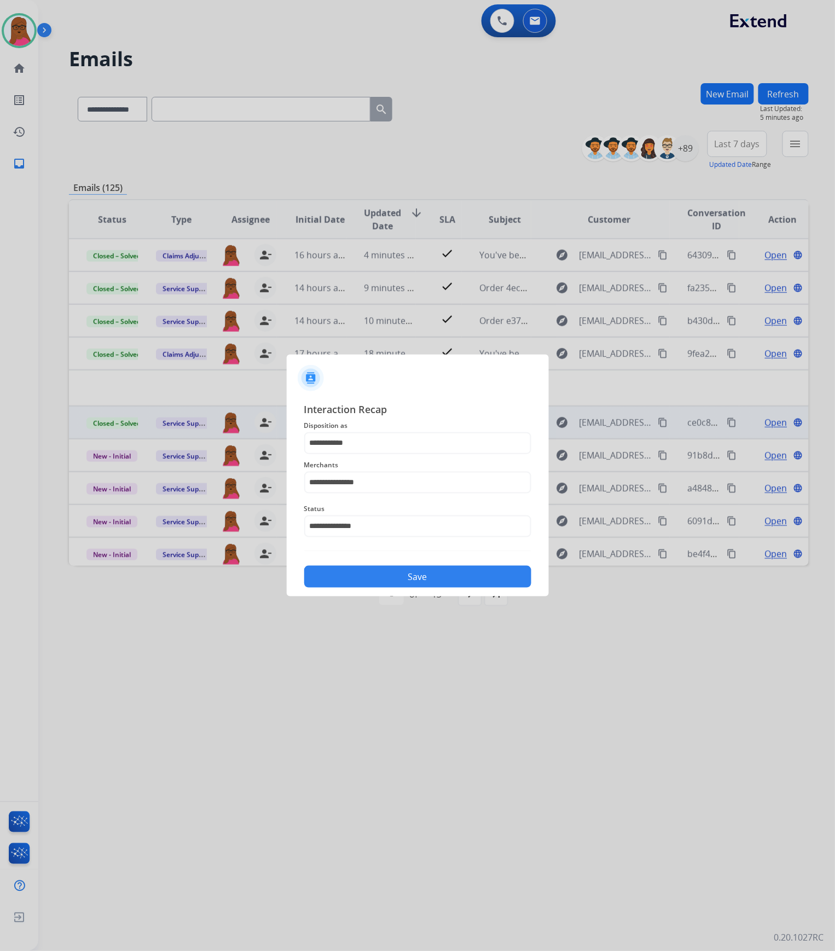
click at [441, 574] on button "Save" at bounding box center [417, 577] width 227 height 22
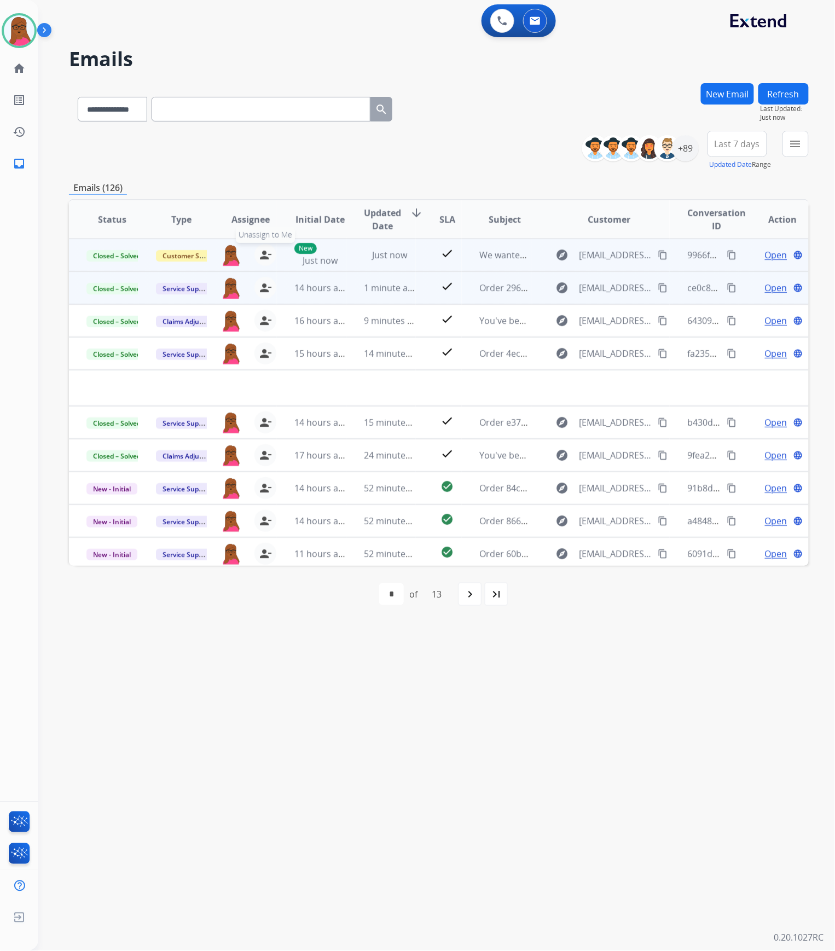
click at [266, 257] on mat-icon "person_remove" at bounding box center [265, 255] width 13 height 13
click at [233, 252] on button "+ Select agent" at bounding box center [231, 255] width 22 height 22
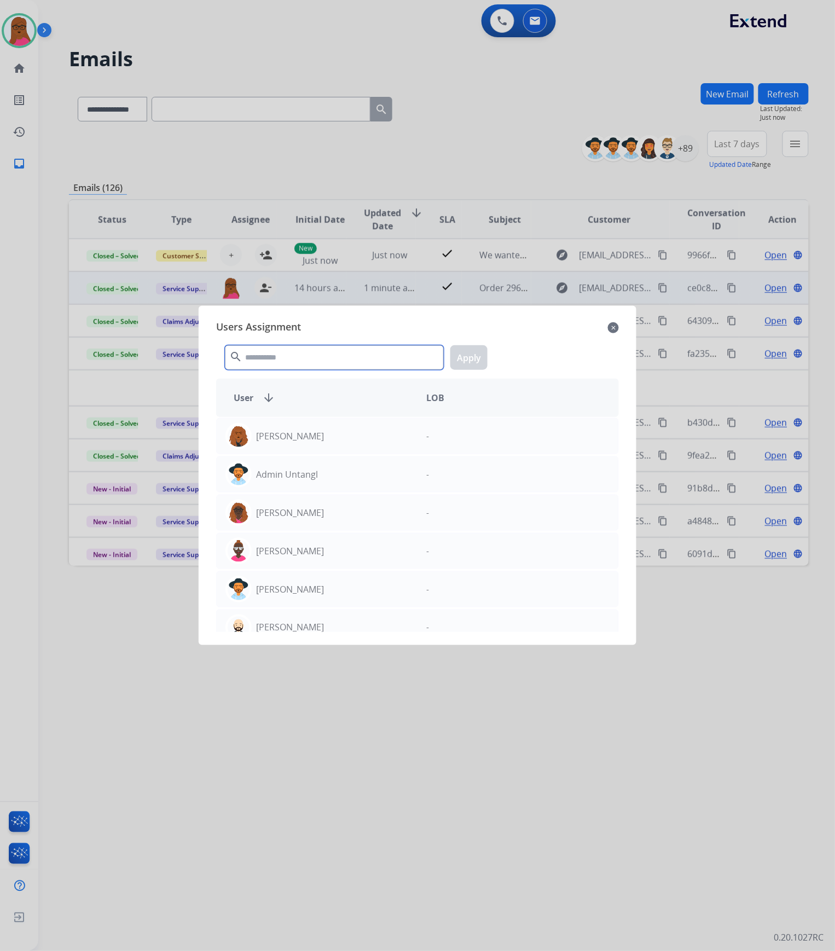
click at [279, 347] on input "text" at bounding box center [334, 357] width 219 height 25
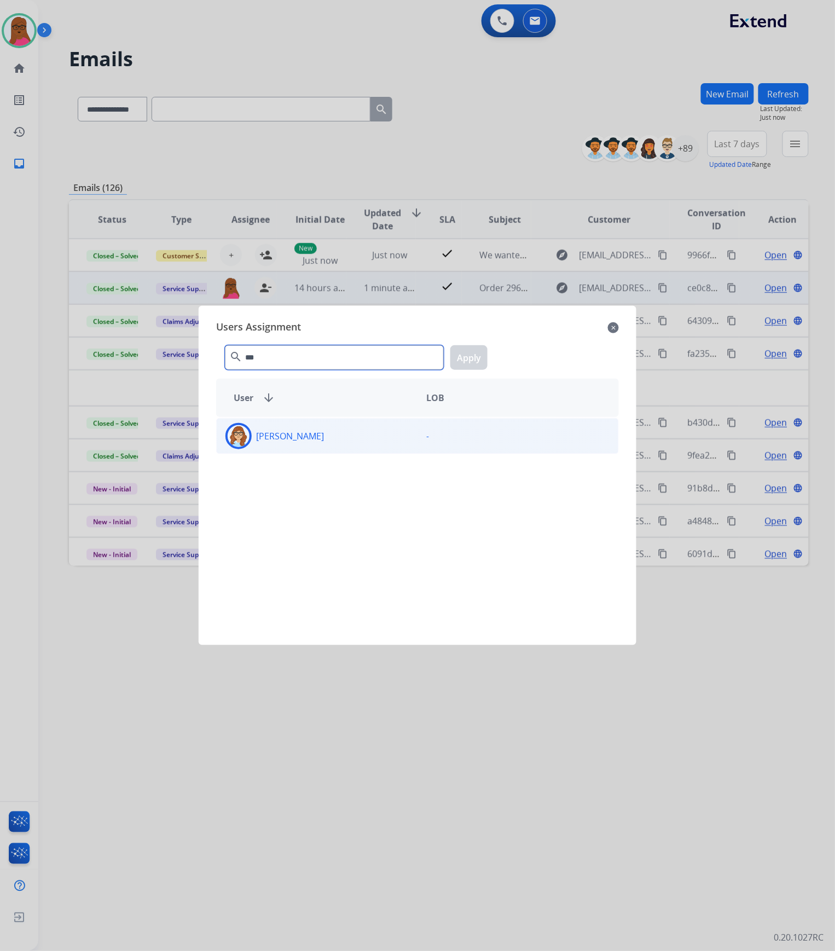
type input "***"
click at [285, 425] on div "[PERSON_NAME]" at bounding box center [317, 436] width 201 height 26
click at [469, 364] on button "Apply" at bounding box center [469, 357] width 37 height 25
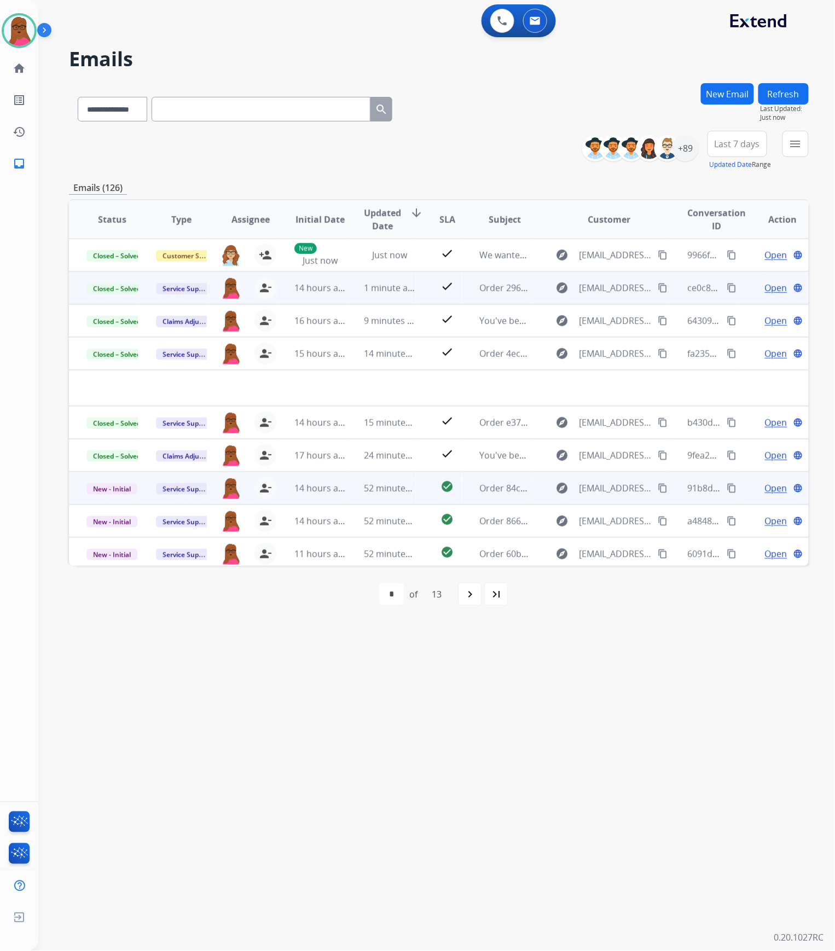
click at [766, 492] on span "Open" at bounding box center [776, 488] width 22 height 13
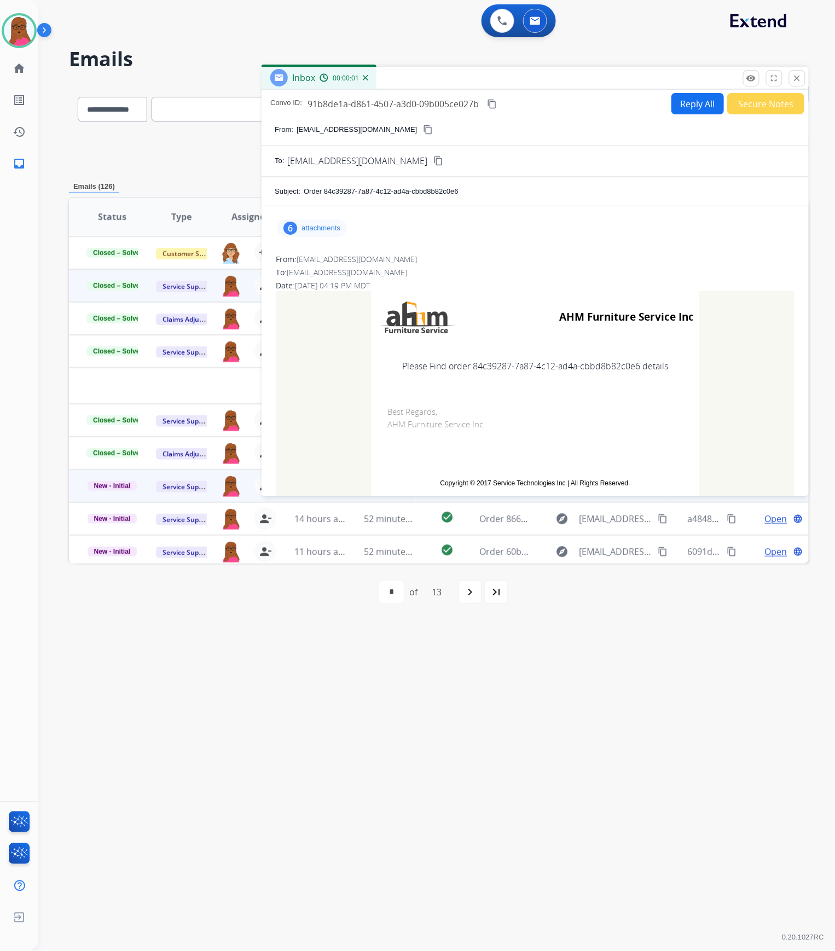
click at [334, 226] on p "attachments" at bounding box center [321, 228] width 39 height 9
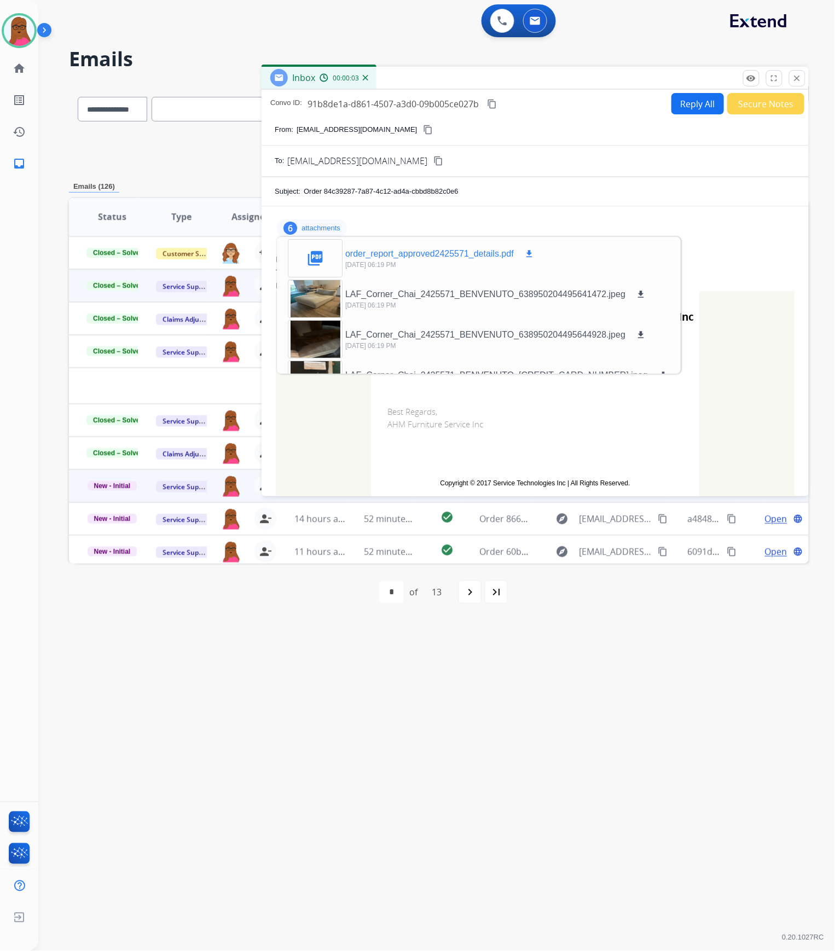
click at [530, 254] on mat-icon "download" at bounding box center [529, 254] width 10 height 10
click at [530, 255] on mat-icon "download" at bounding box center [529, 254] width 10 height 10
click at [793, 79] on button "close Close" at bounding box center [797, 78] width 16 height 16
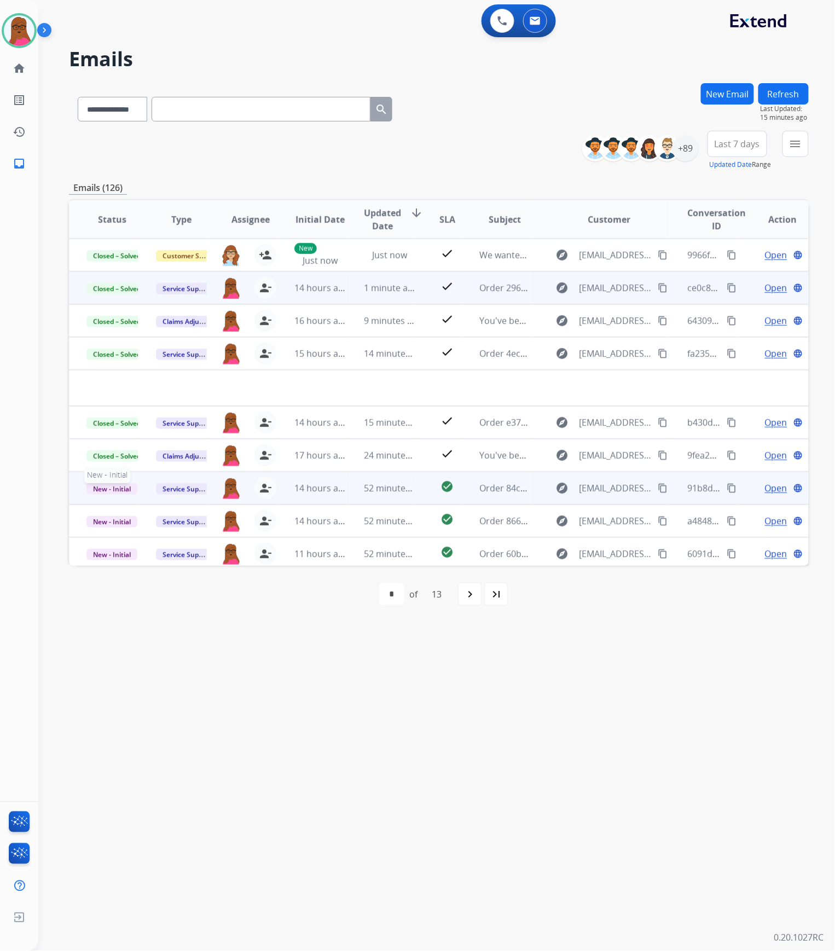
click at [112, 488] on span "New - Initial" at bounding box center [111, 488] width 51 height 11
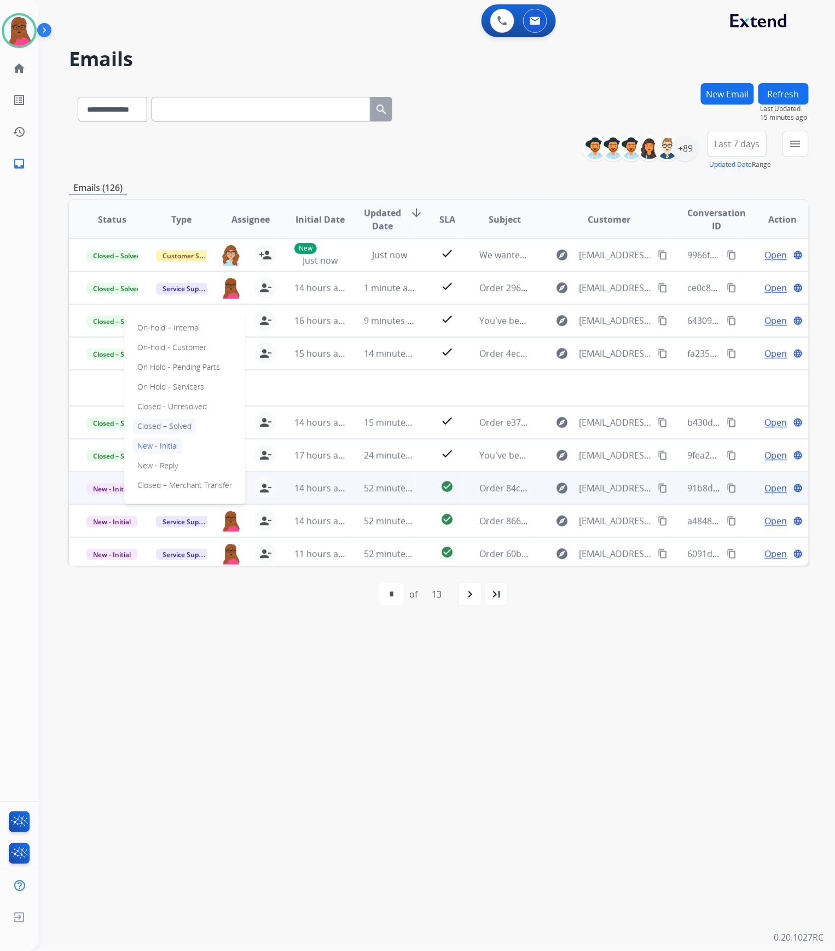
click at [181, 425] on p "Closed – Solved" at bounding box center [164, 426] width 63 height 15
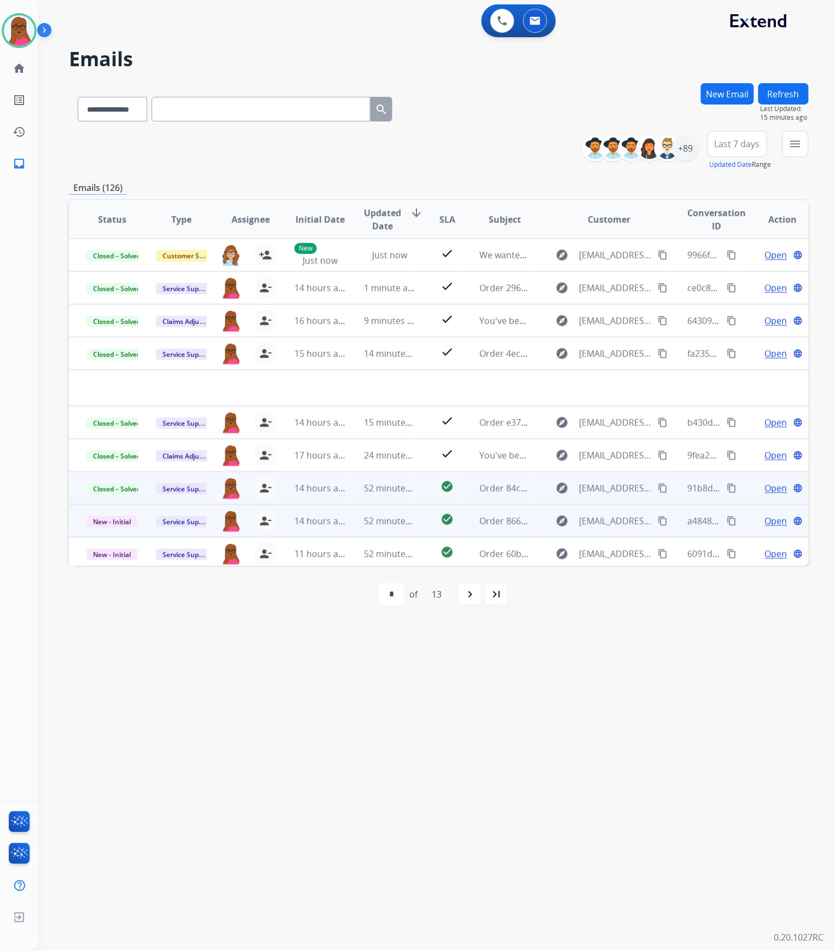
click at [772, 520] on span "Open" at bounding box center [776, 521] width 22 height 13
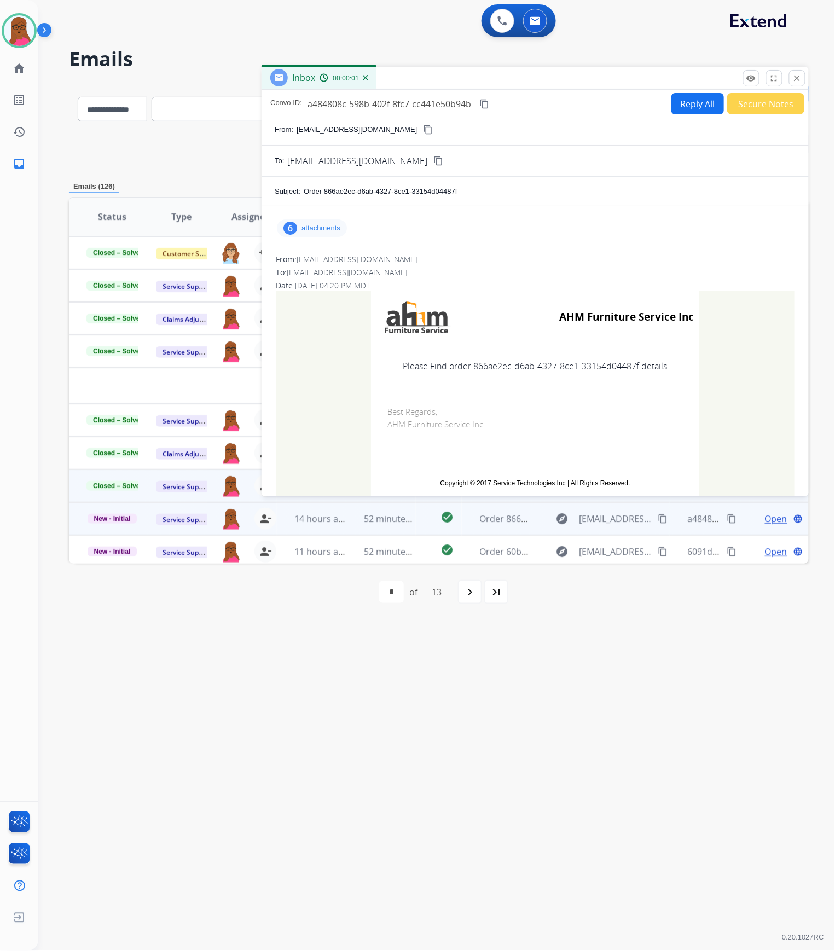
click at [313, 231] on p "attachments" at bounding box center [321, 228] width 39 height 9
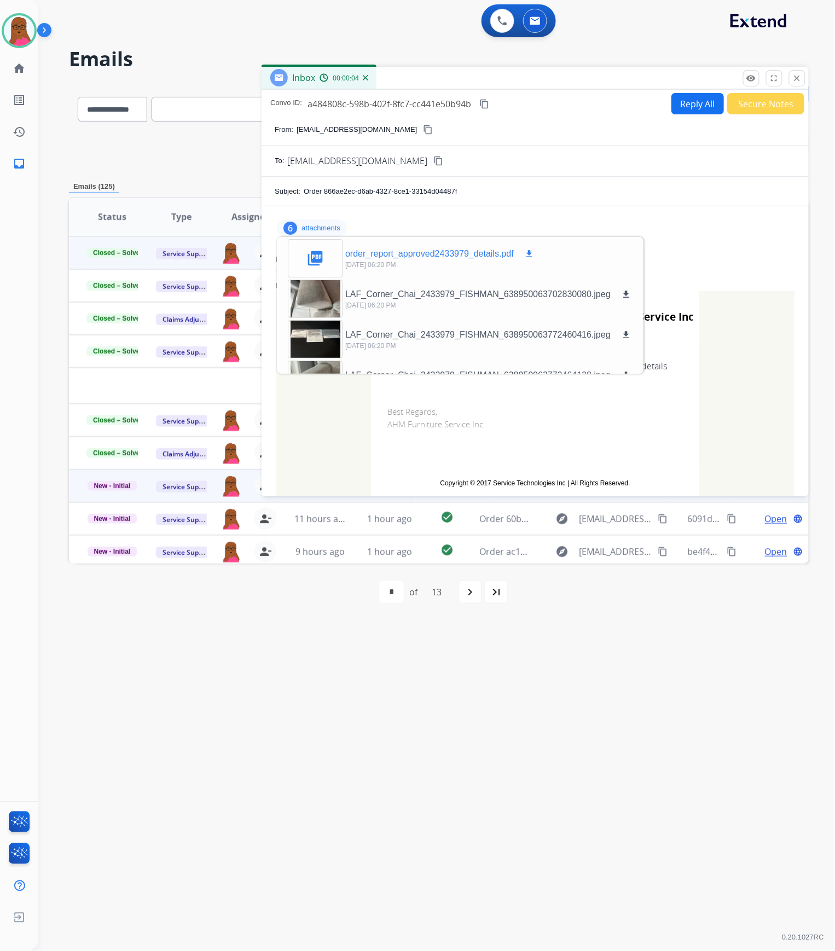
click at [530, 253] on mat-icon "download" at bounding box center [529, 254] width 10 height 10
click at [798, 84] on button "close Close" at bounding box center [797, 78] width 16 height 16
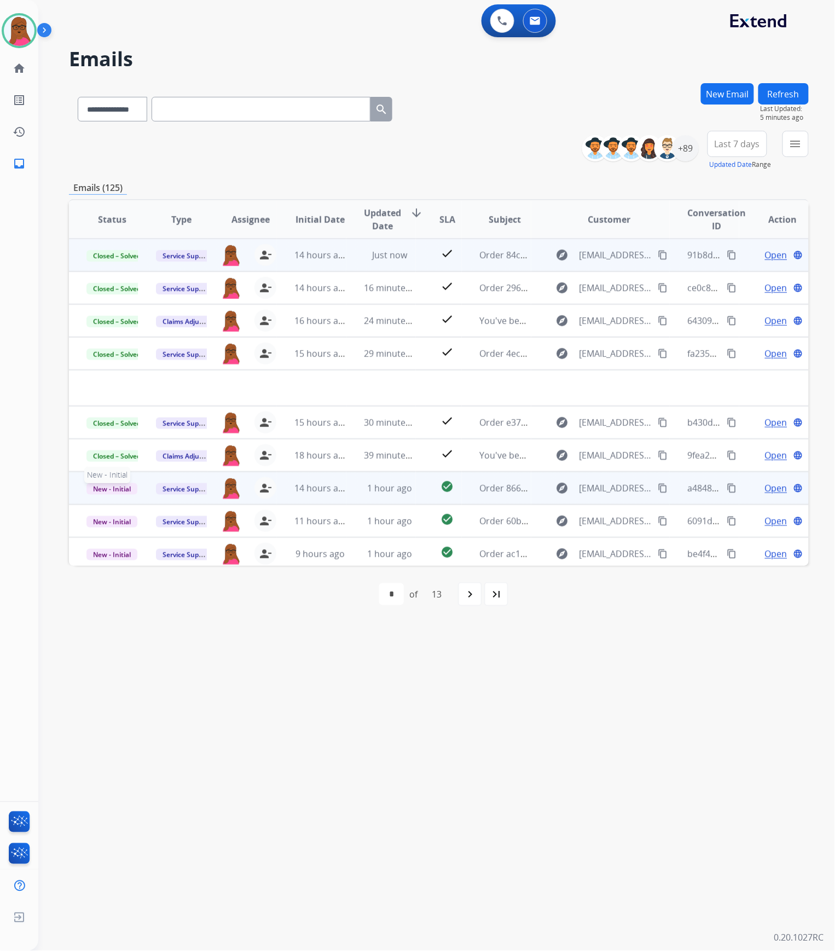
click at [121, 486] on span "New - Initial" at bounding box center [111, 488] width 51 height 11
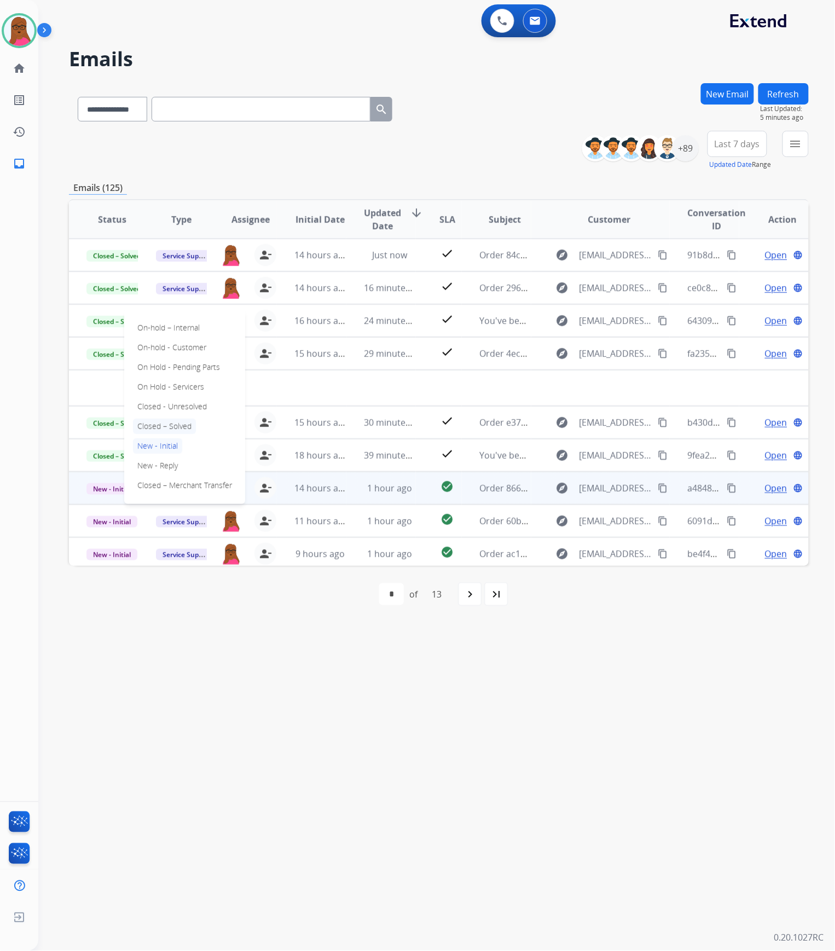
click at [176, 422] on p "Closed – Solved" at bounding box center [164, 426] width 63 height 15
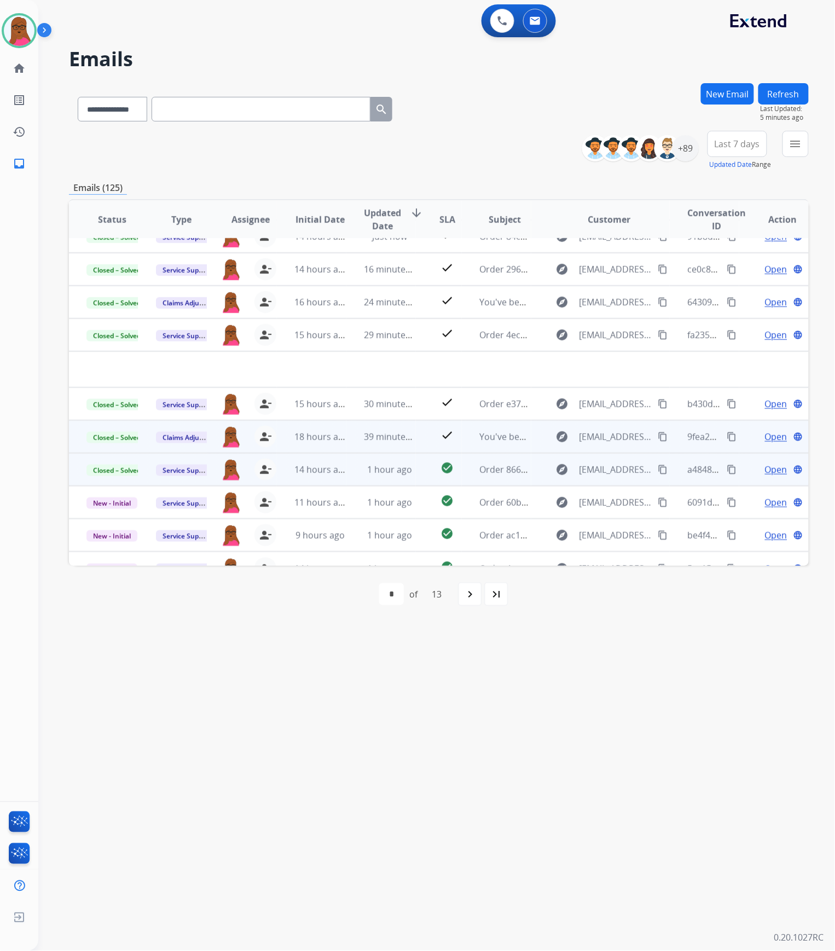
scroll to position [36, 0]
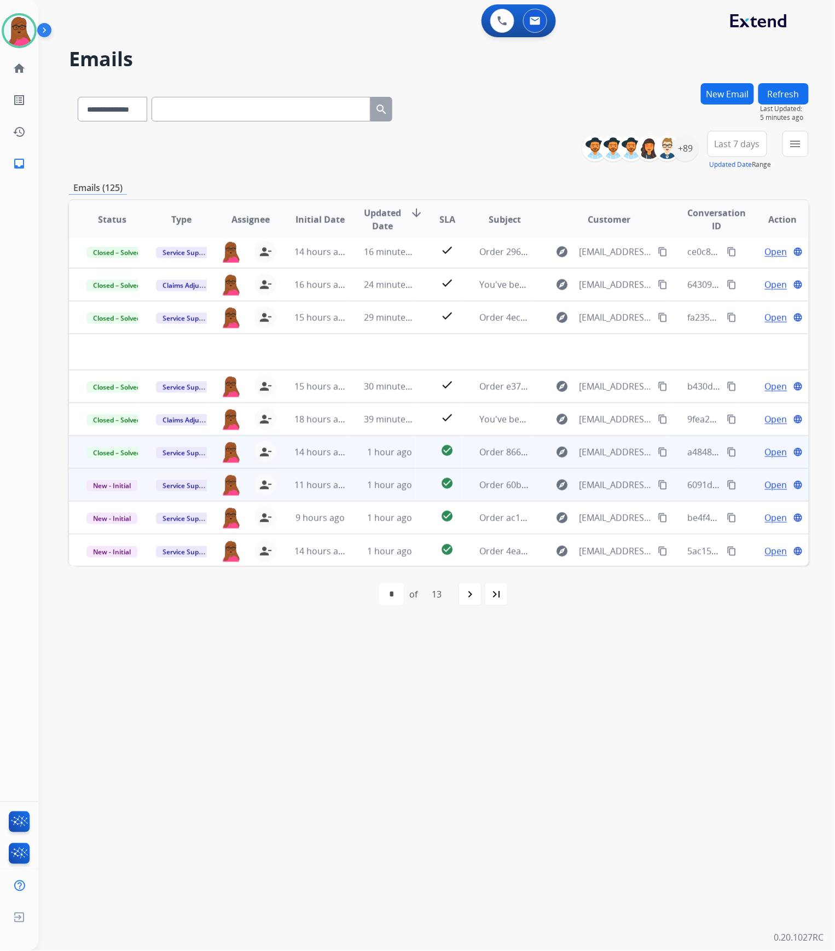
click at [771, 485] on span "Open" at bounding box center [776, 484] width 22 height 13
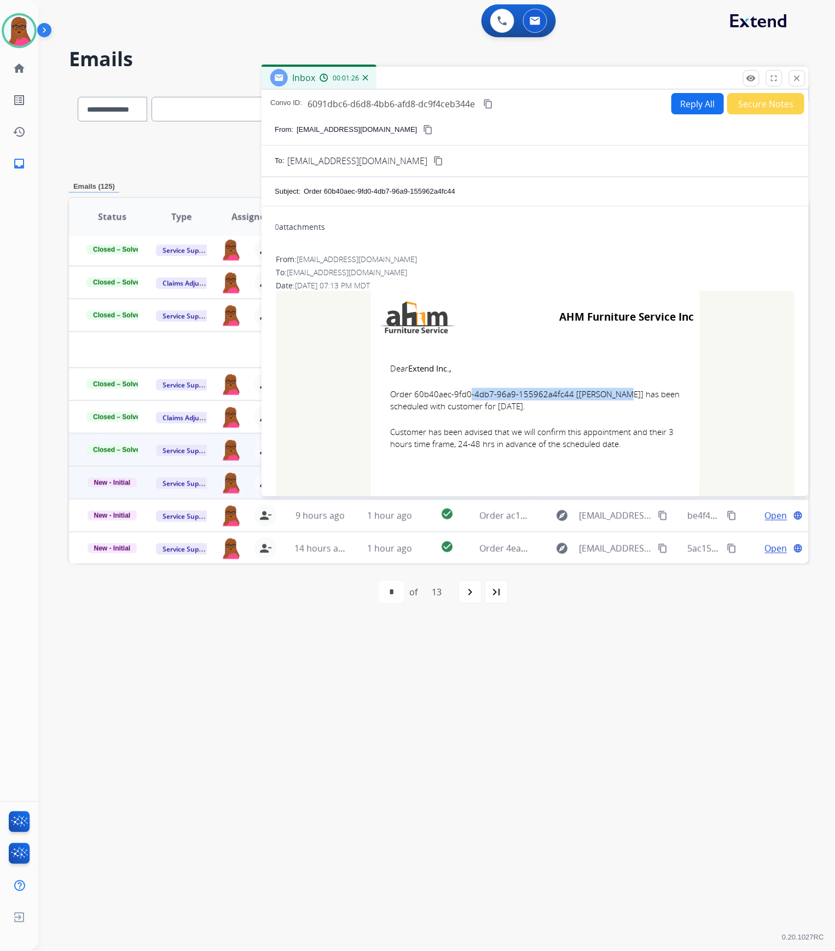
drag, startPoint x: 563, startPoint y: 397, endPoint x: 412, endPoint y: 396, distance: 151.6
click at [412, 396] on span "Order 60b40aec-9fd0-4db7-96a9-155962a4fc44 [[PERSON_NAME]] has been scheduled w…" at bounding box center [535, 400] width 290 height 25
copy span "60b40aec-9fd0-4db7-96a9-155962a4fc44"
drag, startPoint x: 386, startPoint y: 366, endPoint x: 644, endPoint y: 445, distance: 270.0
click at [644, 445] on td "Dear Extend Inc., Order 60b40aec-9fd0-4db7-96a9-155962a4fc44 [[PERSON_NAME]] ha…" at bounding box center [535, 413] width 328 height 140
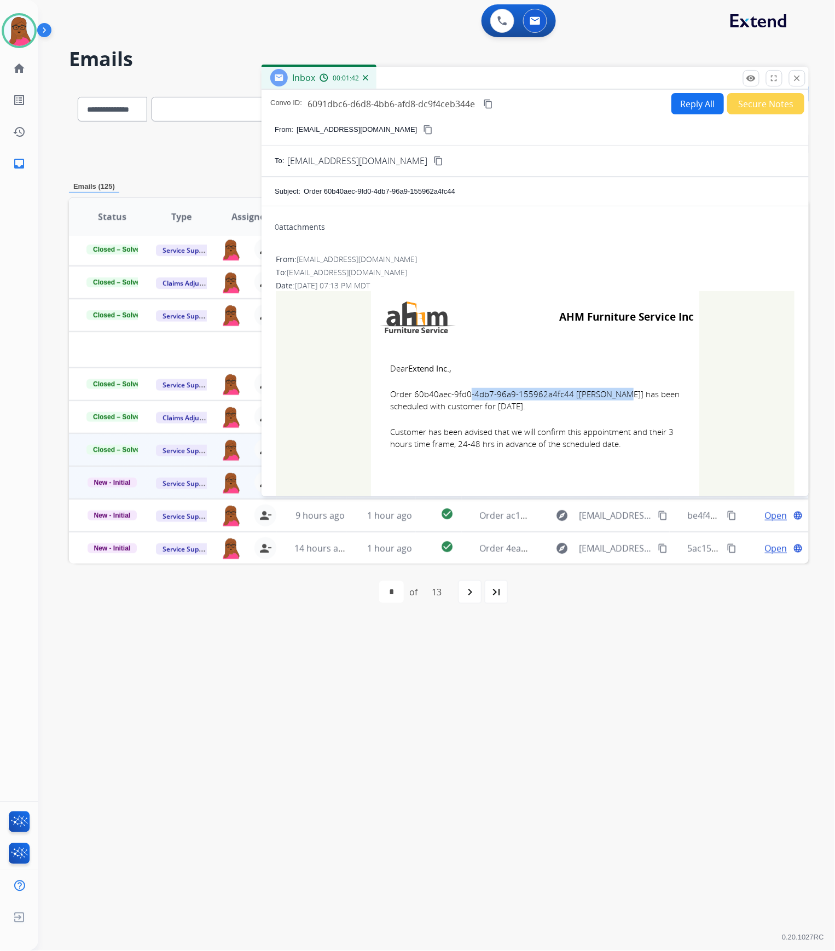
copy td "Dear Extend Inc., Order 60b40aec-9fd0-4db7-96a9-155962a4fc44 [[PERSON_NAME]] ha…"
drag, startPoint x: 585, startPoint y: 417, endPoint x: 563, endPoint y: 400, distance: 28.5
click at [585, 417] on td "Dear Extend Inc., Order 60b40aec-9fd0-4db7-96a9-155962a4fc44 [[PERSON_NAME]] ha…" at bounding box center [535, 413] width 328 height 140
drag, startPoint x: 800, startPoint y: 77, endPoint x: 796, endPoint y: 86, distance: 10.8
click at [800, 77] on mat-icon "close" at bounding box center [798, 78] width 10 height 10
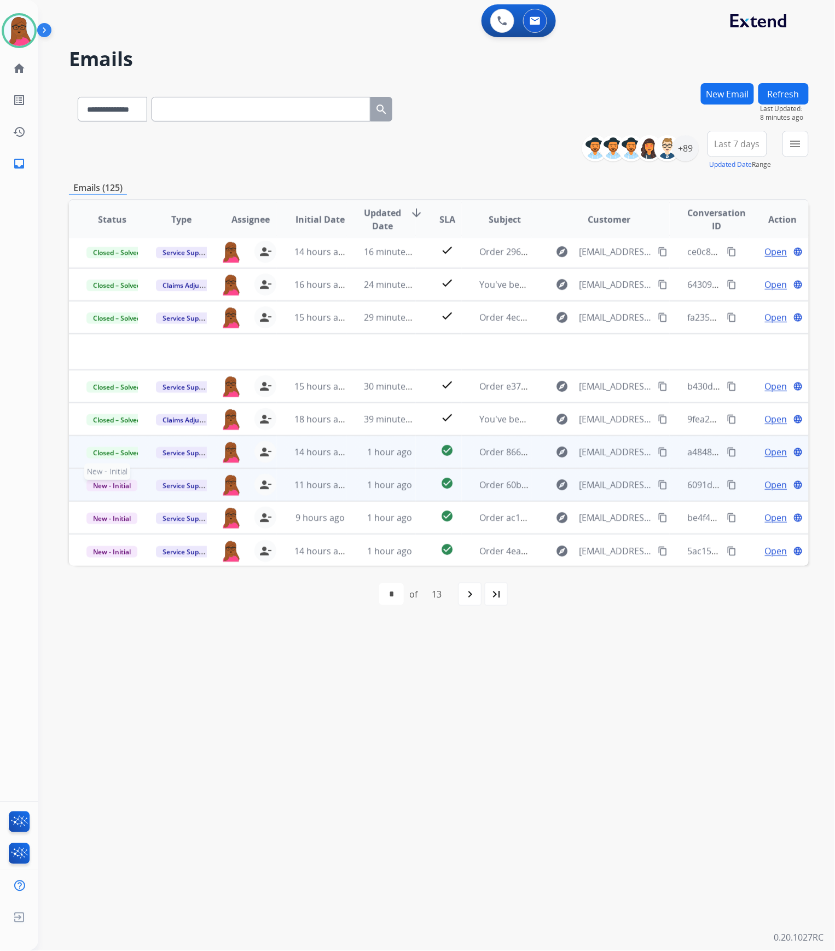
click at [105, 482] on span "New - Initial" at bounding box center [111, 485] width 51 height 11
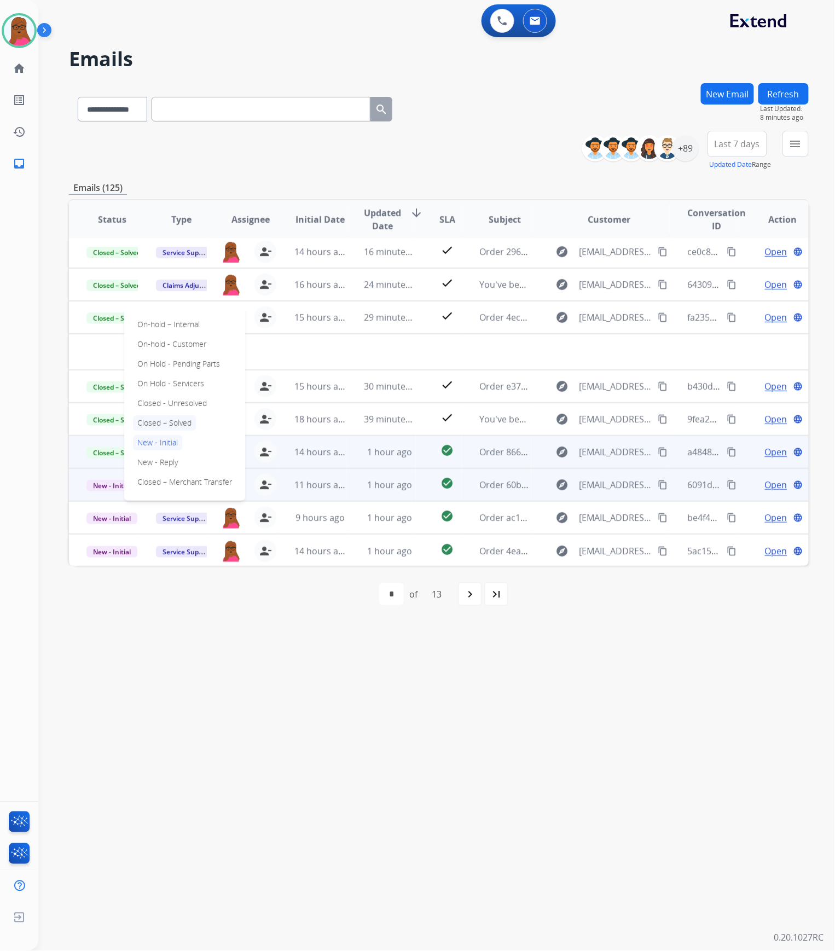
click at [189, 422] on p "Closed – Solved" at bounding box center [164, 423] width 63 height 15
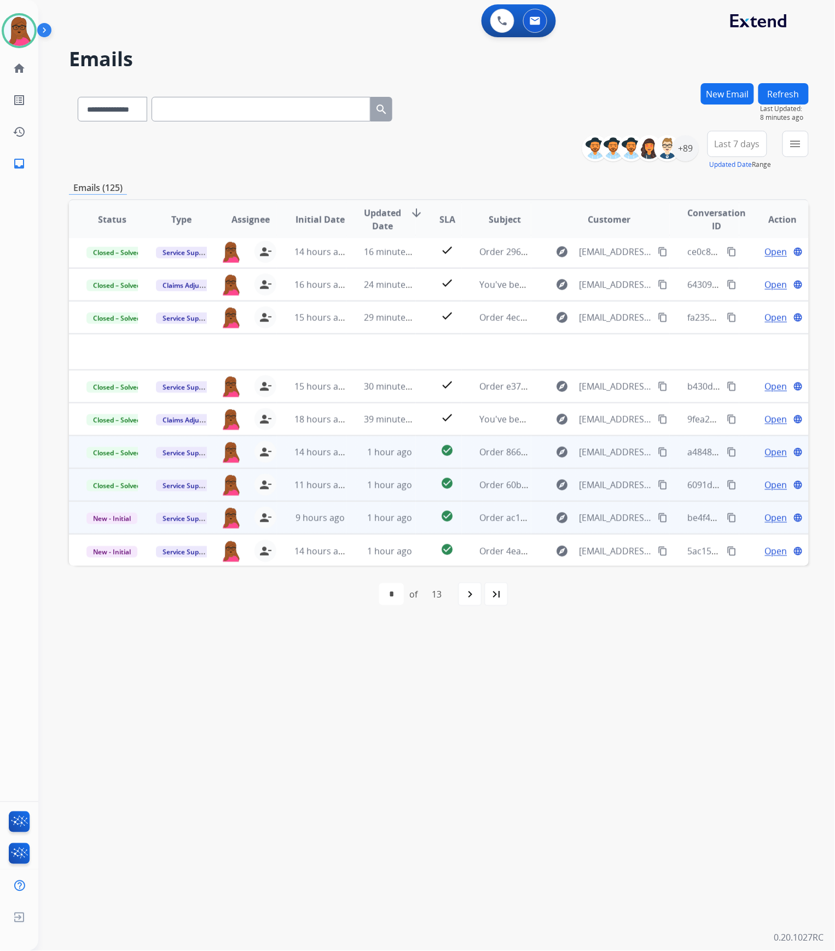
click at [766, 520] on span "Open" at bounding box center [776, 517] width 22 height 13
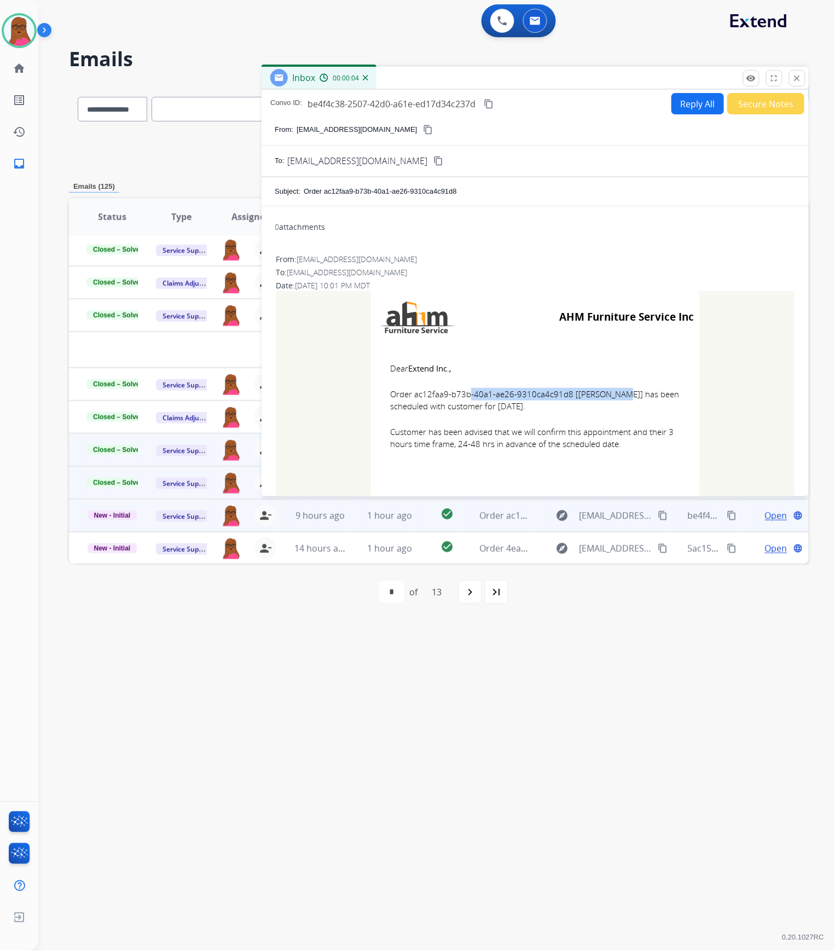
drag, startPoint x: 564, startPoint y: 394, endPoint x: 412, endPoint y: 392, distance: 152.2
click at [412, 392] on span "Order ac12faa9-b73b-40a1-ae26-9310ca4c91d8 [[PERSON_NAME]] has been scheduled w…" at bounding box center [535, 400] width 290 height 25
drag, startPoint x: 382, startPoint y: 368, endPoint x: 614, endPoint y: 454, distance: 247.5
click at [614, 454] on td "Dear Extend Inc., Order ac12faa9-b73b-40a1-ae26-9310ca4c91d8 [[PERSON_NAME]] ha…" at bounding box center [535, 413] width 328 height 140
drag, startPoint x: 798, startPoint y: 77, endPoint x: 588, endPoint y: 217, distance: 251.9
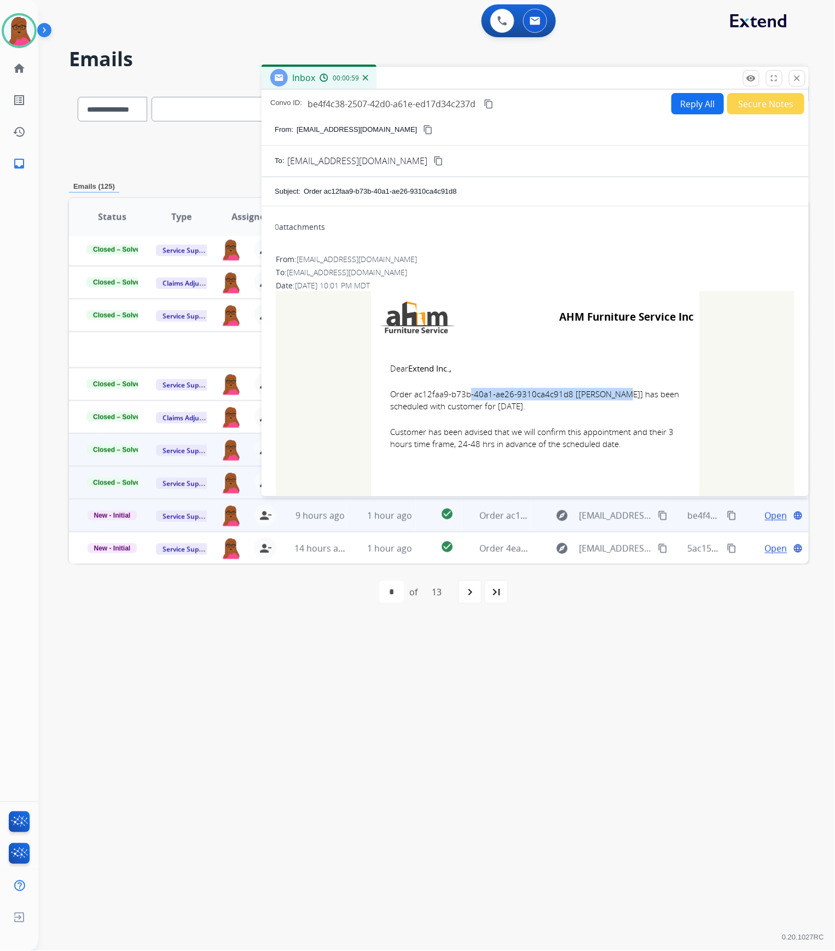
click at [798, 77] on mat-icon "close" at bounding box center [798, 78] width 10 height 10
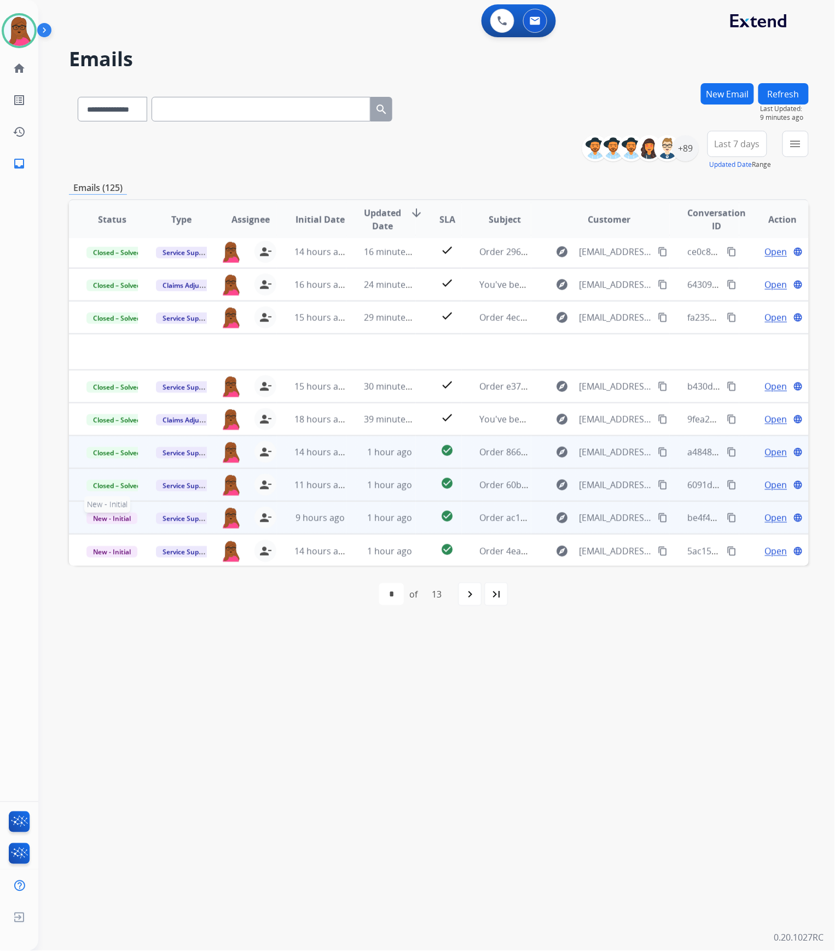
click at [105, 518] on span "New - Initial" at bounding box center [111, 518] width 51 height 11
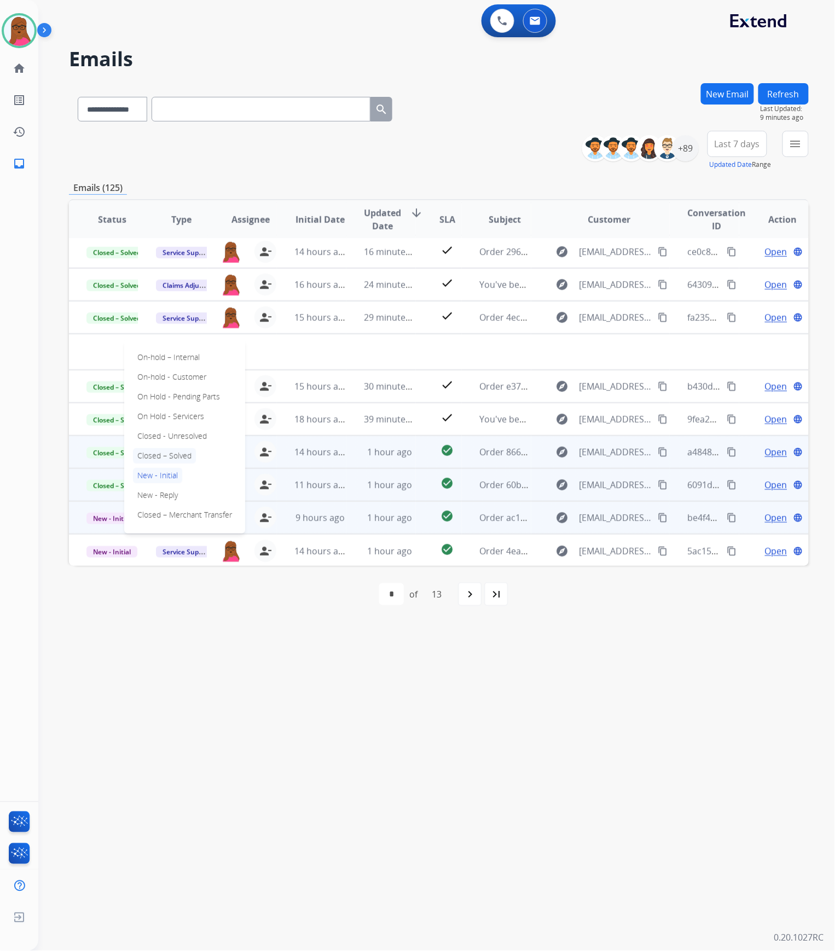
click at [178, 454] on p "Closed – Solved" at bounding box center [164, 455] width 63 height 15
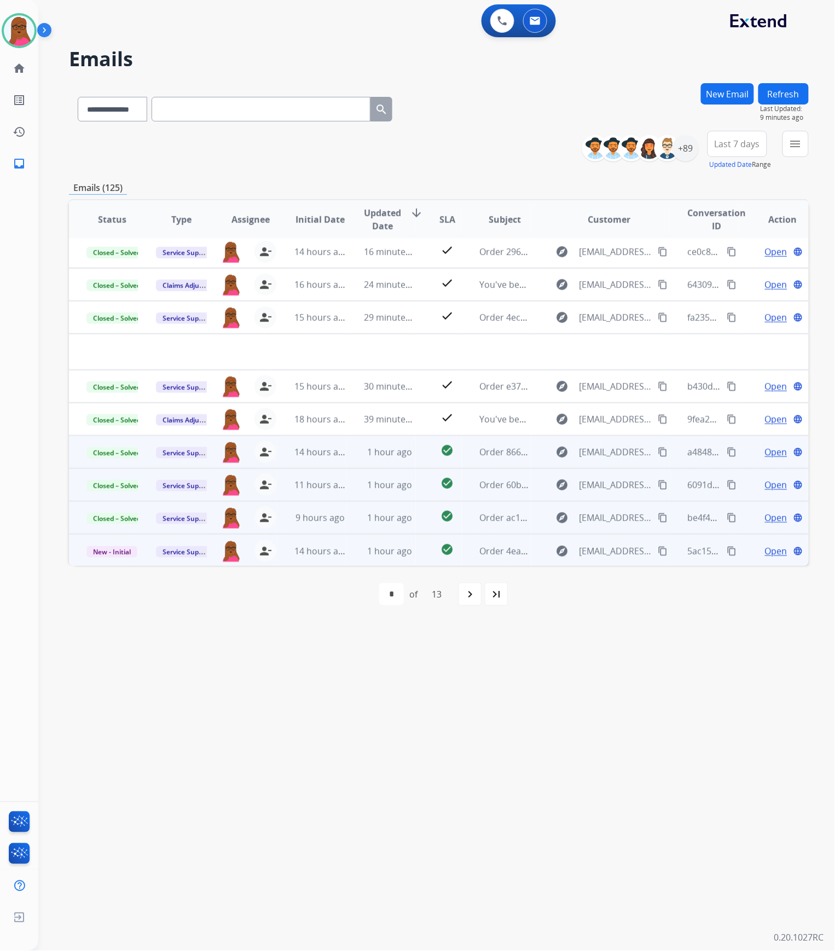
click at [766, 551] on span "Open" at bounding box center [776, 551] width 22 height 13
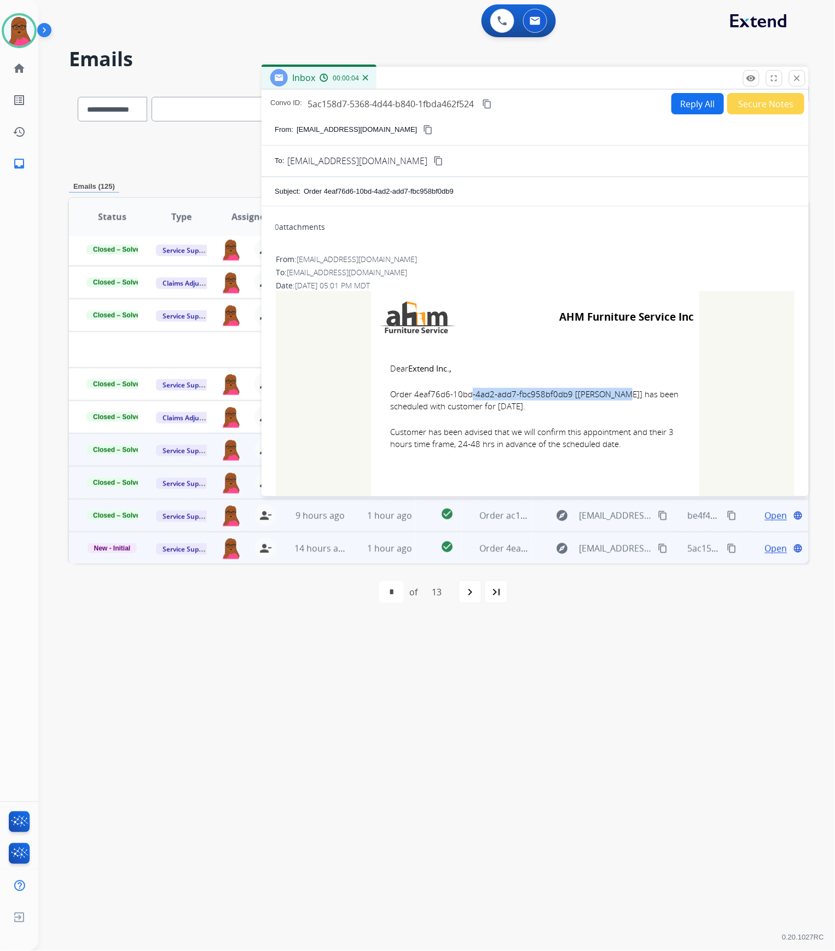
drag, startPoint x: 563, startPoint y: 394, endPoint x: 412, endPoint y: 393, distance: 151.1
click at [412, 393] on span "Order 4eaf76d6-10bd-4ad2-add7-fbc958bf0db9 [[PERSON_NAME]] has been scheduled w…" at bounding box center [535, 400] width 290 height 25
drag, startPoint x: 387, startPoint y: 366, endPoint x: 642, endPoint y: 460, distance: 272.6
click at [642, 461] on td "Dear Extend Inc., Order 4eaf76d6-10bd-4ad2-add7-fbc958bf0db9 [[PERSON_NAME]] ha…" at bounding box center [535, 413] width 328 height 140
click at [798, 80] on mat-icon "close" at bounding box center [798, 78] width 10 height 10
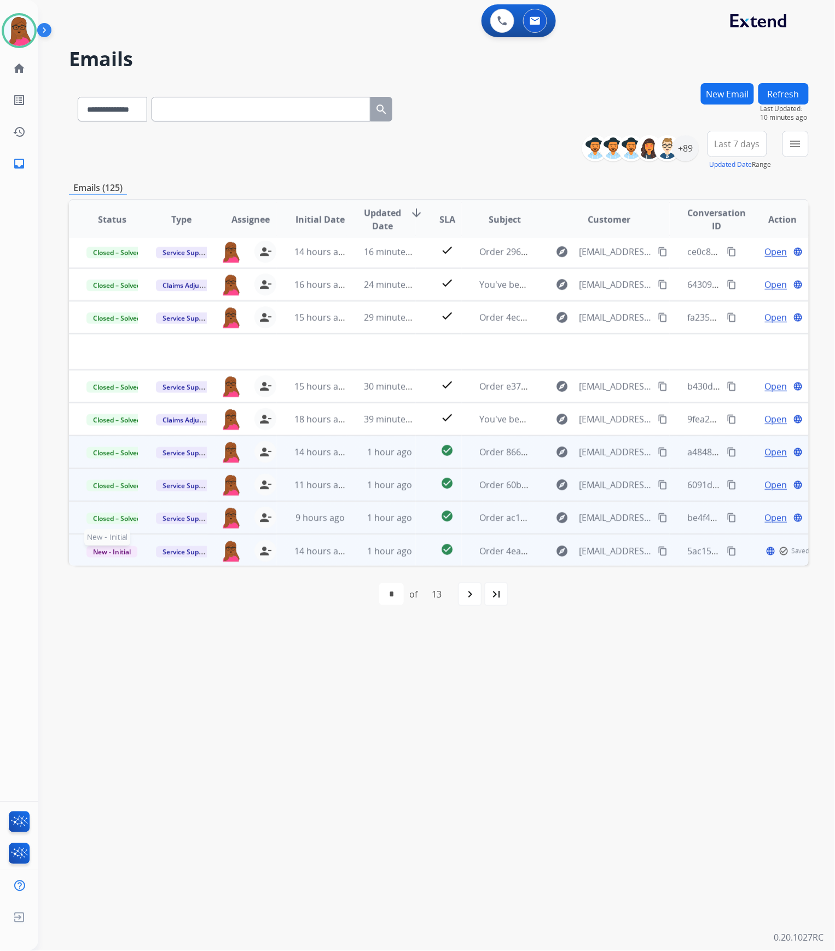
click at [113, 547] on span "New - Initial" at bounding box center [111, 551] width 51 height 11
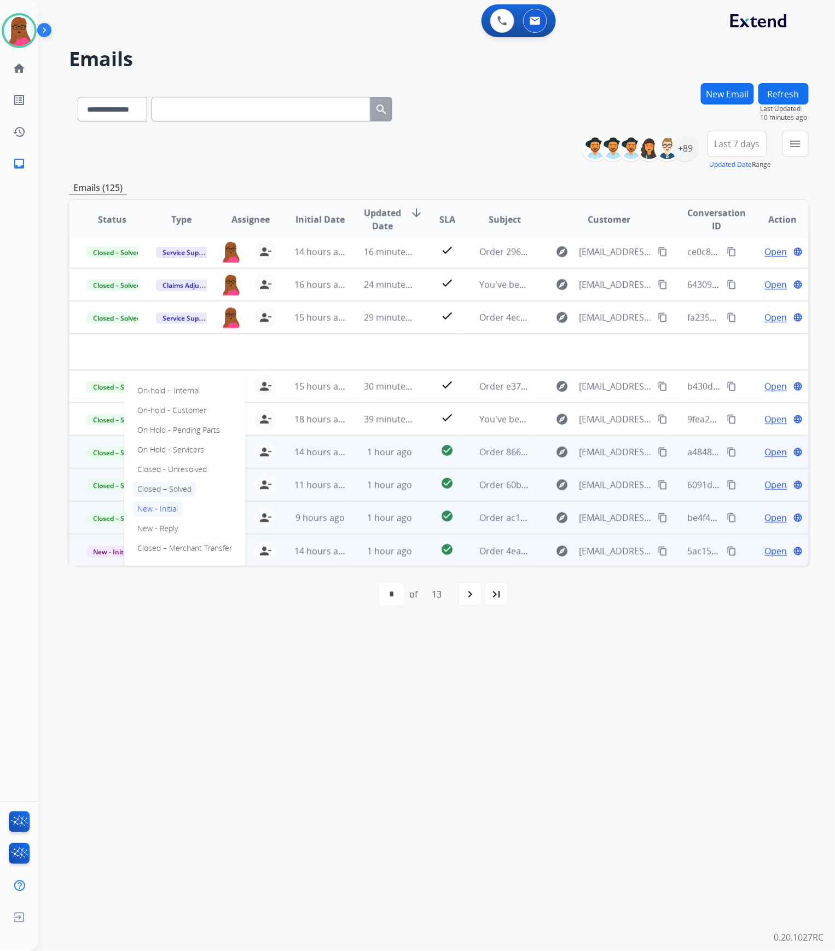
click at [184, 486] on p "Closed – Solved" at bounding box center [164, 489] width 63 height 15
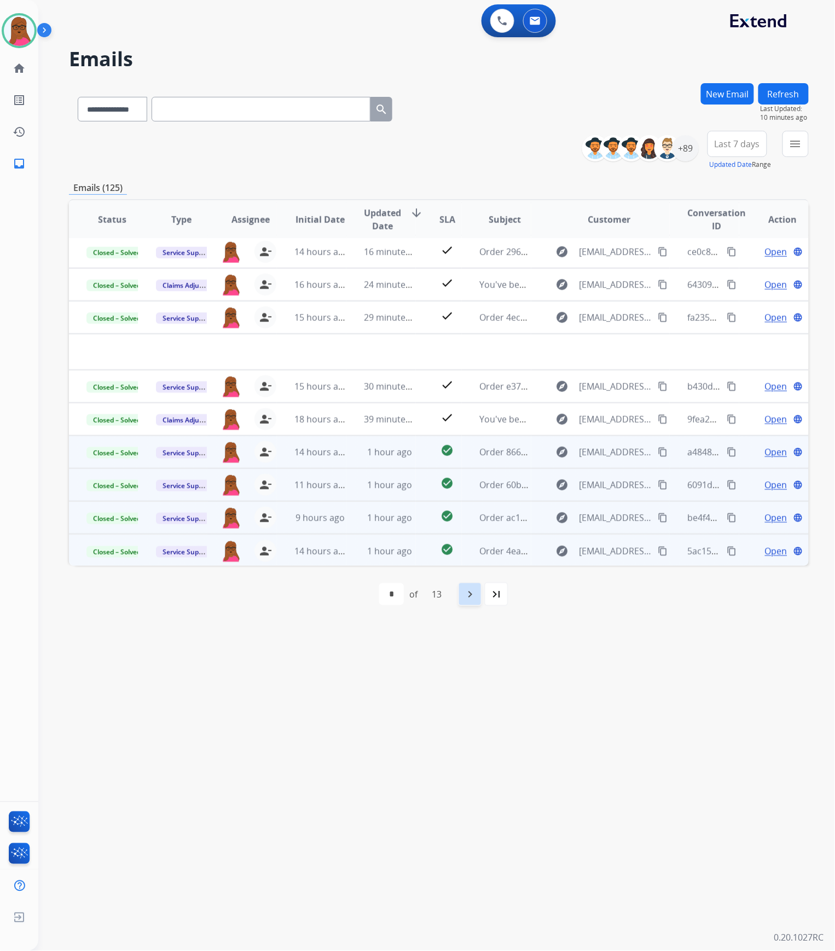
click at [468, 596] on mat-icon "navigate_next" at bounding box center [470, 594] width 13 height 13
select select "*"
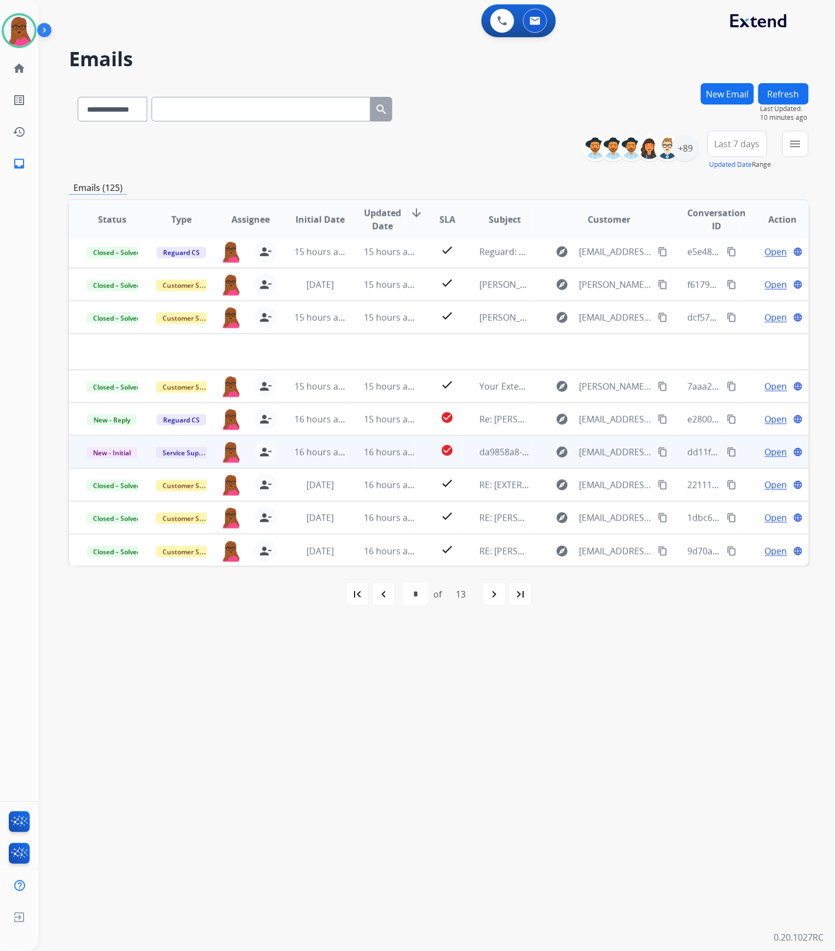
click at [770, 450] on span "Open" at bounding box center [776, 452] width 22 height 13
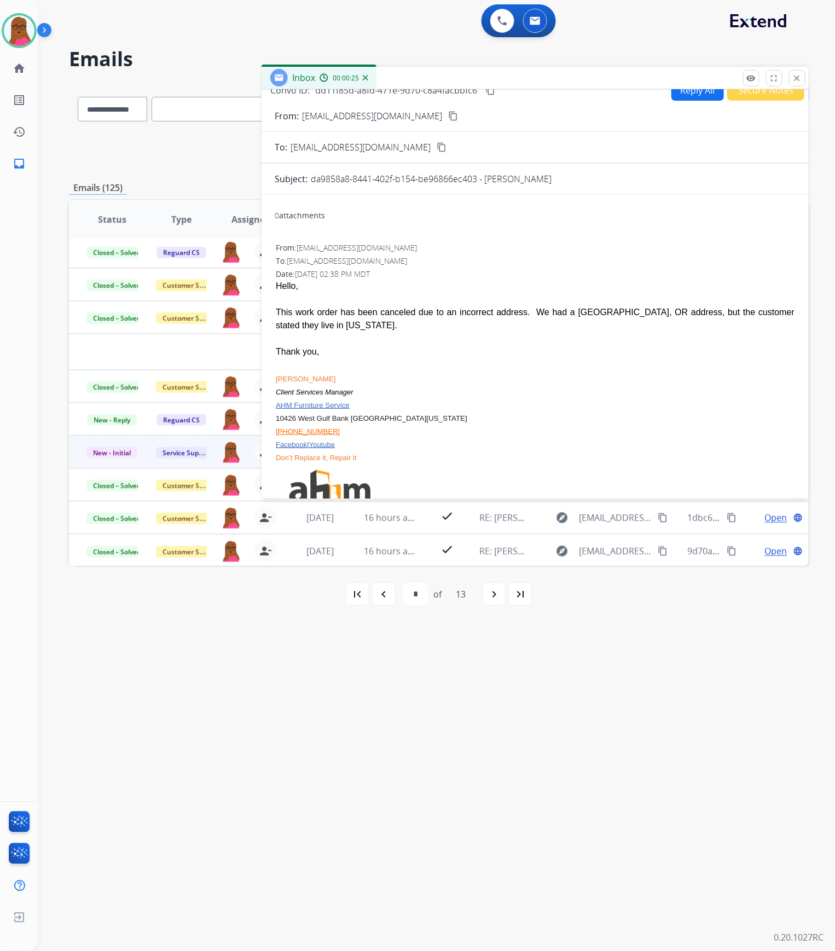
scroll to position [0, 0]
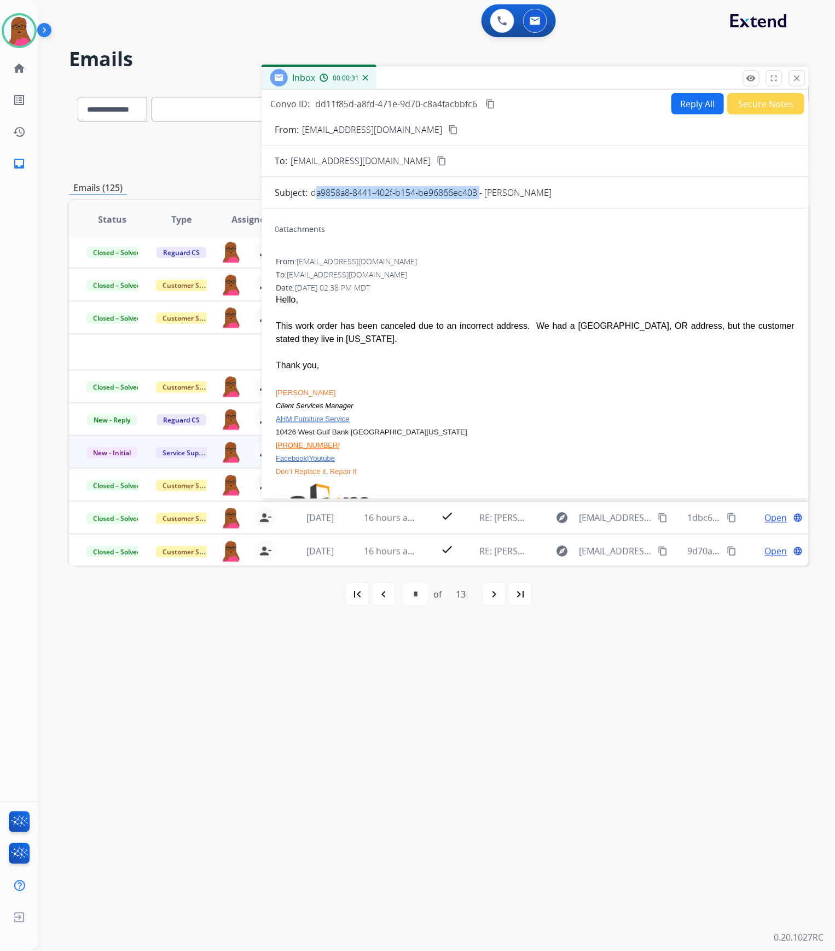
drag, startPoint x: 477, startPoint y: 195, endPoint x: 311, endPoint y: 194, distance: 165.9
click at [311, 194] on p "da9858a8-8441-402f-b154-be96866ec403 - [PERSON_NAME]" at bounding box center [431, 192] width 241 height 13
drag, startPoint x: 796, startPoint y: 79, endPoint x: 64, endPoint y: 529, distance: 859.2
click at [796, 79] on mat-icon "close" at bounding box center [798, 78] width 10 height 10
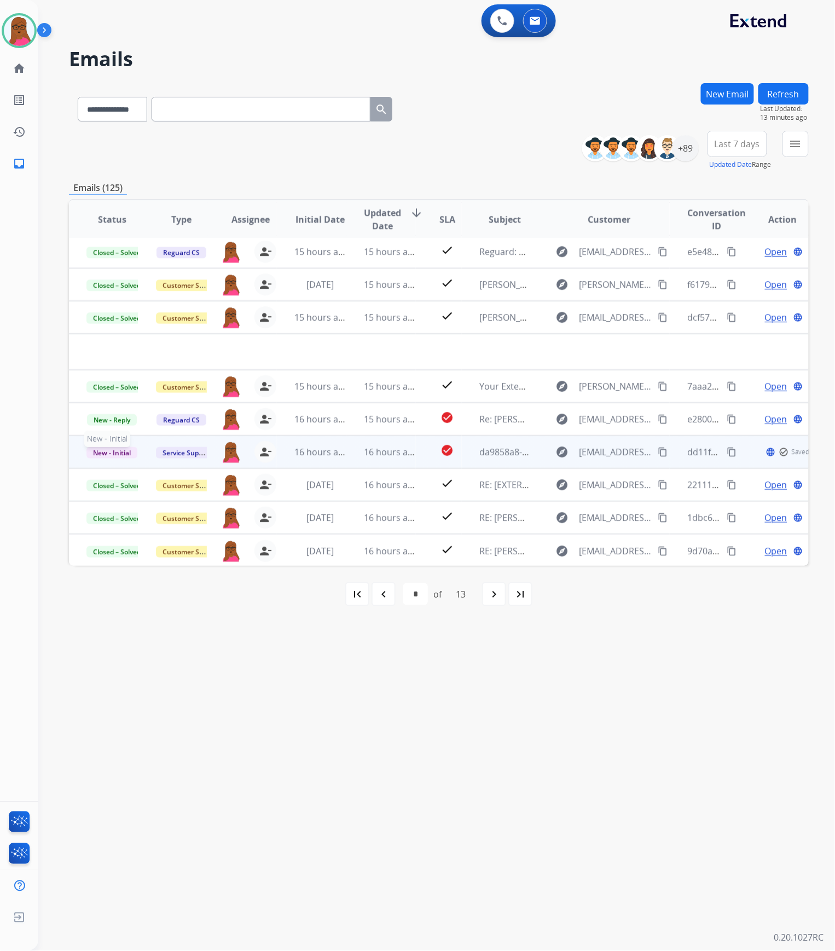
click at [114, 450] on span "New - Initial" at bounding box center [111, 452] width 51 height 11
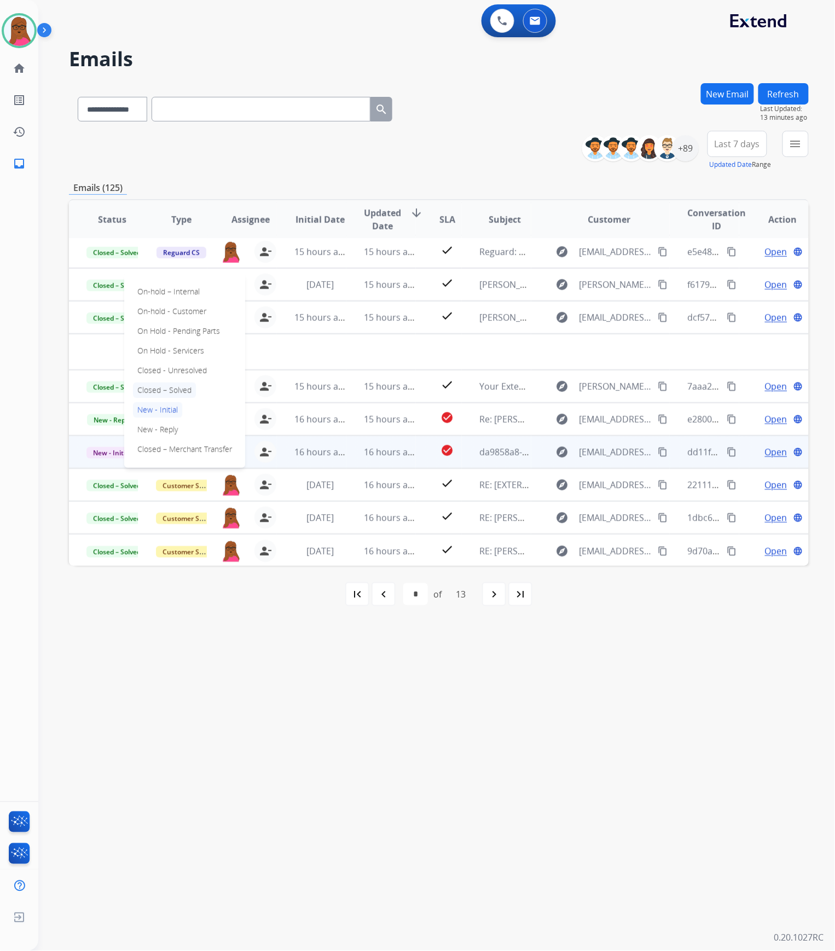
click at [182, 388] on p "Closed – Solved" at bounding box center [164, 390] width 63 height 15
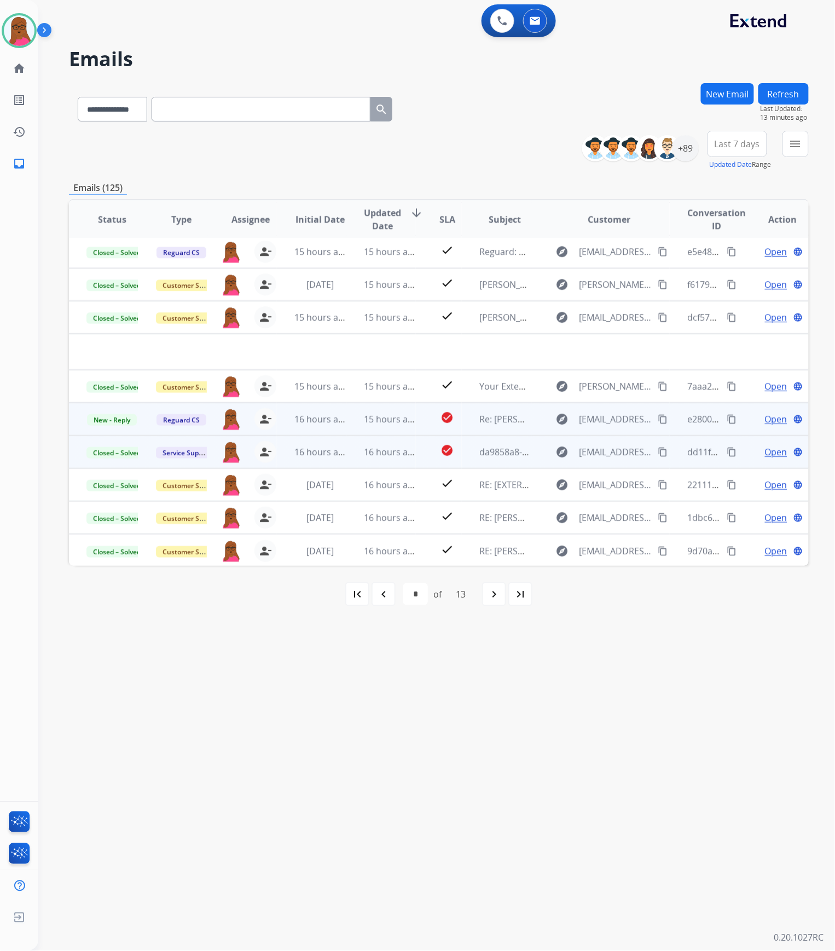
click at [775, 416] on span "Open" at bounding box center [776, 419] width 22 height 13
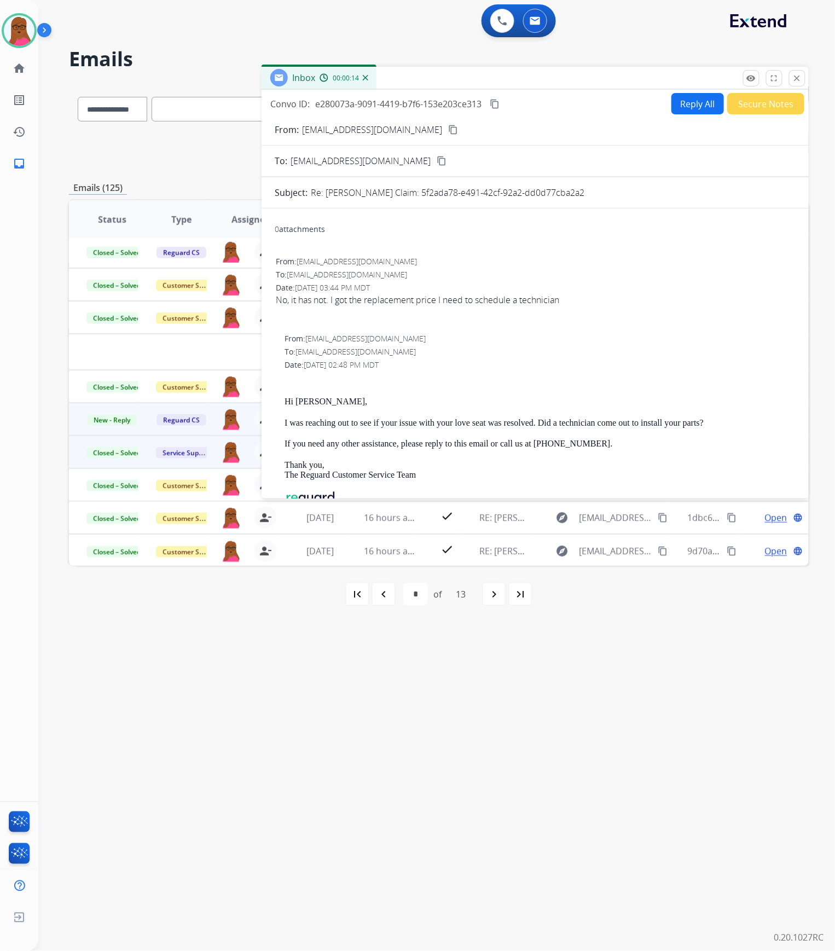
drag, startPoint x: 598, startPoint y: 191, endPoint x: 430, endPoint y: 192, distance: 168.1
click at [430, 192] on div "Re: [PERSON_NAME] Claim: 5f2ada78-e491-42cf-92a2-dd0d77cba2a2" at bounding box center [553, 192] width 485 height 13
click at [796, 85] on button "close Close" at bounding box center [797, 78] width 16 height 16
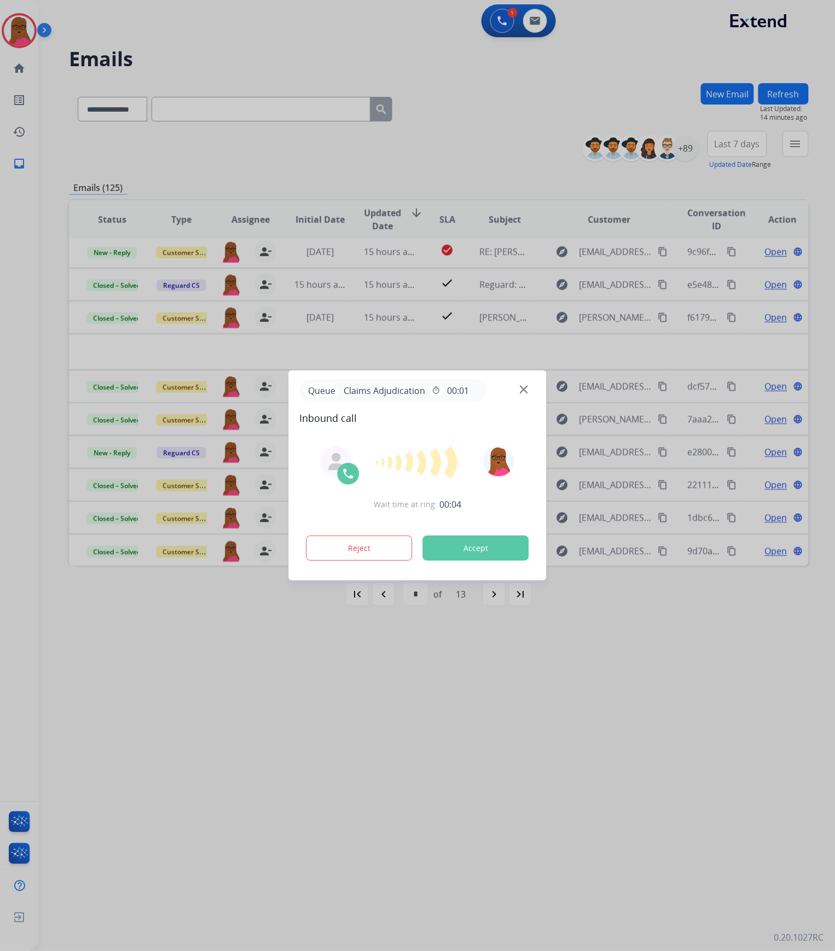
click at [498, 542] on button "Accept" at bounding box center [476, 548] width 106 height 25
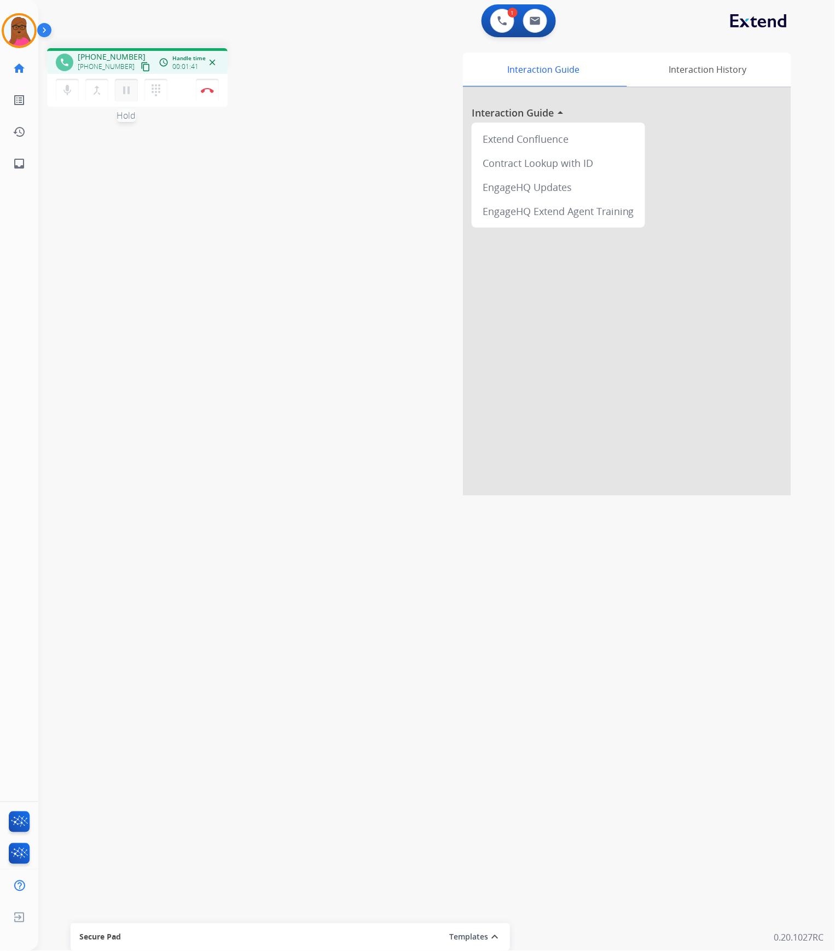
click at [129, 93] on mat-icon "pause" at bounding box center [126, 90] width 13 height 13
drag, startPoint x: 123, startPoint y: 86, endPoint x: 607, endPoint y: 33, distance: 487.4
click at [123, 86] on mat-icon "play_arrow" at bounding box center [126, 90] width 13 height 13
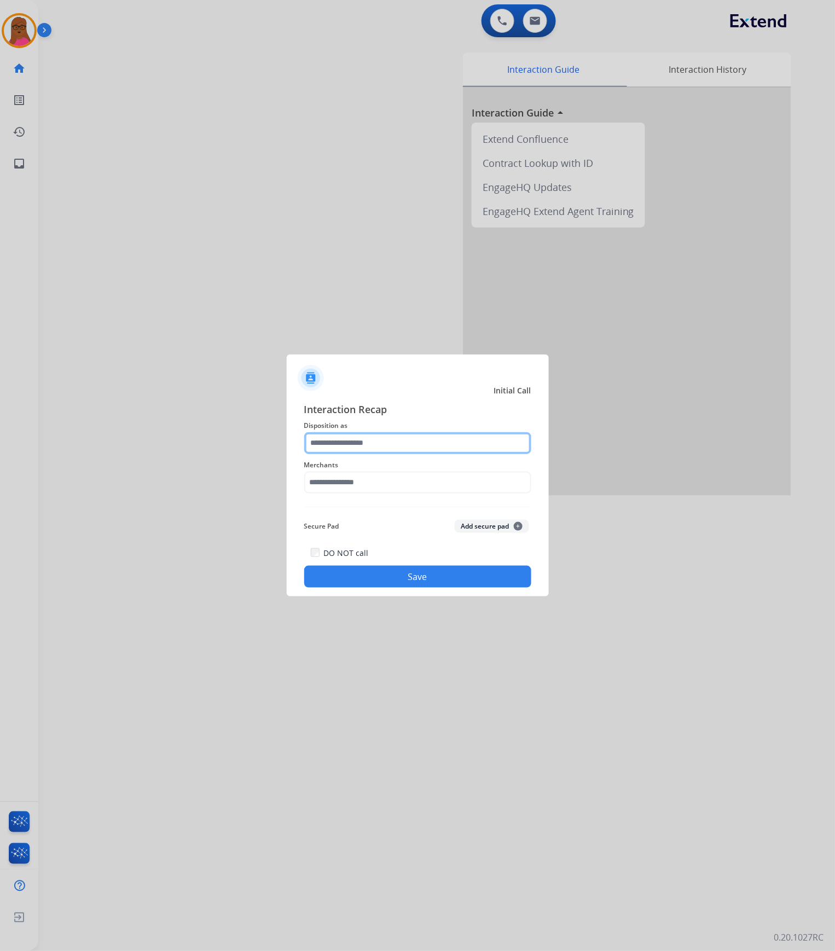
click at [358, 441] on input "text" at bounding box center [417, 443] width 227 height 22
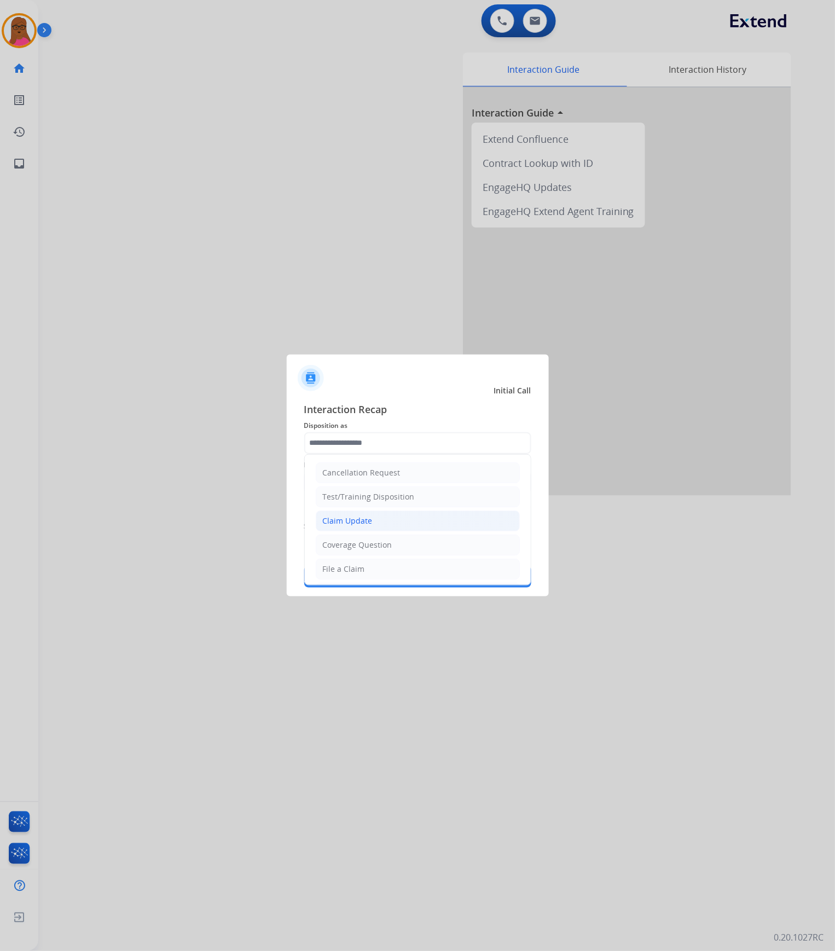
click at [373, 520] on li "Claim Update" at bounding box center [418, 521] width 204 height 21
type input "**********"
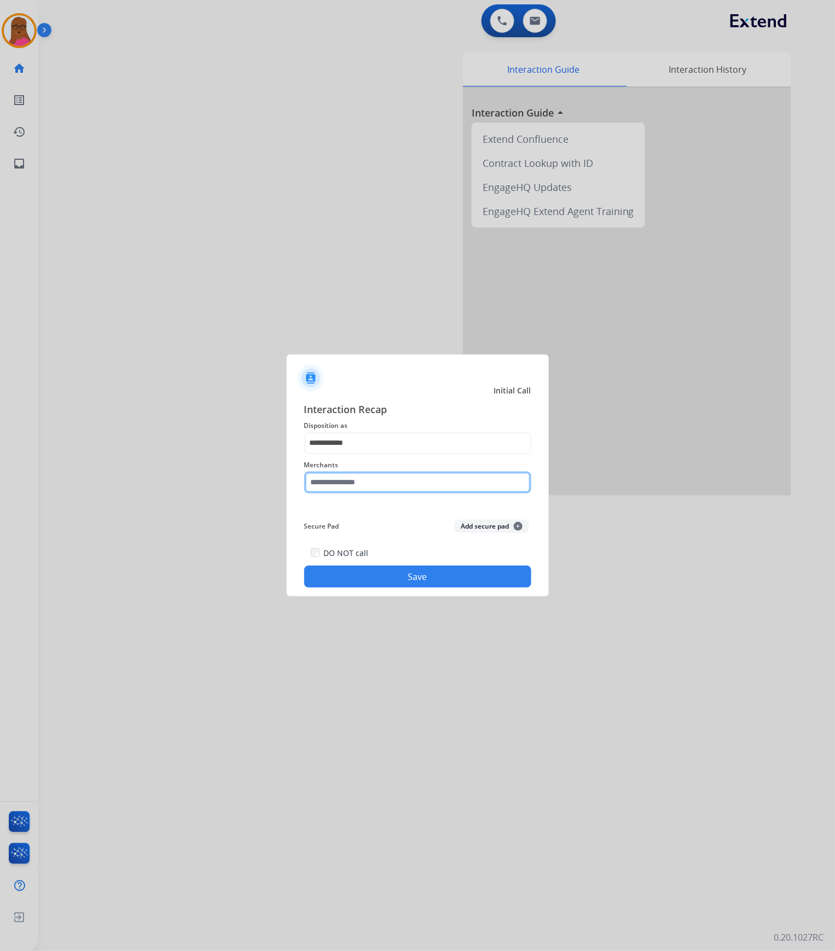
click at [368, 485] on input "text" at bounding box center [417, 483] width 227 height 22
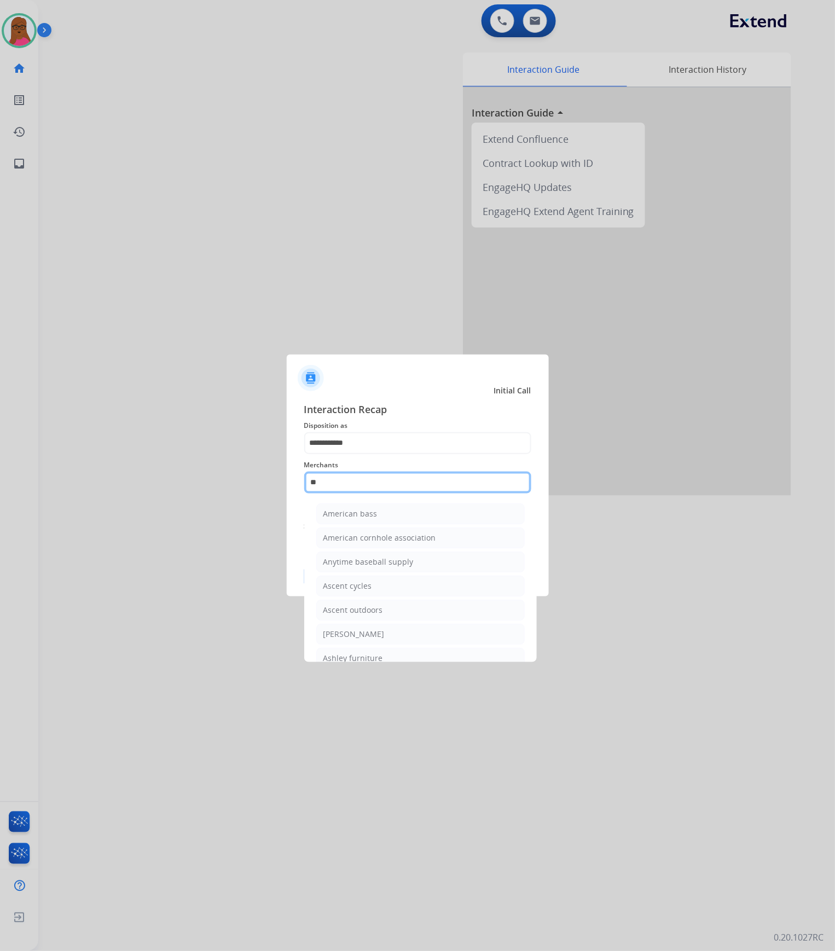
click at [413, 480] on input "**" at bounding box center [417, 483] width 227 height 22
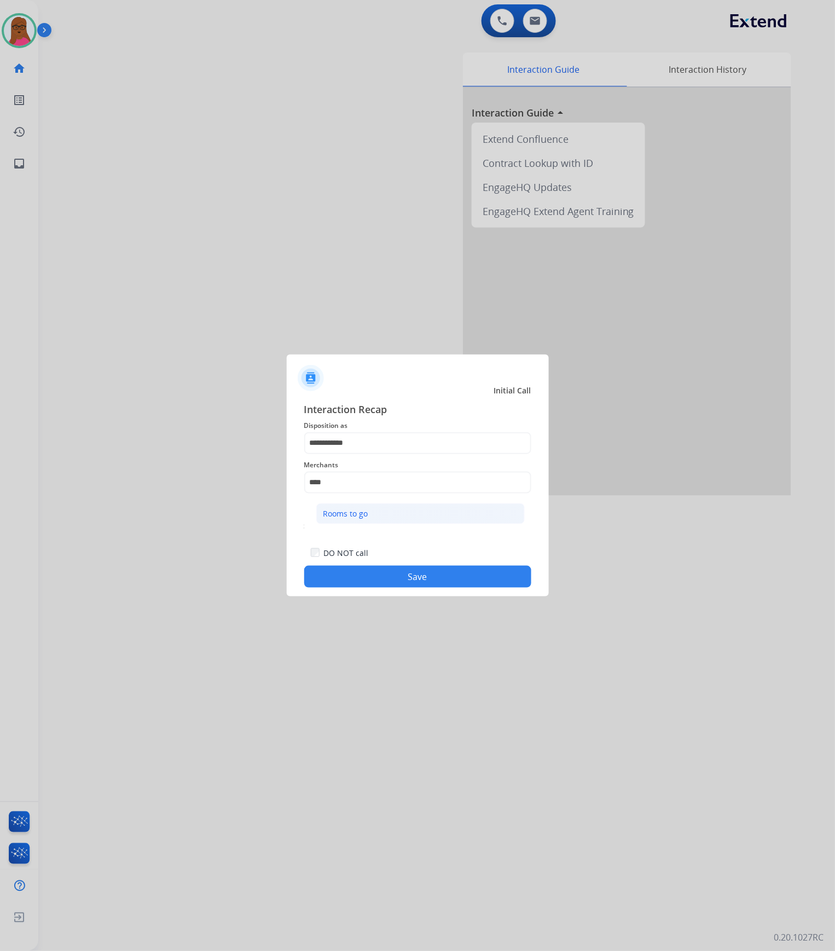
click at [401, 512] on li "Rooms to go" at bounding box center [420, 514] width 209 height 21
type input "**********"
click at [373, 580] on button "Save" at bounding box center [417, 577] width 227 height 22
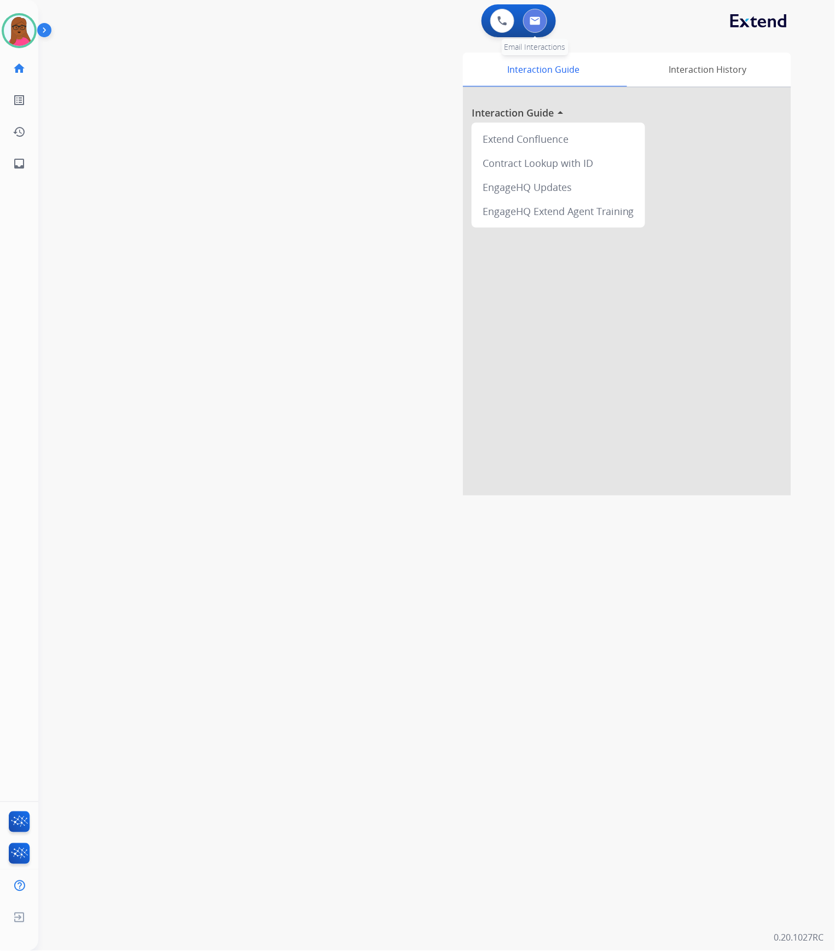
click at [544, 22] on button at bounding box center [535, 21] width 24 height 24
select select "**********"
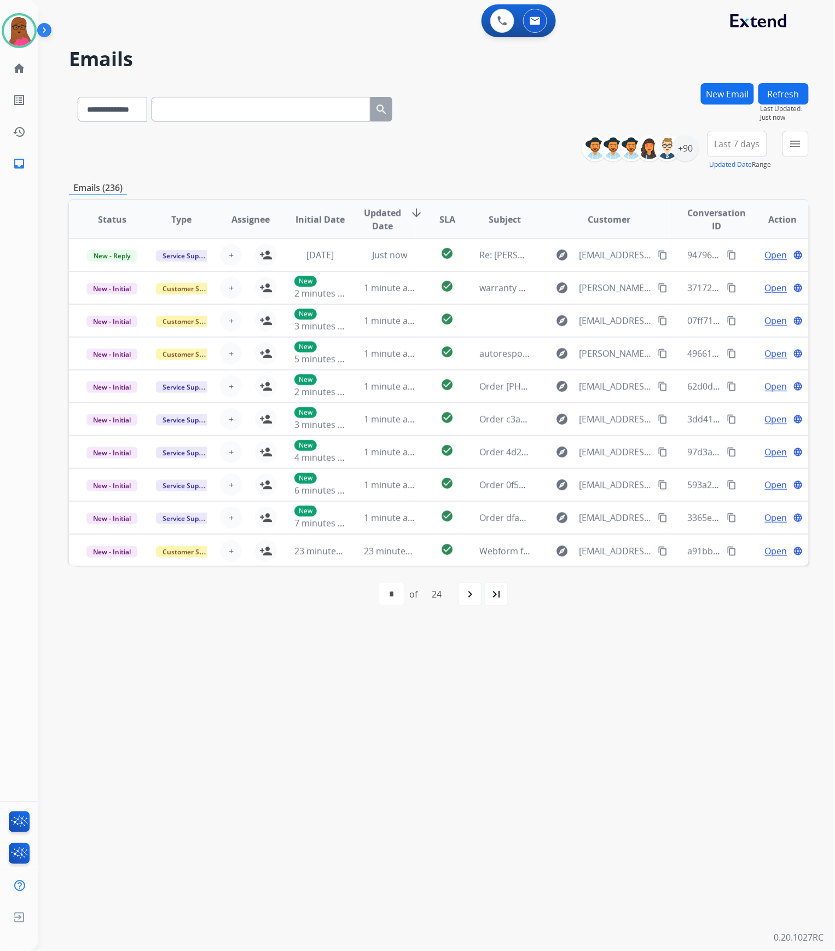
click at [737, 90] on button "New Email" at bounding box center [727, 93] width 53 height 21
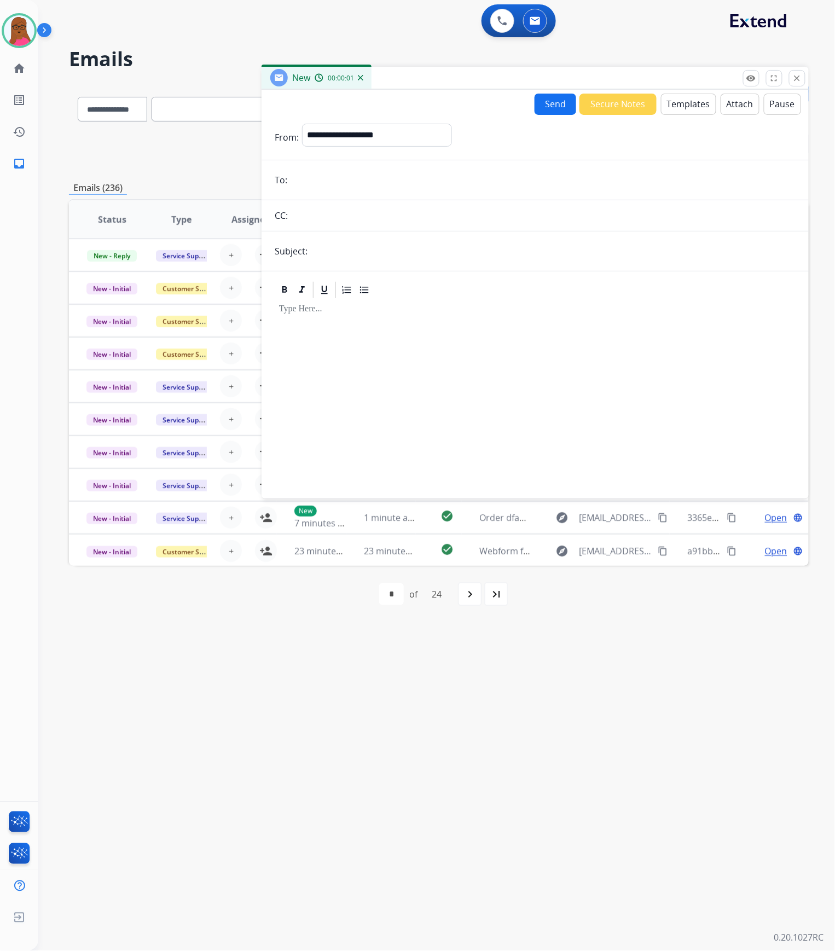
click at [465, 123] on form "**********" at bounding box center [535, 304] width 547 height 379
click at [436, 132] on select "**********" at bounding box center [376, 135] width 149 height 22
select select "**********"
click at [302, 124] on select "**********" at bounding box center [376, 135] width 149 height 22
click at [344, 169] on input "email" at bounding box center [543, 180] width 505 height 22
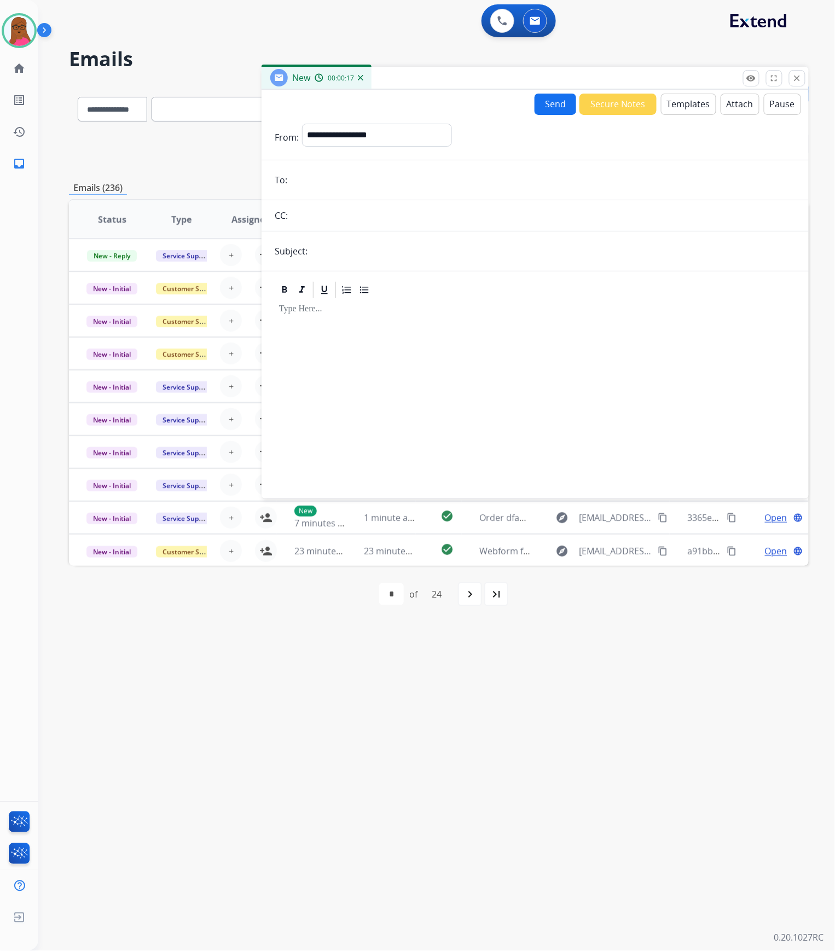
paste input "**********"
type input "**********"
drag, startPoint x: 360, startPoint y: 259, endPoint x: 368, endPoint y: 259, distance: 8.2
click at [360, 259] on input "text" at bounding box center [553, 251] width 485 height 22
type input "**********"
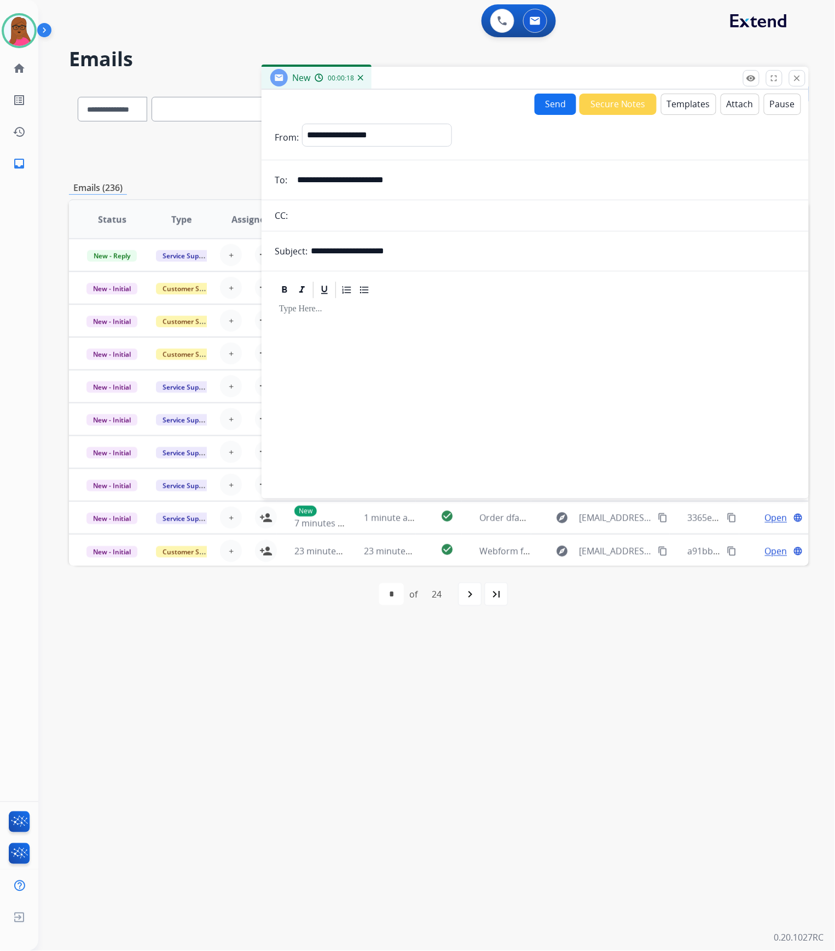
drag, startPoint x: 387, startPoint y: 261, endPoint x: 388, endPoint y: 321, distance: 59.7
click at [388, 321] on div at bounding box center [535, 394] width 521 height 188
click at [684, 108] on button "Templates" at bounding box center [688, 104] width 55 height 21
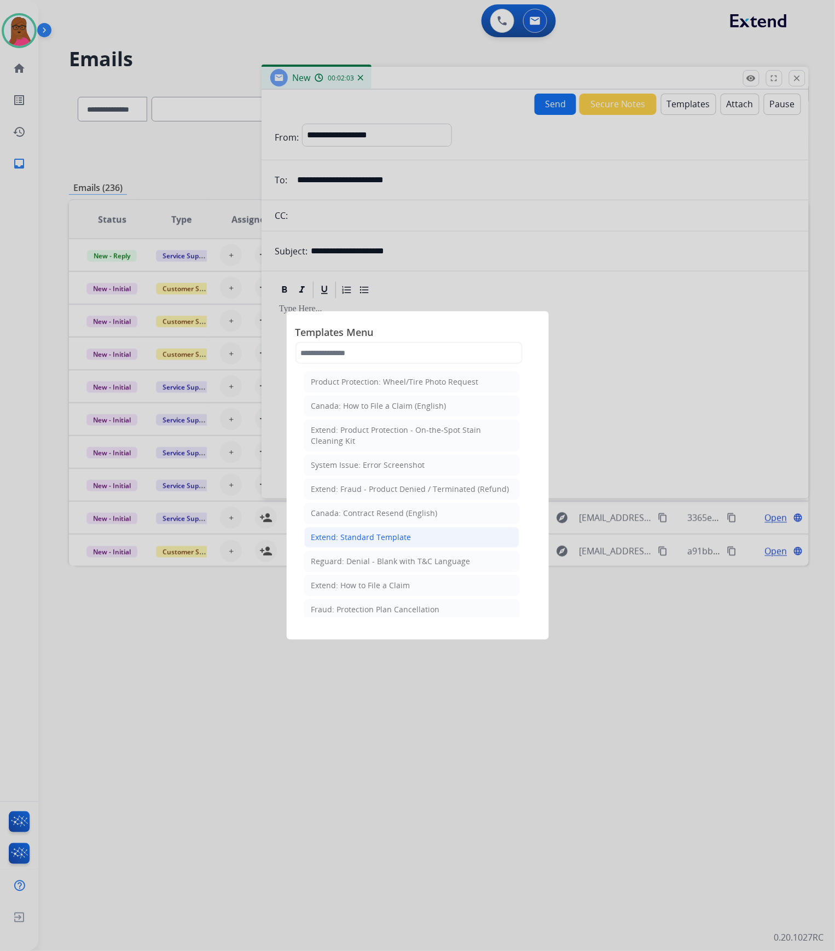
click at [383, 548] on li "Extend: Standard Template" at bounding box center [411, 537] width 215 height 21
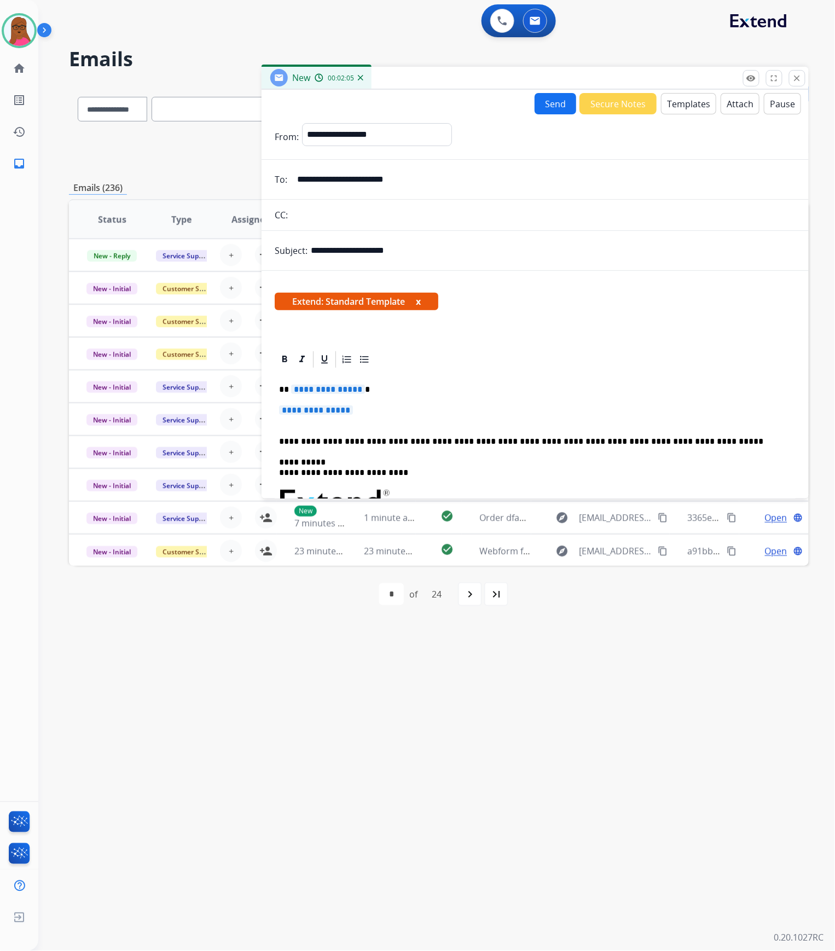
click at [421, 301] on button "x" at bounding box center [418, 301] width 5 height 13
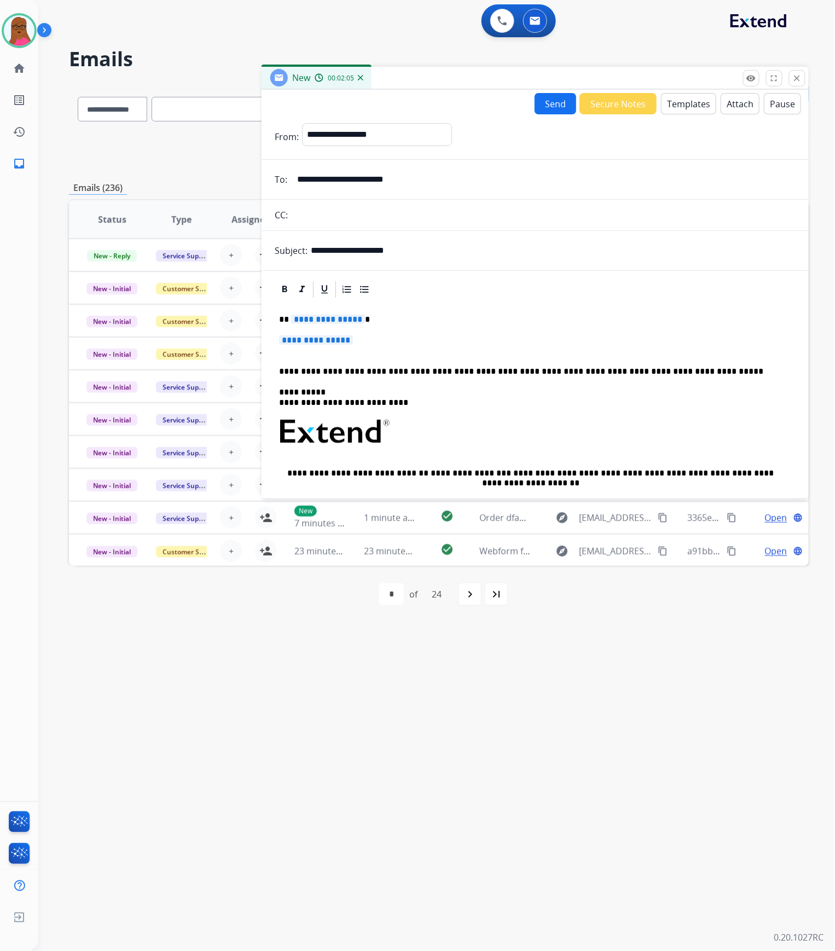
click at [320, 316] on span "**********" at bounding box center [328, 319] width 74 height 9
click at [318, 343] on span "**********" at bounding box center [316, 340] width 74 height 9
click at [321, 339] on span "**********" at bounding box center [316, 340] width 74 height 9
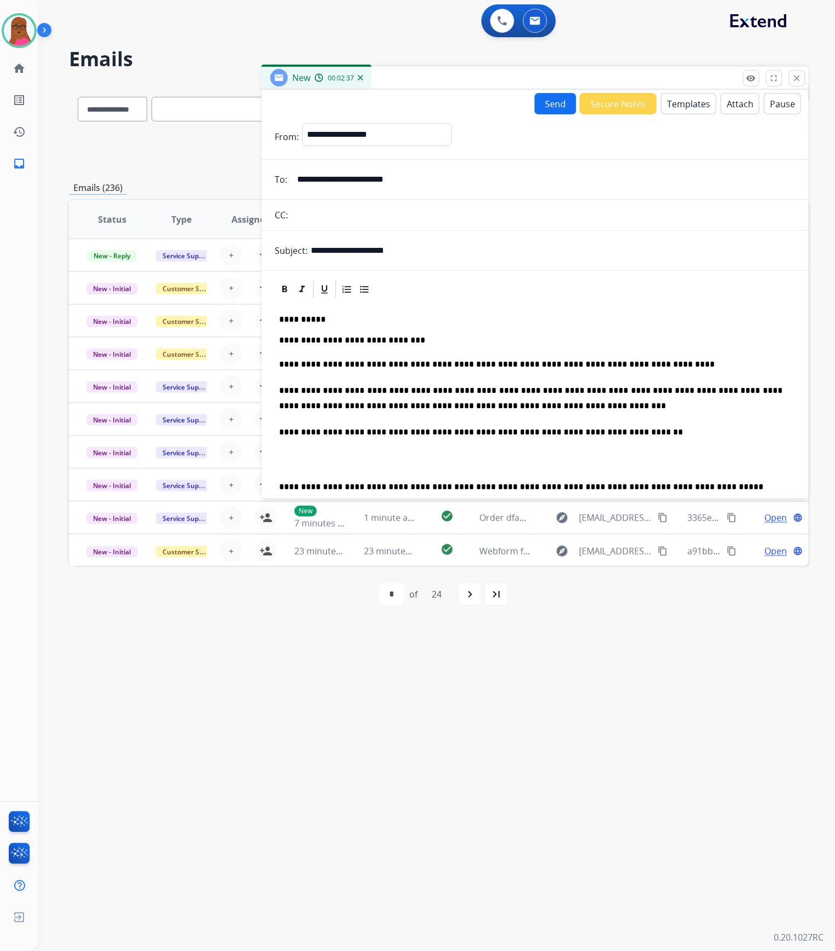
click at [547, 94] on button "Send" at bounding box center [556, 103] width 42 height 21
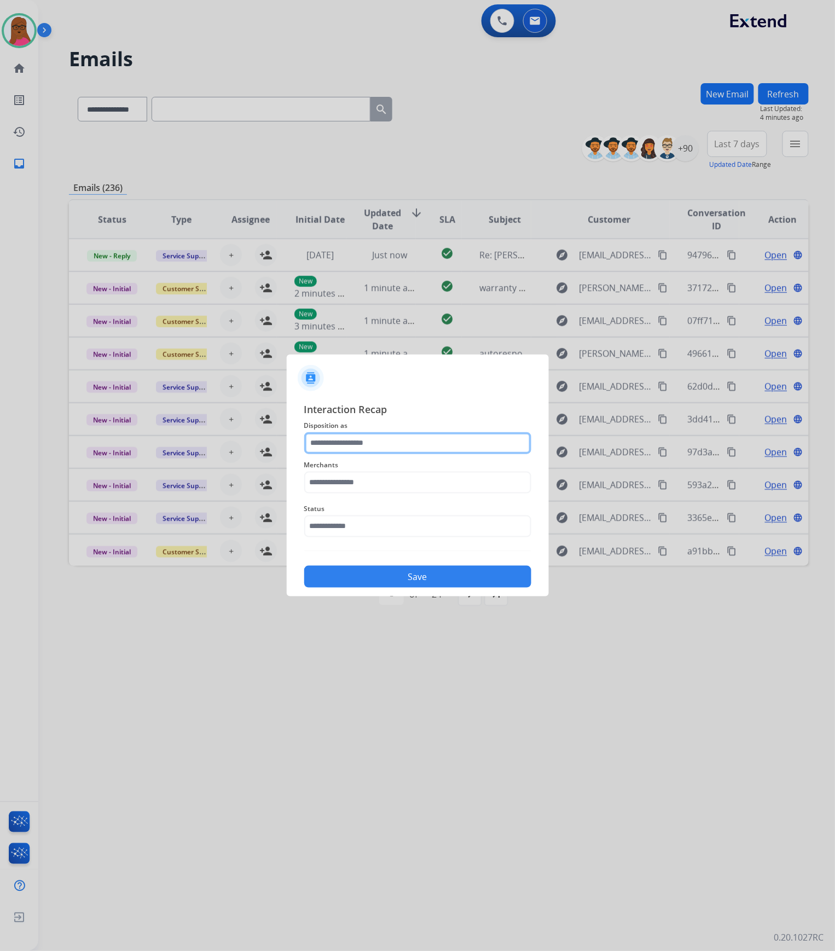
click at [365, 454] on div at bounding box center [417, 443] width 227 height 22
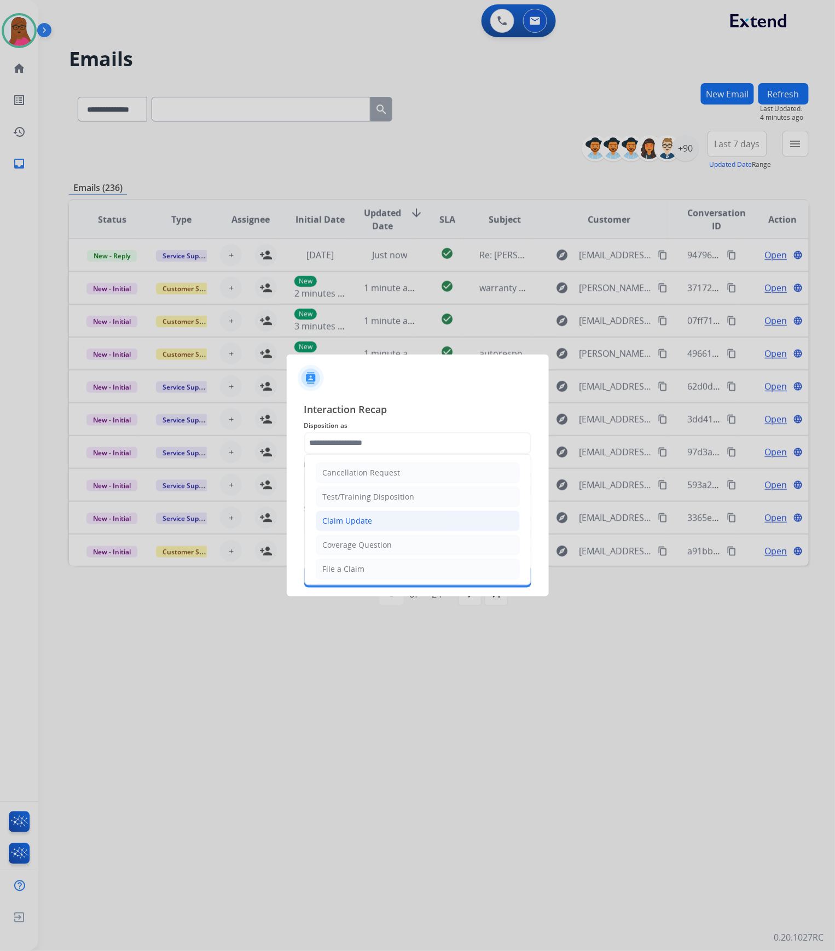
click at [347, 528] on li "Claim Update" at bounding box center [418, 521] width 204 height 21
type input "**********"
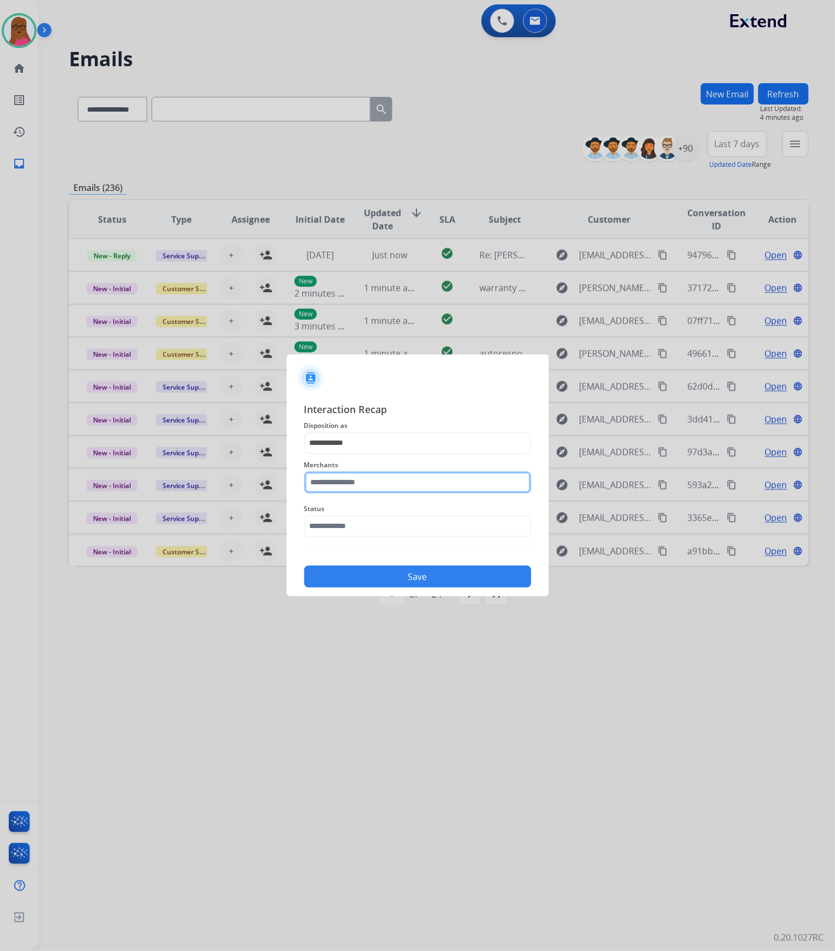
click at [379, 483] on input "text" at bounding box center [417, 483] width 227 height 22
click at [399, 540] on li "Ashley furniture" at bounding box center [420, 538] width 209 height 21
type input "**********"
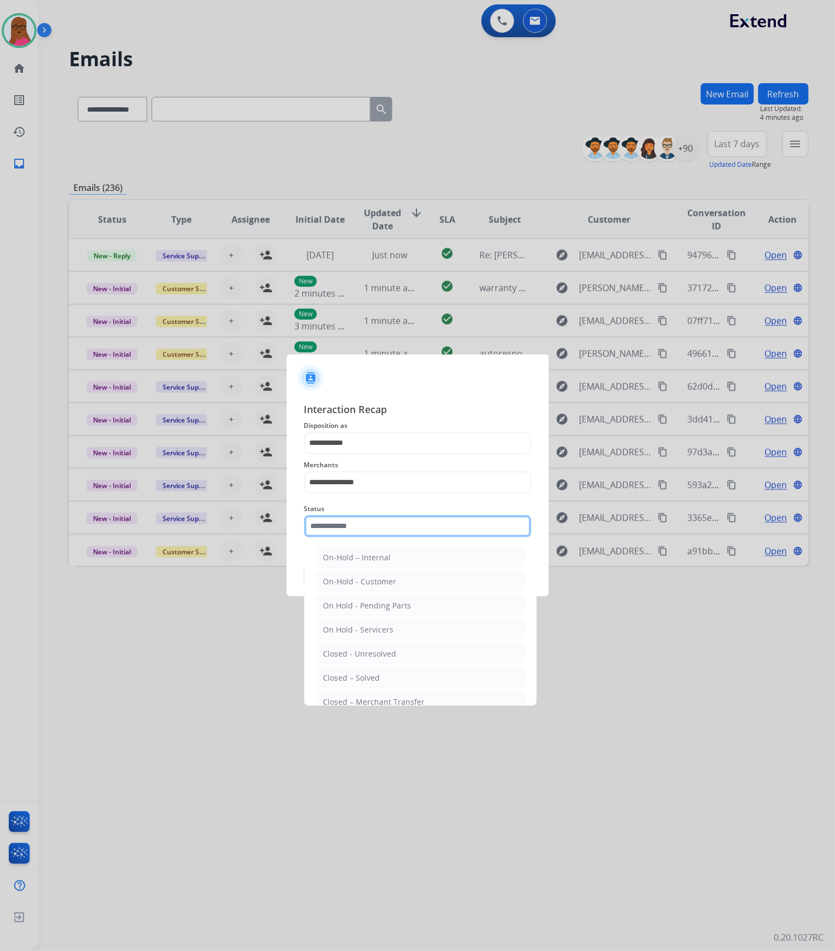
click at [399, 531] on input "text" at bounding box center [417, 527] width 227 height 22
click at [381, 683] on li "Closed – Solved" at bounding box center [420, 678] width 209 height 21
type input "**********"
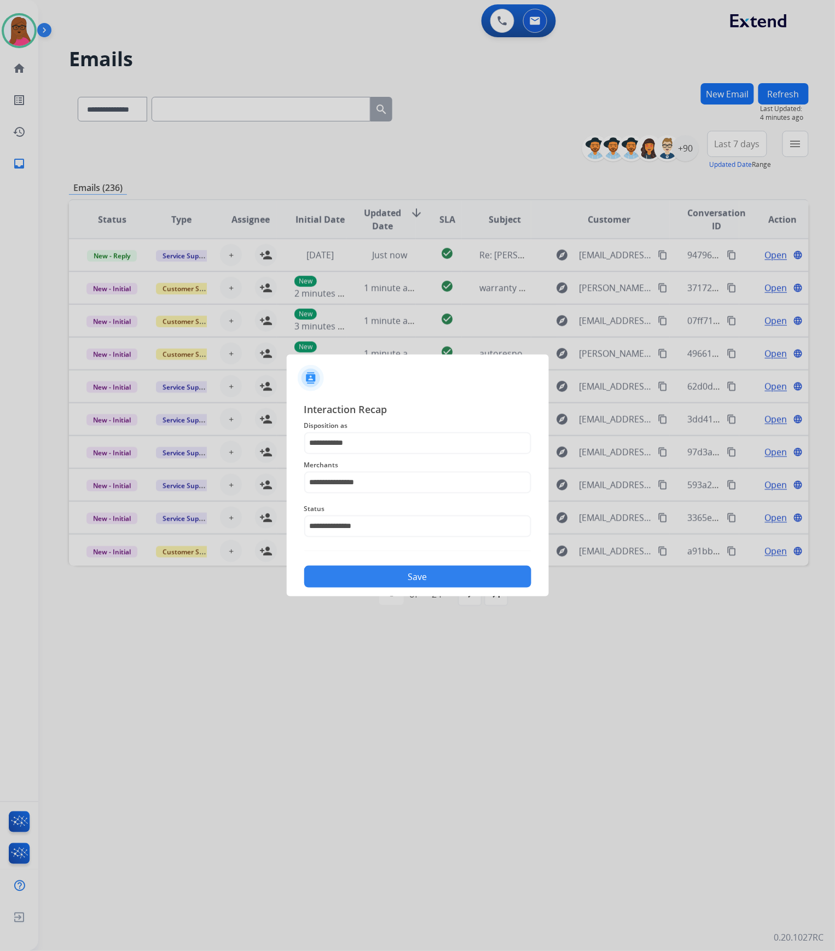
click at [419, 578] on button "Save" at bounding box center [417, 577] width 227 height 22
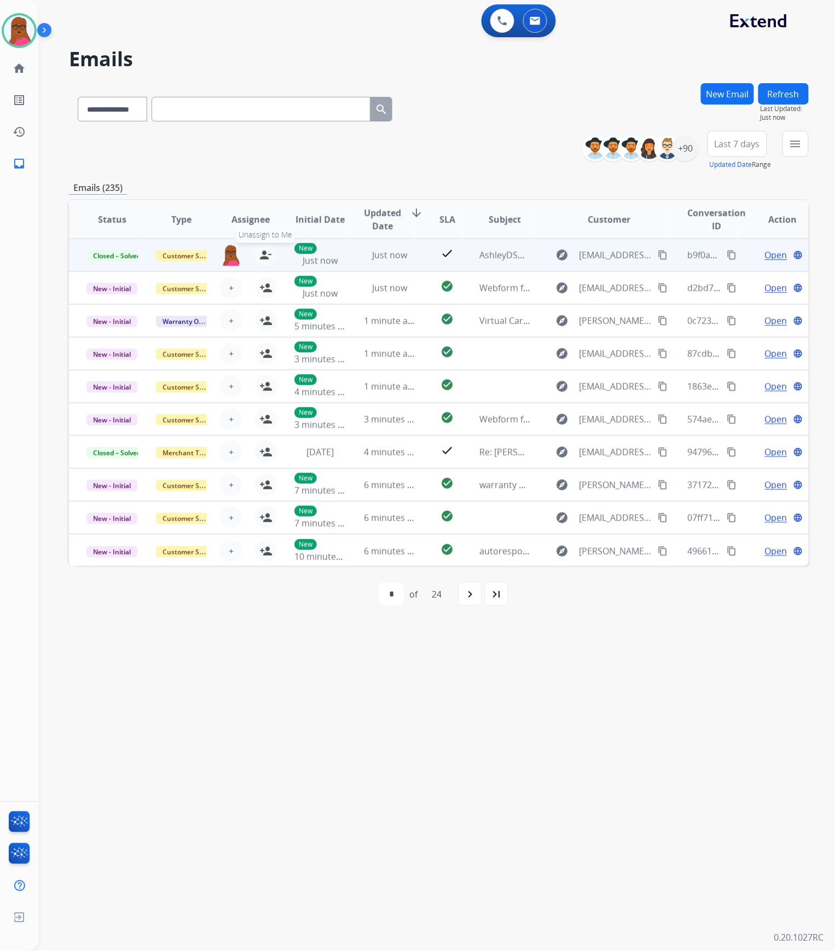
drag, startPoint x: 266, startPoint y: 252, endPoint x: 206, endPoint y: 259, distance: 60.1
click at [266, 252] on mat-icon "person_remove" at bounding box center [265, 255] width 13 height 13
click at [229, 257] on span "+" at bounding box center [231, 255] width 5 height 13
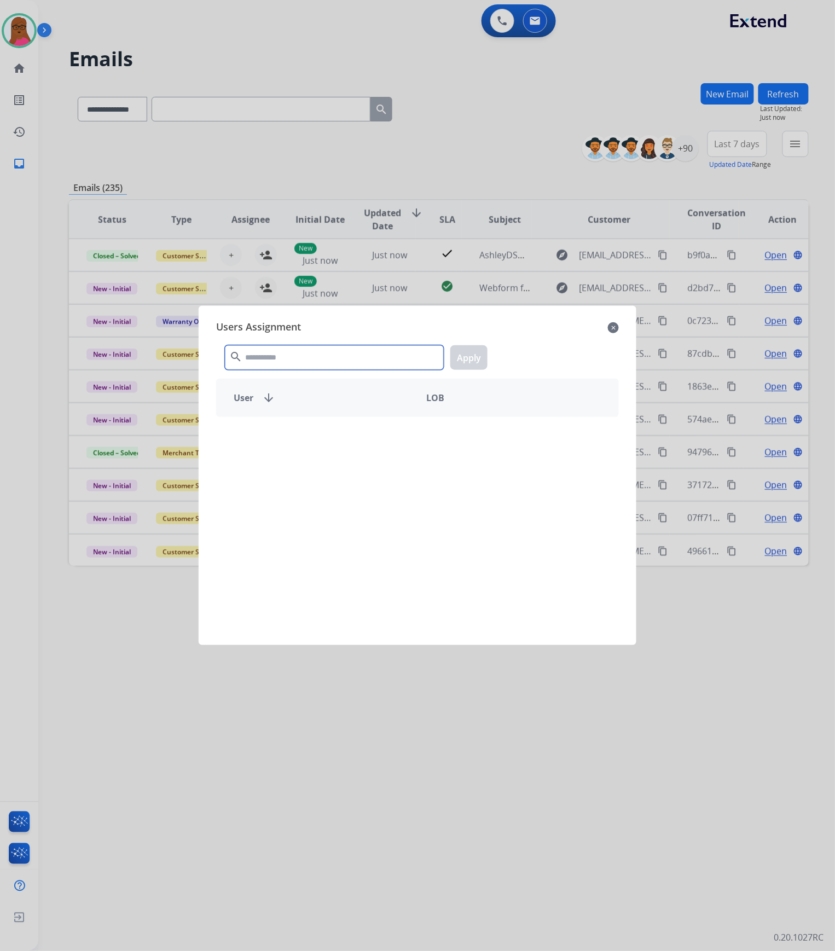
click at [275, 360] on input "text" at bounding box center [334, 357] width 219 height 25
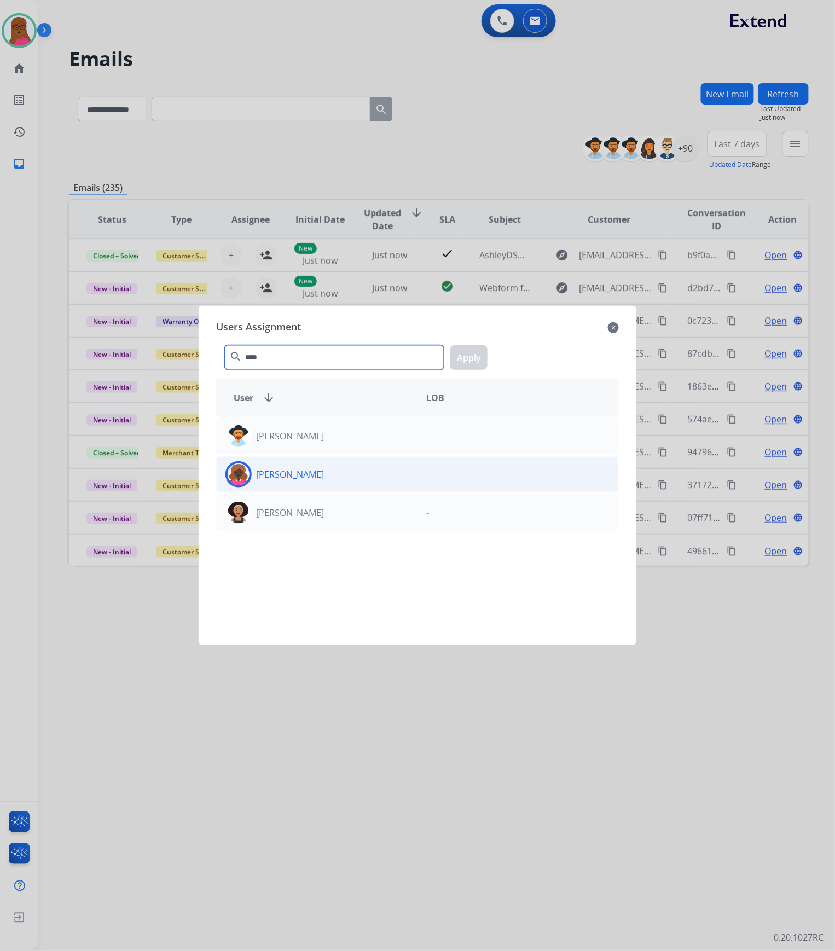
type input "****"
click at [315, 484] on div "[PERSON_NAME]" at bounding box center [317, 475] width 201 height 26
click at [480, 360] on button "Apply" at bounding box center [469, 357] width 37 height 25
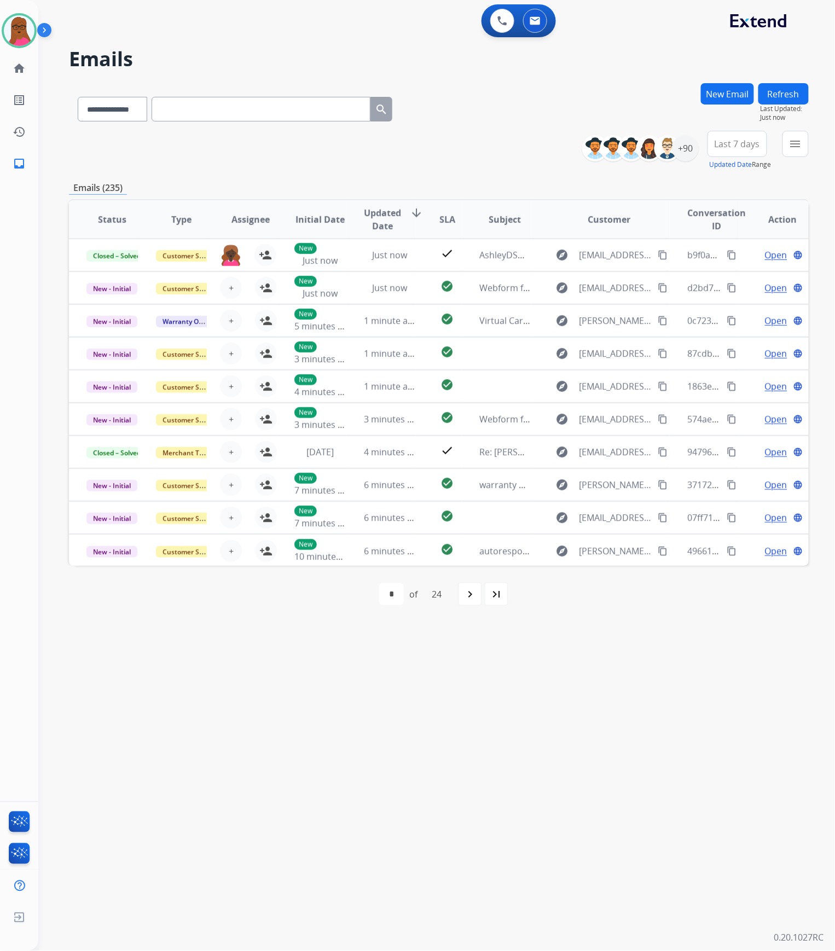
click at [725, 96] on button "New Email" at bounding box center [727, 93] width 53 height 21
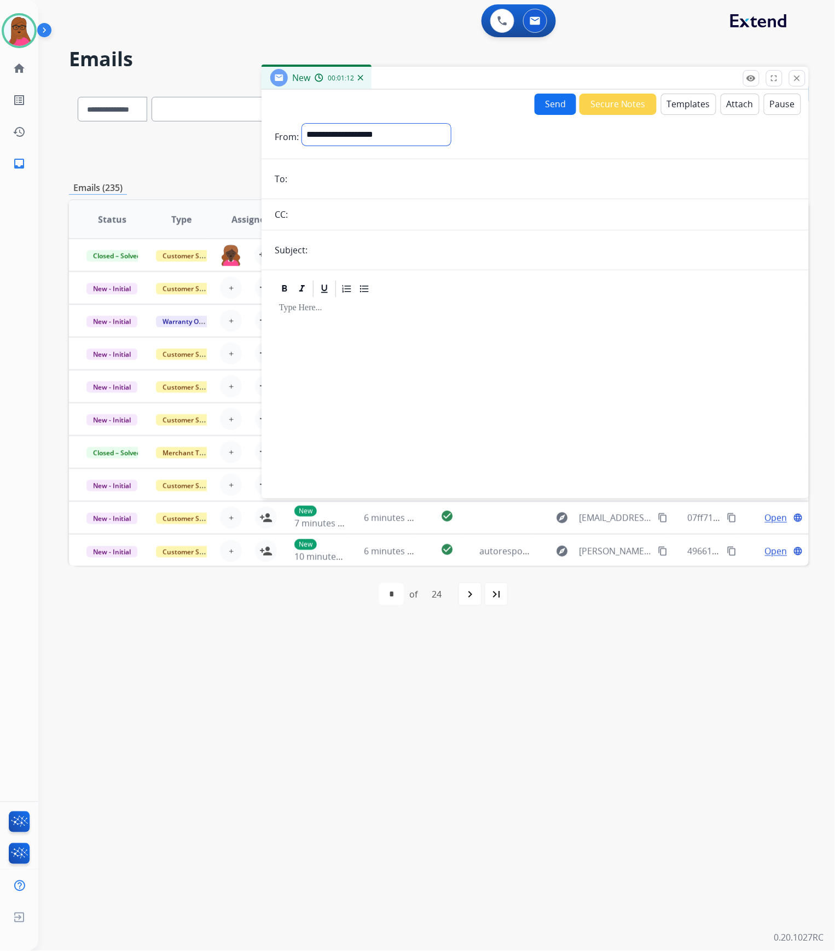
click at [378, 143] on select "**********" at bounding box center [376, 135] width 149 height 22
select select "**********"
click at [302, 124] on select "**********" at bounding box center [376, 135] width 149 height 22
click at [338, 176] on input "email" at bounding box center [543, 180] width 505 height 22
paste input "**********"
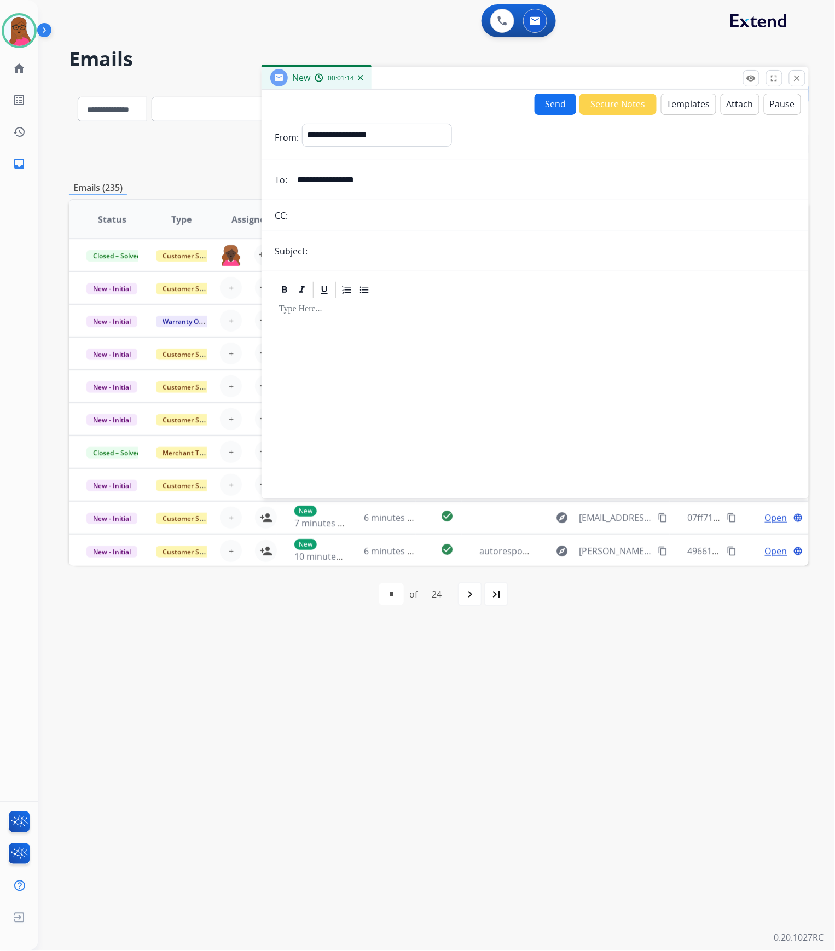
type input "**********"
click at [320, 244] on input "text" at bounding box center [553, 251] width 485 height 22
type input "**********"
click at [694, 103] on button "Templates" at bounding box center [688, 104] width 55 height 21
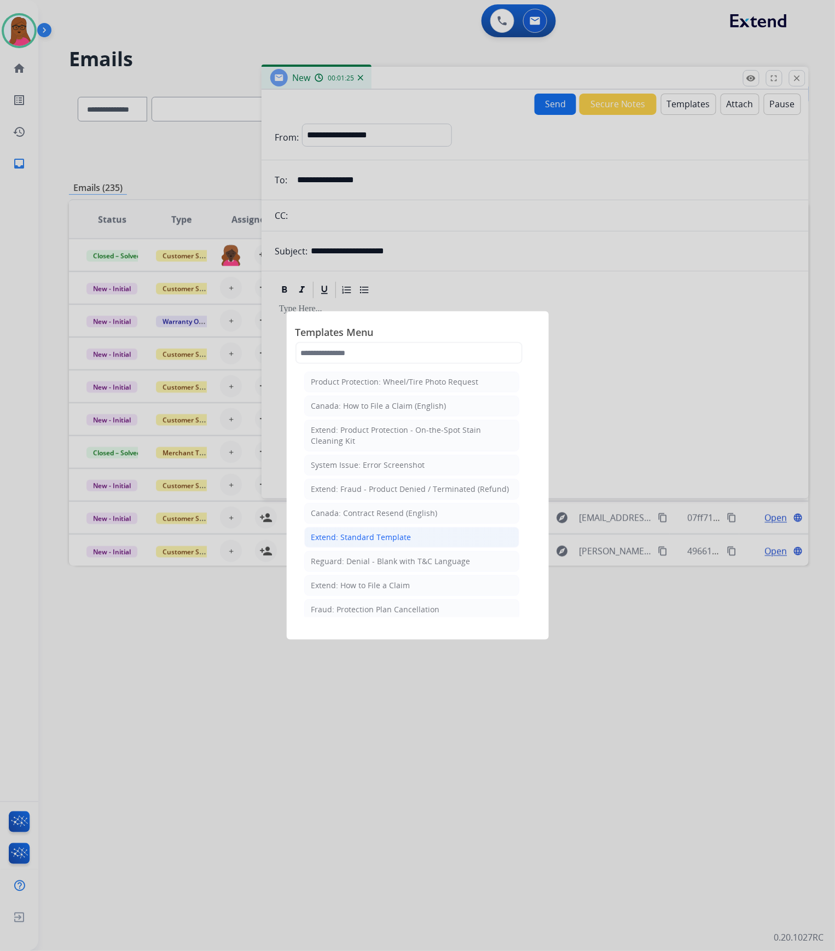
click at [390, 543] on div "Extend: Standard Template" at bounding box center [361, 537] width 100 height 11
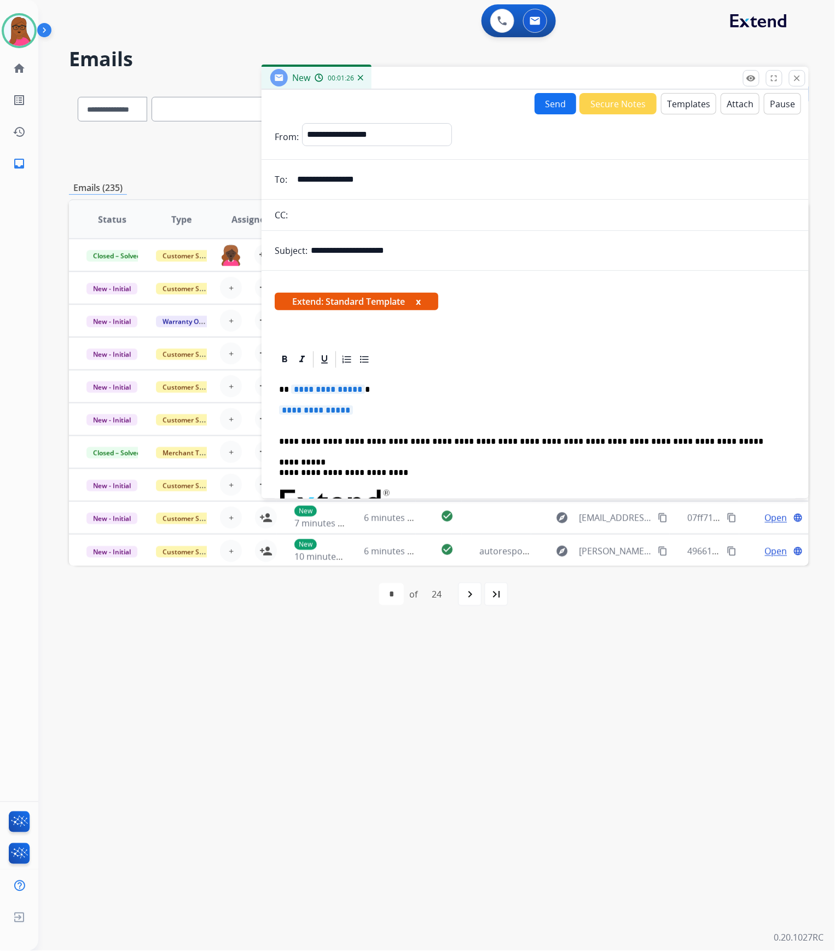
click at [419, 300] on button "x" at bounding box center [418, 301] width 5 height 13
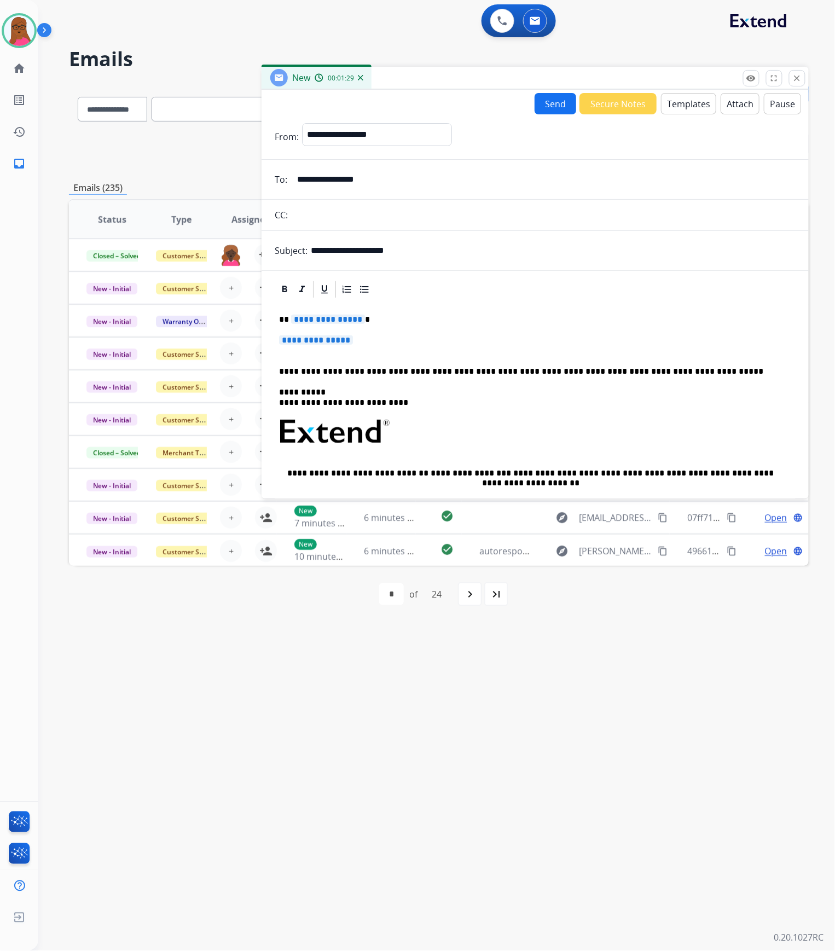
click at [320, 319] on span "**********" at bounding box center [328, 319] width 74 height 9
click at [309, 343] on span "**********" at bounding box center [316, 340] width 74 height 9
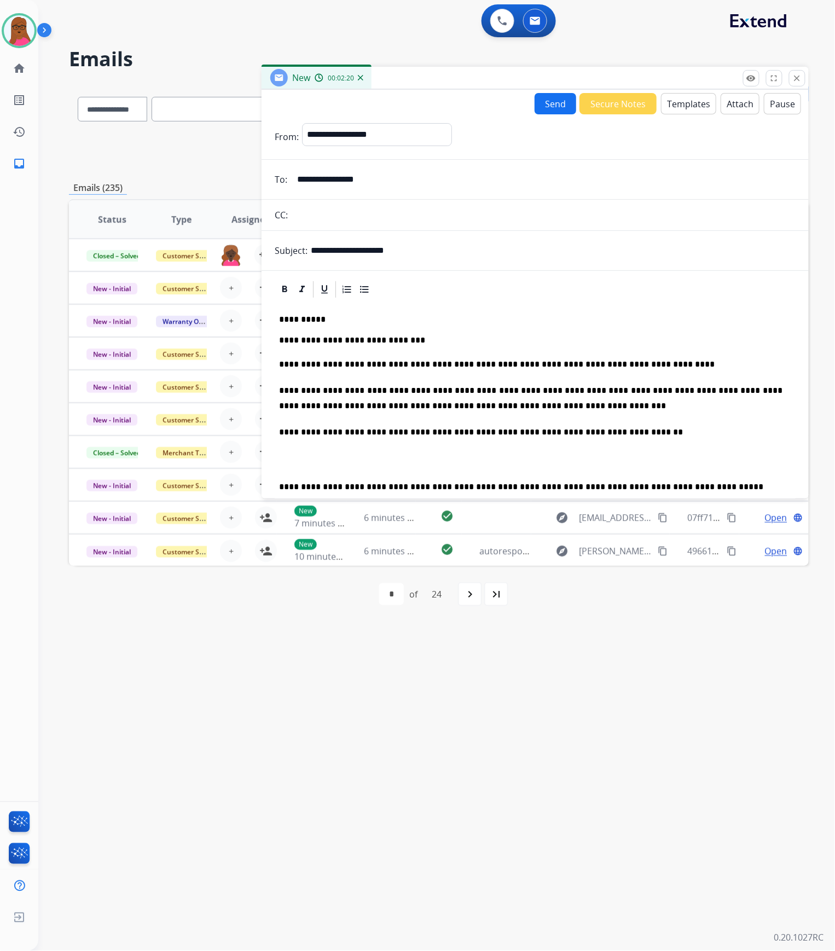
click at [559, 101] on button "Send" at bounding box center [556, 103] width 42 height 21
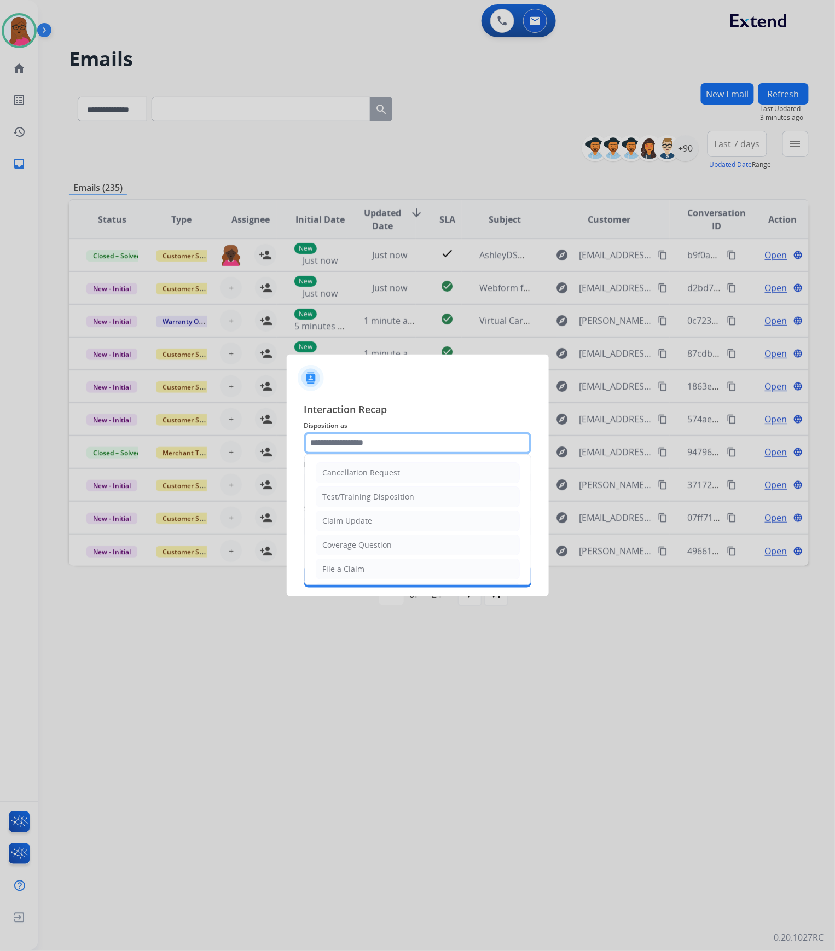
click at [367, 441] on input "text" at bounding box center [417, 443] width 227 height 22
click at [392, 523] on li "Claim Update" at bounding box center [418, 521] width 204 height 21
type input "**********"
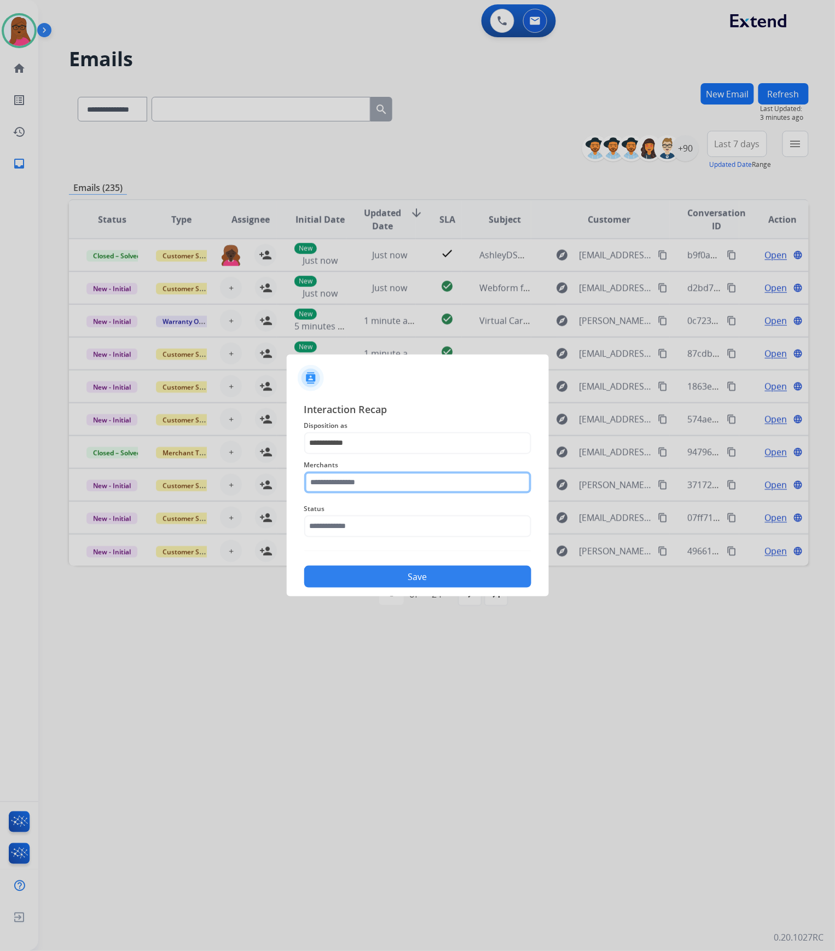
click at [397, 486] on input "text" at bounding box center [417, 483] width 227 height 22
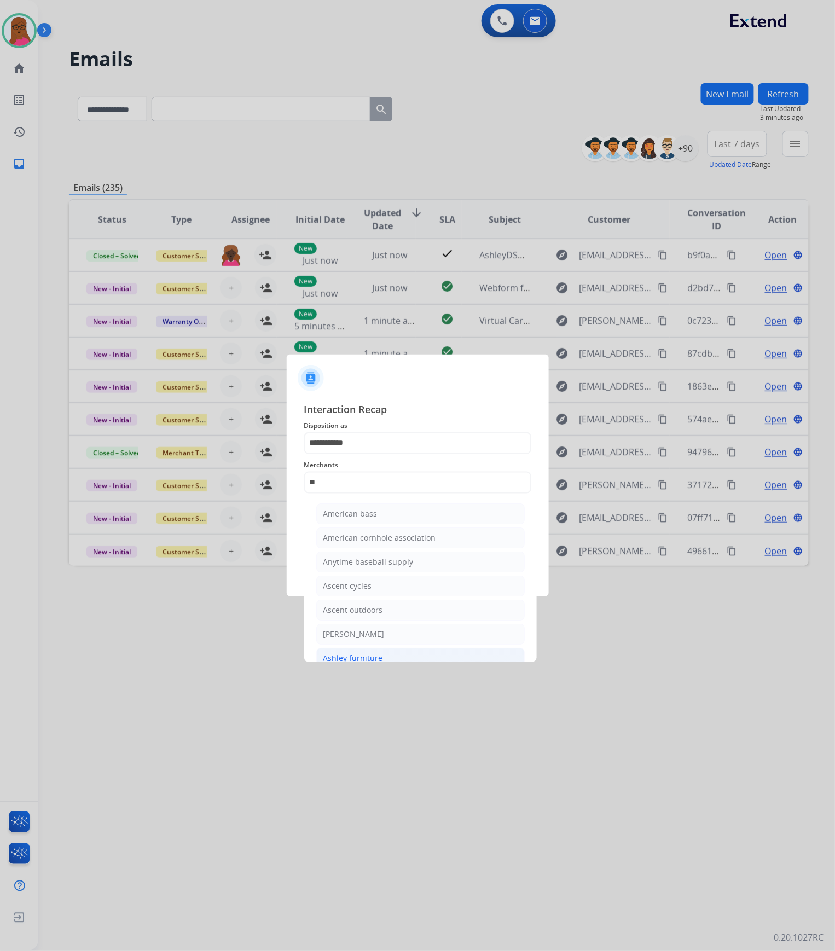
click at [402, 651] on li "Ashley furniture" at bounding box center [420, 658] width 209 height 21
type input "**********"
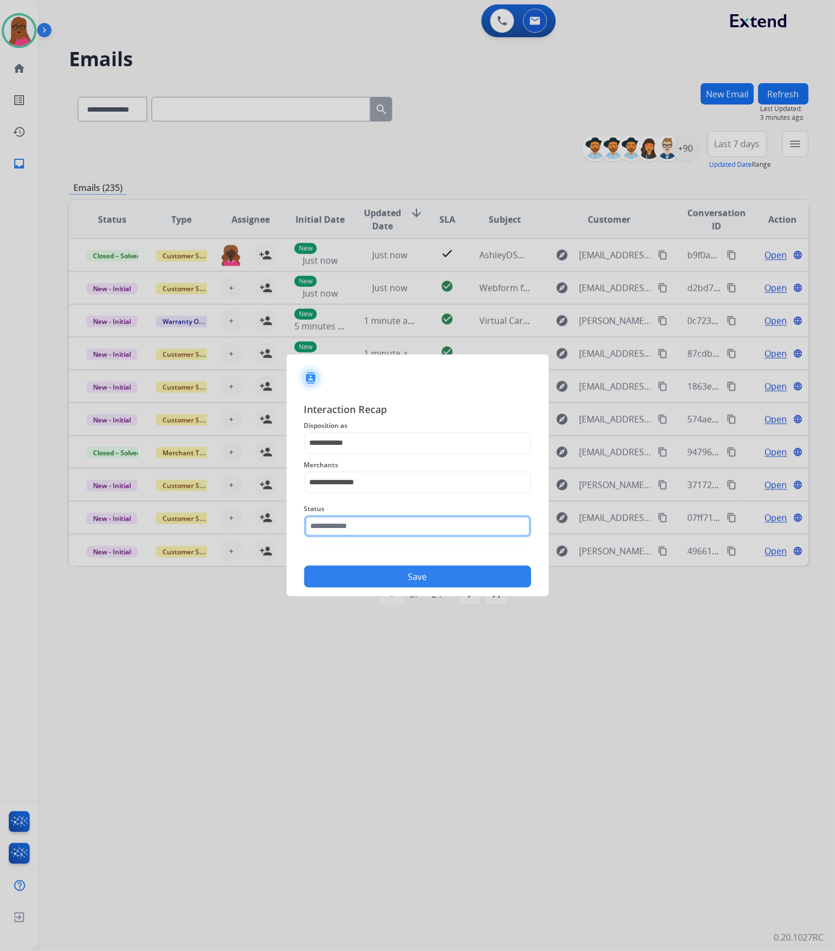
click at [414, 526] on input "text" at bounding box center [417, 527] width 227 height 22
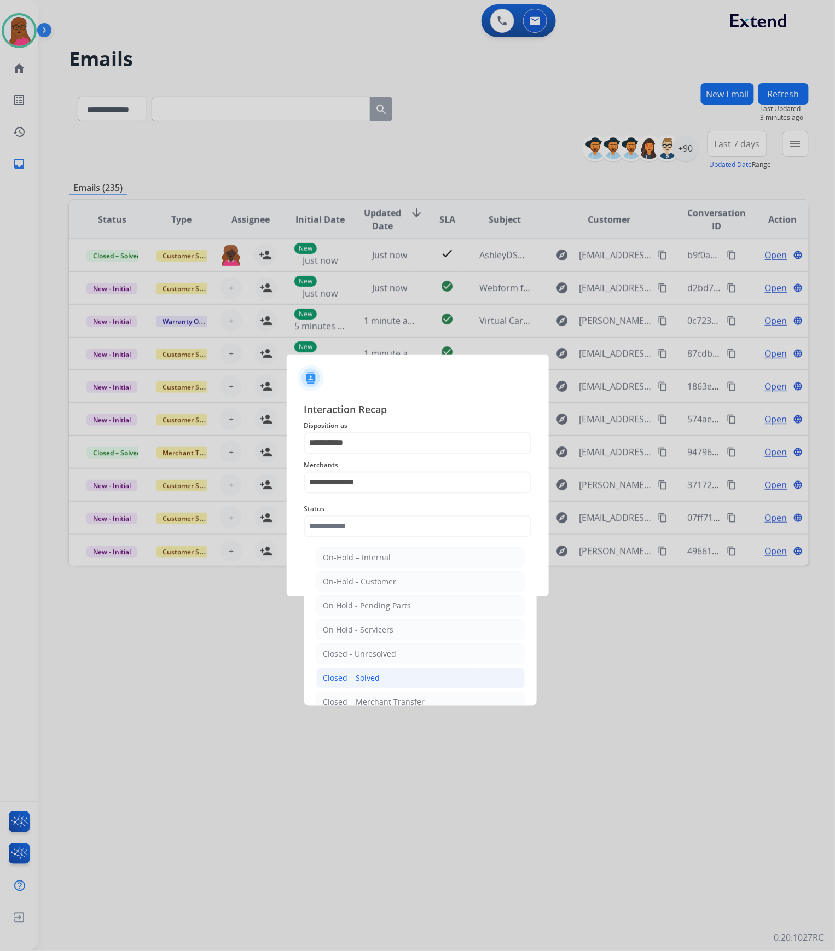
click at [384, 680] on li "Closed – Solved" at bounding box center [420, 678] width 209 height 21
type input "**********"
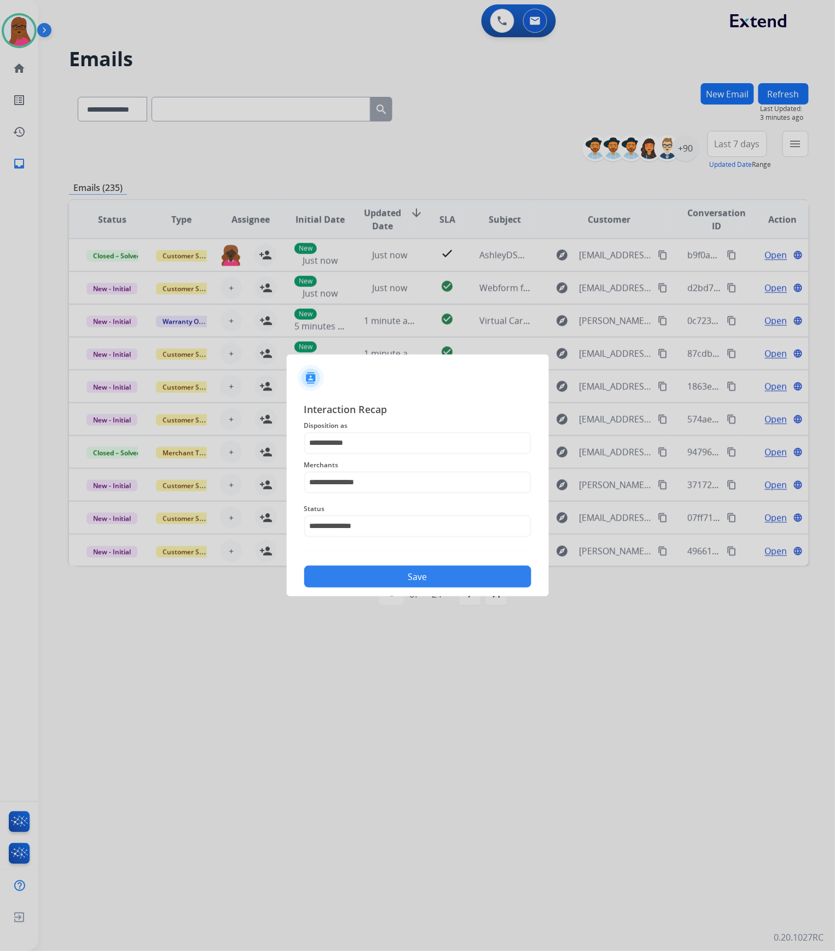
click at [428, 582] on button "Save" at bounding box center [417, 577] width 227 height 22
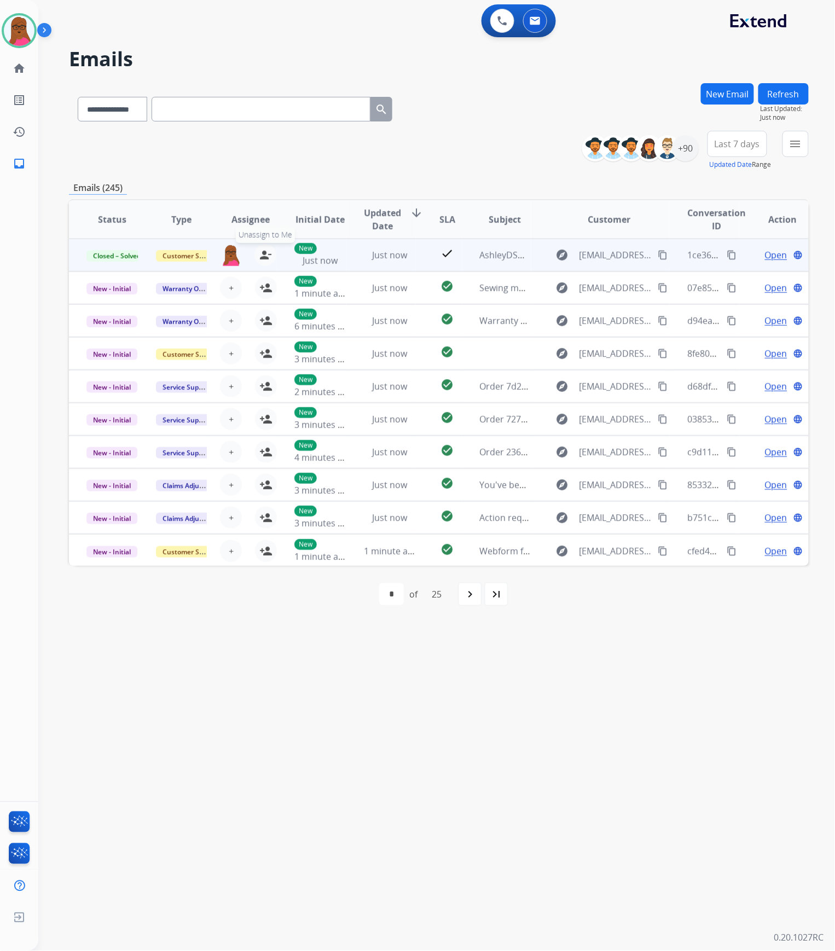
click at [263, 255] on mat-icon "person_remove" at bounding box center [265, 255] width 13 height 13
click at [232, 255] on button "+ Select agent" at bounding box center [231, 255] width 22 height 22
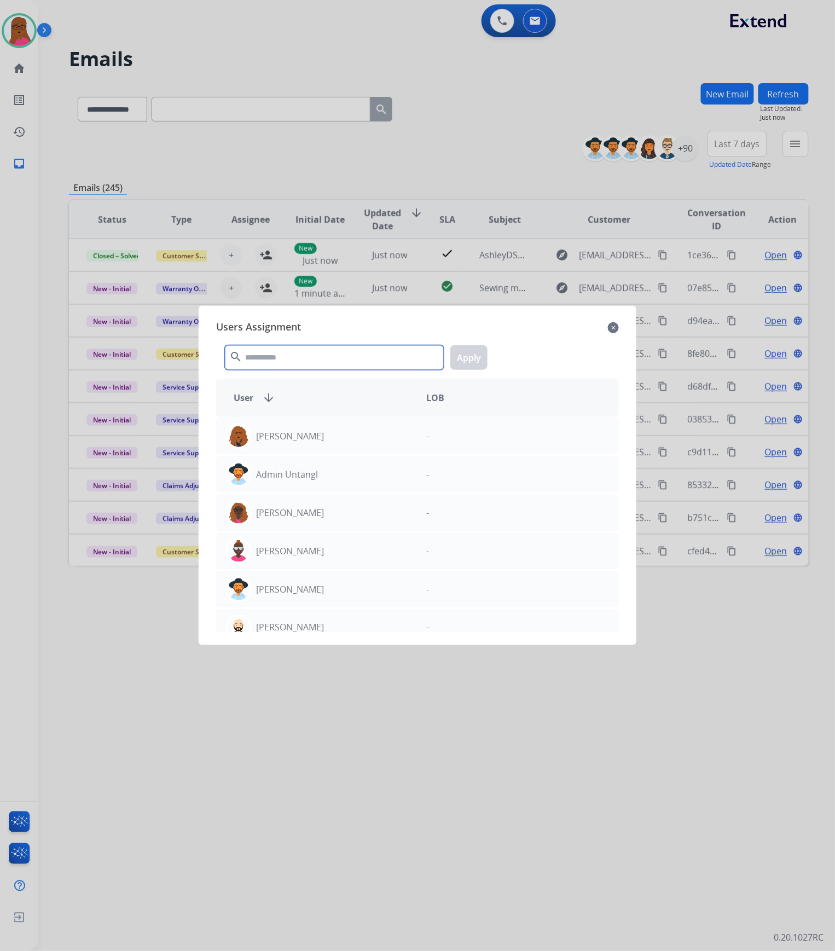
click at [311, 356] on input "text" at bounding box center [334, 357] width 219 height 25
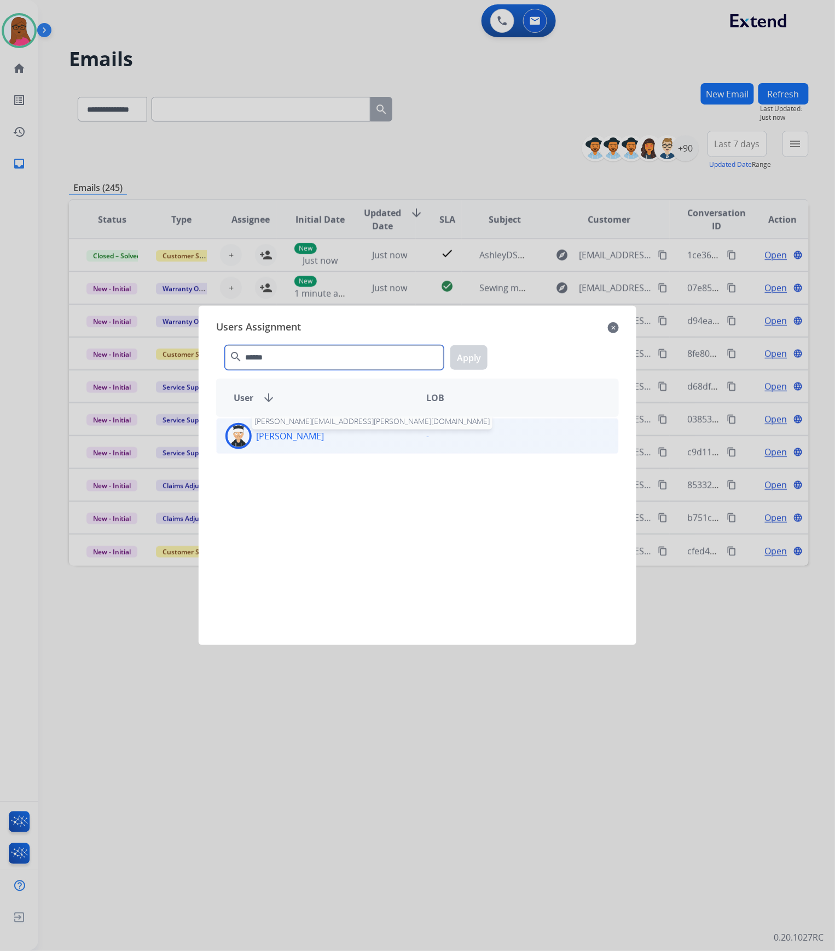
type input "******"
click at [321, 436] on p "[PERSON_NAME]" at bounding box center [290, 436] width 68 height 13
click at [476, 357] on button "Apply" at bounding box center [469, 357] width 37 height 25
